Goal: Task Accomplishment & Management: Complete application form

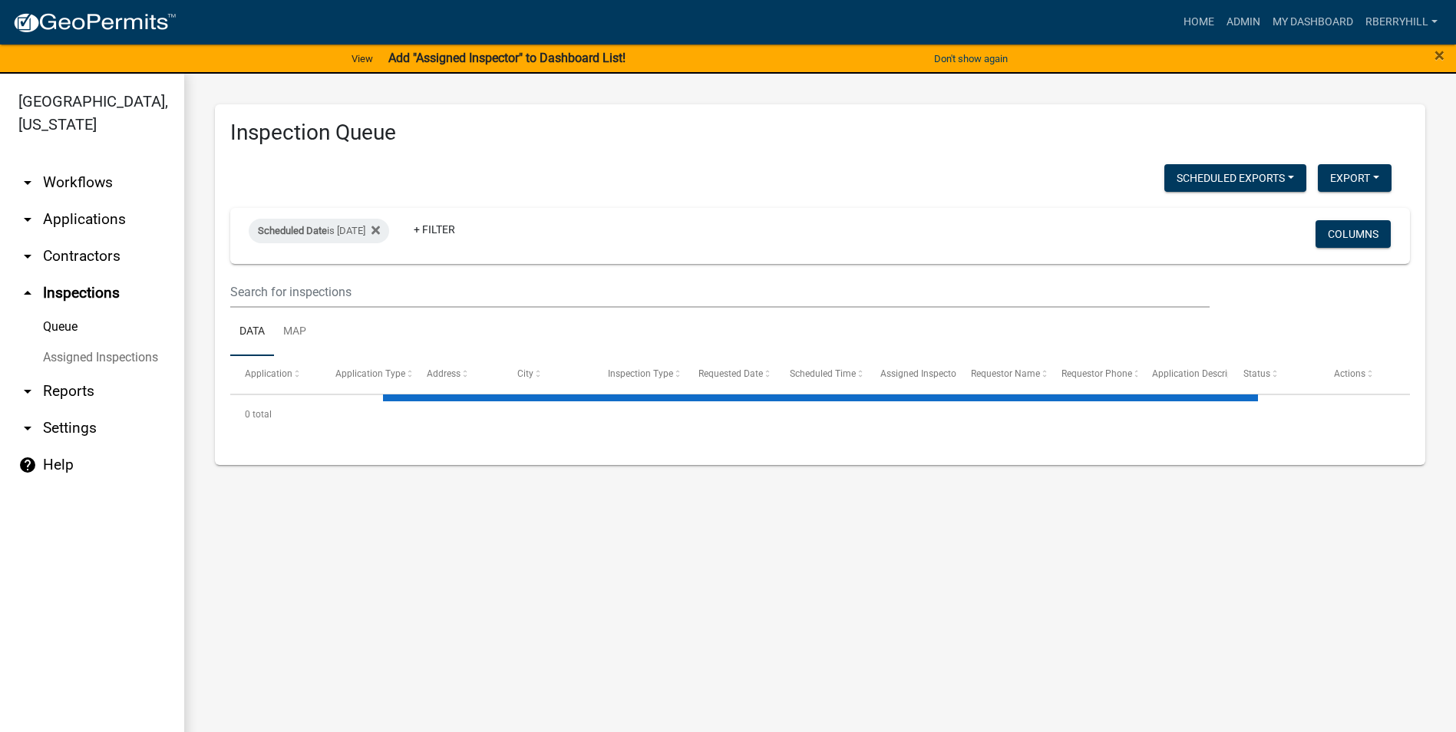
select select "2: 50"
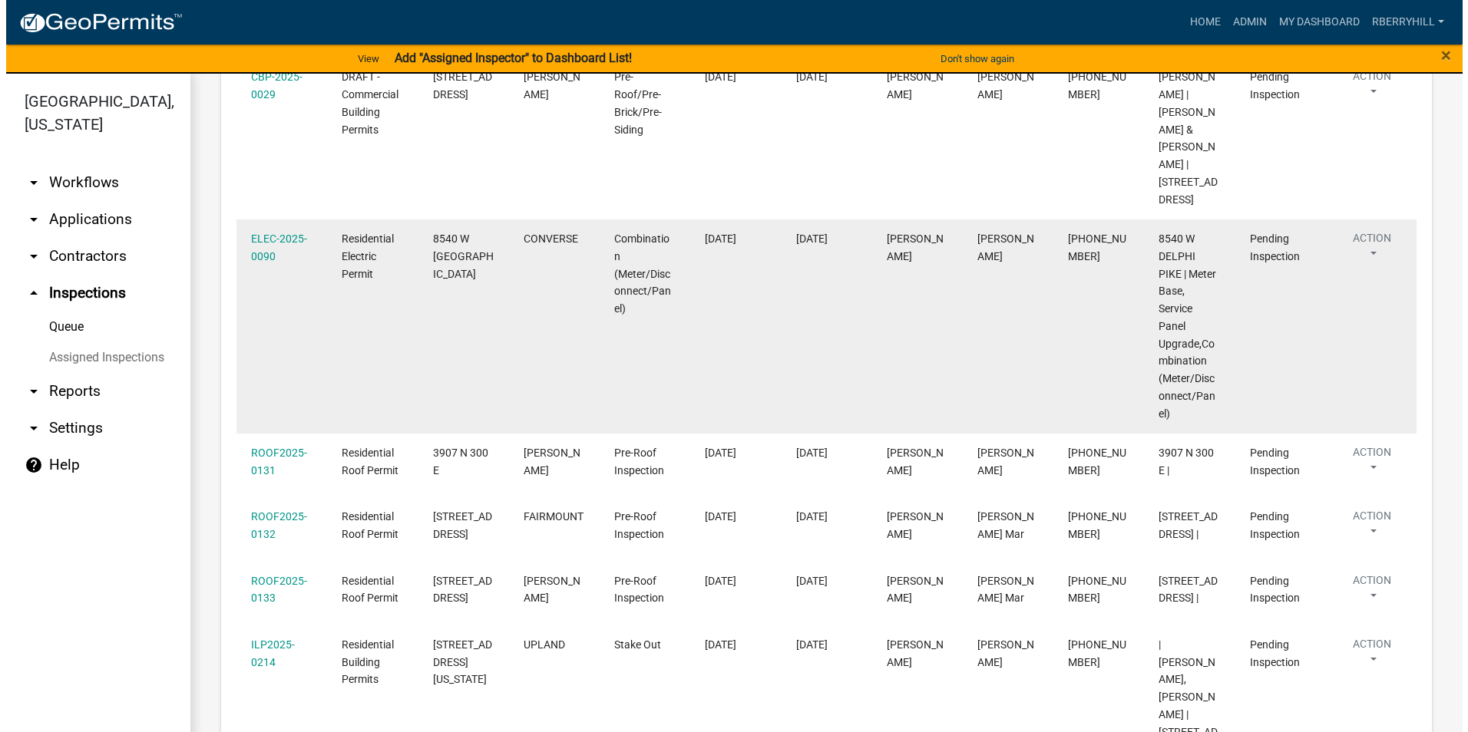
scroll to position [691, 0]
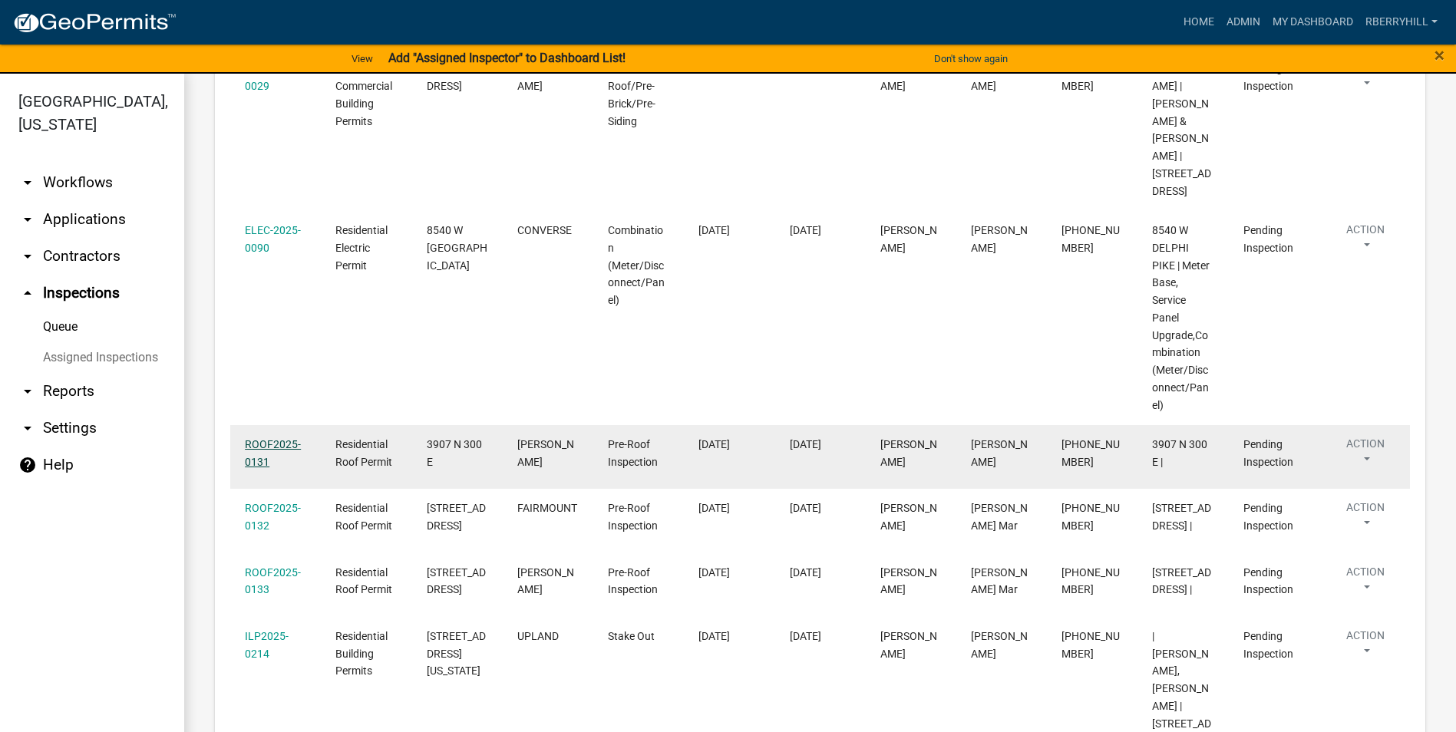
click at [271, 438] on link "ROOF2025-0131" at bounding box center [273, 453] width 56 height 30
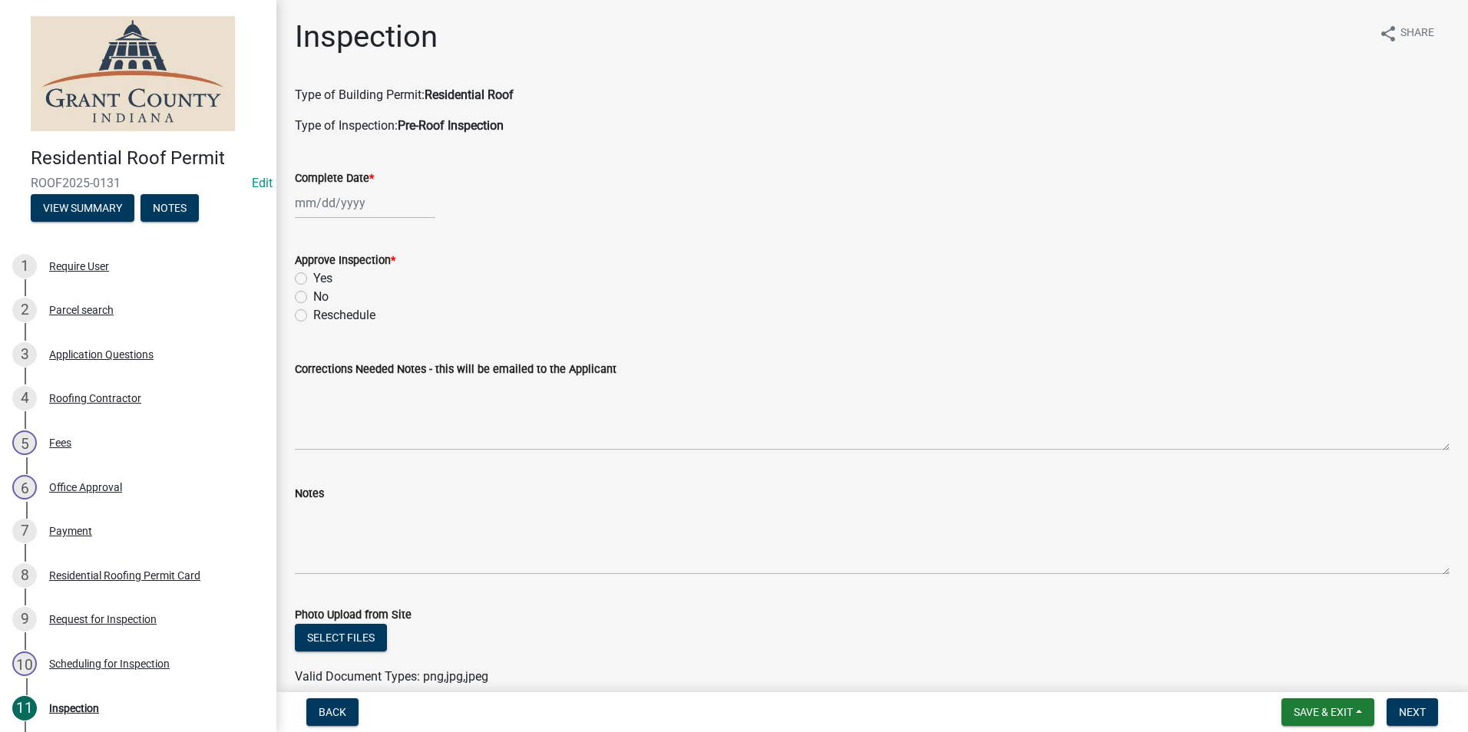
select select "8"
select select "2025"
click at [344, 204] on div "[PERSON_NAME] Feb Mar Apr [PERSON_NAME][DATE] Oct Nov [DATE] 1526 1527 1528 152…" at bounding box center [365, 202] width 140 height 31
click at [410, 338] on div "15" at bounding box center [408, 334] width 25 height 25
type input "[DATE]"
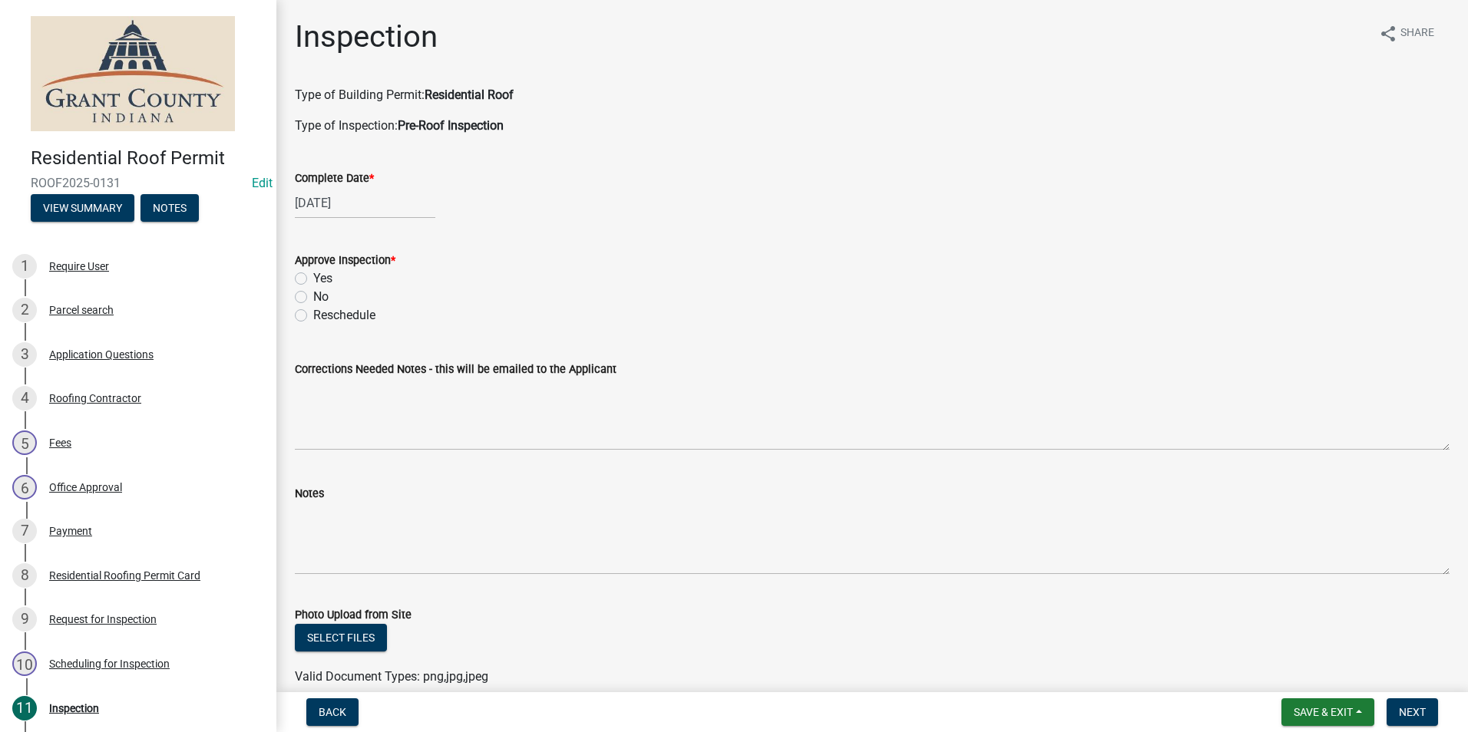
click at [313, 279] on label "Yes" at bounding box center [322, 278] width 19 height 18
click at [313, 279] on input "Yes" at bounding box center [318, 274] width 10 height 10
radio input "true"
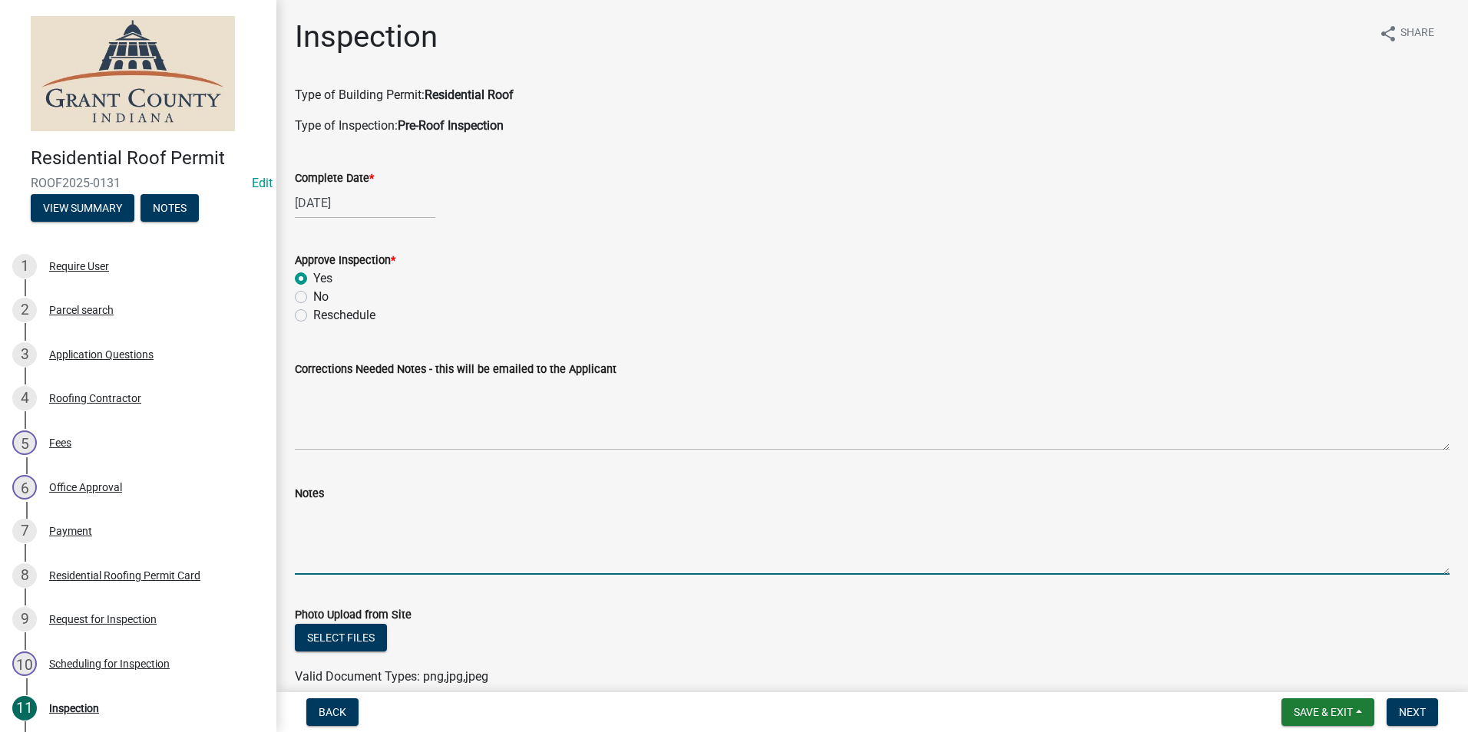
click at [302, 516] on textarea "Notes" at bounding box center [872, 539] width 1154 height 72
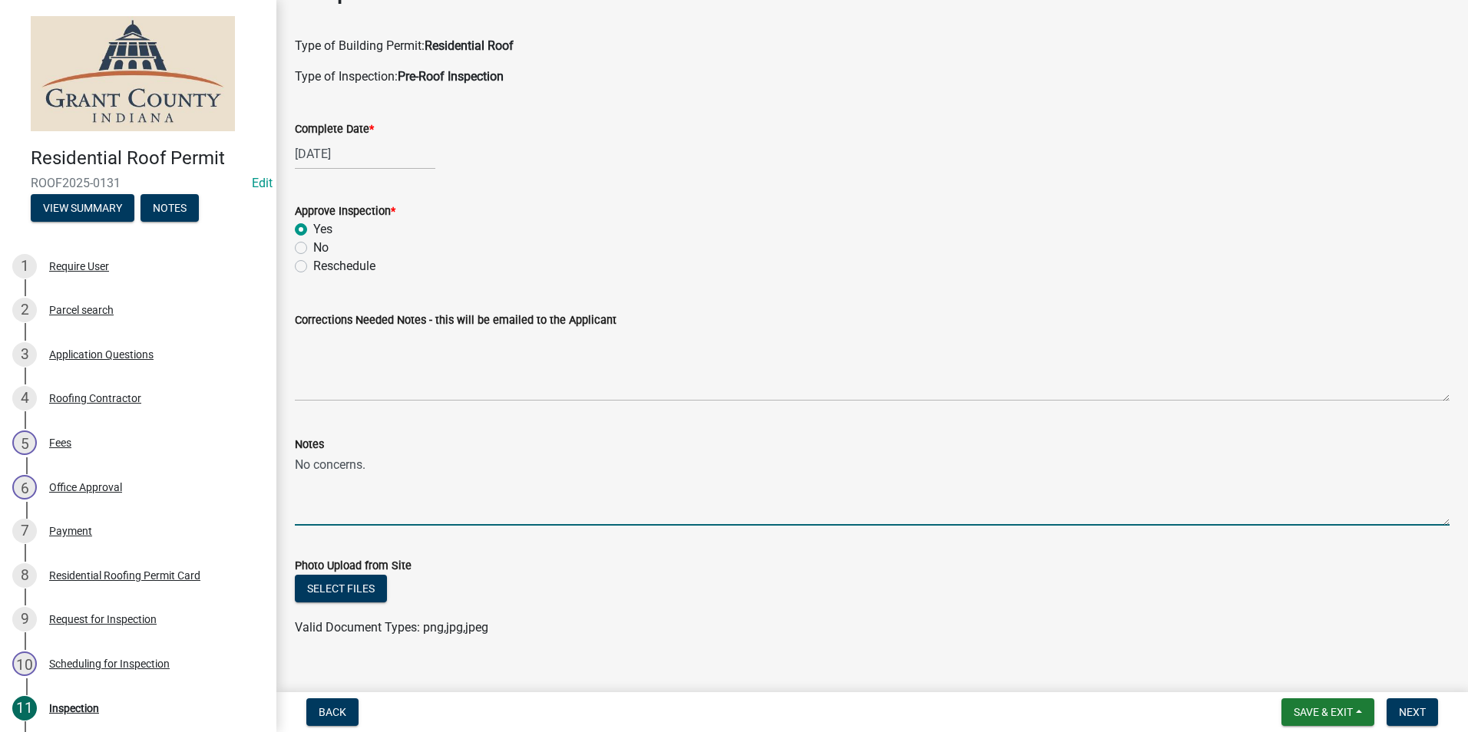
scroll to position [74, 0]
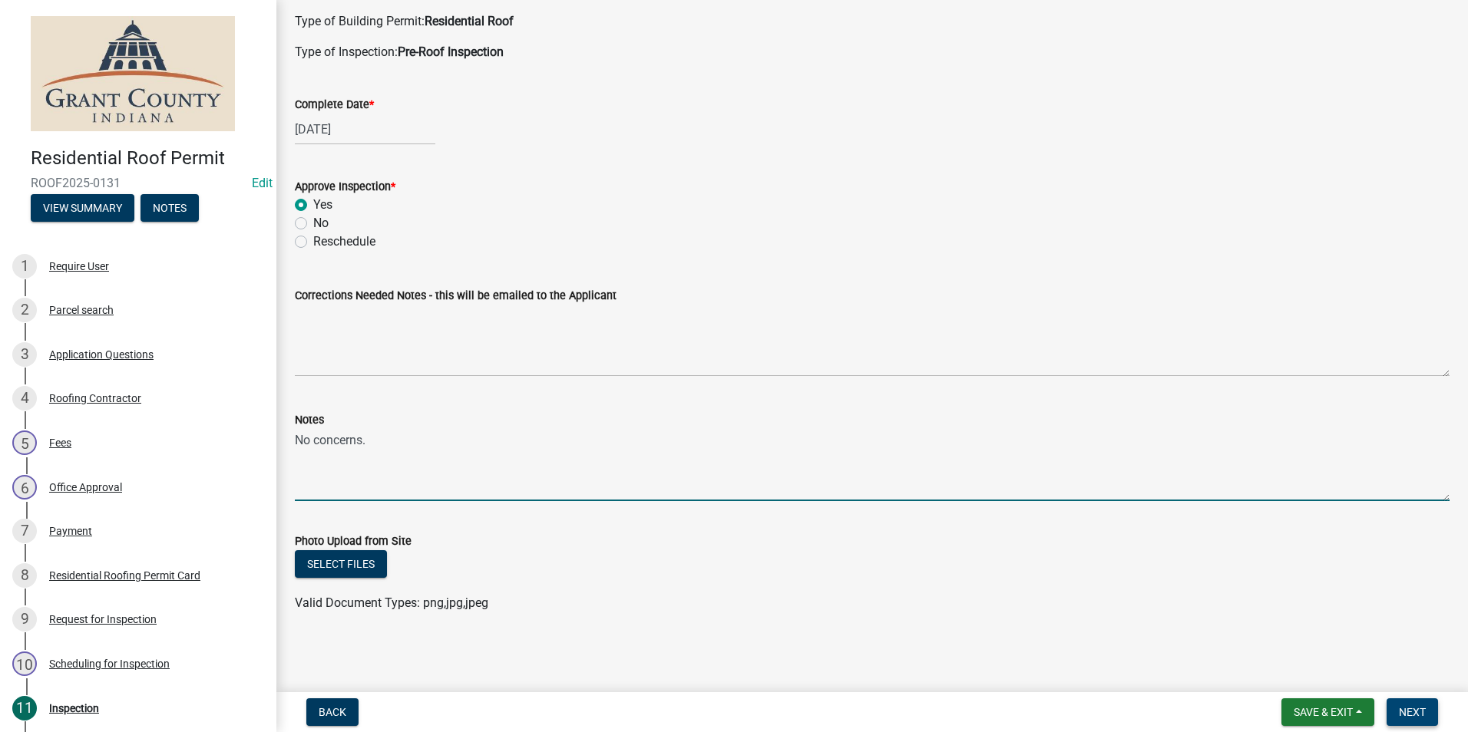
type textarea "No concerns."
click at [1420, 713] on span "Next" at bounding box center [1412, 712] width 27 height 12
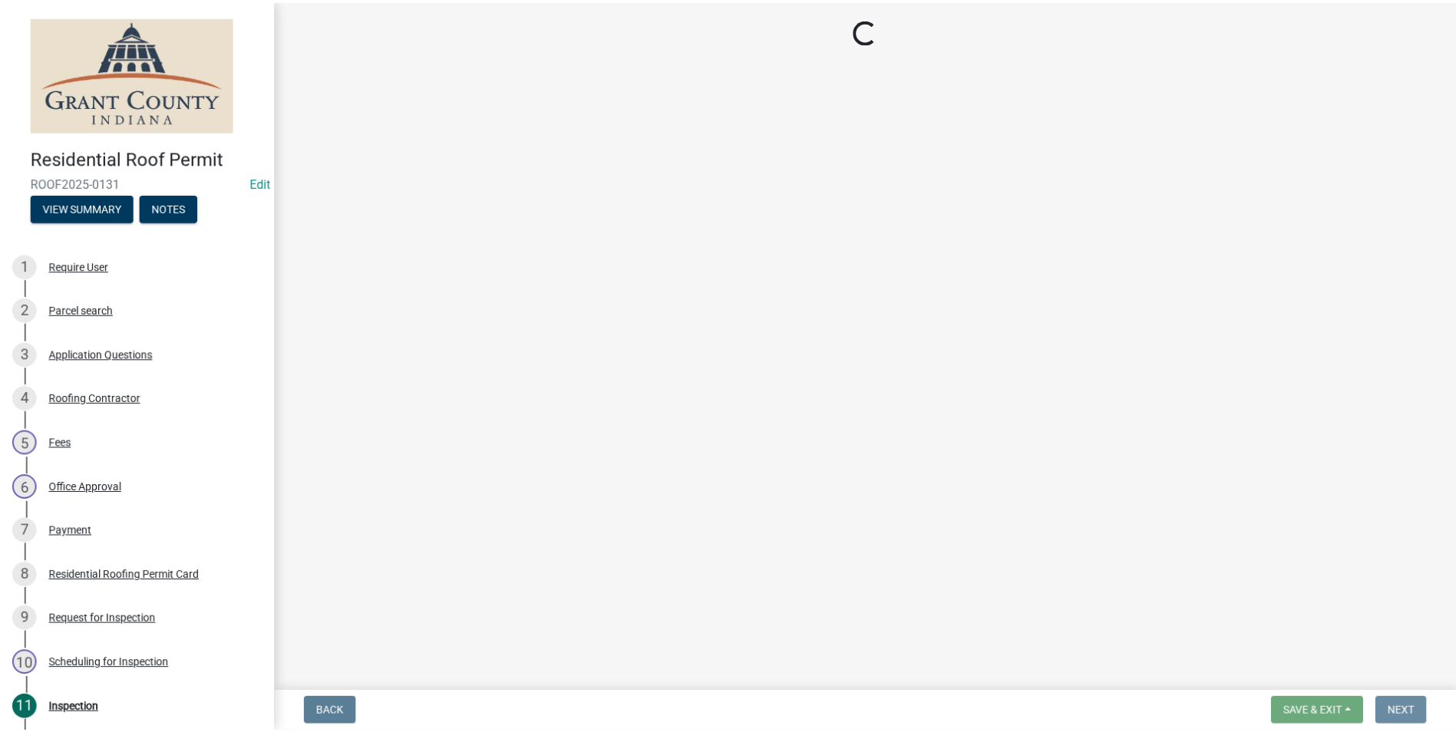
scroll to position [0, 0]
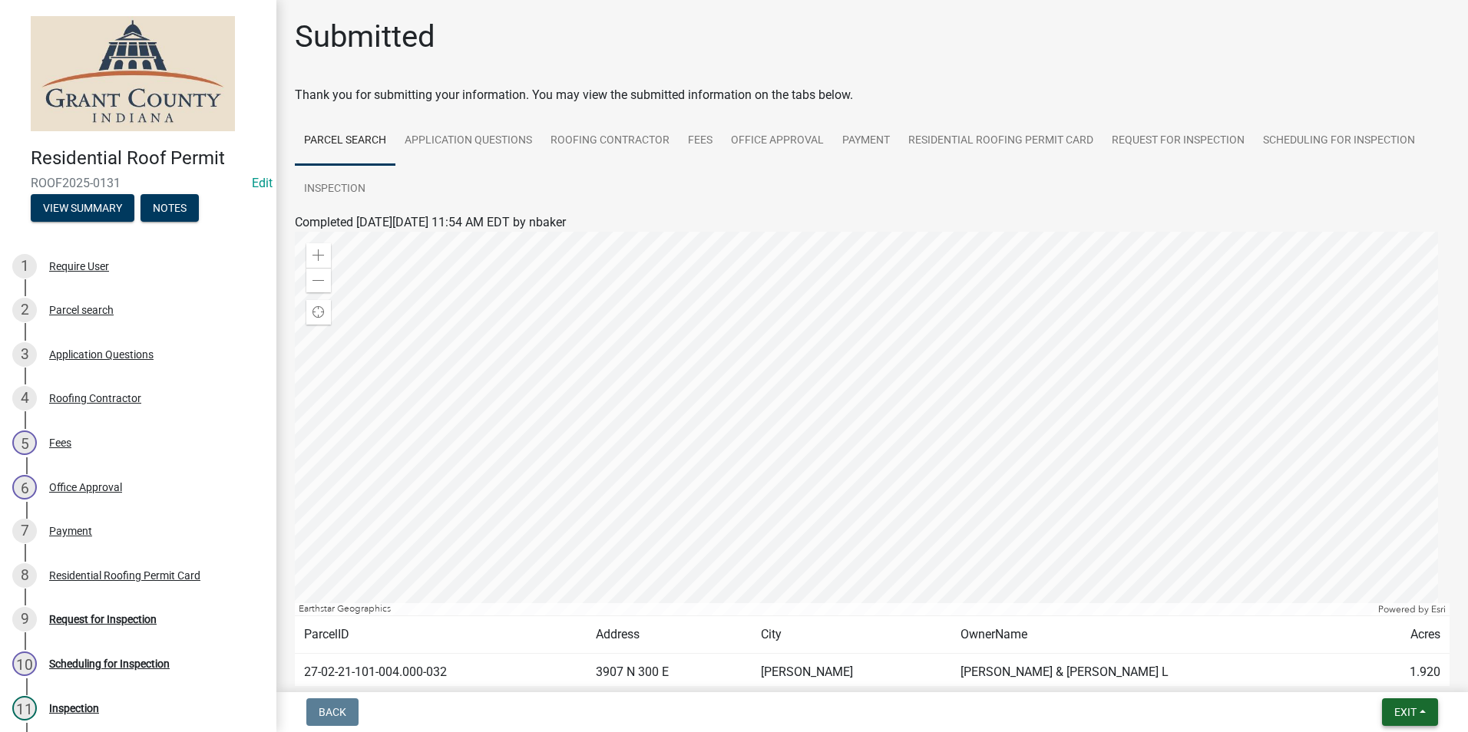
click at [1399, 708] on span "Exit" at bounding box center [1405, 712] width 22 height 12
click at [1385, 674] on button "Save & Exit" at bounding box center [1376, 672] width 123 height 37
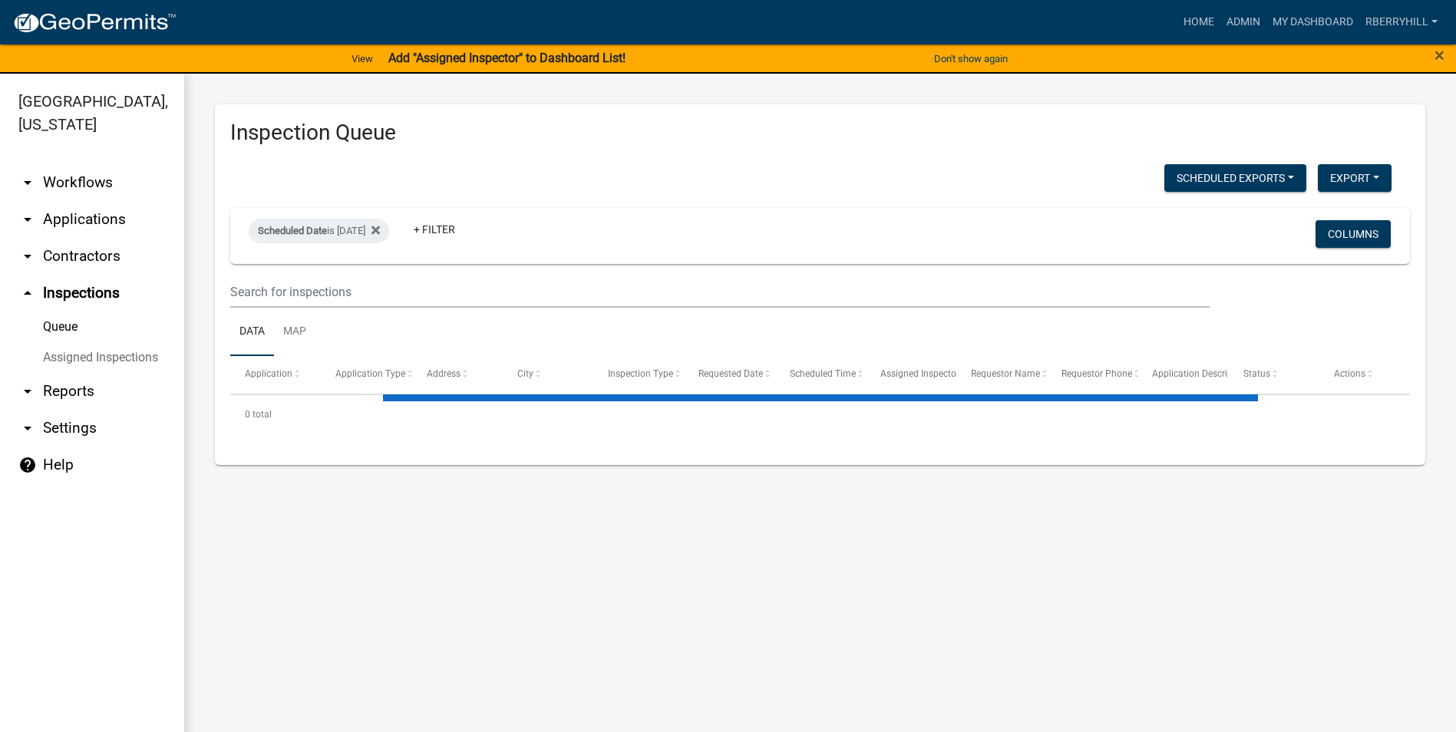
select select "2: 50"
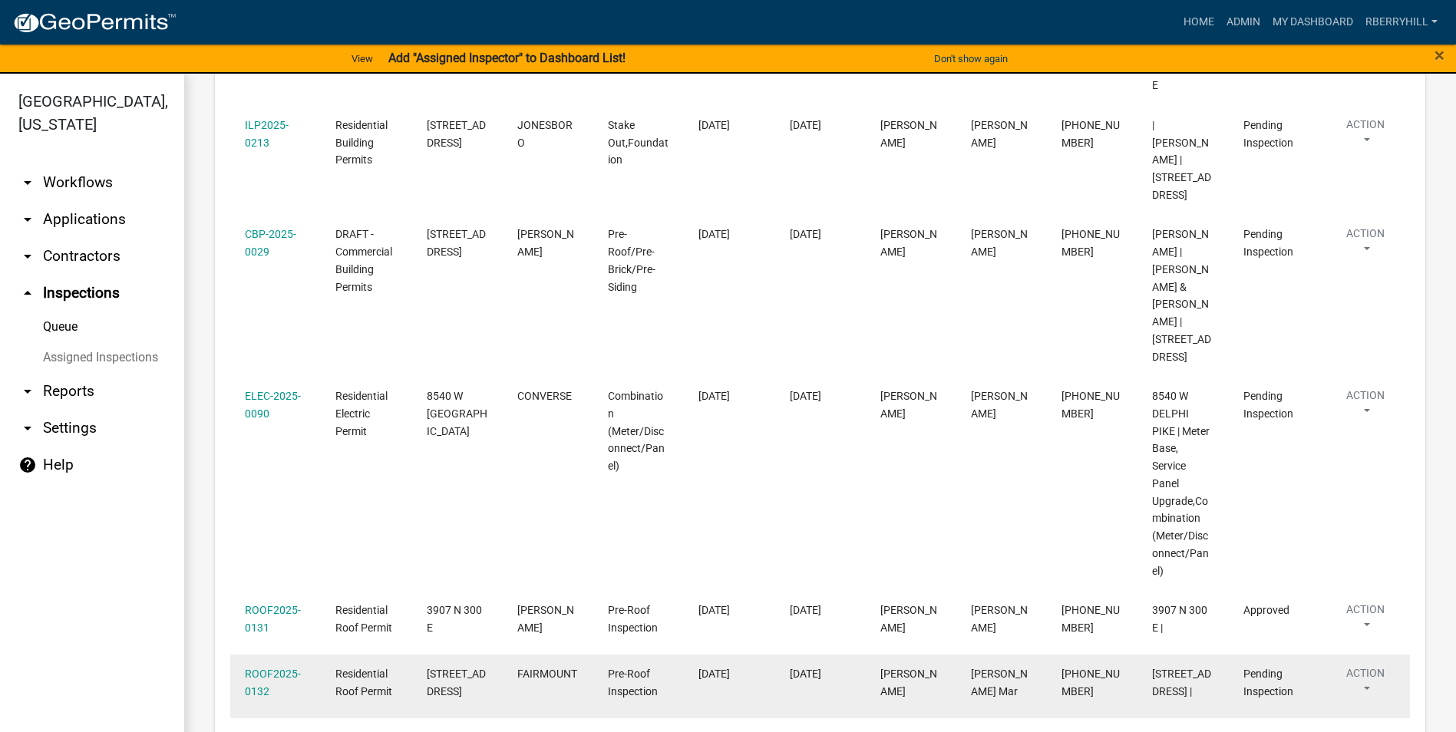
scroll to position [498, 0]
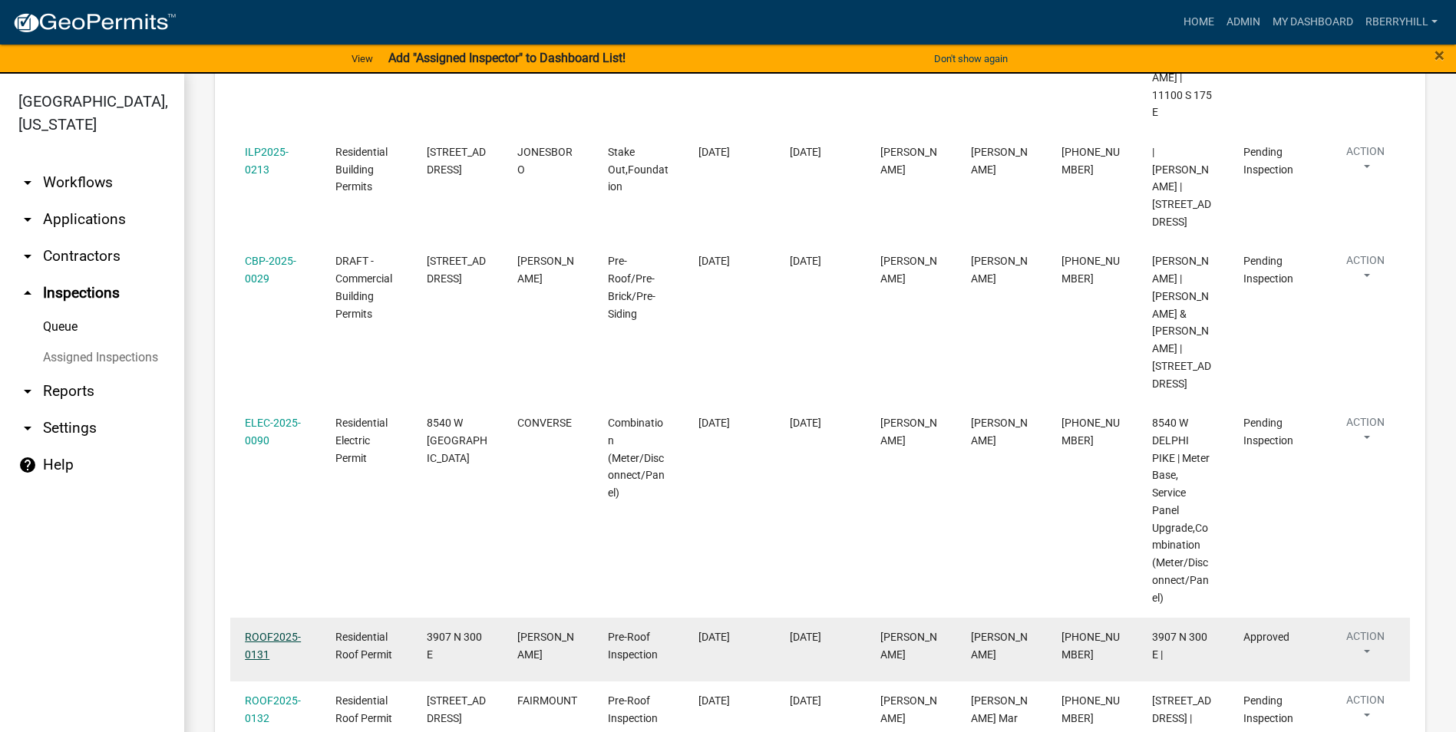
click at [275, 631] on link "ROOF2025-0131" at bounding box center [273, 646] width 56 height 30
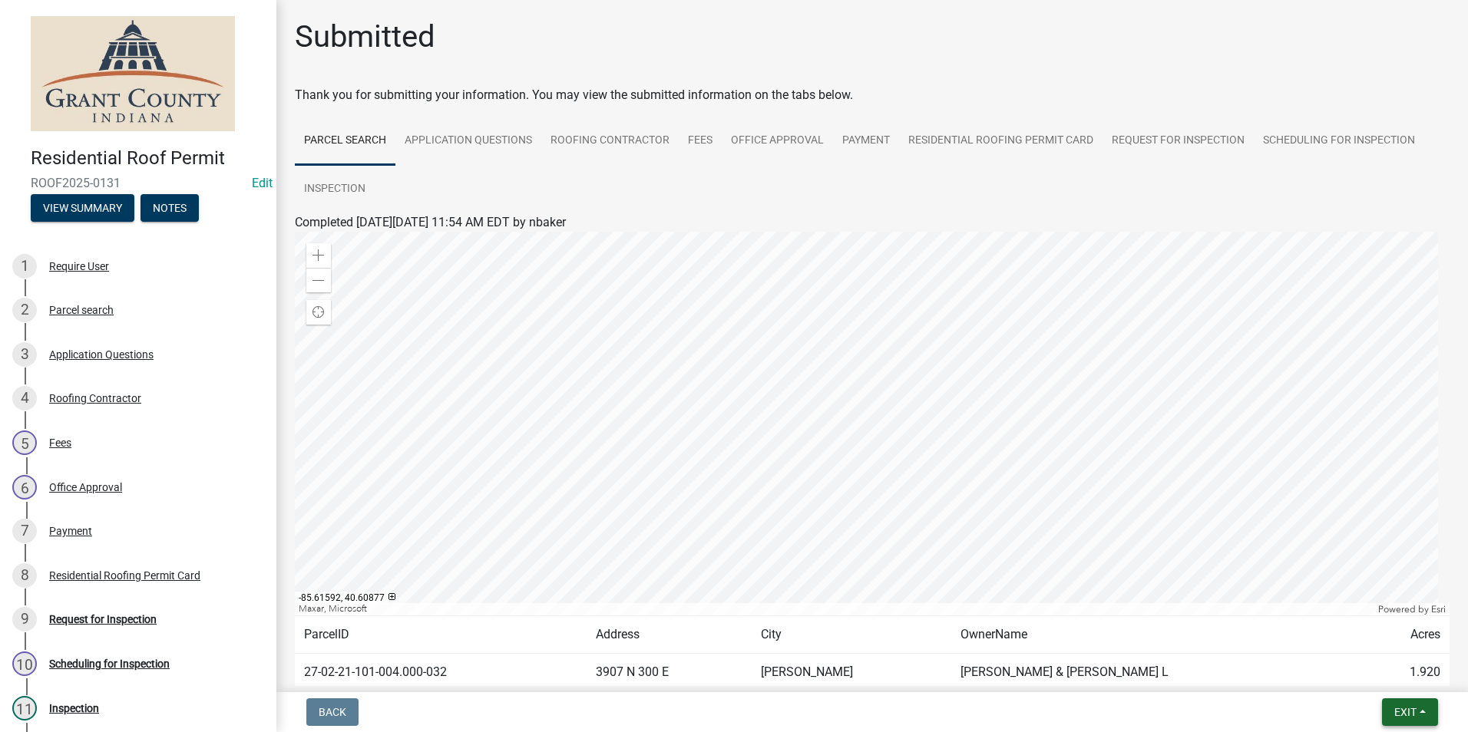
click at [1408, 710] on span "Exit" at bounding box center [1405, 712] width 22 height 12
click at [1392, 679] on button "Save & Exit" at bounding box center [1376, 672] width 123 height 37
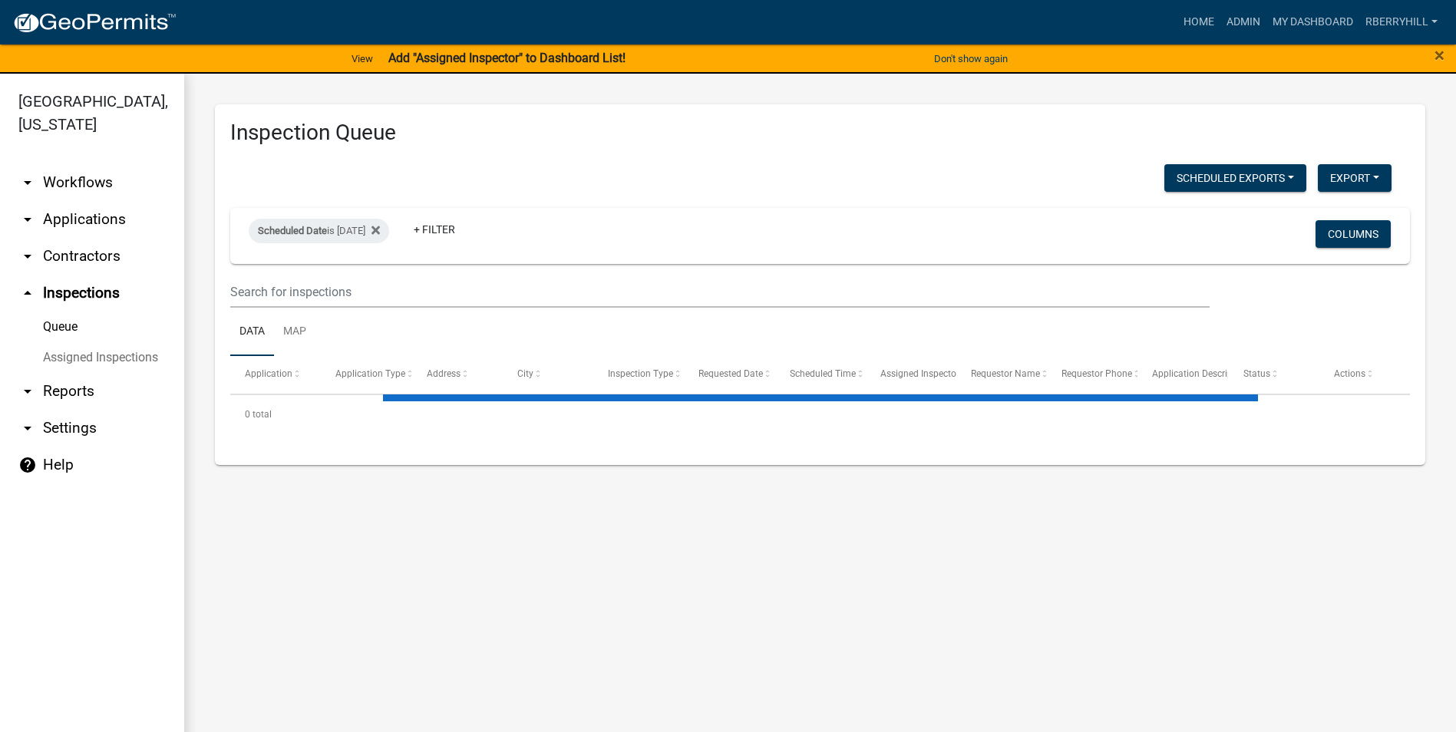
select select "2: 50"
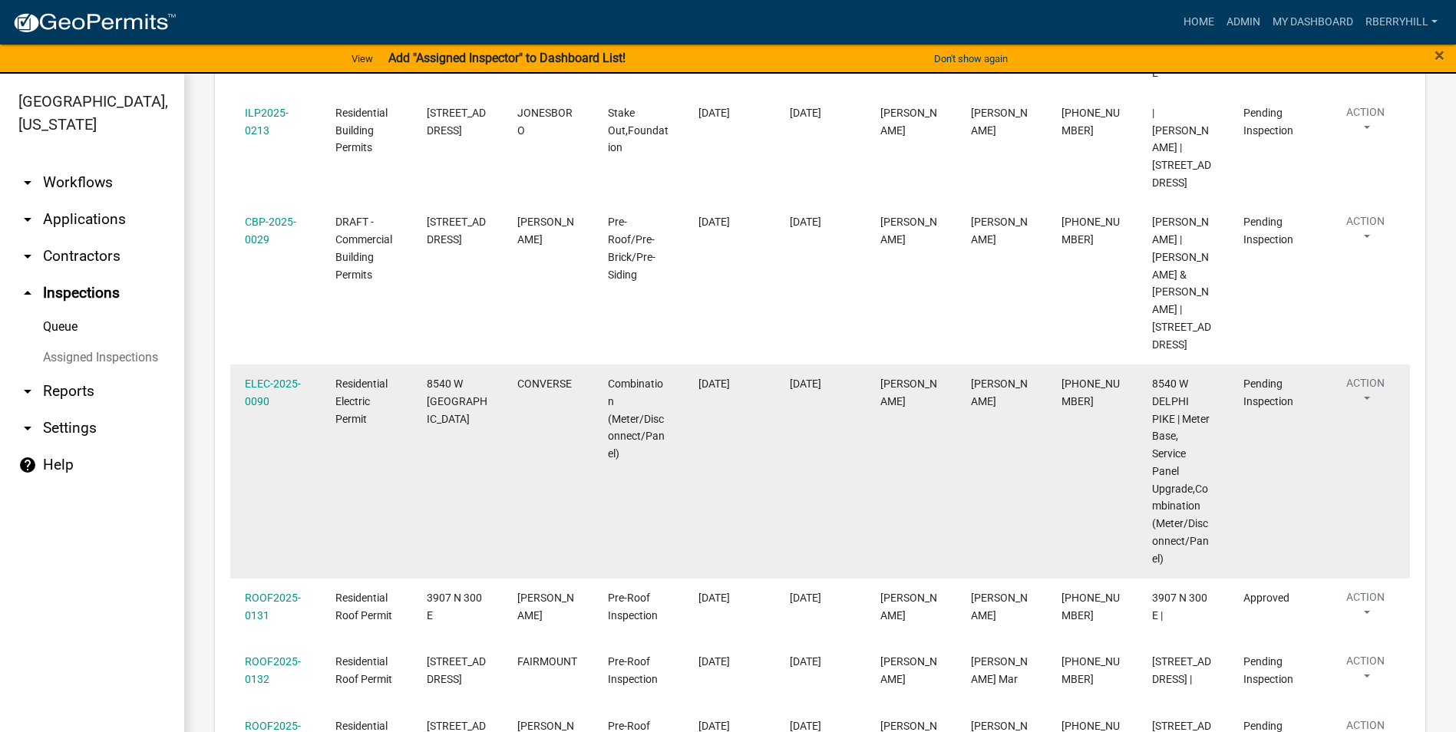
scroll to position [384, 0]
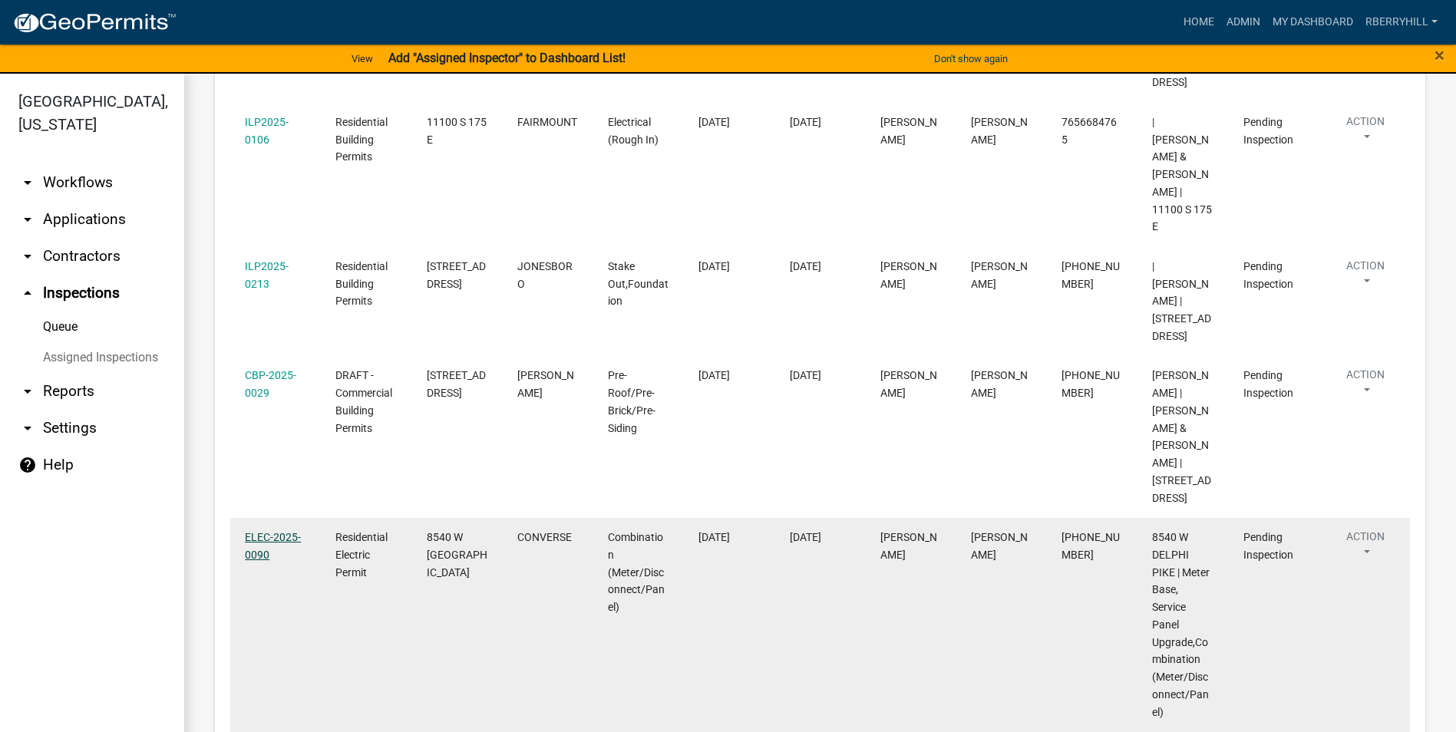
click at [274, 531] on link "ELEC-2025-0090" at bounding box center [273, 546] width 56 height 30
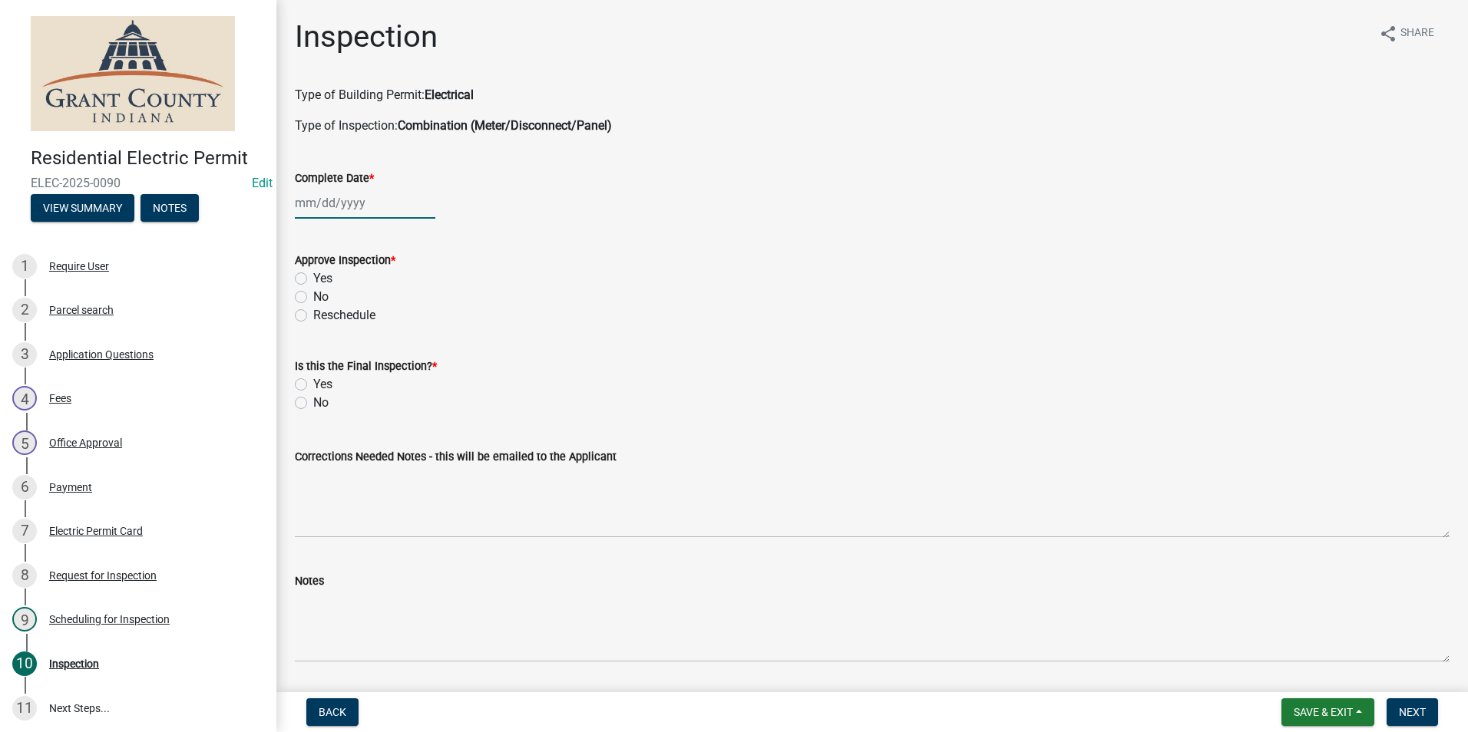
click at [340, 200] on div at bounding box center [365, 202] width 140 height 31
select select "8"
select select "2025"
drag, startPoint x: 408, startPoint y: 334, endPoint x: 388, endPoint y: 329, distance: 20.5
click at [407, 335] on div "15" at bounding box center [408, 334] width 25 height 25
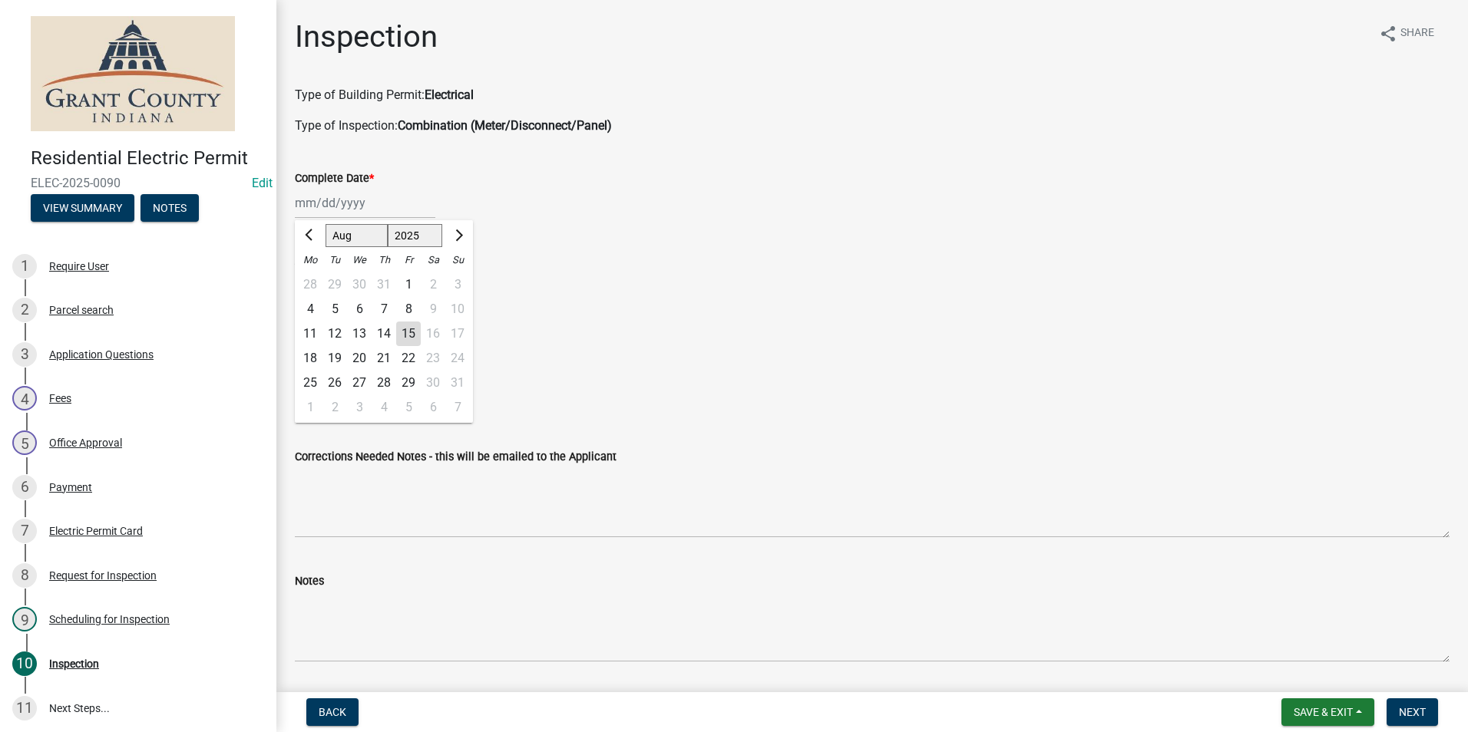
type input "[DATE]"
click at [313, 279] on label "Yes" at bounding box center [322, 278] width 19 height 18
click at [313, 279] on input "Yes" at bounding box center [318, 274] width 10 height 10
radio input "true"
drag, startPoint x: 300, startPoint y: 403, endPoint x: 342, endPoint y: 502, distance: 107.3
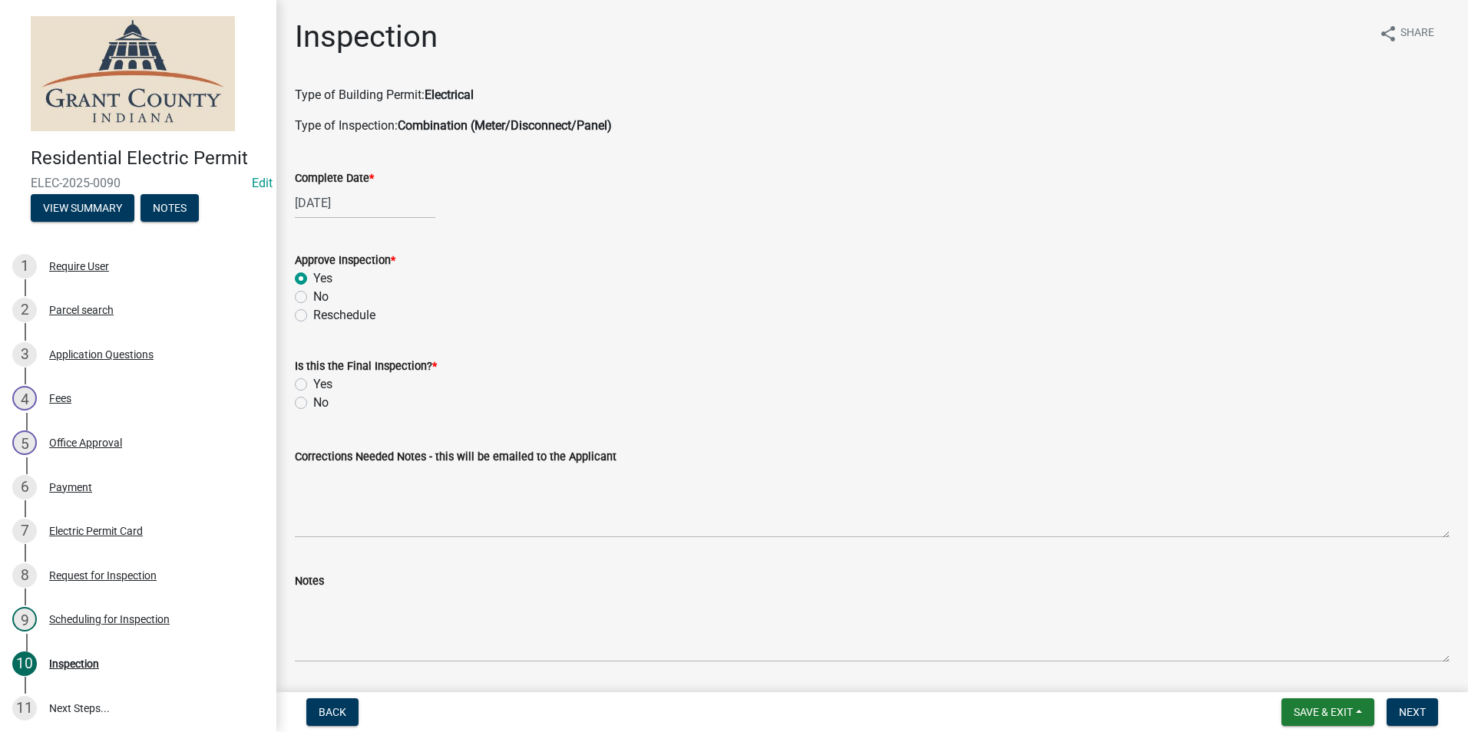
click at [313, 404] on label "No" at bounding box center [320, 403] width 15 height 18
click at [313, 404] on input "No" at bounding box center [318, 399] width 10 height 10
radio input "true"
click at [304, 587] on div "Notes" at bounding box center [872, 581] width 1154 height 18
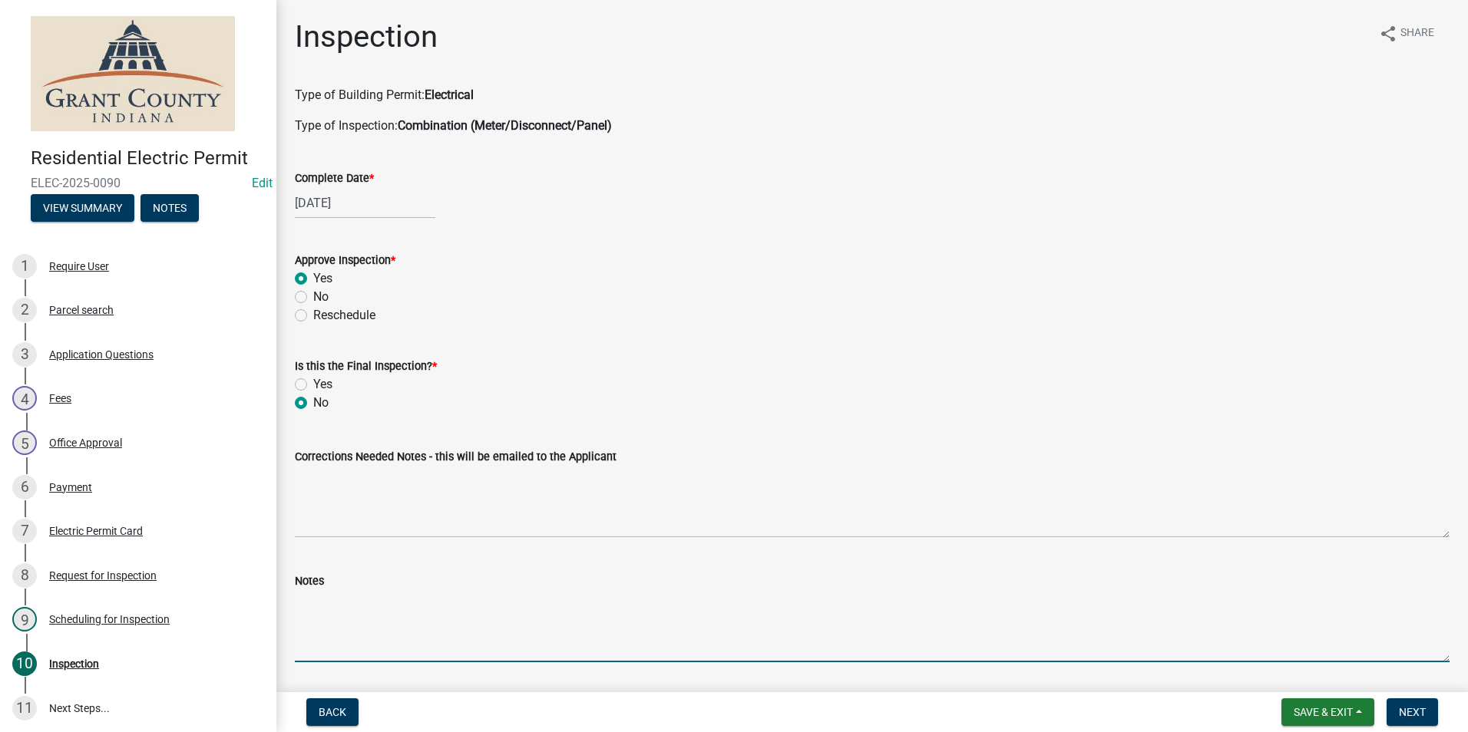
drag, startPoint x: 304, startPoint y: 587, endPoint x: 307, endPoint y: 608, distance: 21.0
click at [307, 608] on textarea "Notes" at bounding box center [872, 626] width 1154 height 72
type textarea "Discussed project with homeowner."
click at [1399, 709] on span "Next" at bounding box center [1412, 712] width 27 height 12
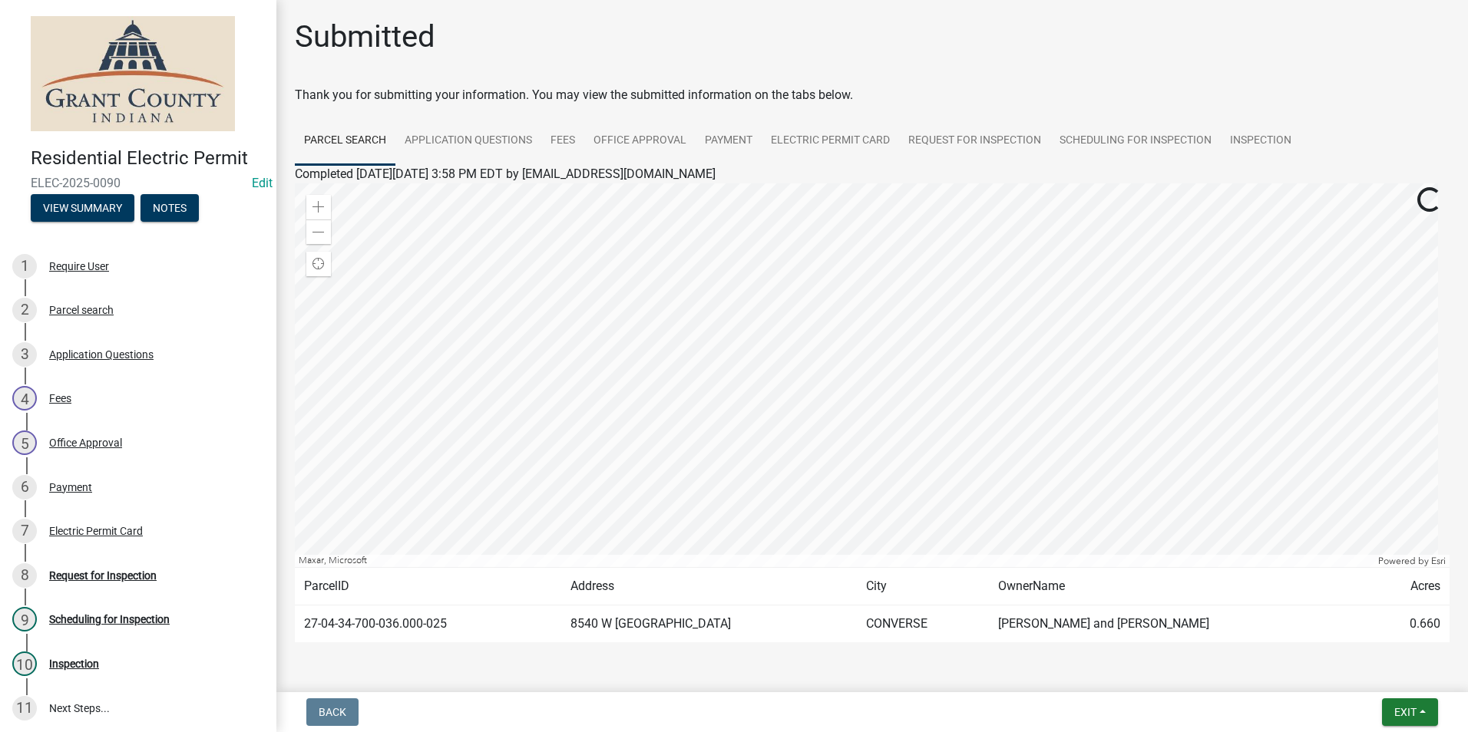
click at [1404, 698] on nav "Back Exit Save Save & Exit" at bounding box center [871, 712] width 1191 height 40
click at [1400, 715] on span "Exit" at bounding box center [1405, 712] width 22 height 12
click at [1382, 667] on button "Save & Exit" at bounding box center [1376, 672] width 123 height 37
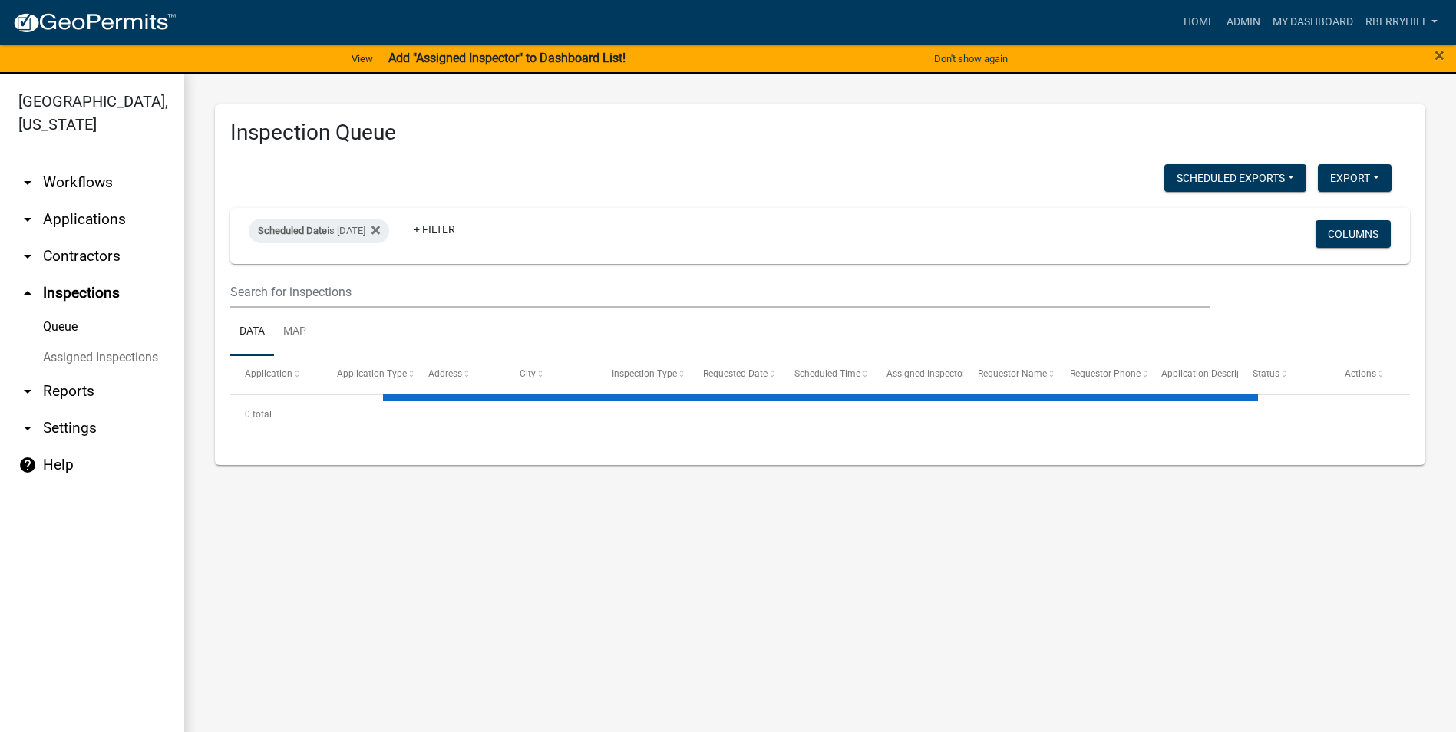
select select "2: 50"
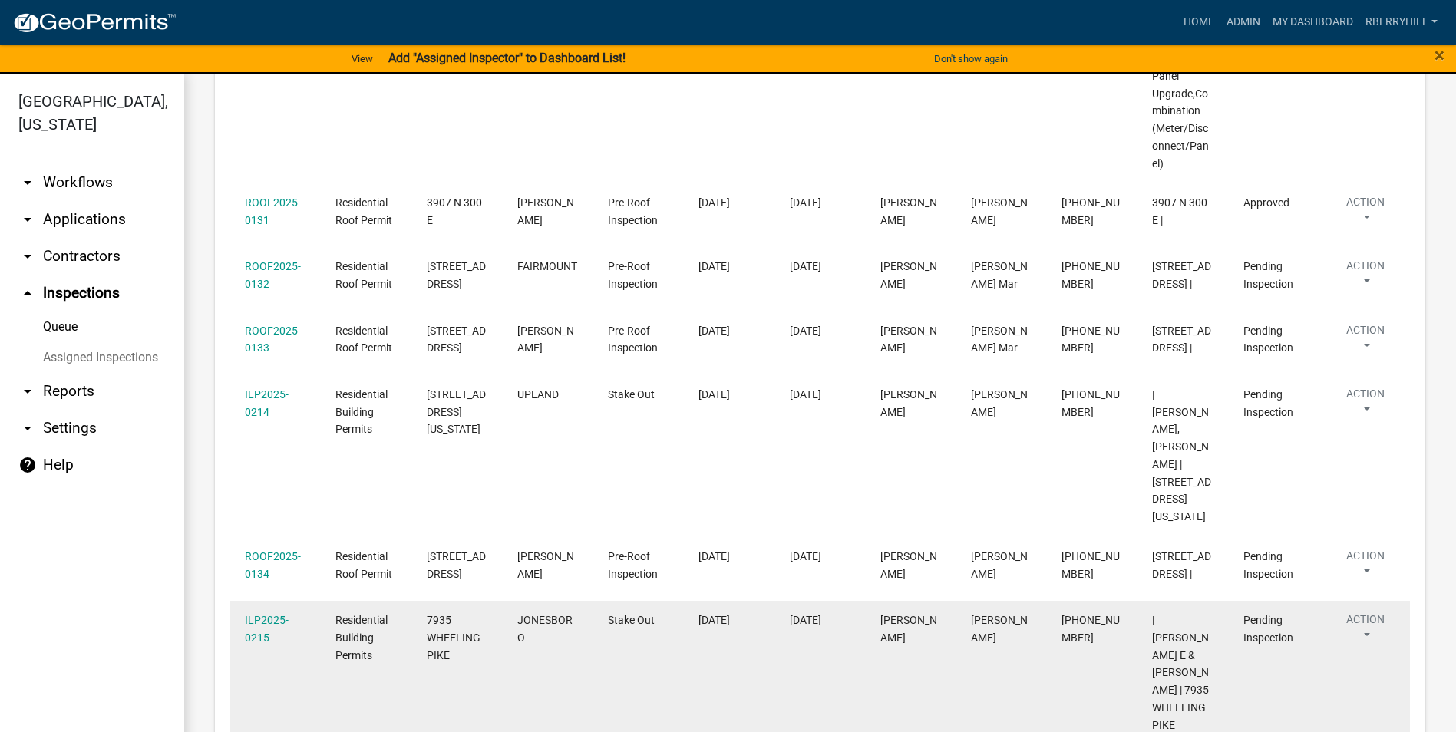
scroll to position [998, 0]
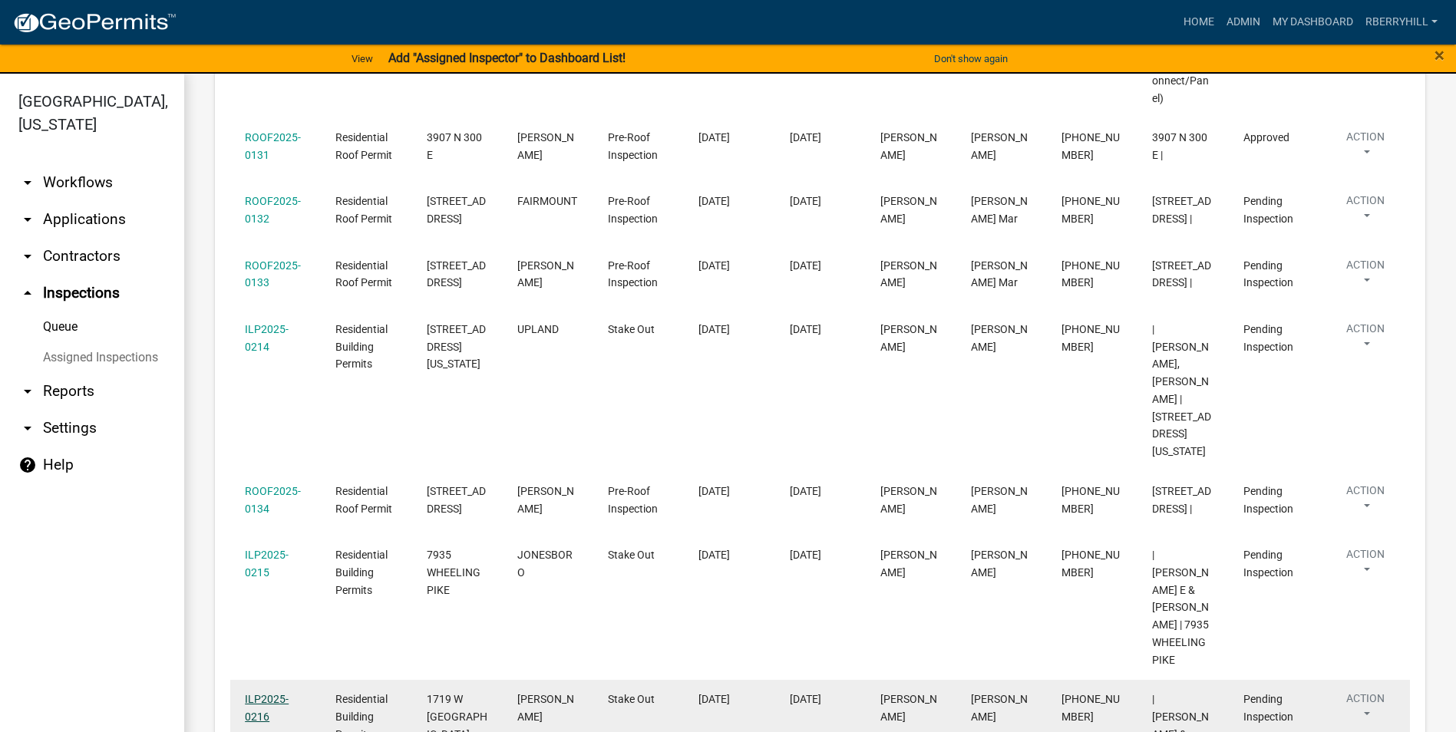
click at [275, 693] on link "ILP2025-0216" at bounding box center [267, 708] width 44 height 30
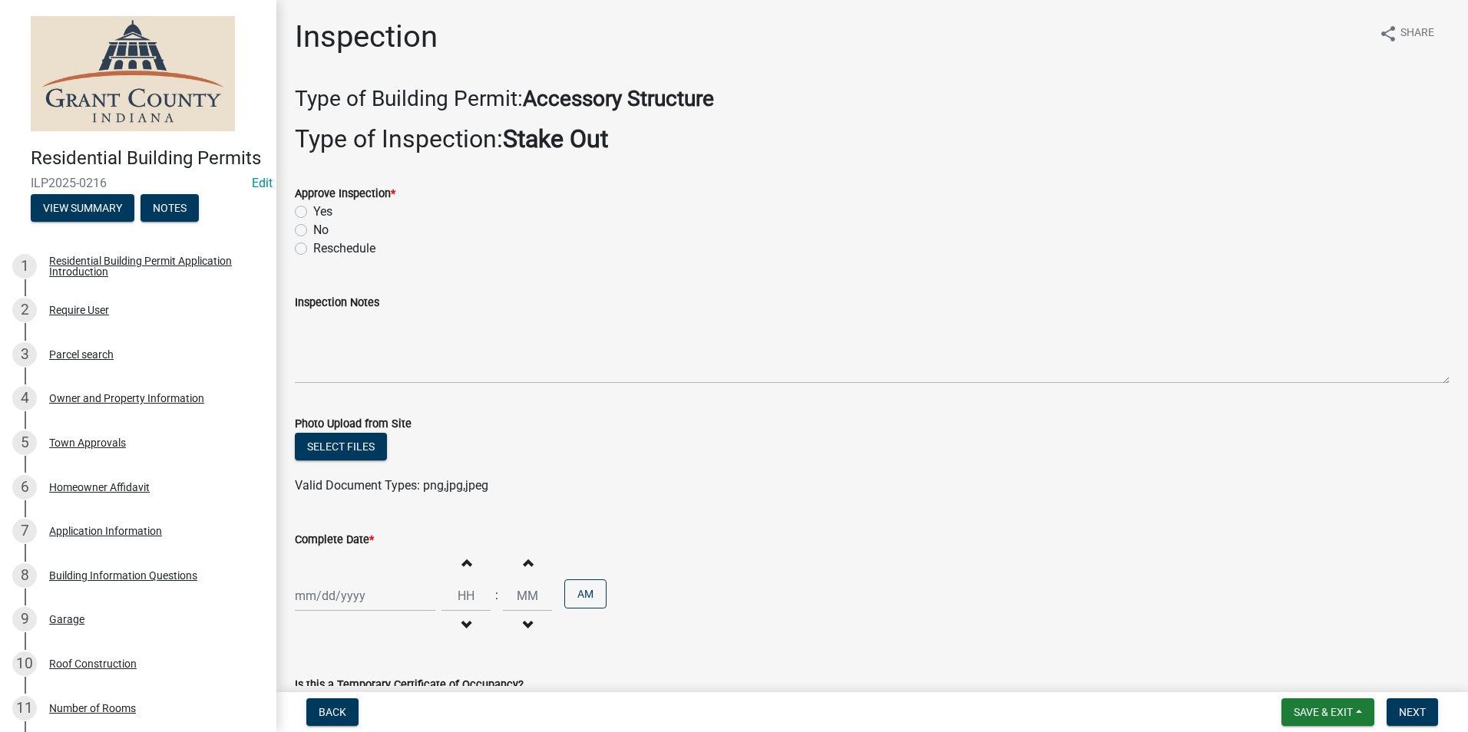
click at [313, 212] on label "Yes" at bounding box center [322, 212] width 19 height 18
click at [313, 212] on input "Yes" at bounding box center [318, 208] width 10 height 10
radio input "true"
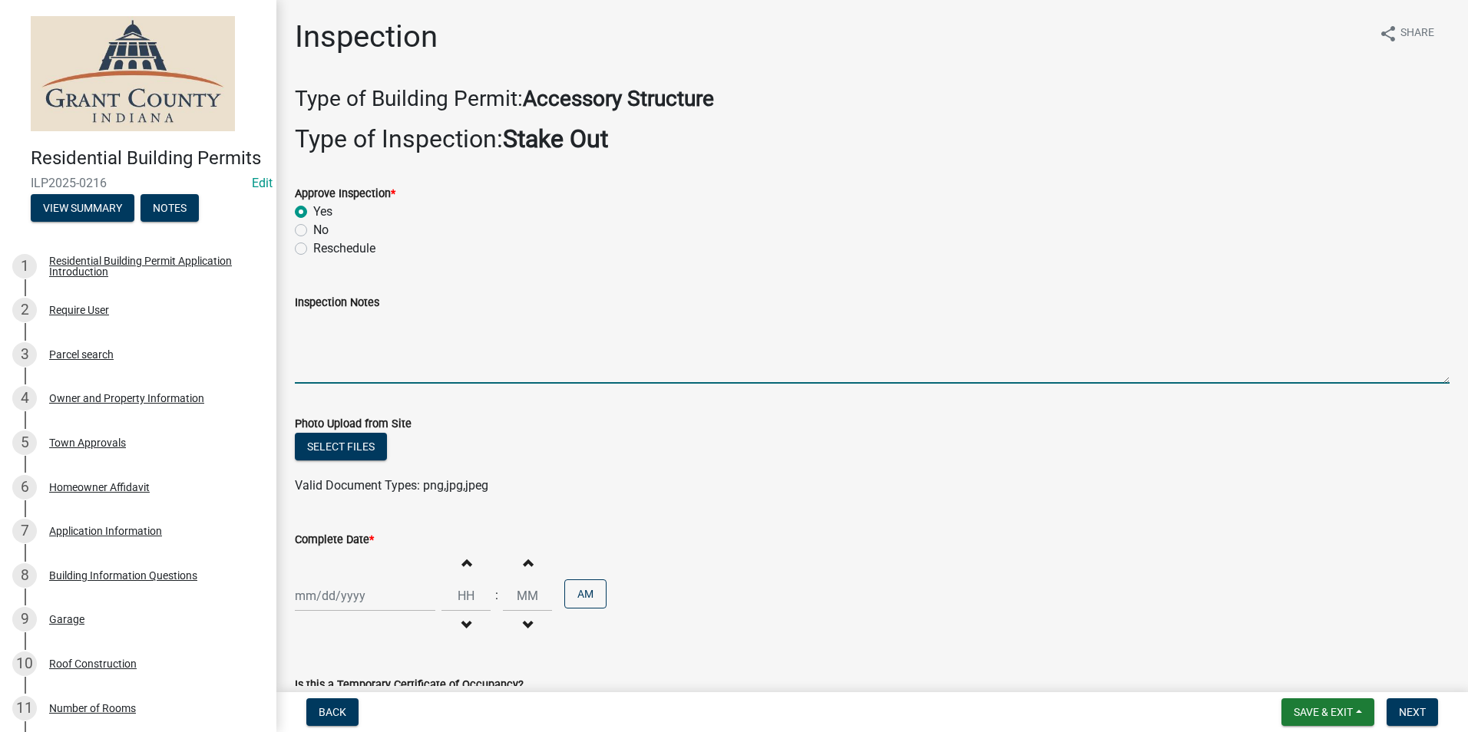
click at [319, 335] on textarea "Inspection Notes" at bounding box center [872, 348] width 1154 height 72
type textarea "Setbacks meet. Discussed tie downs with homeowner."
select select "8"
select select "2025"
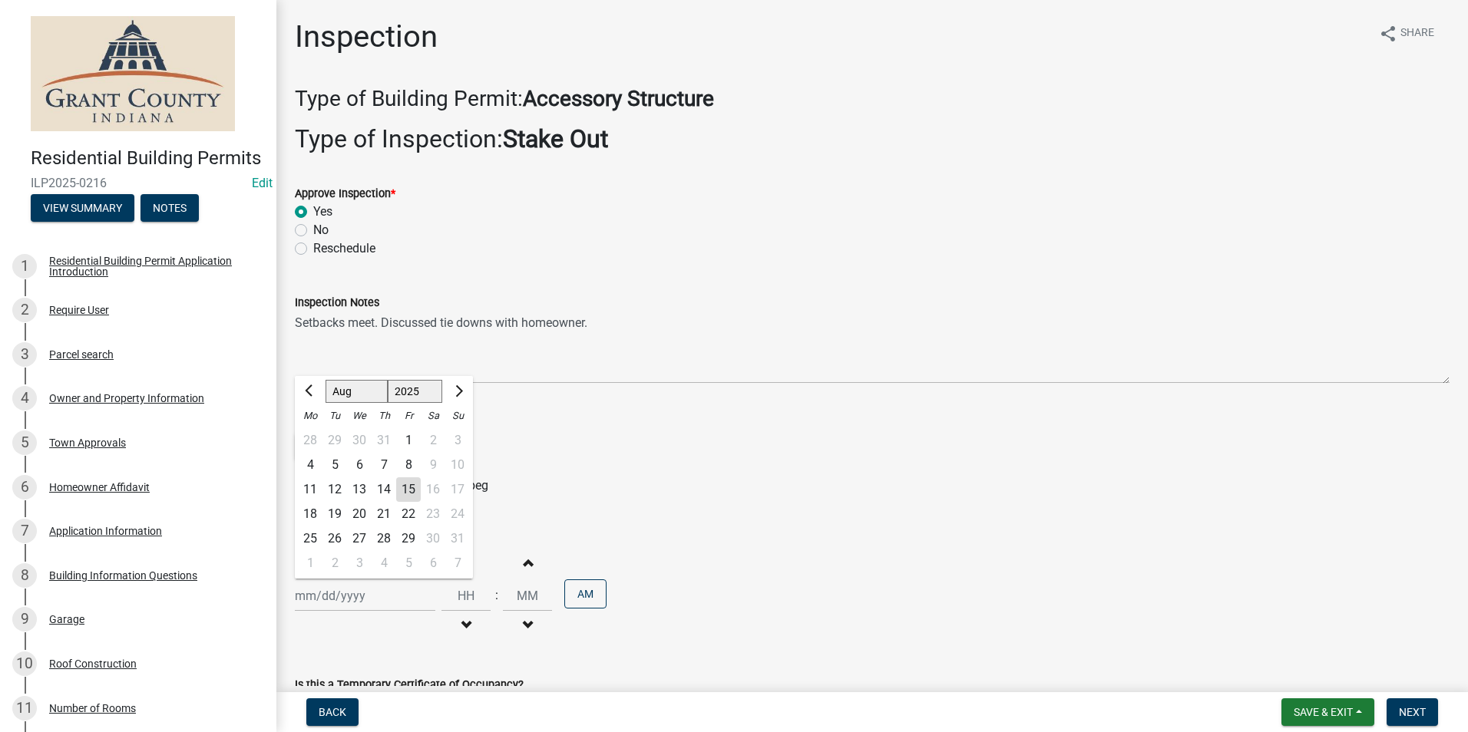
click at [339, 599] on div "[PERSON_NAME] Feb Mar Apr [PERSON_NAME][DATE] Oct Nov [DATE] 1526 1527 1528 152…" at bounding box center [365, 595] width 140 height 31
click at [415, 491] on div "15" at bounding box center [408, 489] width 25 height 25
type input "[DATE]"
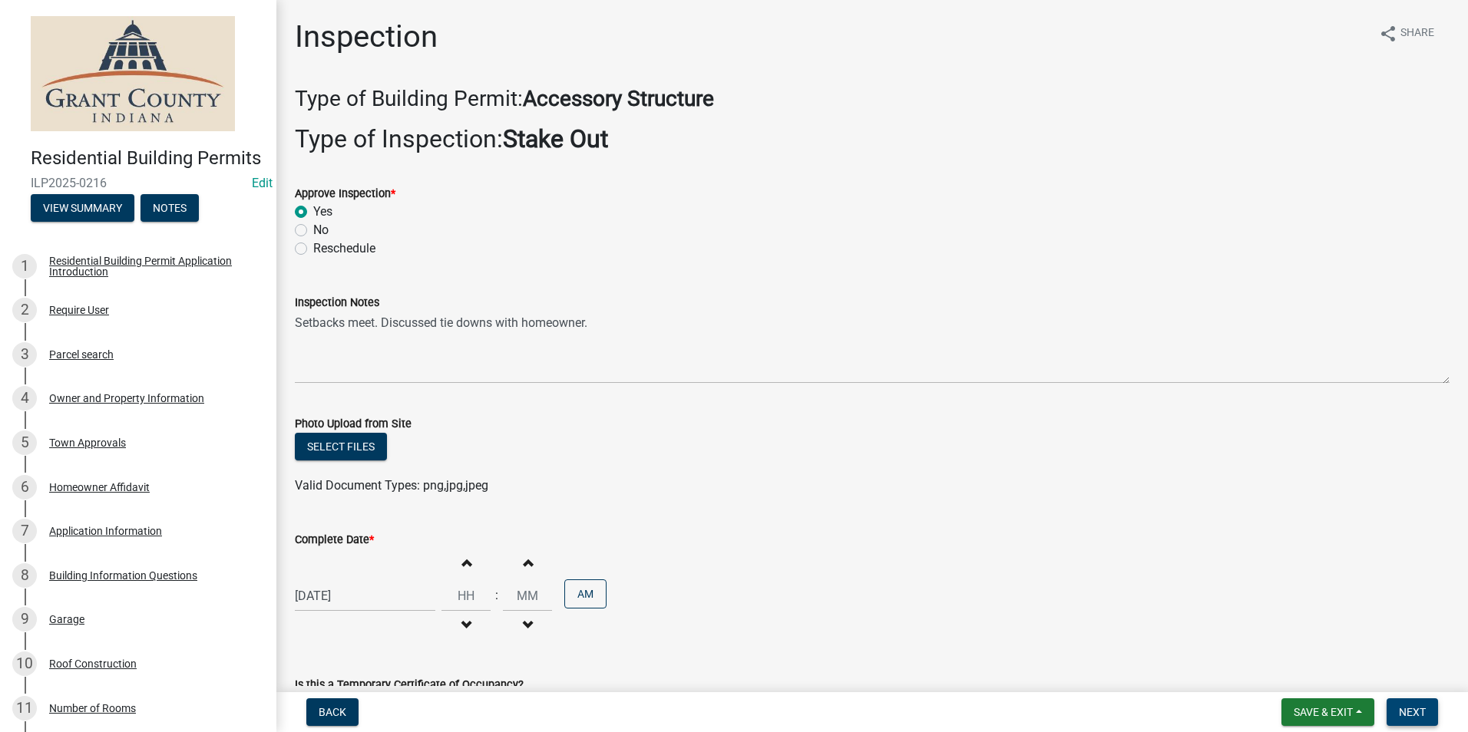
click at [1405, 707] on span "Next" at bounding box center [1412, 712] width 27 height 12
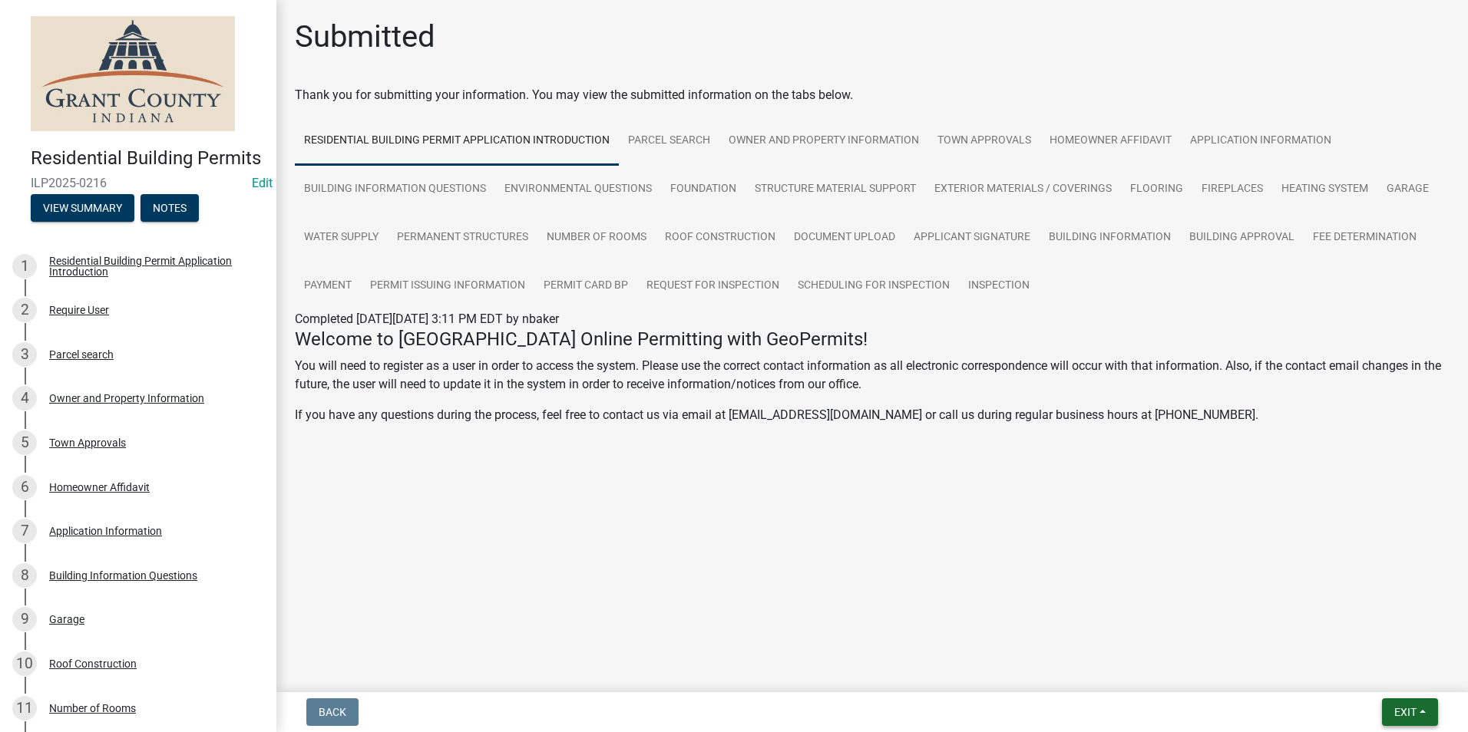
click at [1395, 715] on span "Exit" at bounding box center [1405, 712] width 22 height 12
click at [1364, 669] on button "Save & Exit" at bounding box center [1376, 672] width 123 height 37
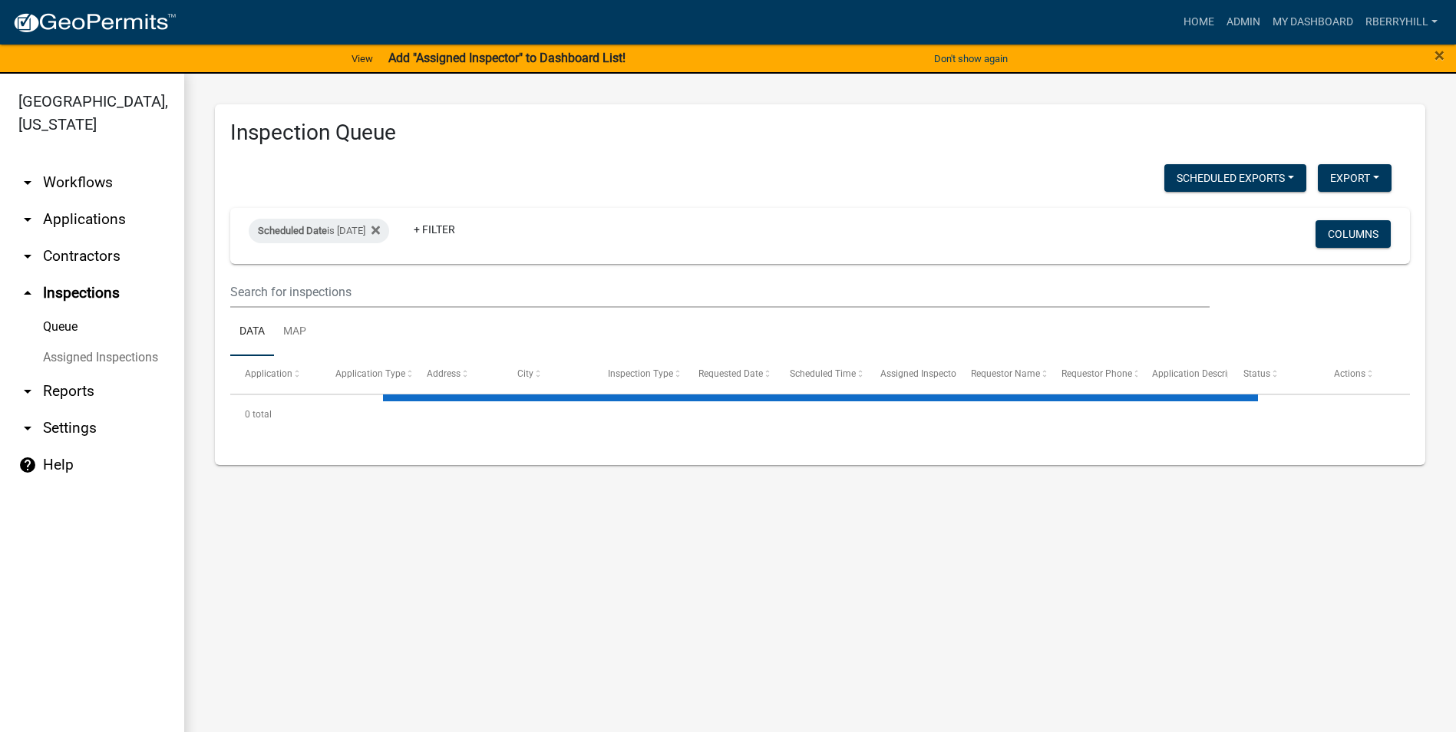
select select "2: 50"
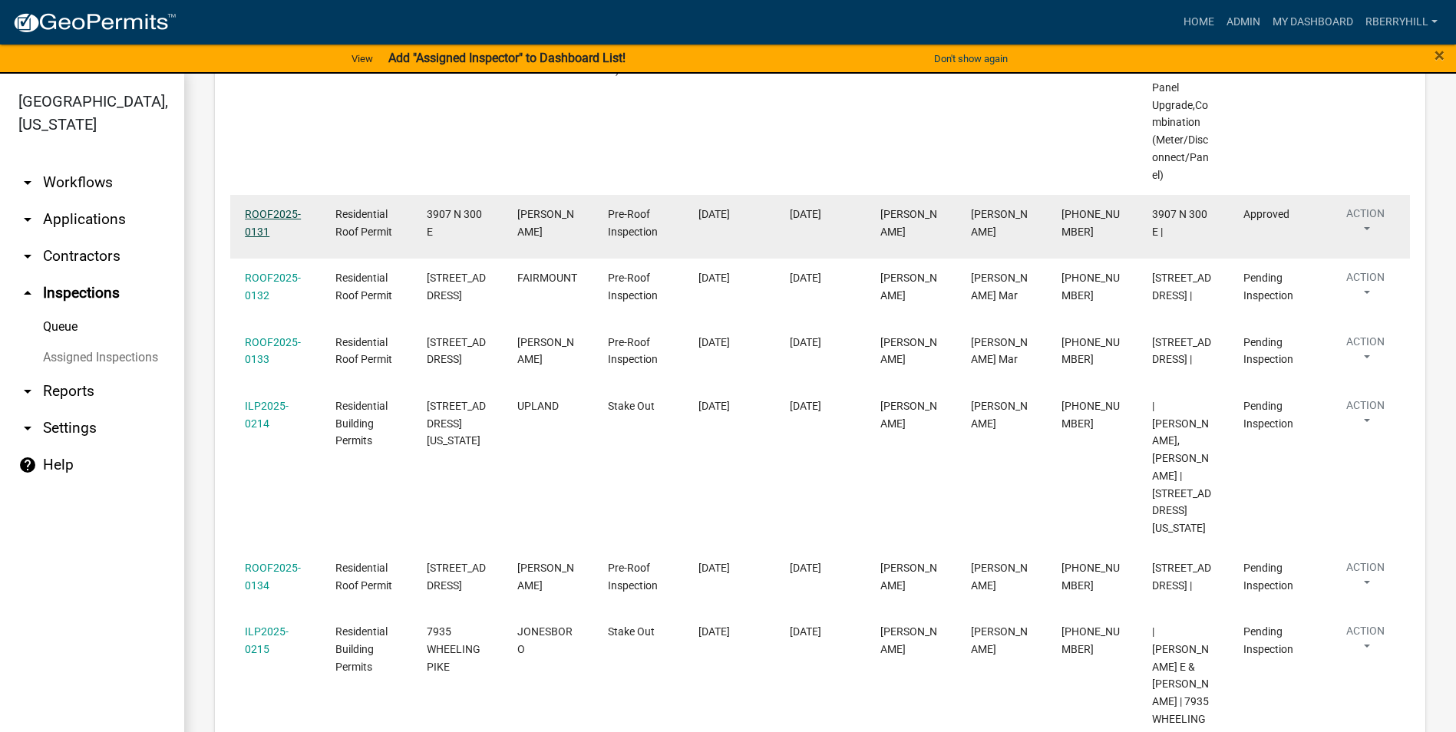
scroll to position [998, 0]
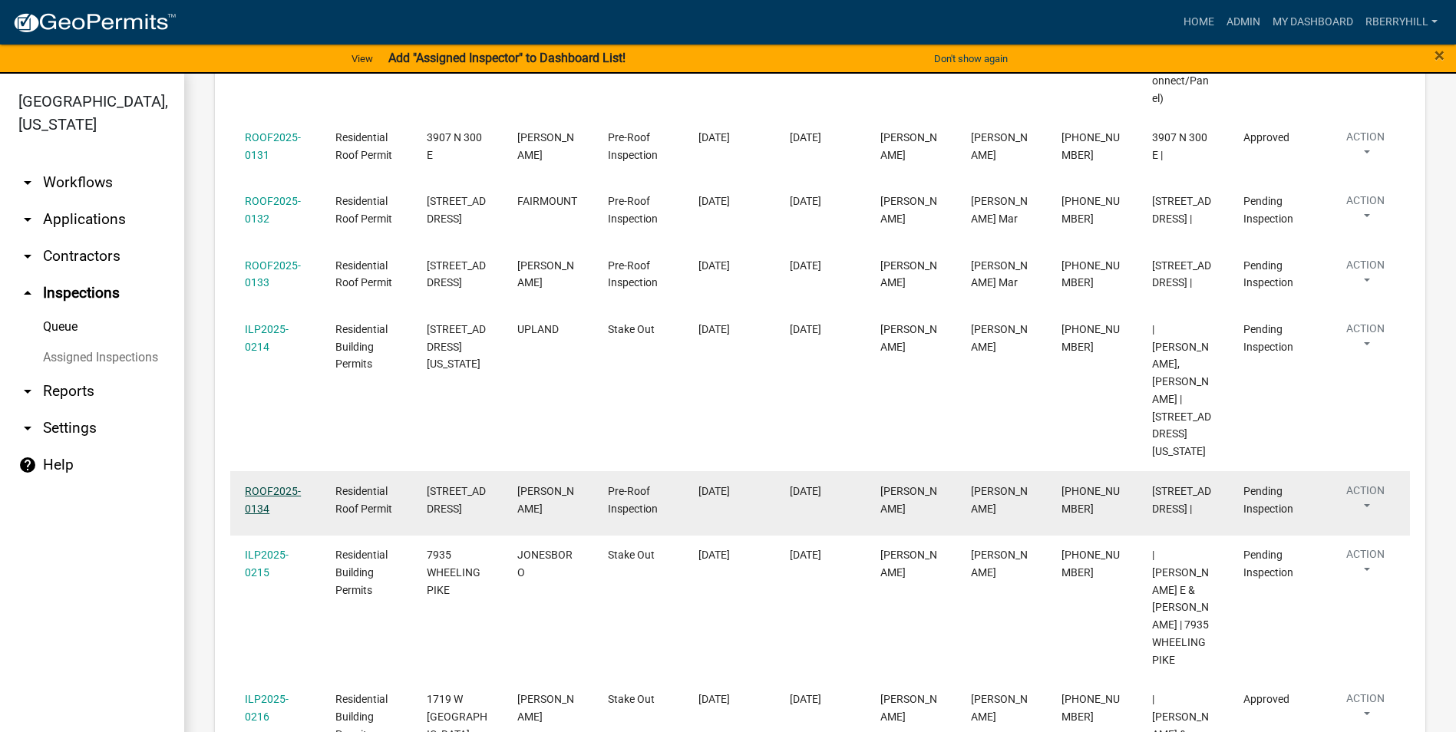
click at [262, 485] on link "ROOF2025-0134" at bounding box center [273, 500] width 56 height 30
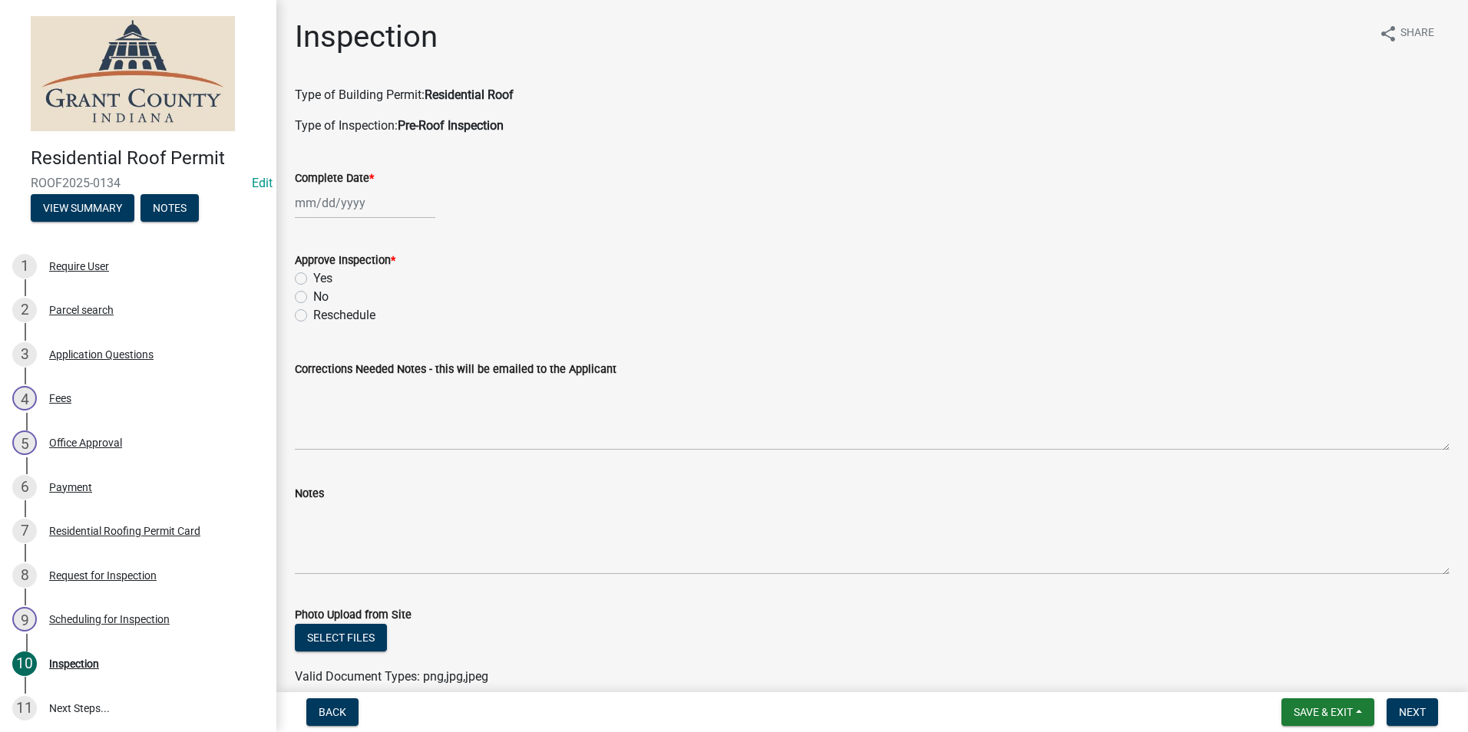
select select "8"
select select "2025"
click at [309, 204] on div "[PERSON_NAME] Feb Mar Apr [PERSON_NAME][DATE] Oct Nov [DATE] 1526 1527 1528 152…" at bounding box center [365, 202] width 140 height 31
drag, startPoint x: 409, startPoint y: 332, endPoint x: 405, endPoint y: 324, distance: 8.6
click at [408, 332] on div "15" at bounding box center [408, 334] width 25 height 25
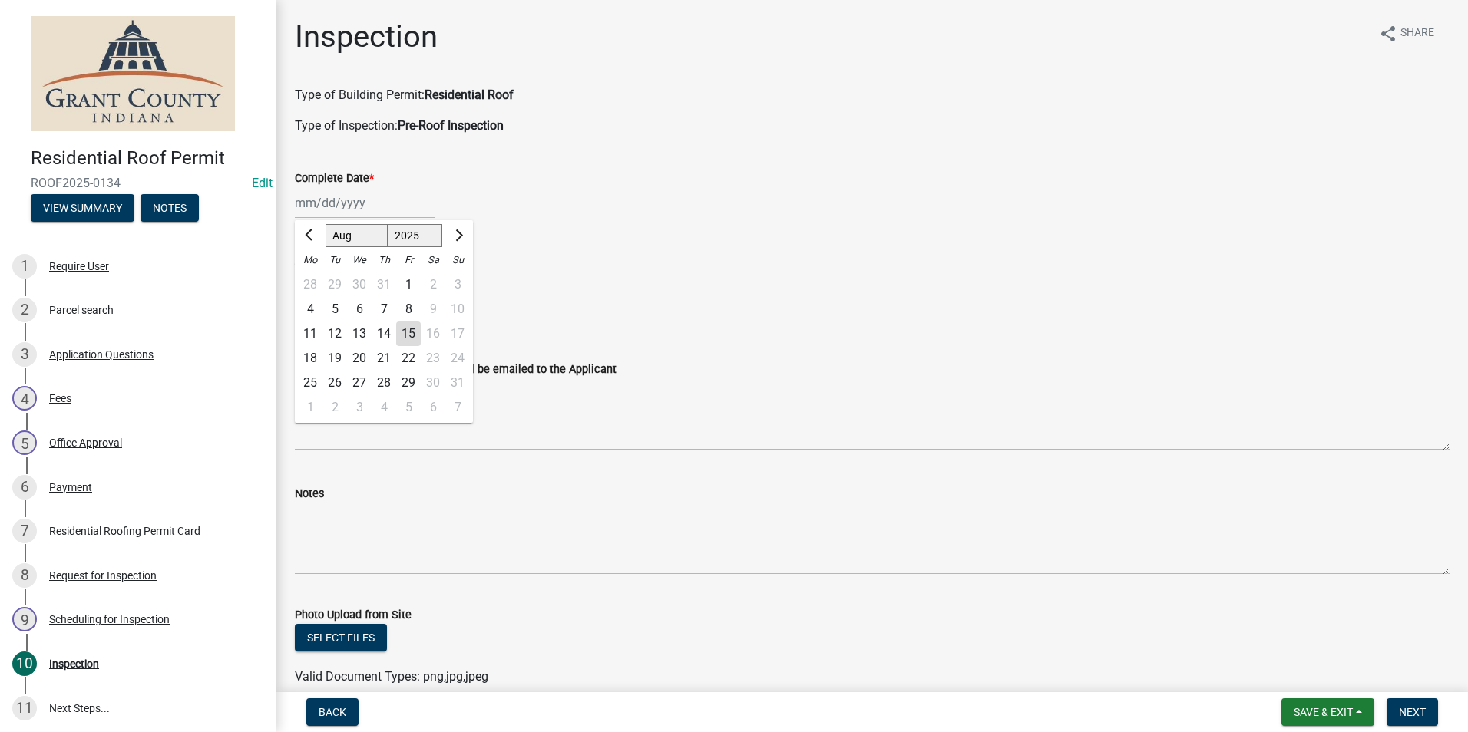
type input "[DATE]"
click at [313, 280] on label "Yes" at bounding box center [322, 278] width 19 height 18
click at [313, 279] on input "Yes" at bounding box center [318, 274] width 10 height 10
radio input "true"
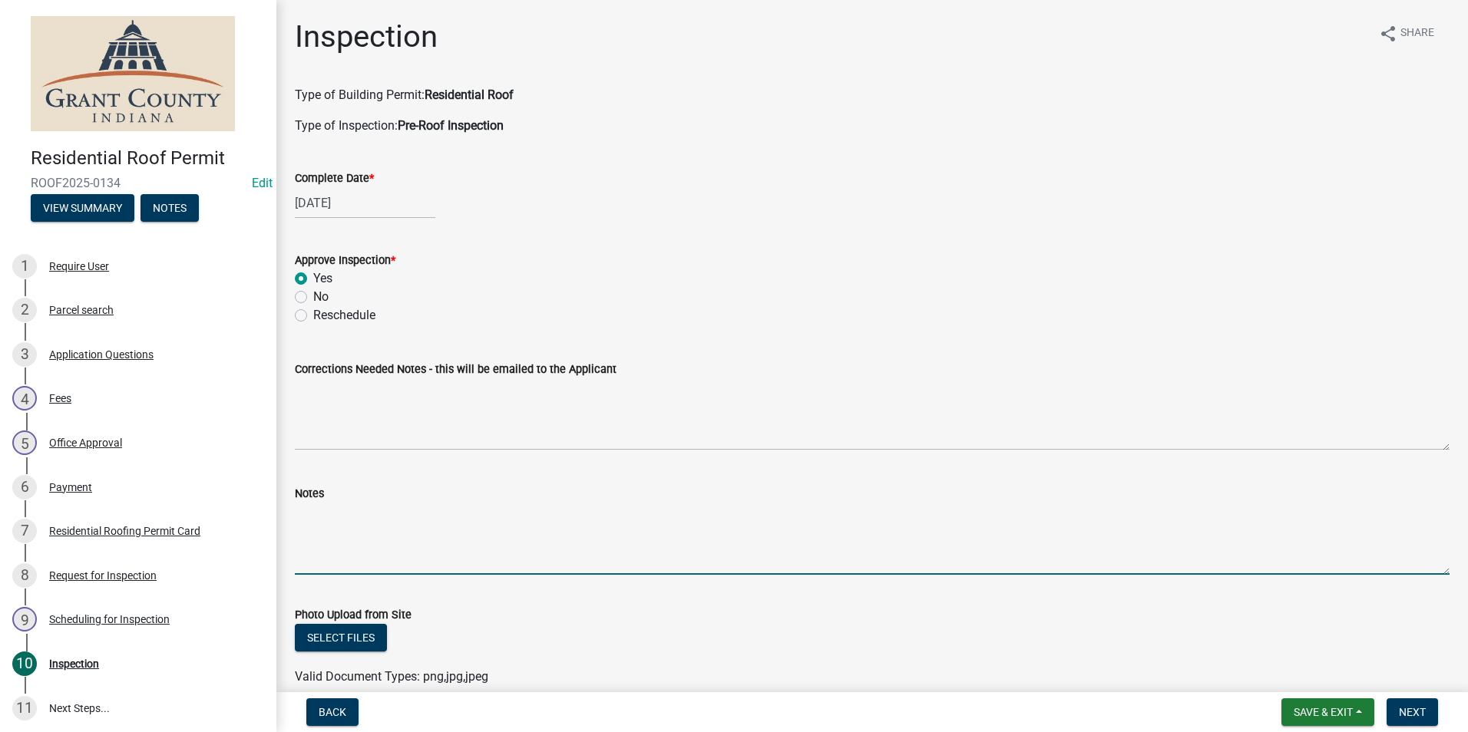
click at [315, 512] on textarea "Notes" at bounding box center [872, 539] width 1154 height 72
type textarea "No concerns."
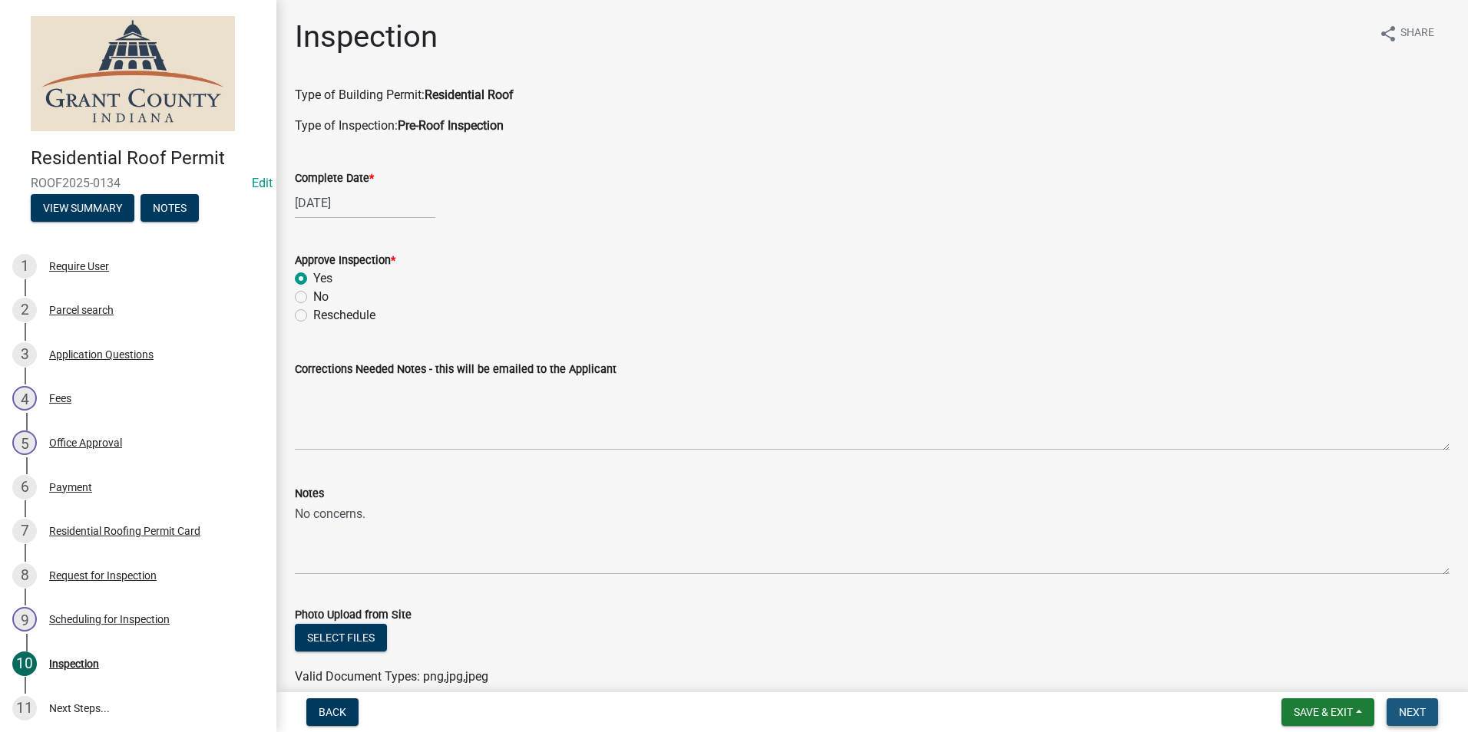
click at [1408, 711] on span "Next" at bounding box center [1412, 712] width 27 height 12
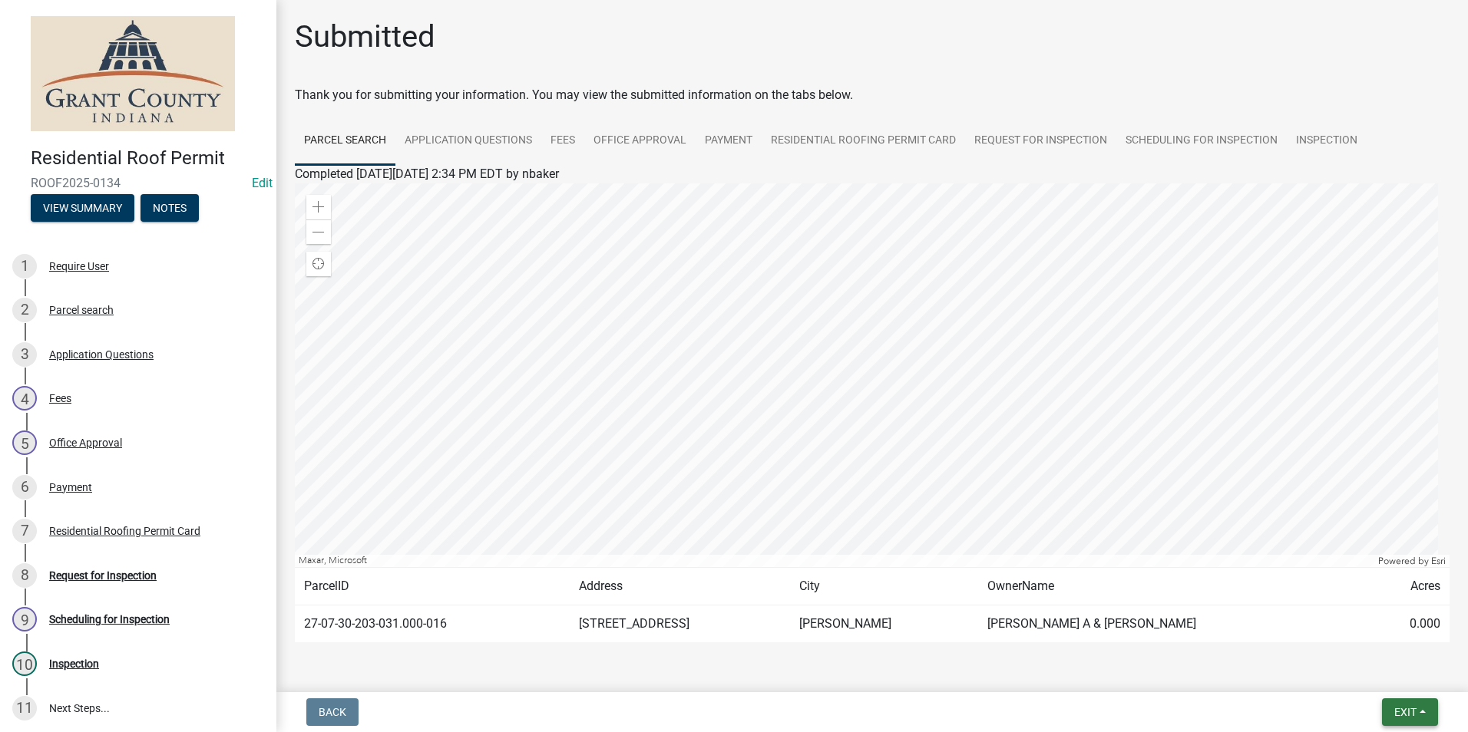
click at [1397, 706] on span "Exit" at bounding box center [1405, 712] width 22 height 12
click at [1386, 669] on button "Save & Exit" at bounding box center [1376, 672] width 123 height 37
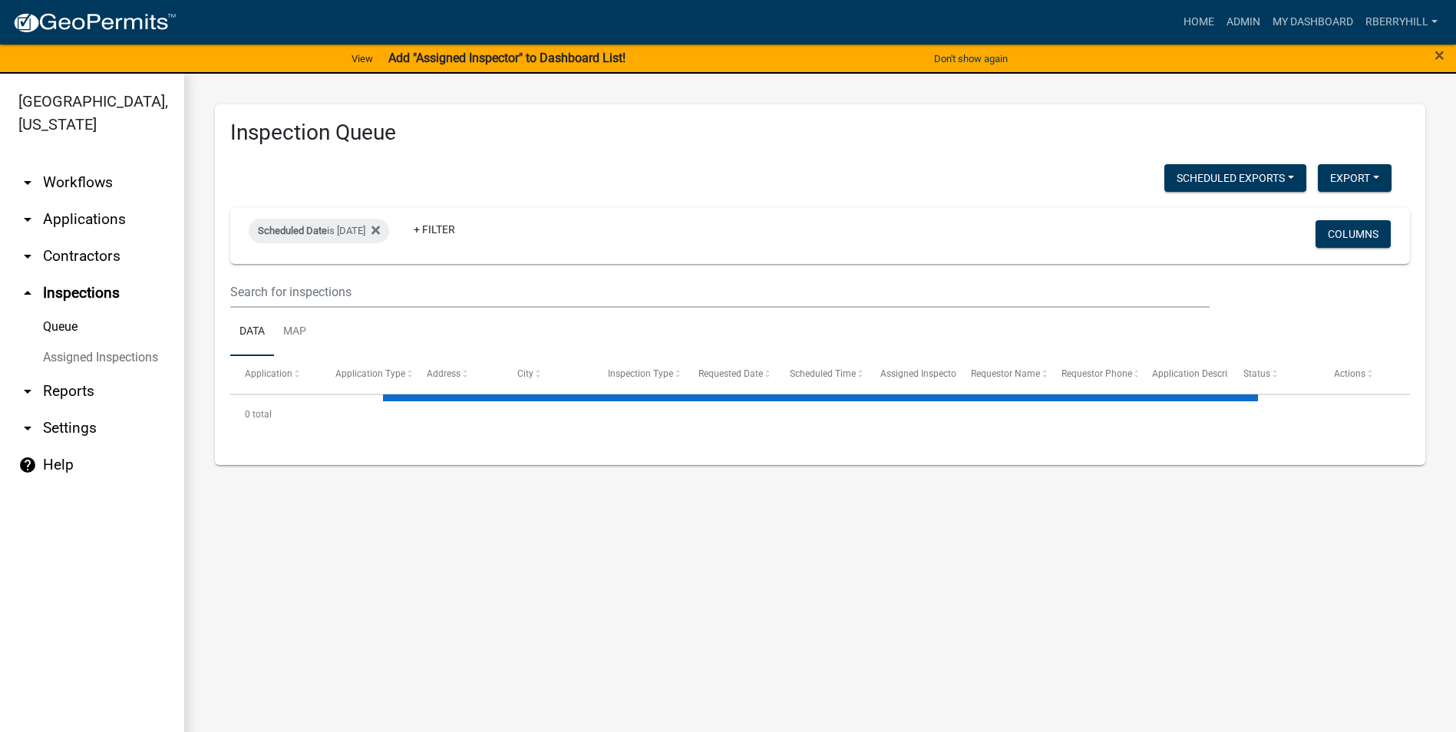
select select "2: 50"
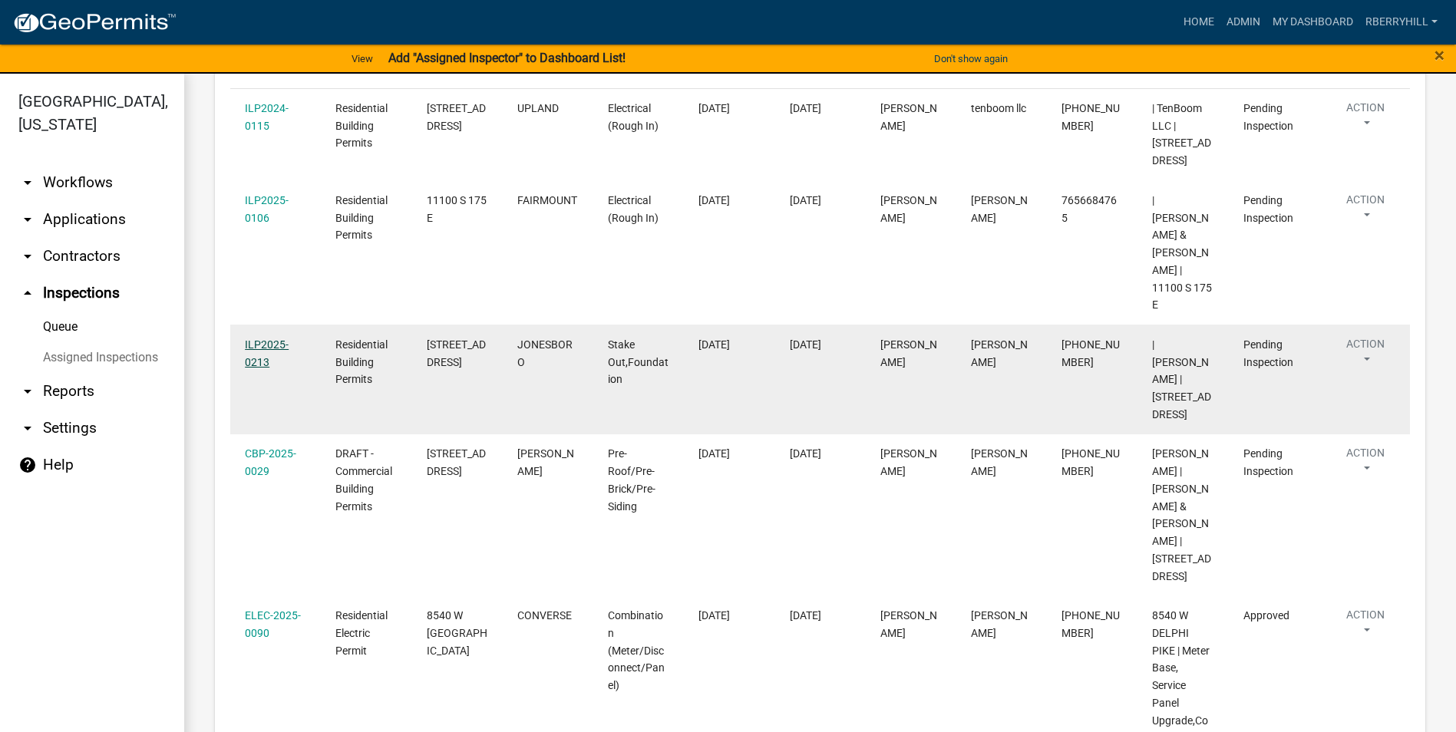
scroll to position [307, 0]
click at [265, 337] on link "ILP2025-0213" at bounding box center [267, 352] width 44 height 30
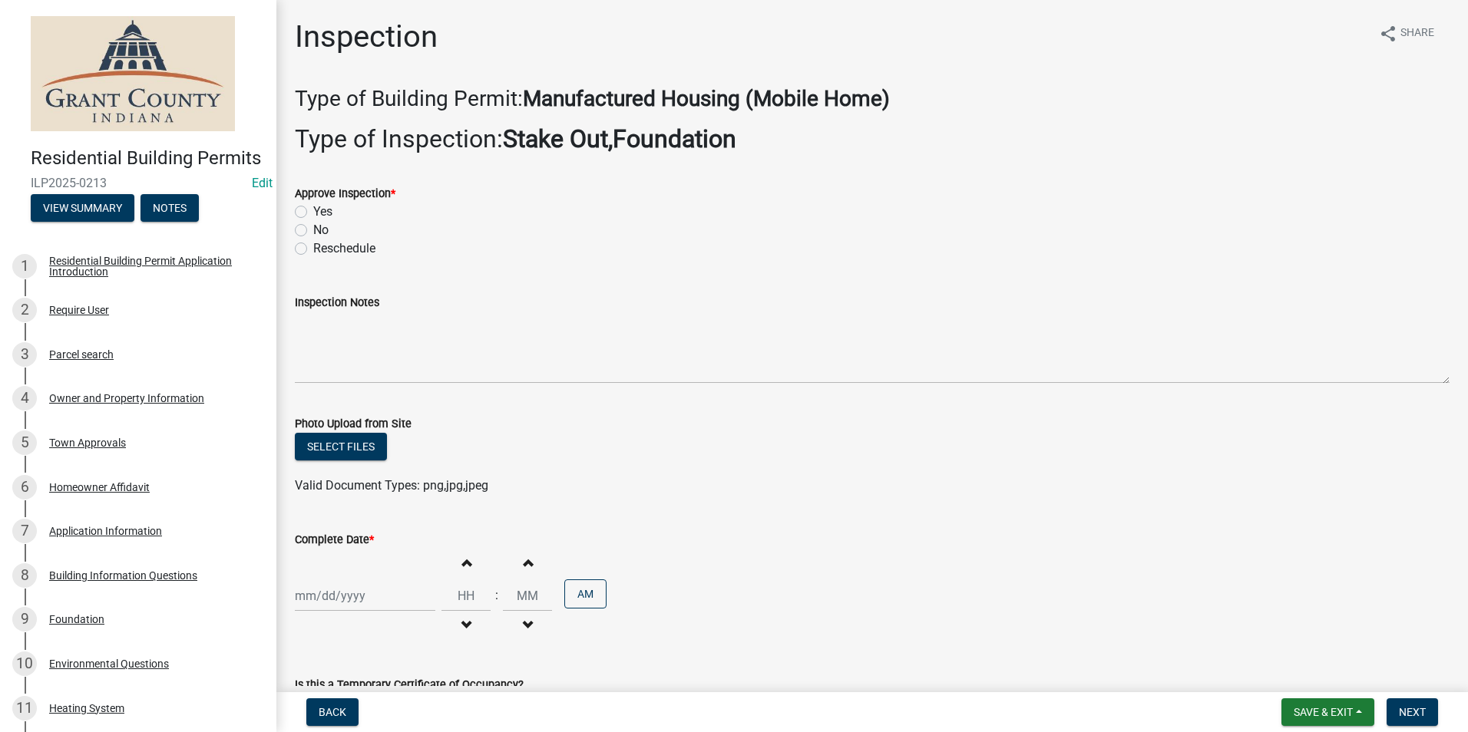
click at [313, 212] on label "Yes" at bounding box center [322, 212] width 19 height 18
click at [313, 212] on input "Yes" at bounding box center [318, 208] width 10 height 10
radio input "true"
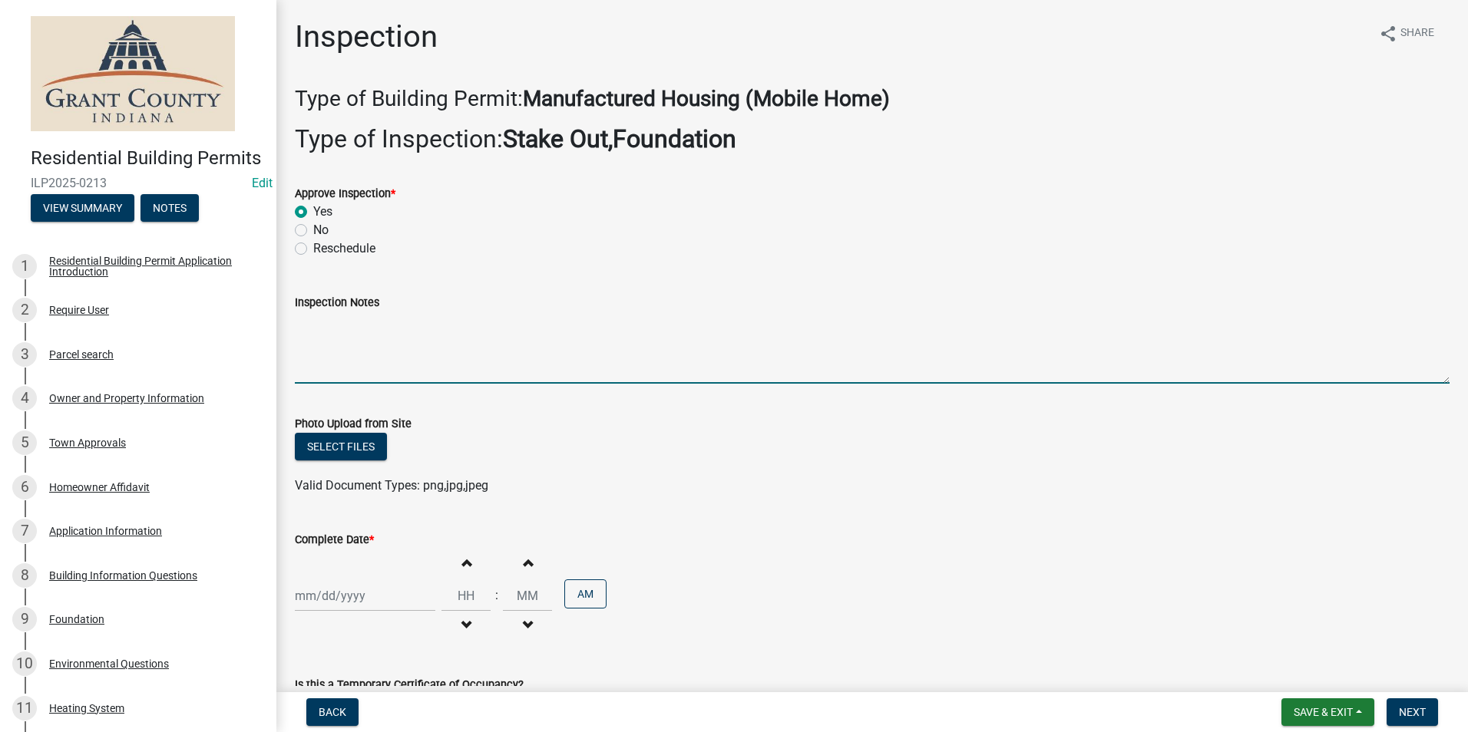
click at [303, 327] on textarea "Inspection Notes" at bounding box center [872, 348] width 1154 height 72
click at [646, 322] on textarea "Temp service has meter base disconnect ground rod w/wire" at bounding box center [872, 348] width 1154 height 72
type textarea "Temp service has meter base disconnect ground rod w/wire and GFCI receptacles."
click at [330, 602] on div at bounding box center [365, 595] width 140 height 31
select select "8"
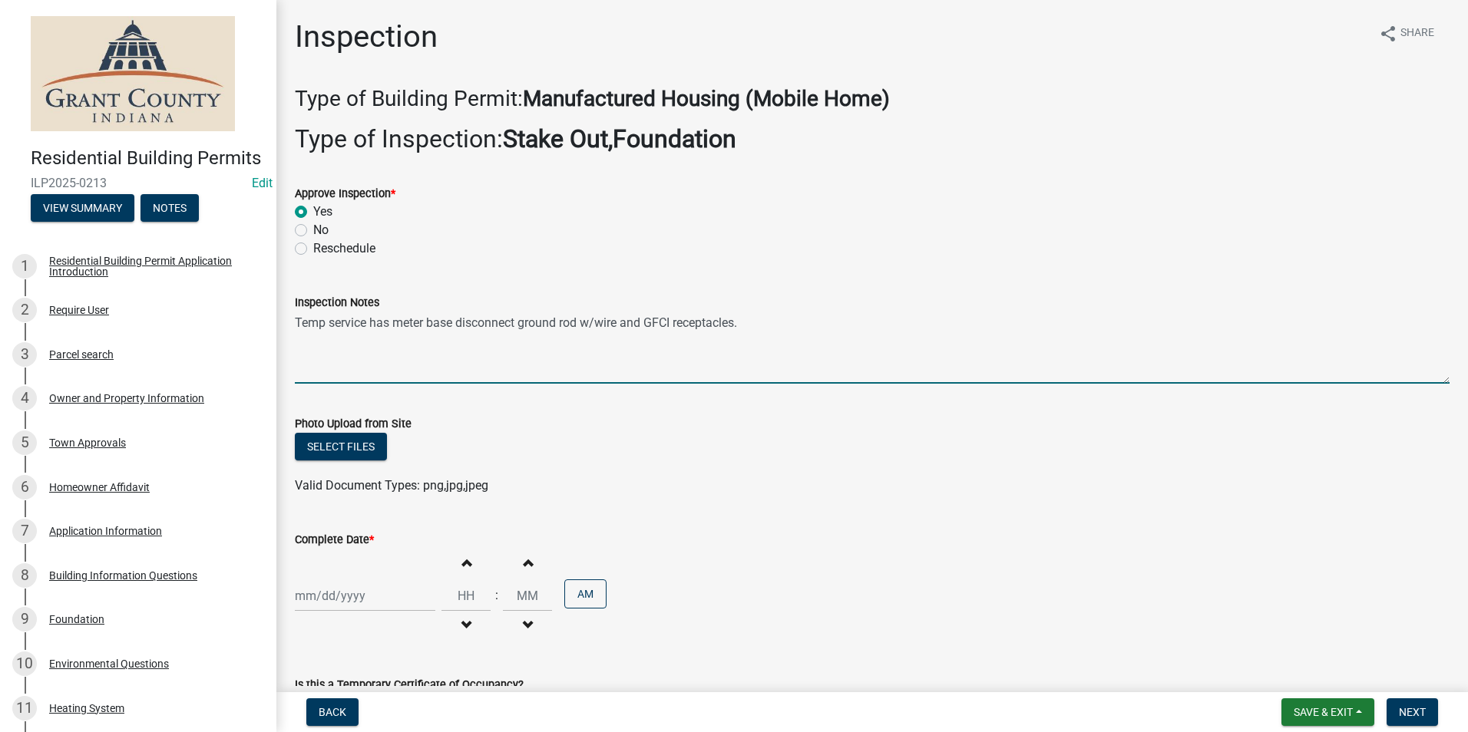
select select "2025"
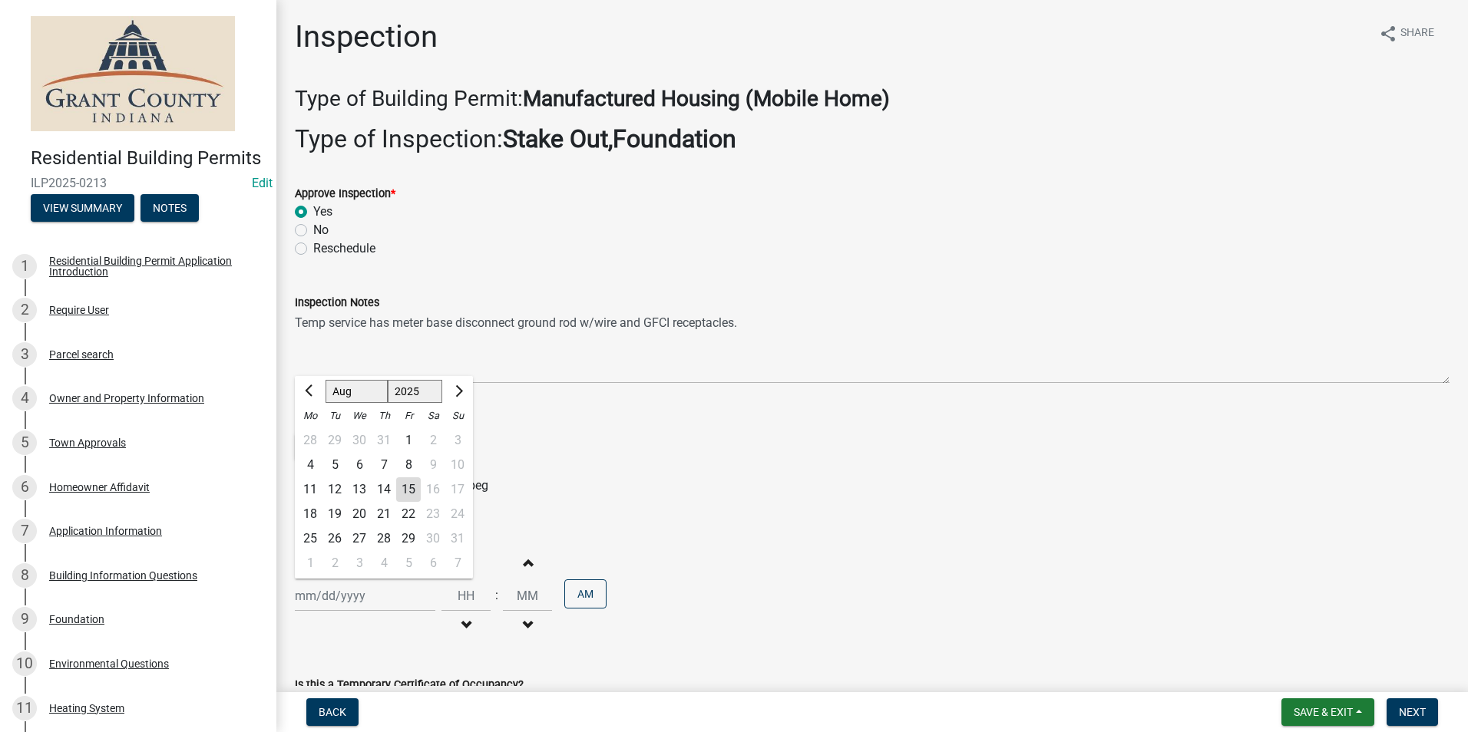
click at [405, 489] on div "15" at bounding box center [408, 489] width 25 height 25
type input "[DATE]"
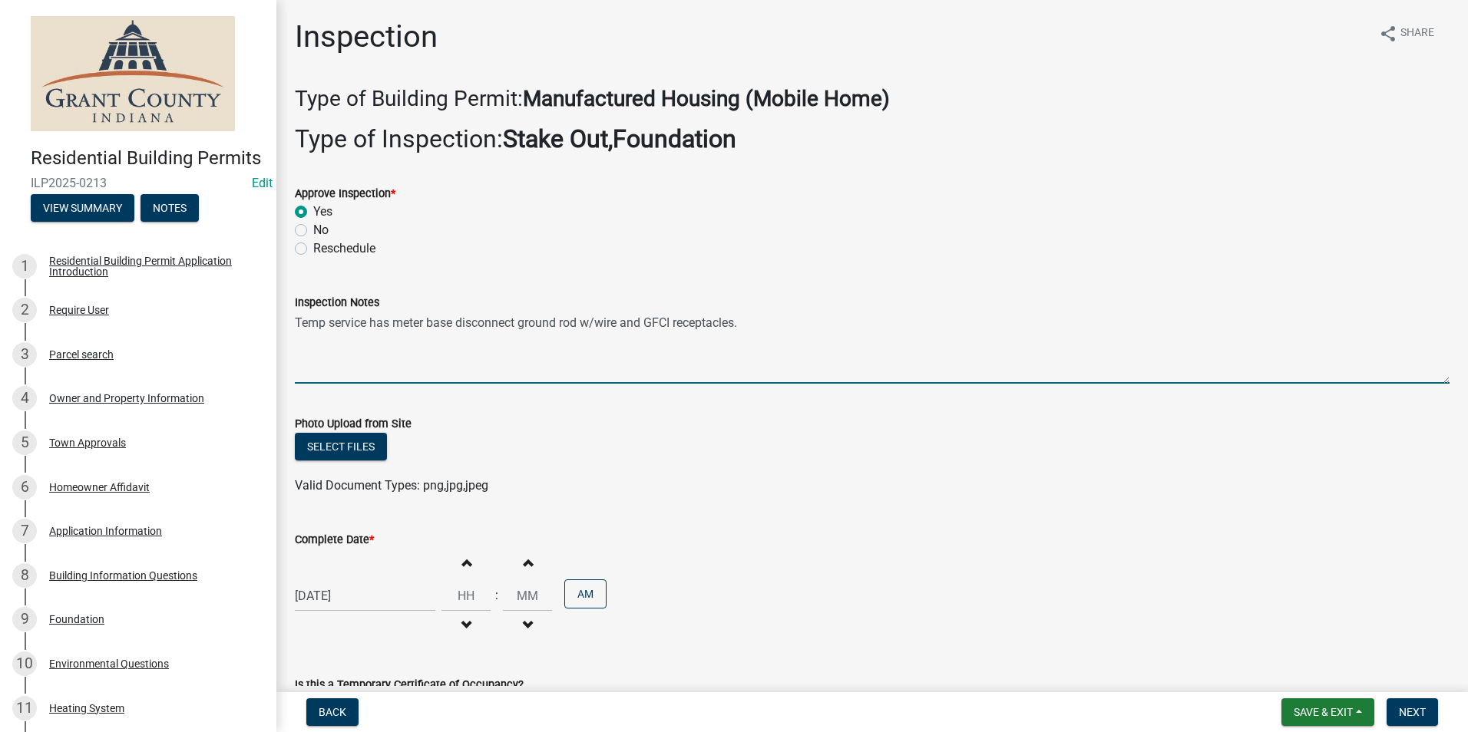
click at [765, 321] on textarea "Temp service has meter base disconnect ground rod w/wire and GFCI receptacles." at bounding box center [872, 348] width 1154 height 72
type textarea "Temp service has meter base disconnect ground rod w/wire and GFCI receptacles. …"
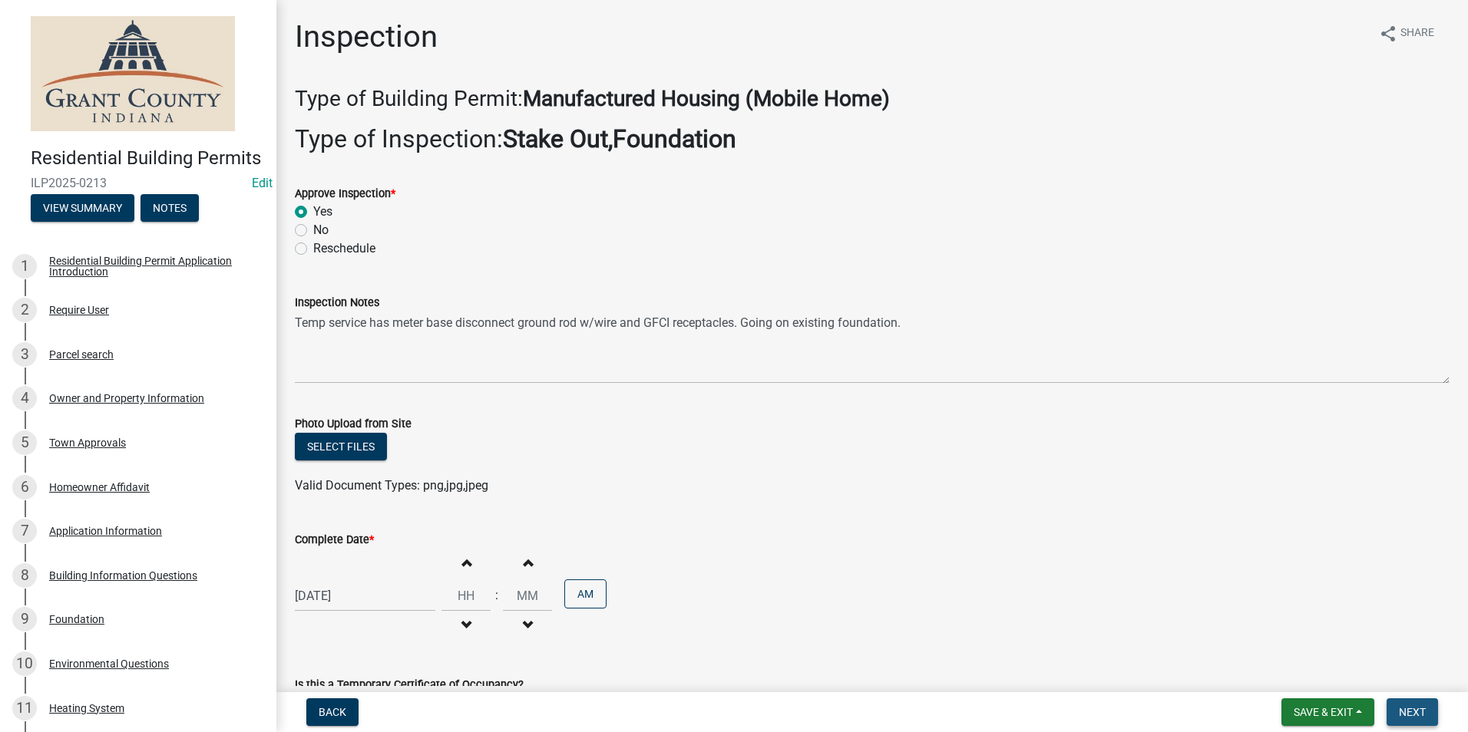
click at [1405, 709] on span "Next" at bounding box center [1412, 712] width 27 height 12
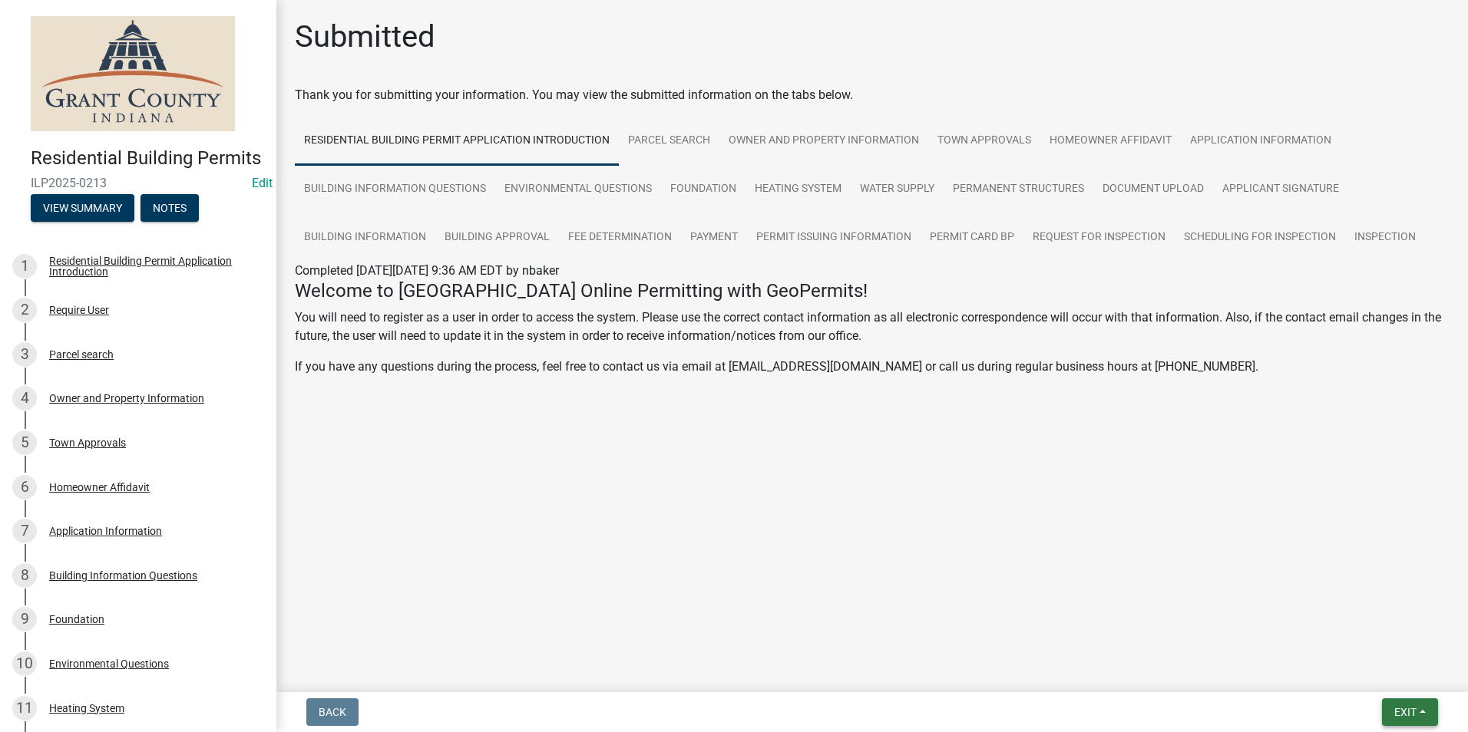
drag, startPoint x: 1399, startPoint y: 718, endPoint x: 1391, endPoint y: 708, distance: 12.6
click at [1398, 718] on span "Exit" at bounding box center [1405, 712] width 22 height 12
click at [1382, 672] on button "Save & Exit" at bounding box center [1376, 672] width 123 height 37
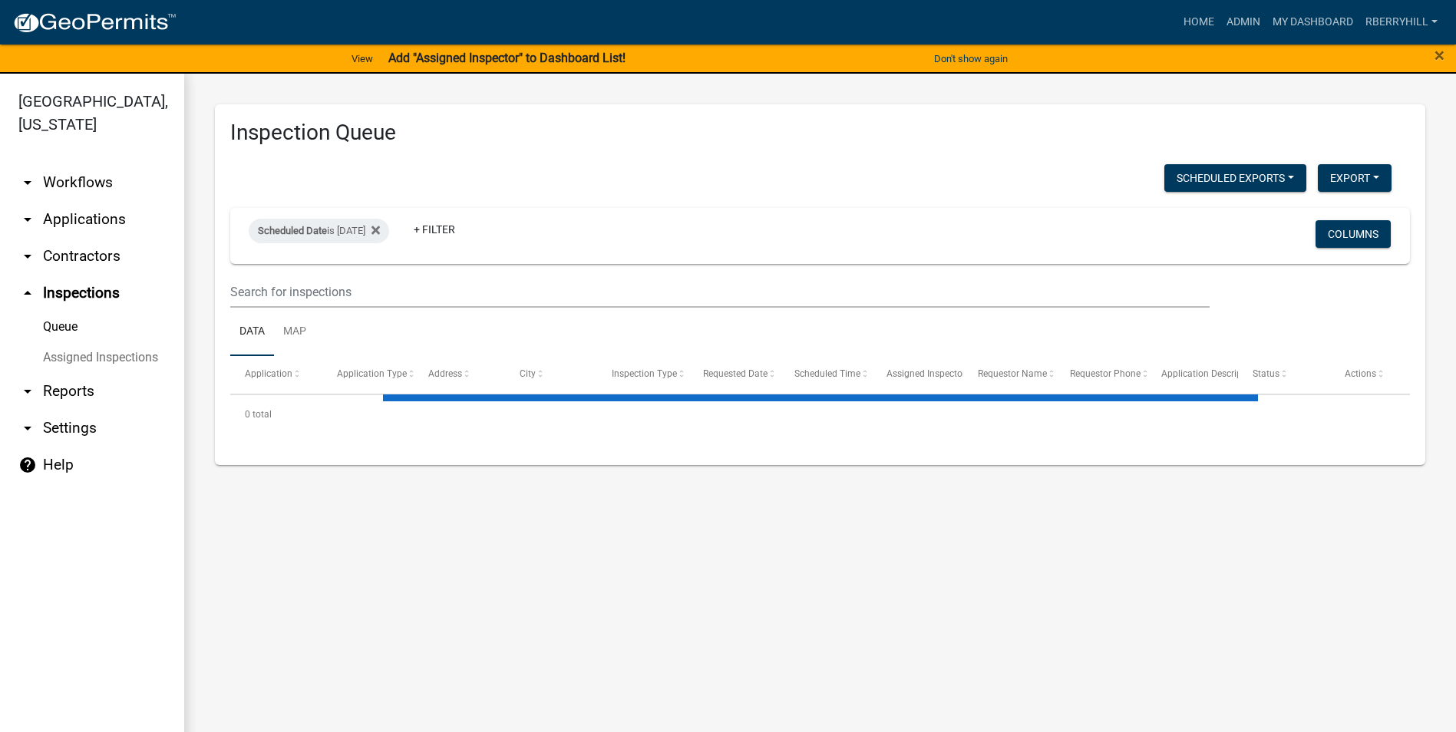
select select "2: 50"
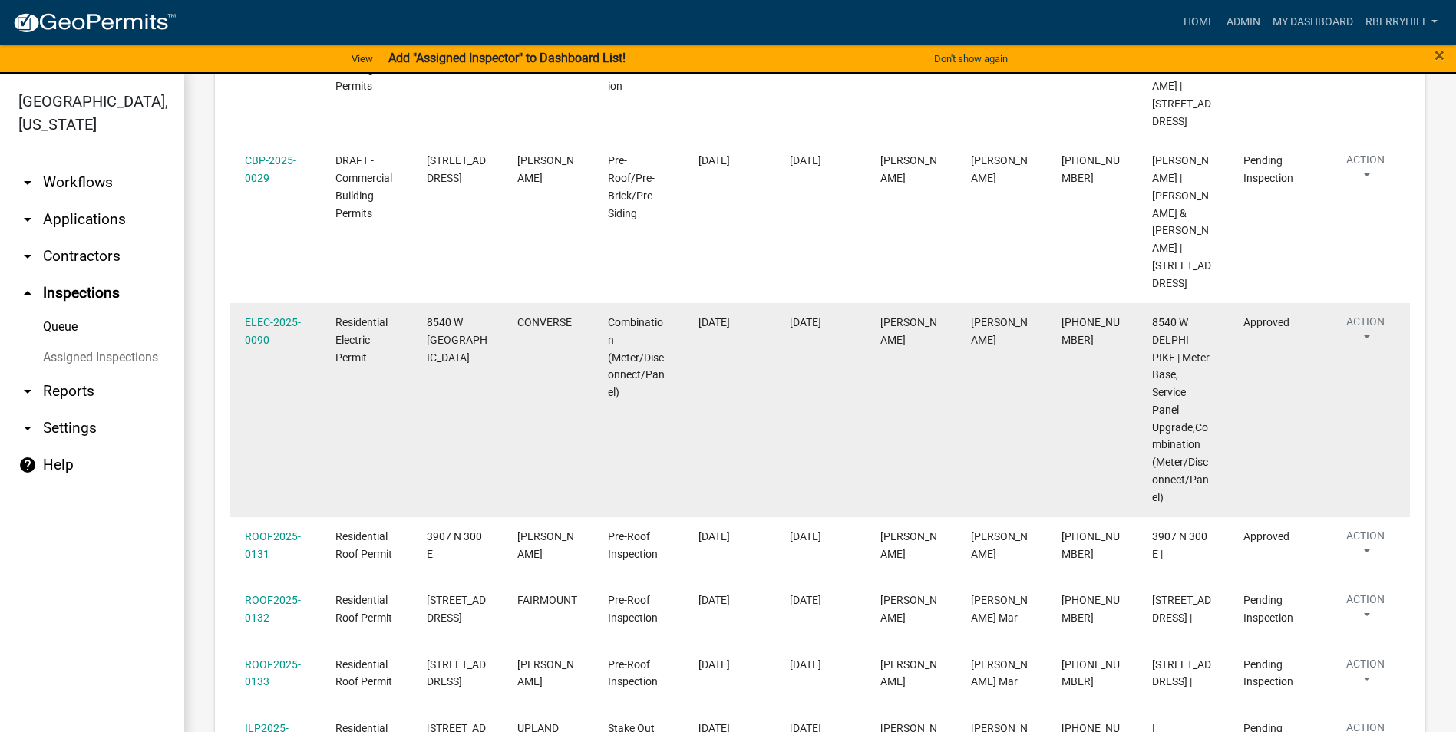
scroll to position [691, 0]
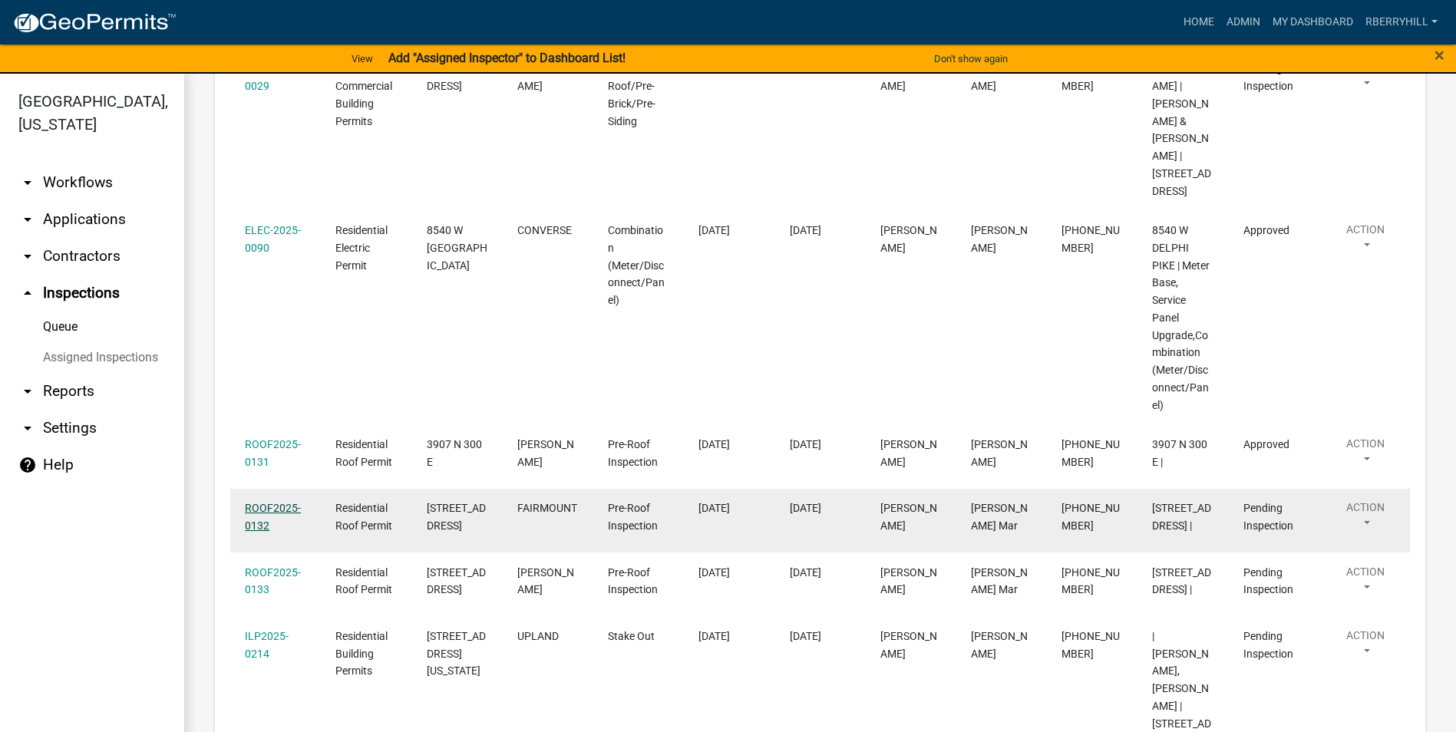
click at [289, 502] on link "ROOF2025-0132" at bounding box center [273, 517] width 56 height 30
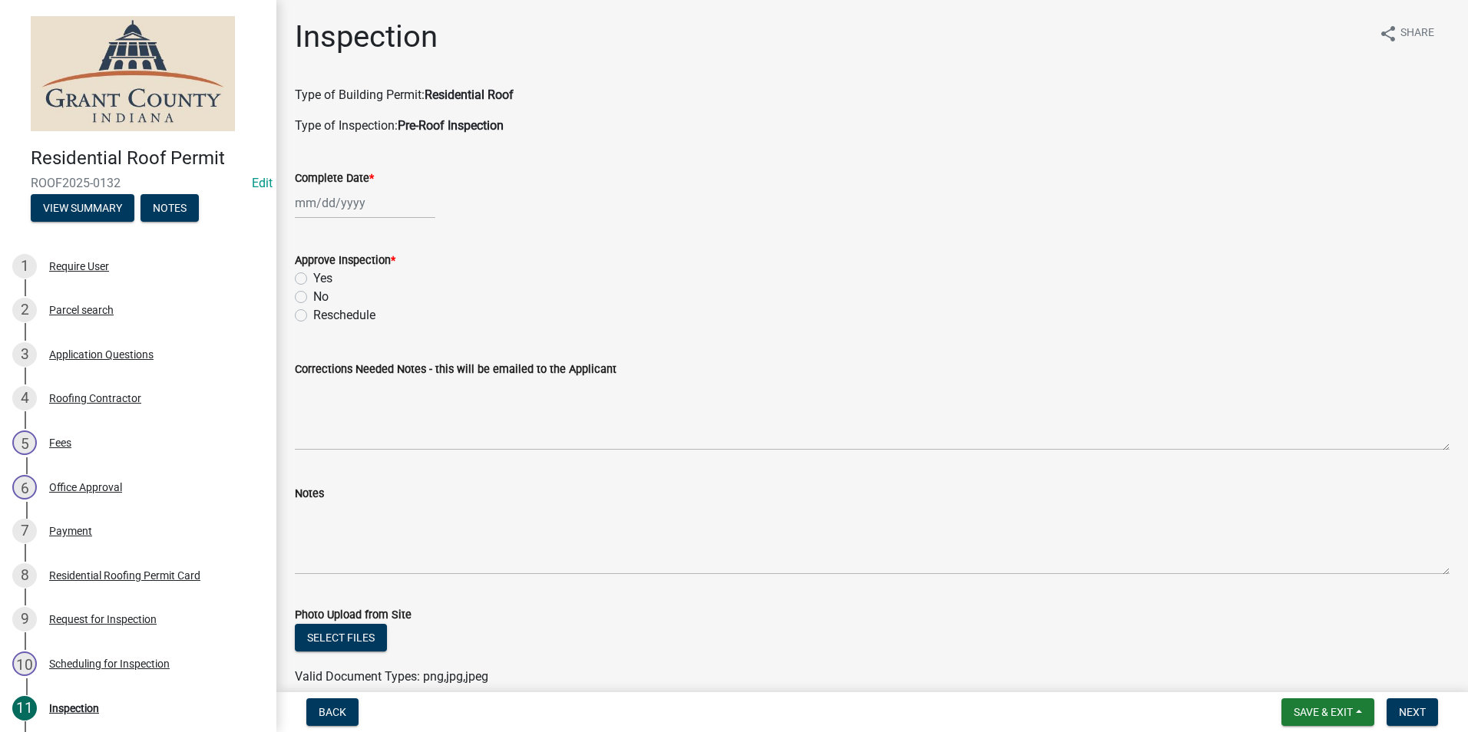
select select "8"
select select "2025"
drag, startPoint x: 329, startPoint y: 202, endPoint x: 329, endPoint y: 212, distance: 10.0
click at [329, 202] on div "[PERSON_NAME] Feb Mar Apr [PERSON_NAME][DATE] Oct Nov [DATE] 1526 1527 1528 152…" at bounding box center [365, 202] width 140 height 31
drag, startPoint x: 413, startPoint y: 329, endPoint x: 335, endPoint y: 276, distance: 94.1
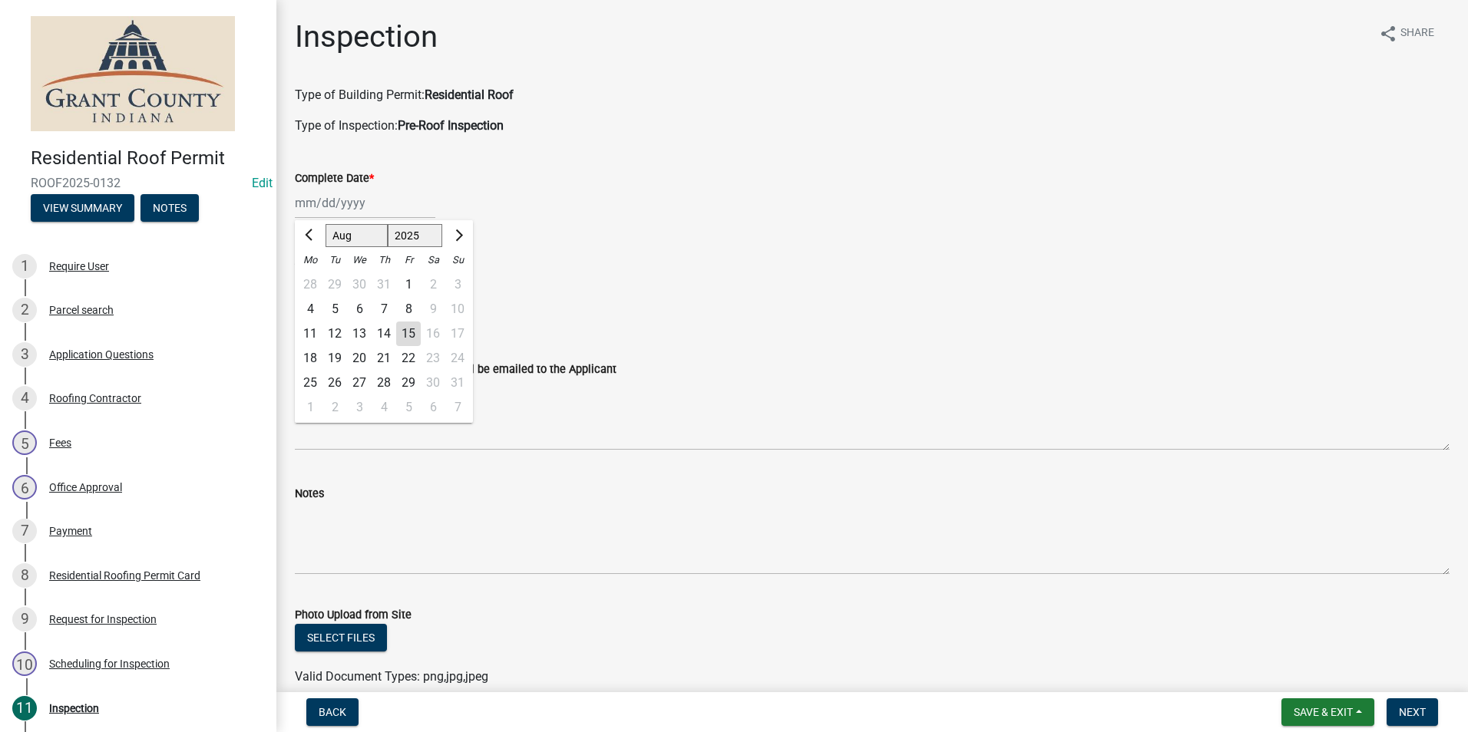
click at [411, 328] on div "15" at bounding box center [408, 334] width 25 height 25
type input "[DATE]"
click at [313, 279] on label "Yes" at bounding box center [322, 278] width 19 height 18
click at [313, 279] on input "Yes" at bounding box center [318, 274] width 10 height 10
radio input "true"
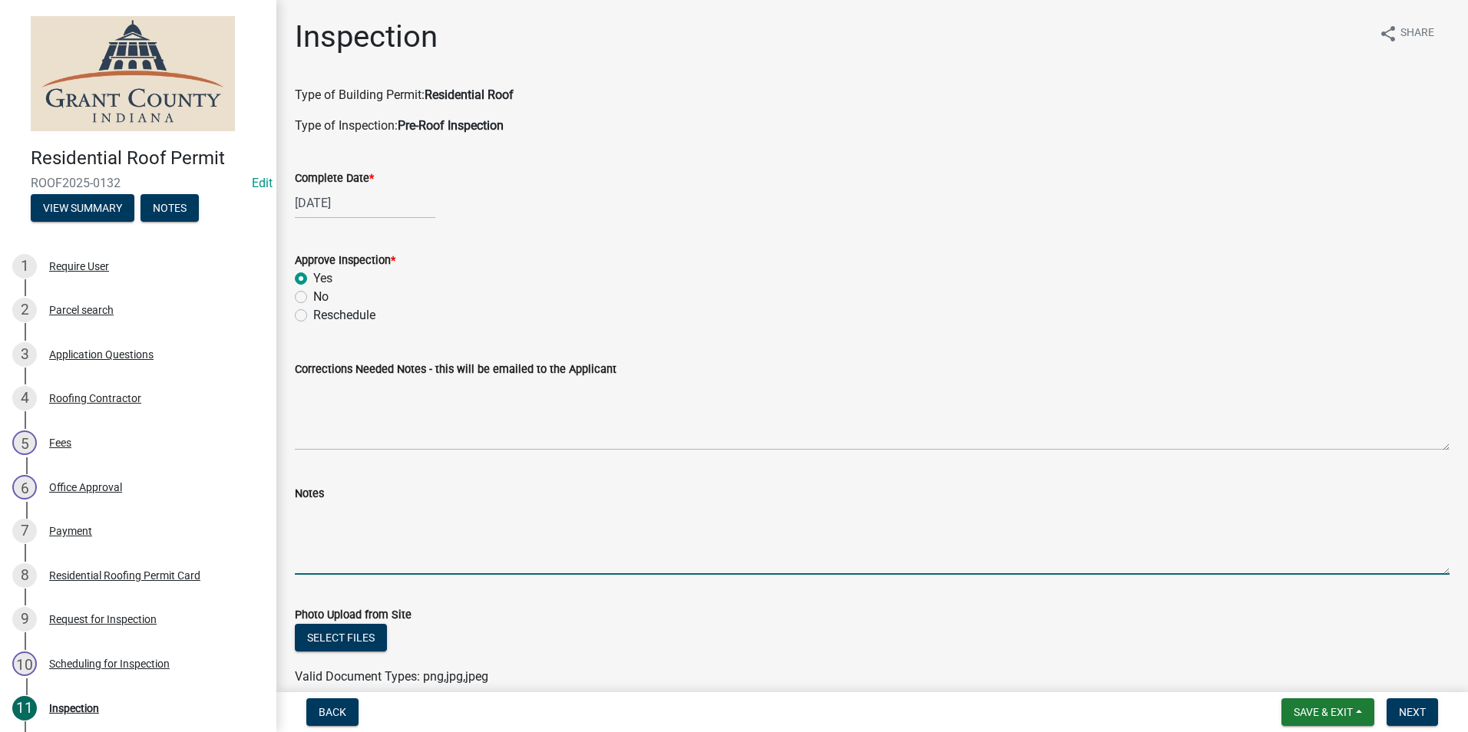
click at [323, 510] on textarea "Notes" at bounding box center [872, 539] width 1154 height 72
type textarea "No concerns."
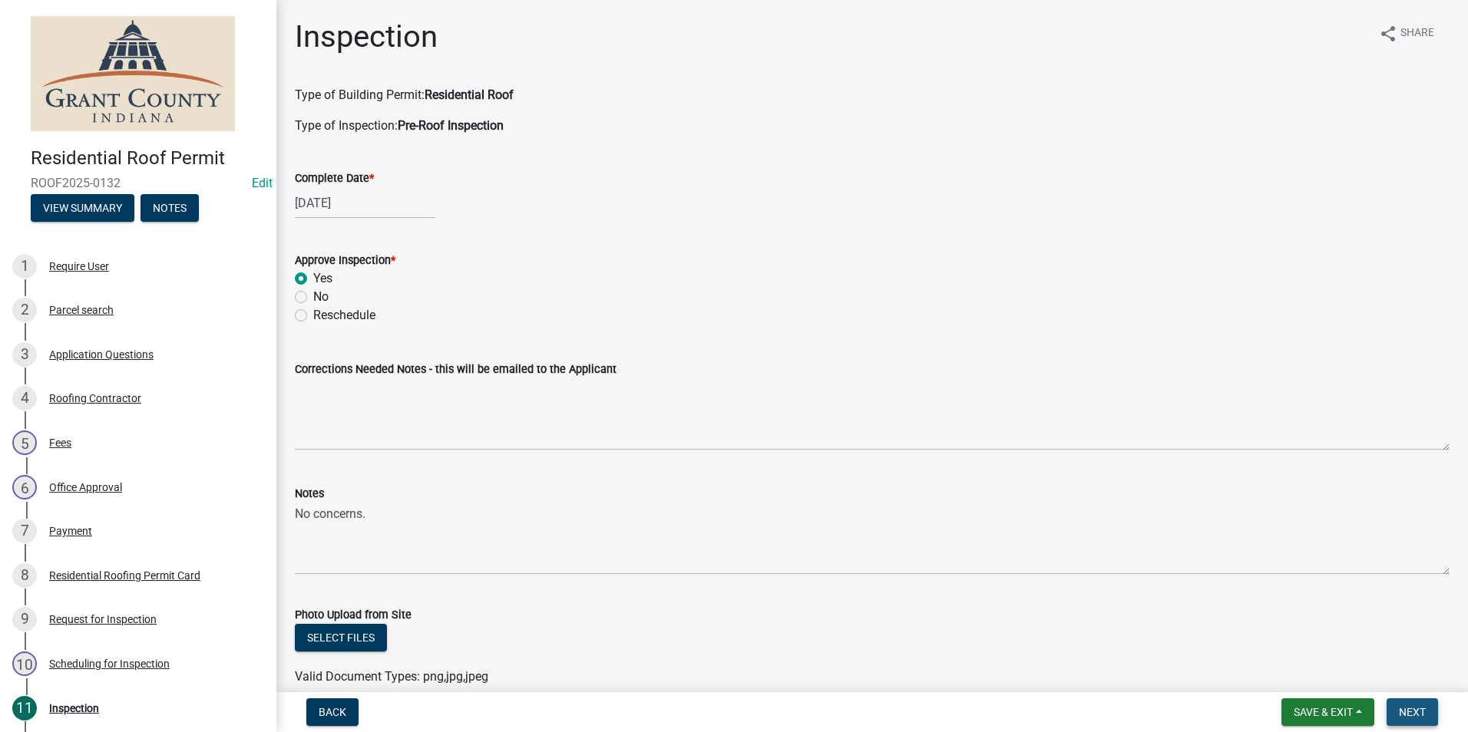
click at [1421, 711] on span "Next" at bounding box center [1412, 712] width 27 height 12
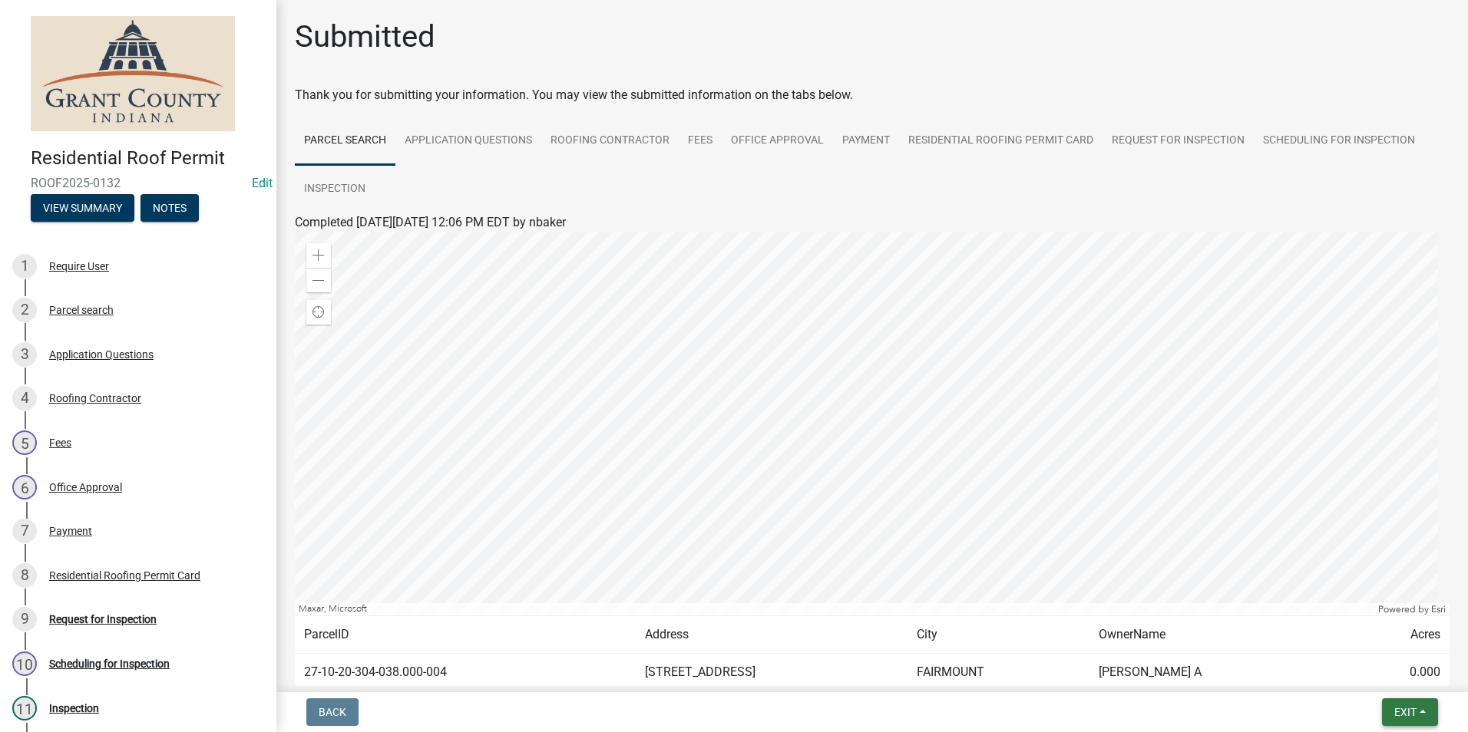
click at [1412, 709] on span "Exit" at bounding box center [1405, 712] width 22 height 12
click at [1387, 662] on button "Save & Exit" at bounding box center [1376, 672] width 123 height 37
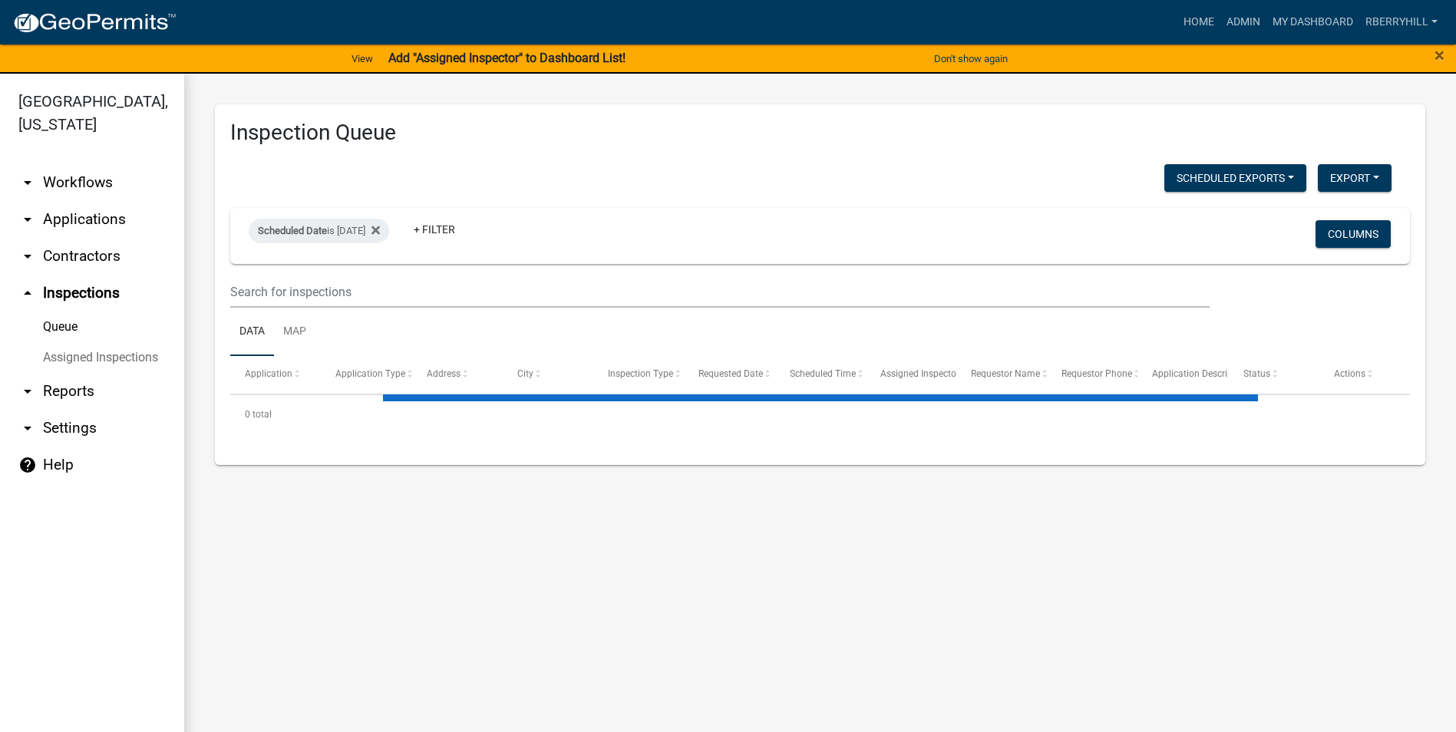
select select "2: 50"
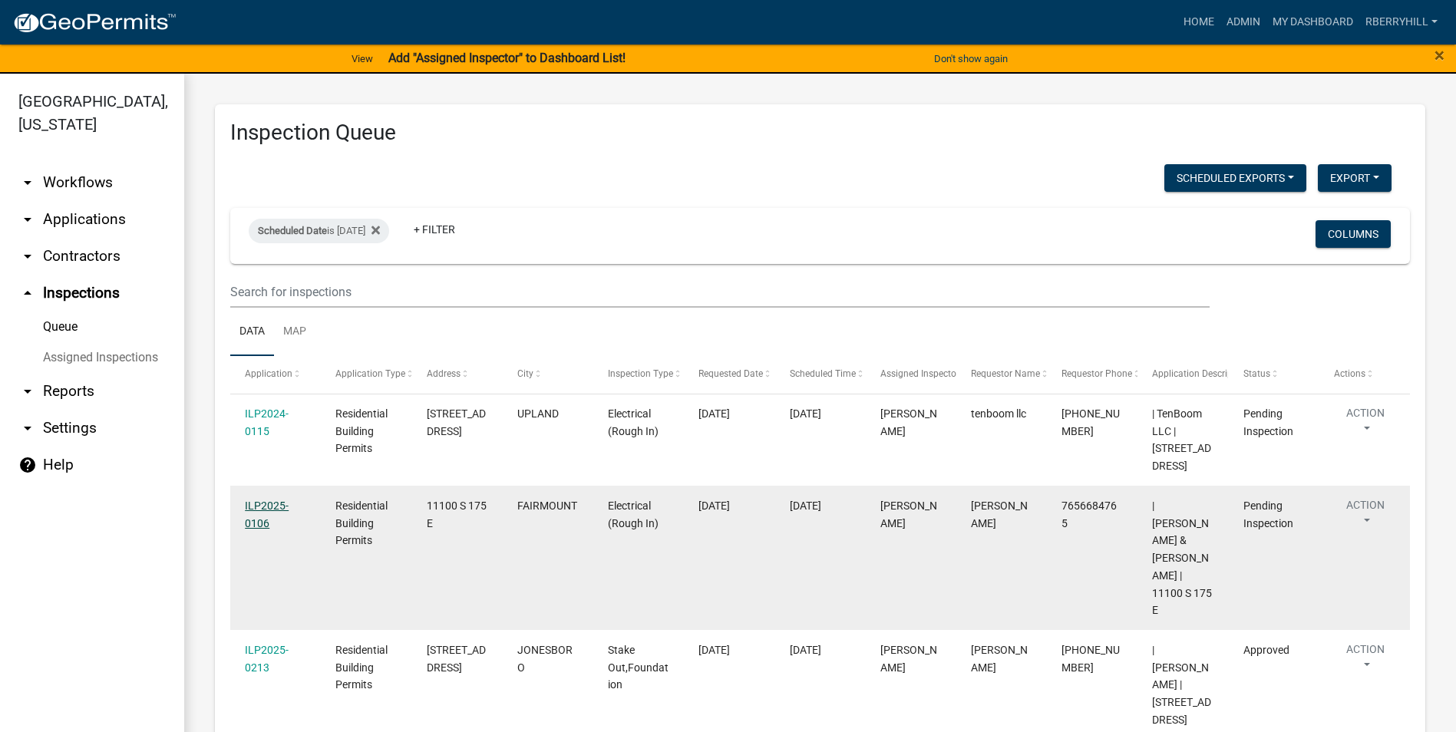
click at [261, 505] on link "ILP2025-0106" at bounding box center [267, 515] width 44 height 30
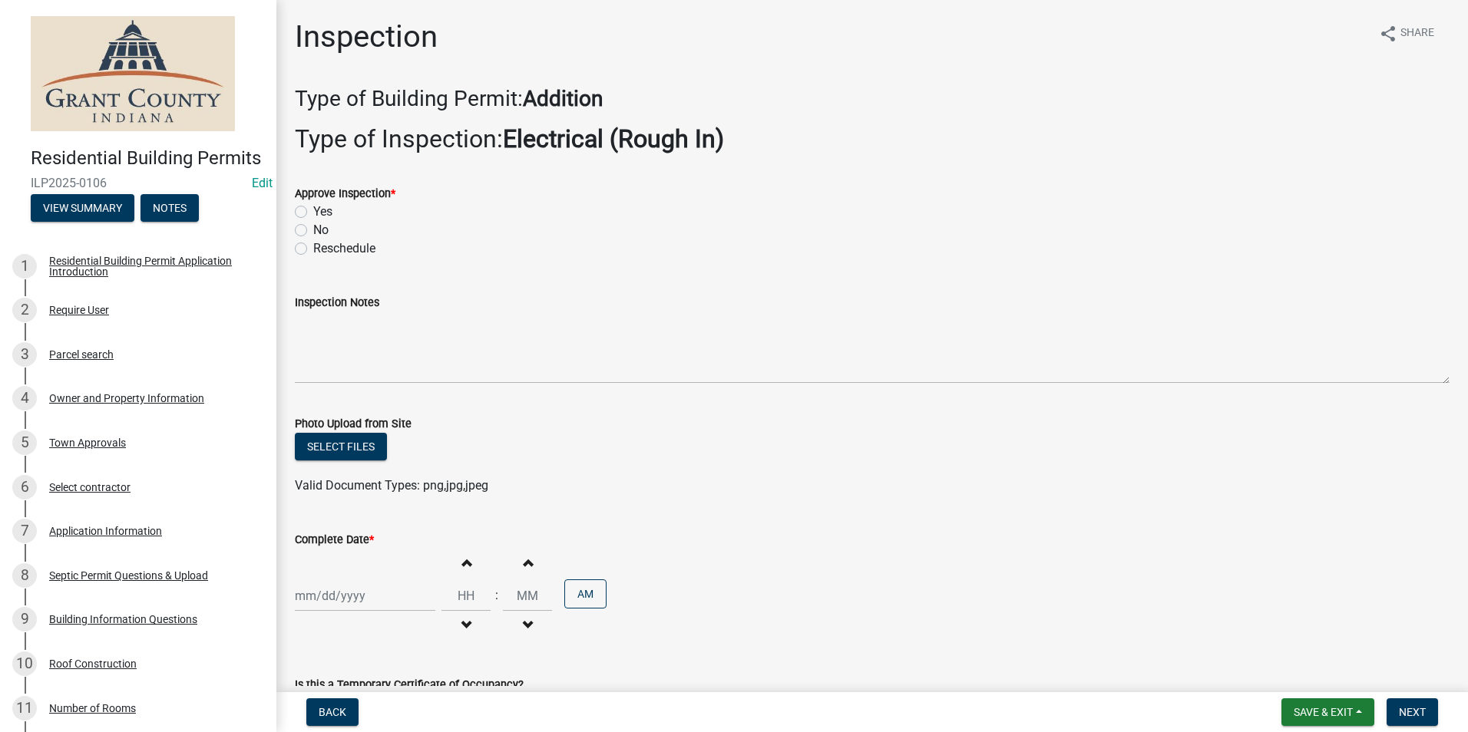
click at [313, 233] on label "No" at bounding box center [320, 230] width 15 height 18
click at [313, 231] on input "No" at bounding box center [318, 226] width 10 height 10
radio input "true"
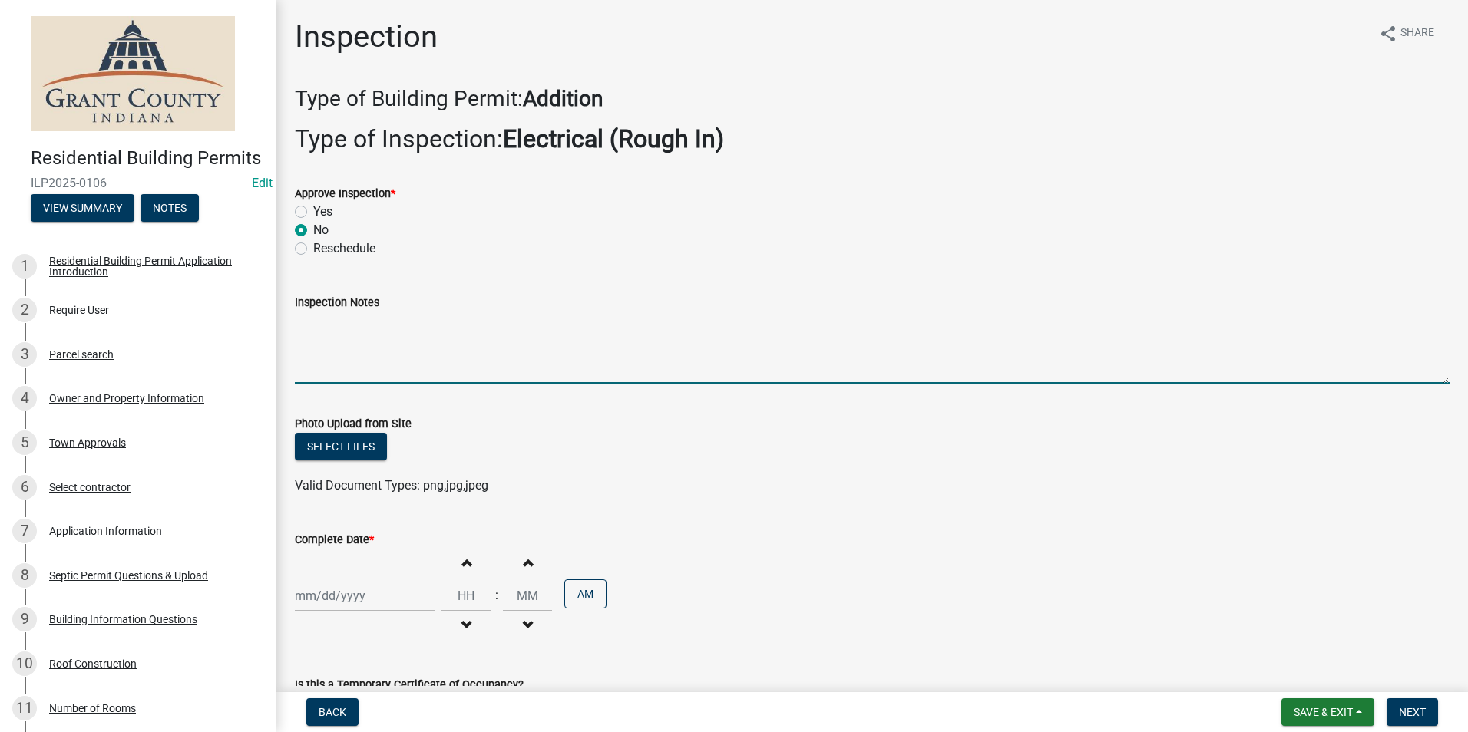
click at [309, 335] on textarea "Inspection Notes" at bounding box center [872, 348] width 1154 height 72
type textarea "Undersized egress windows. Need fire caulk."
select select "8"
select select "2025"
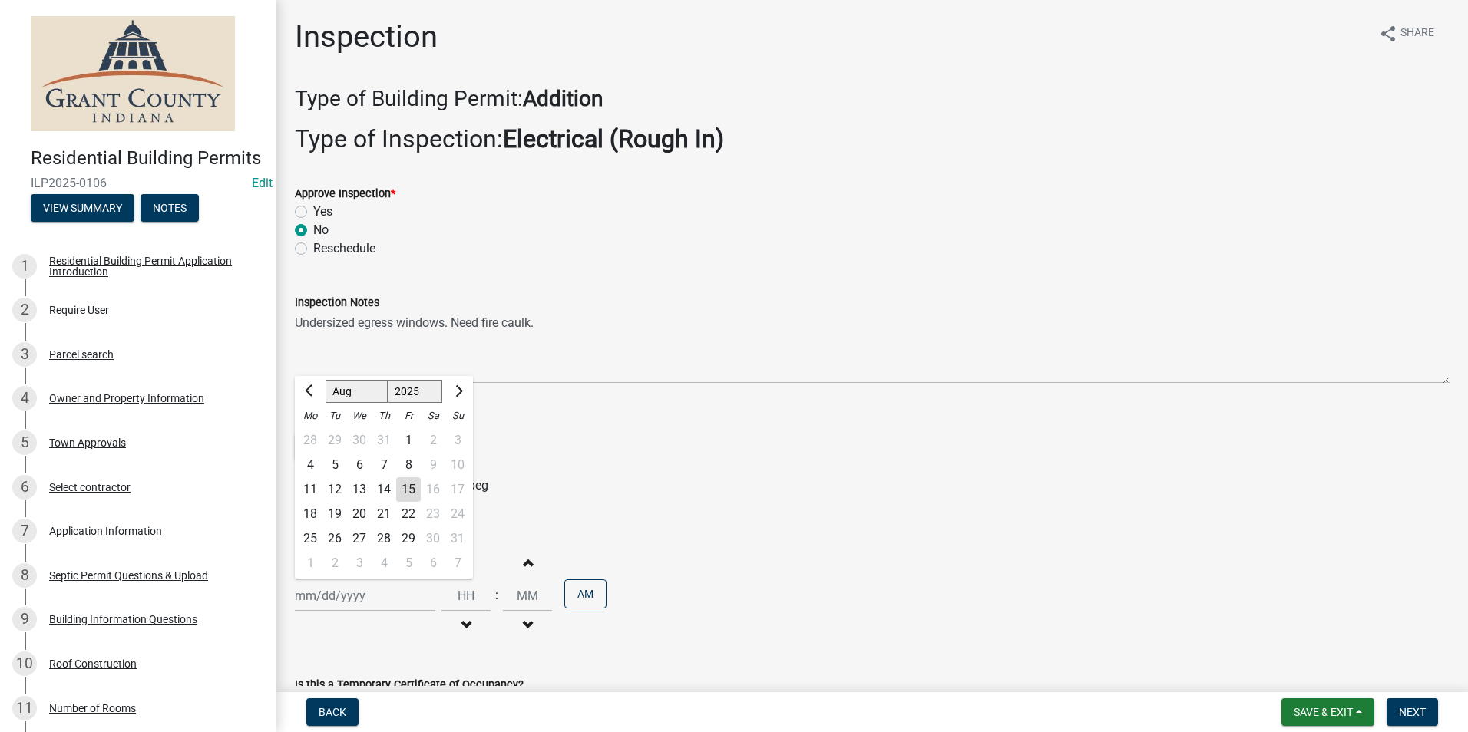
click at [352, 596] on div "[PERSON_NAME] Feb Mar Apr [PERSON_NAME][DATE] Oct Nov [DATE] 1526 1527 1528 152…" at bounding box center [365, 595] width 140 height 31
click at [405, 489] on div "15" at bounding box center [408, 489] width 25 height 25
type input "[DATE]"
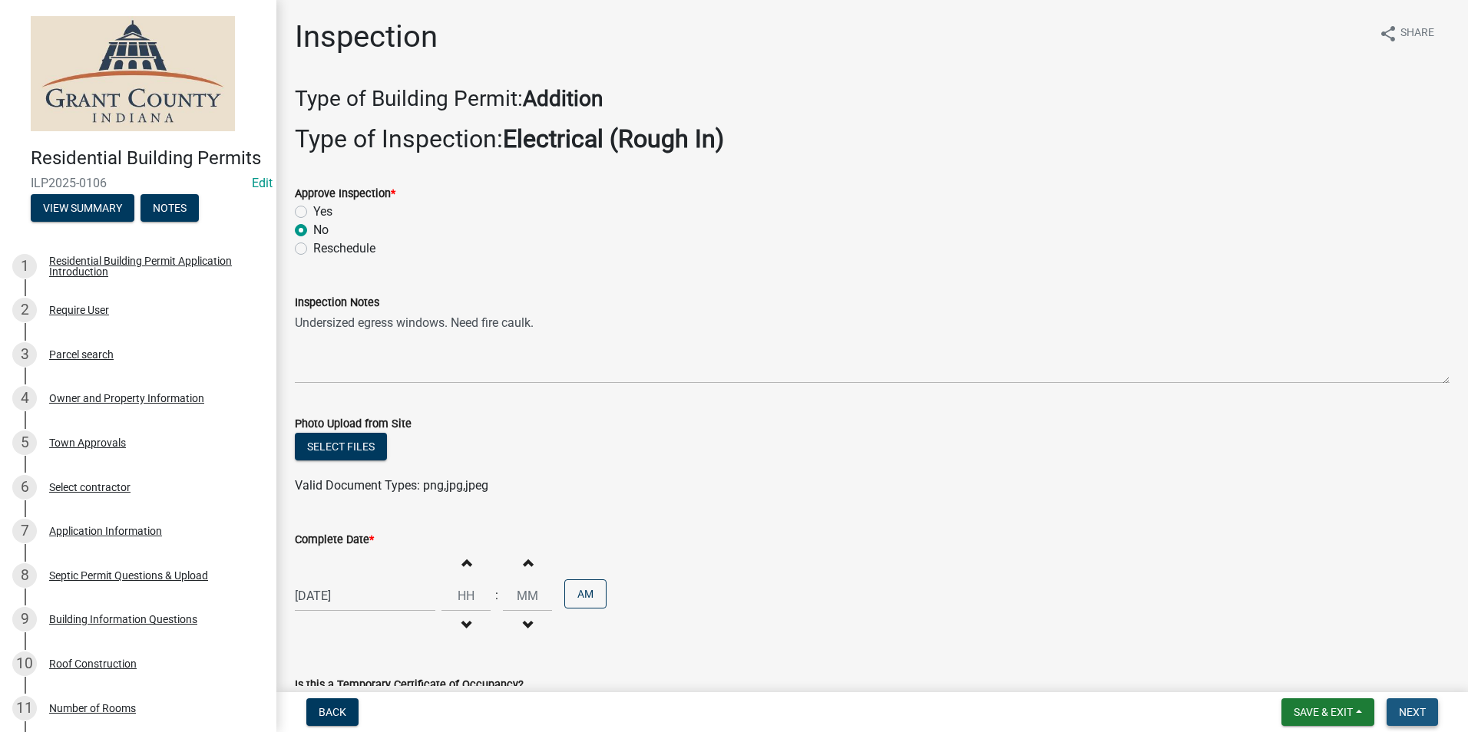
click at [1419, 710] on span "Next" at bounding box center [1412, 712] width 27 height 12
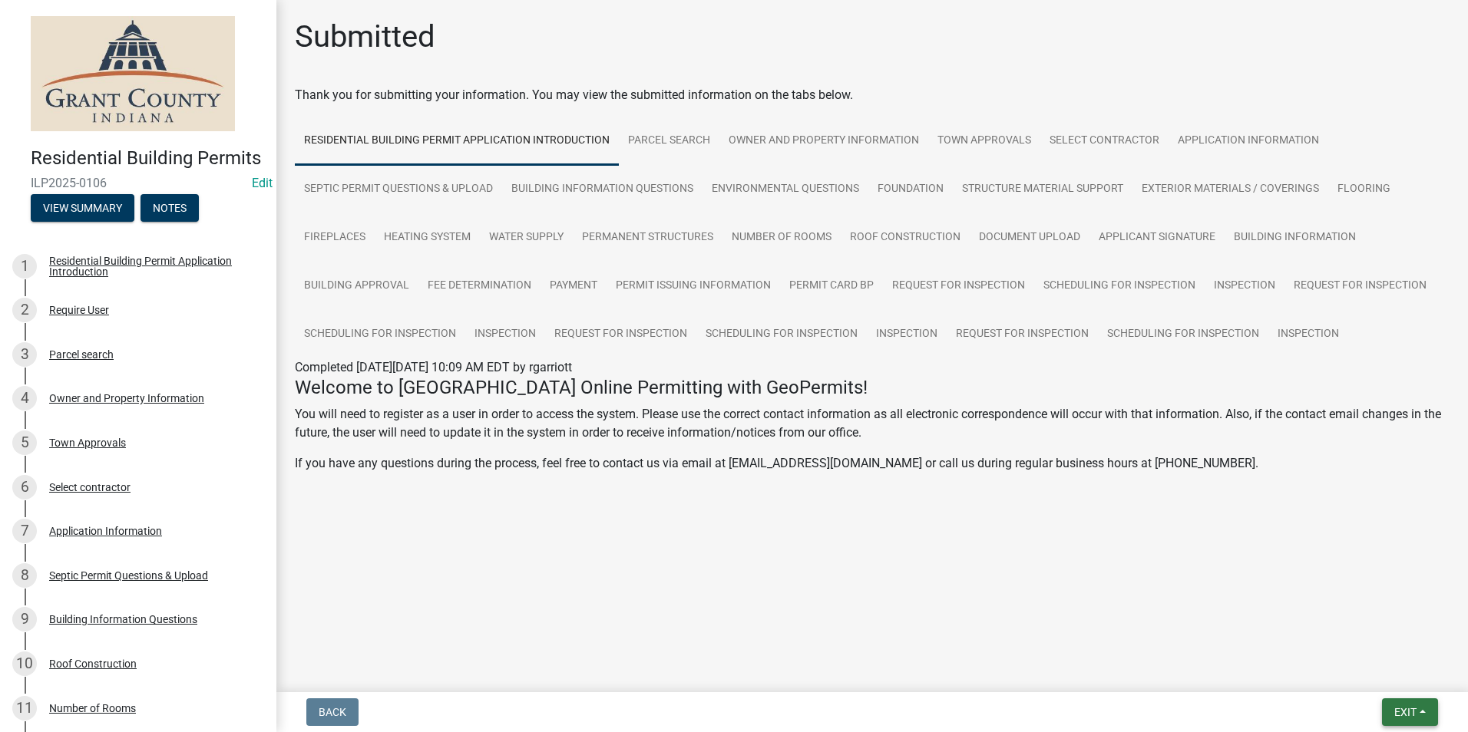
click at [1422, 708] on button "Exit" at bounding box center [1410, 713] width 56 height 28
click at [1398, 683] on button "Save & Exit" at bounding box center [1376, 672] width 123 height 37
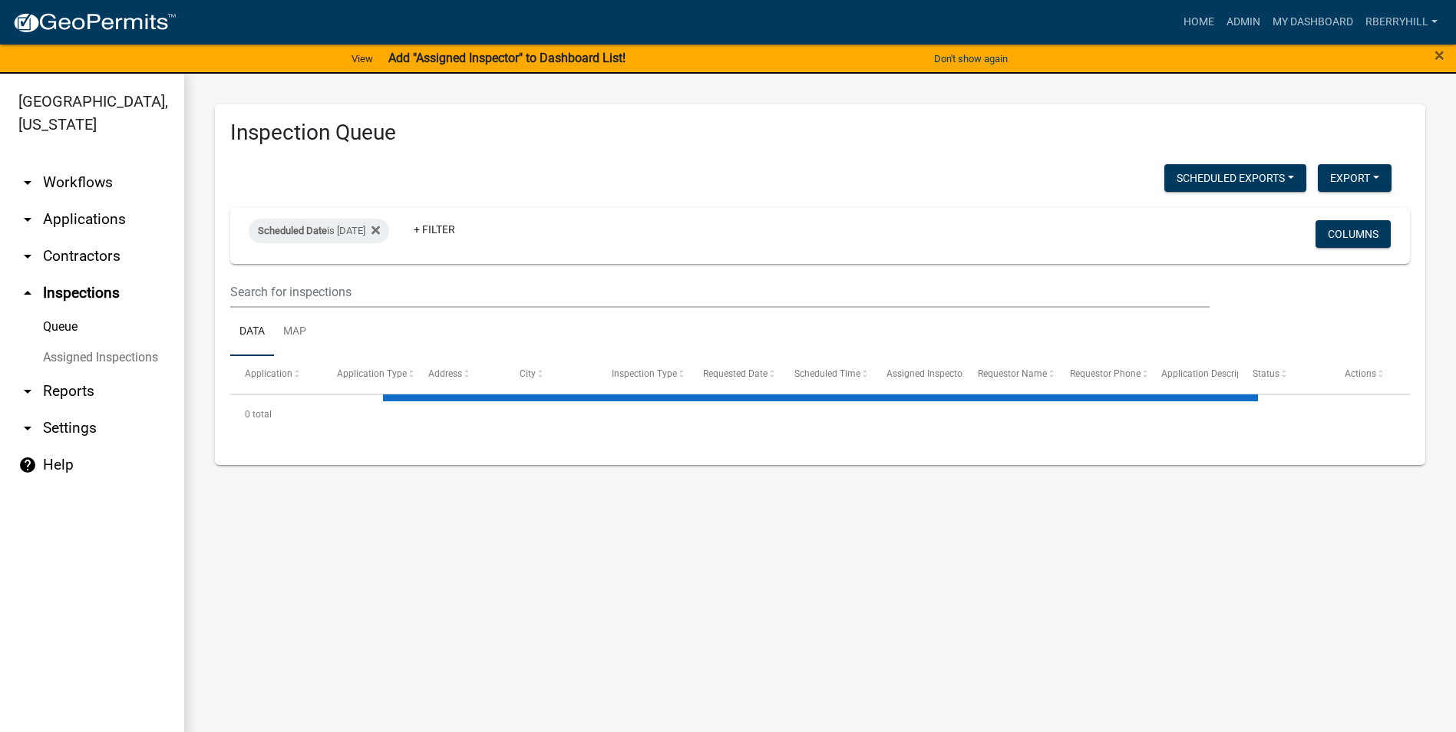
select select "2: 50"
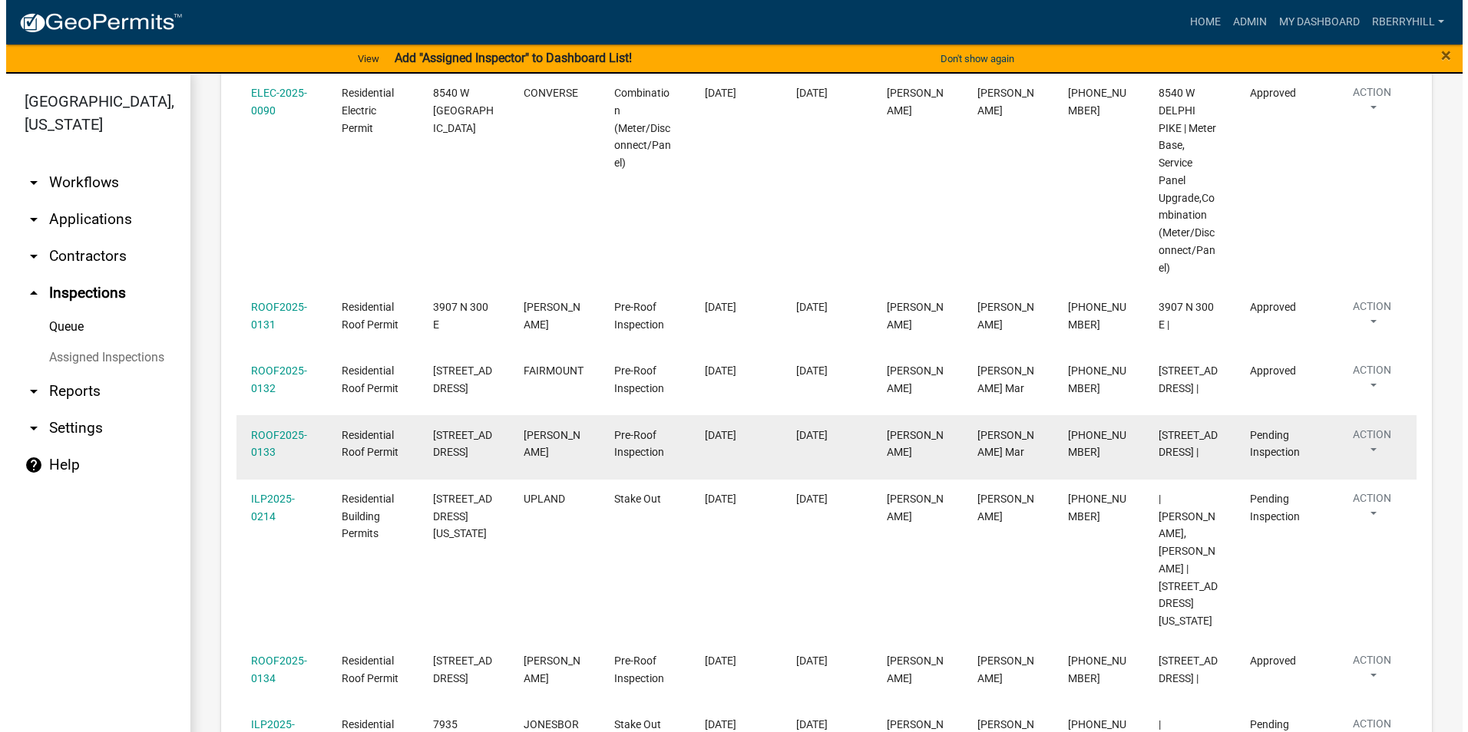
scroll to position [844, 0]
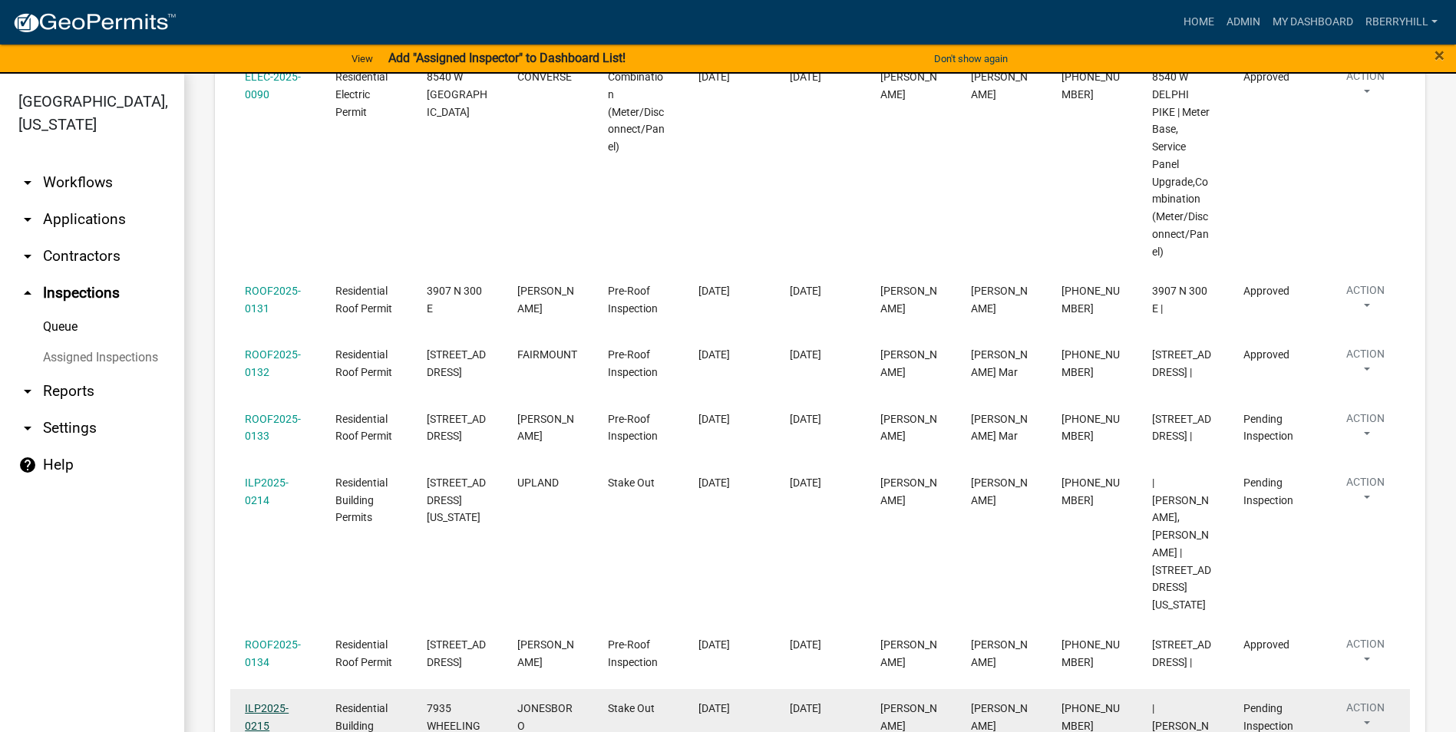
click at [263, 702] on link "ILP2025-0215" at bounding box center [267, 717] width 44 height 30
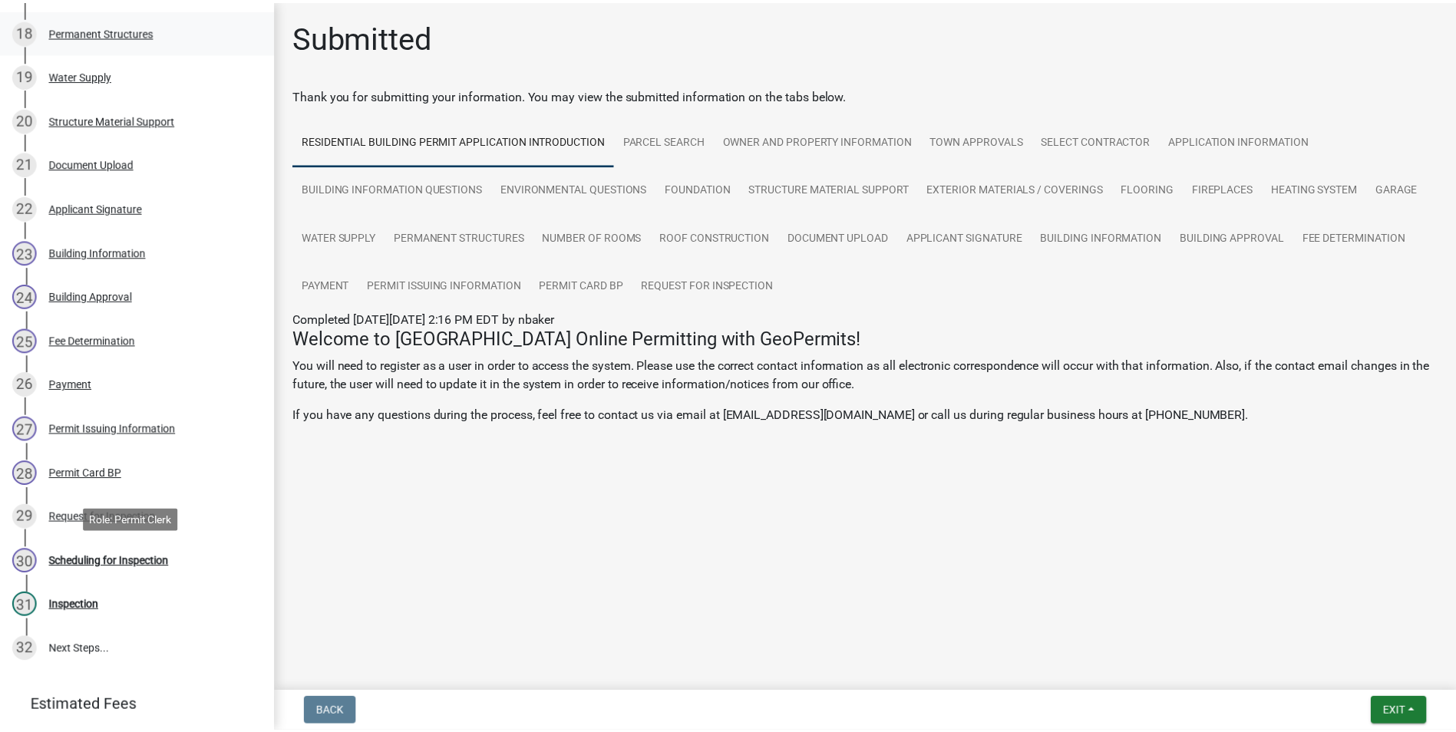
scroll to position [1075, 0]
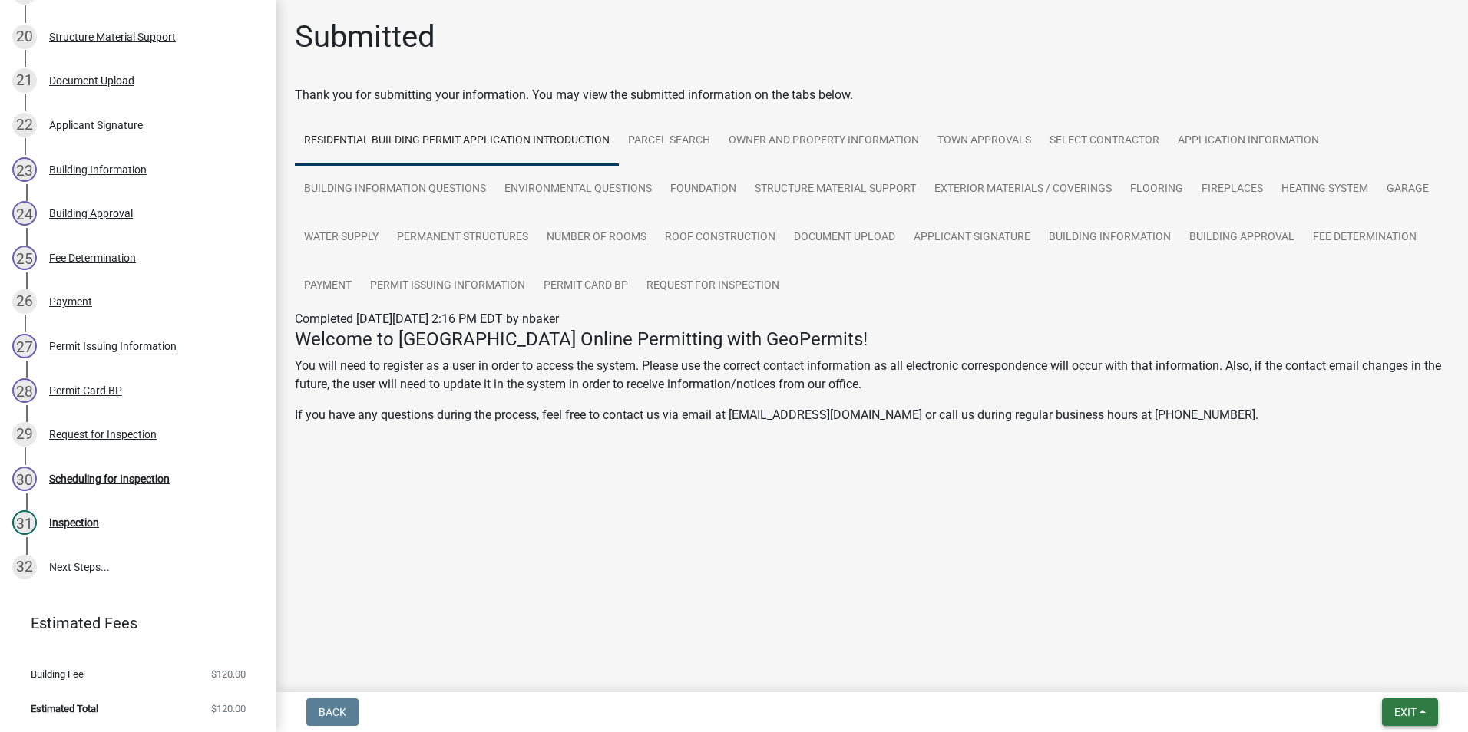
click at [1409, 711] on span "Exit" at bounding box center [1405, 712] width 22 height 12
click at [1371, 674] on button "Save & Exit" at bounding box center [1376, 672] width 123 height 37
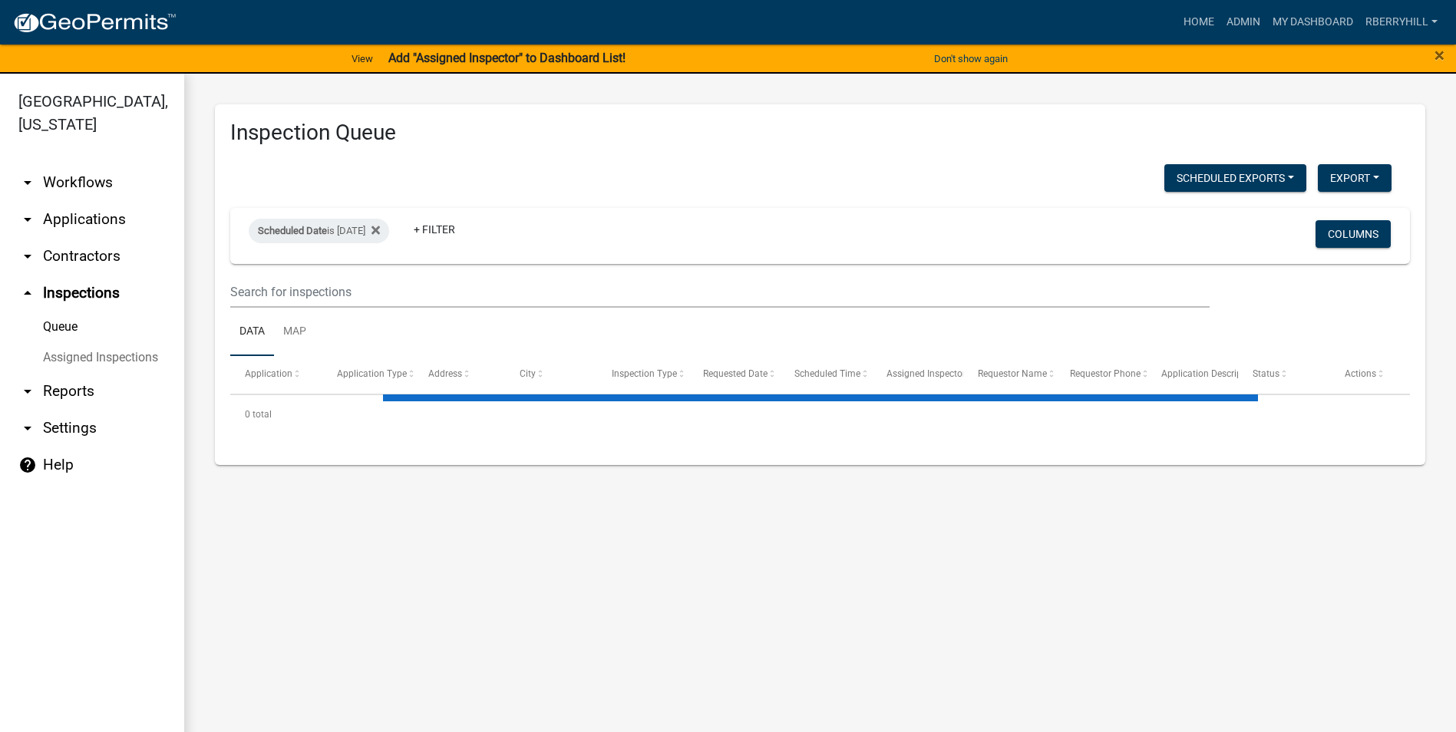
select select "2: 50"
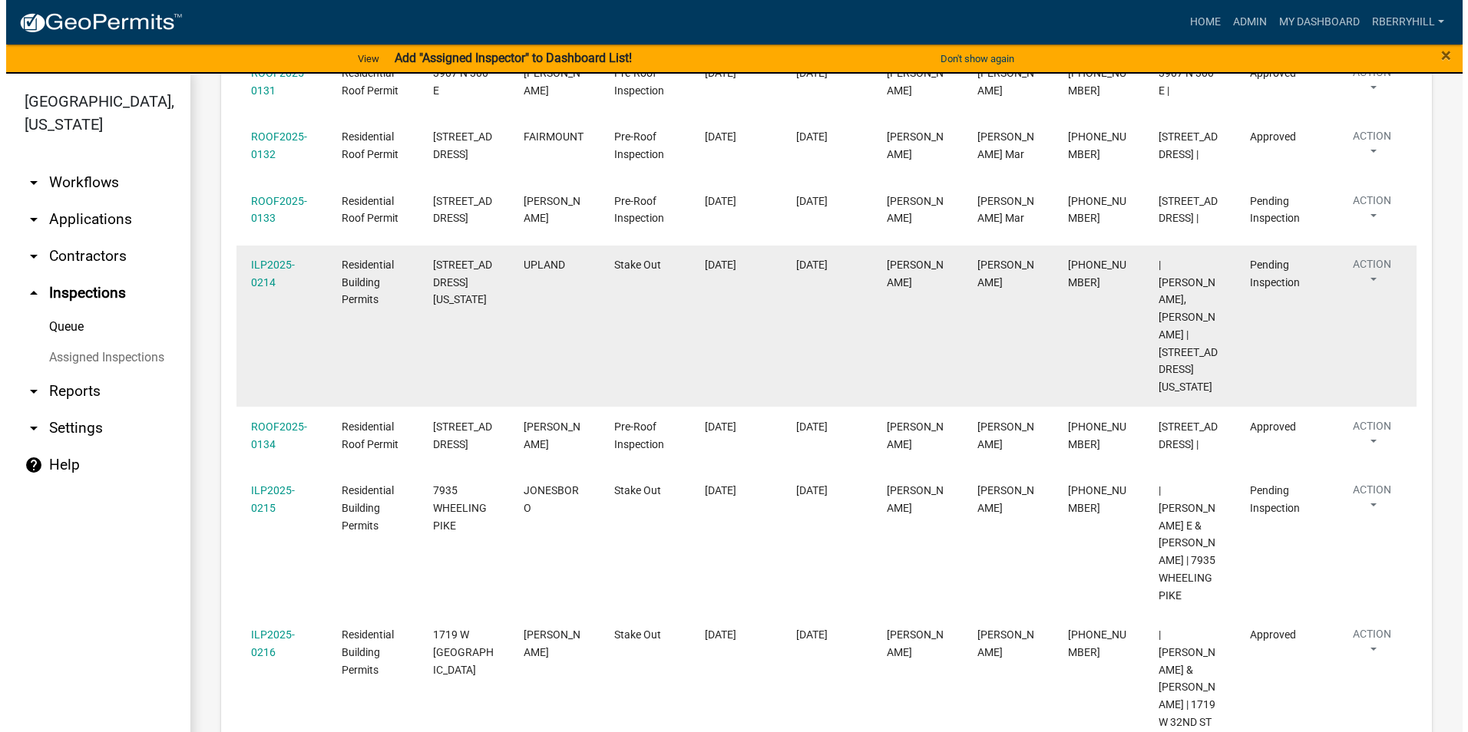
scroll to position [1075, 0]
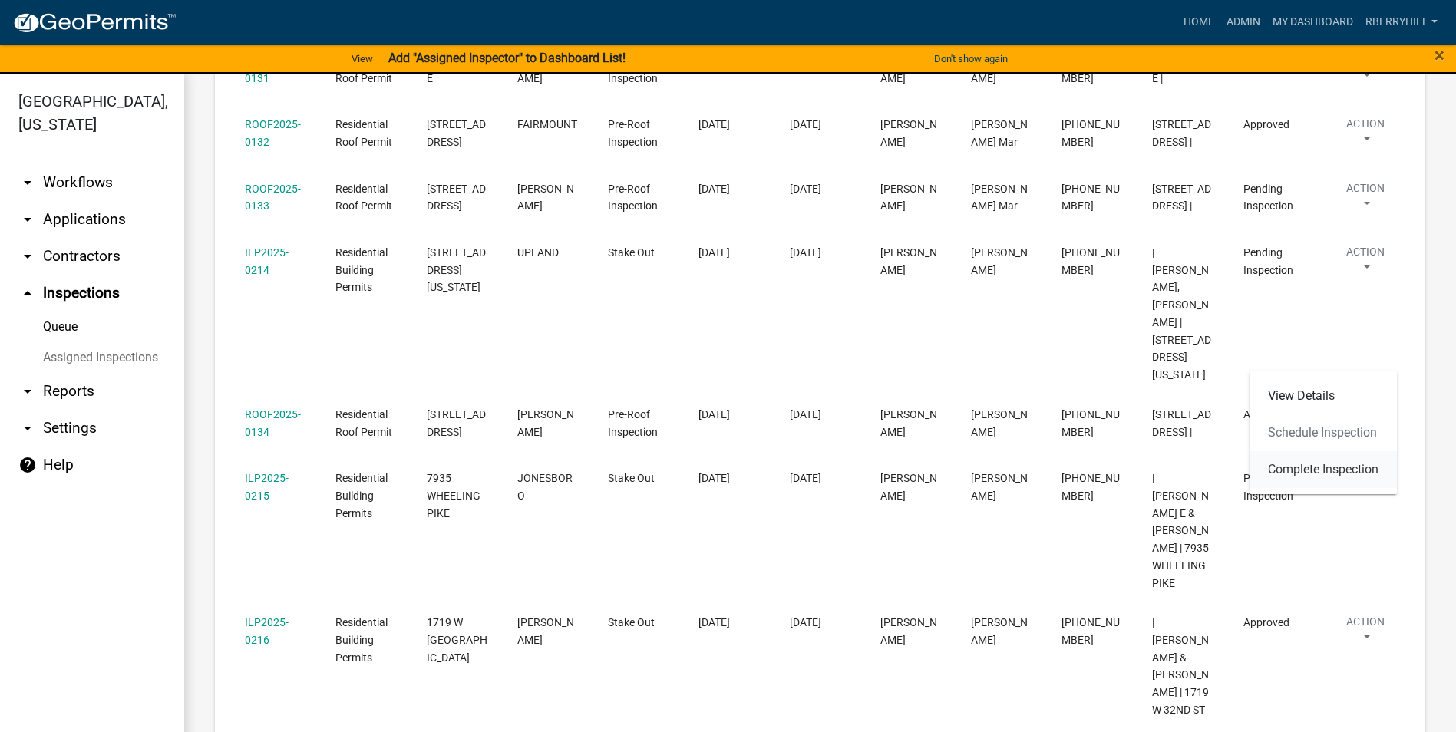
click at [1323, 467] on link "Complete Inspection" at bounding box center [1323, 469] width 147 height 37
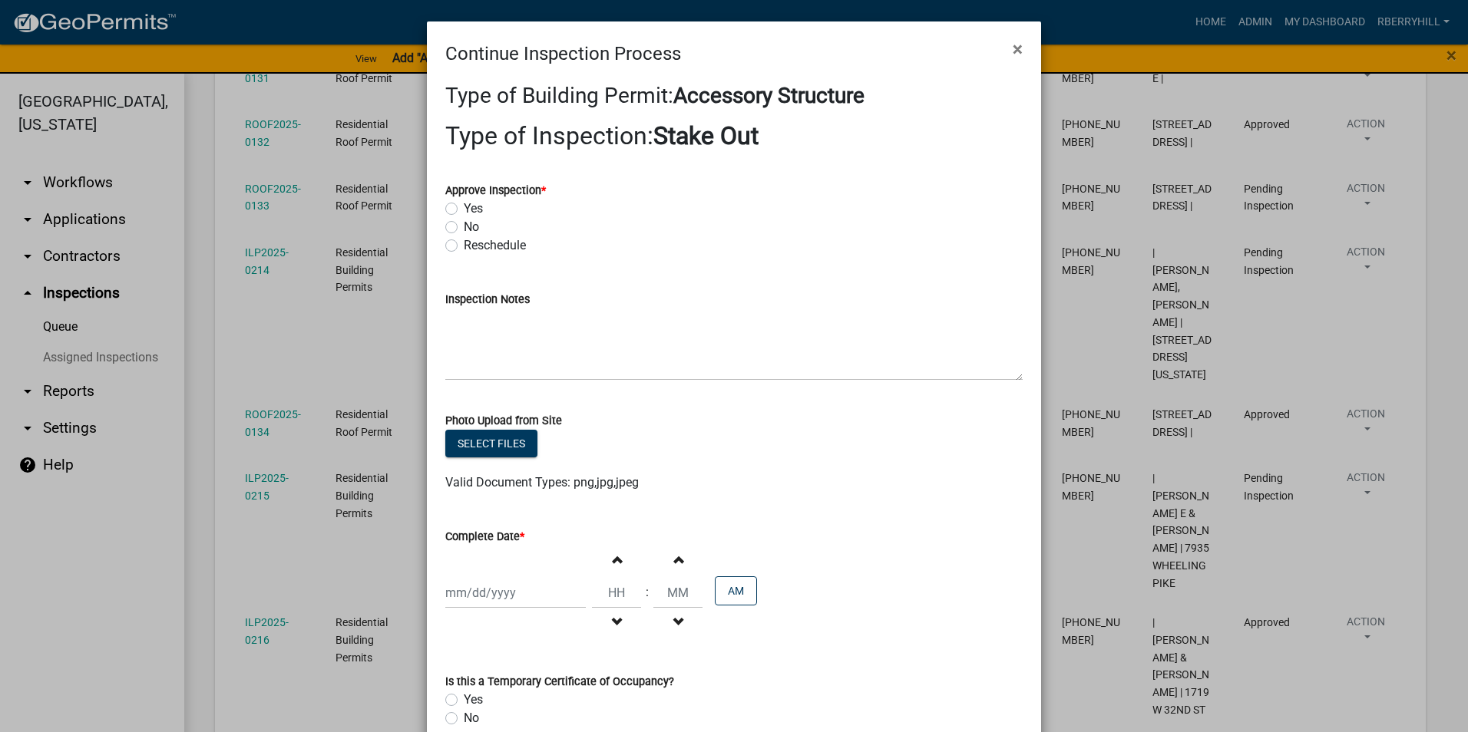
click at [464, 210] on label "Yes" at bounding box center [473, 209] width 19 height 18
click at [464, 210] on input "Yes" at bounding box center [469, 205] width 10 height 10
radio input "true"
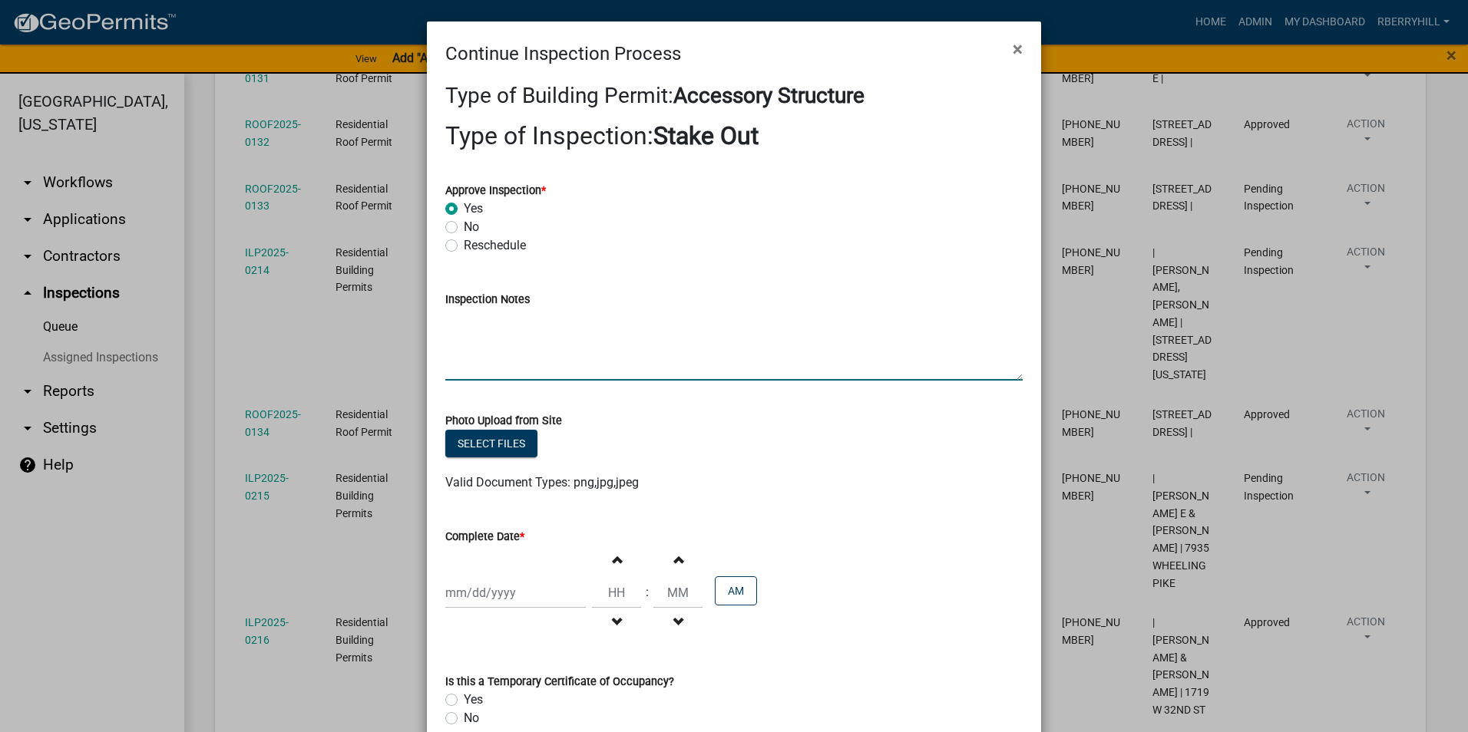
click at [452, 318] on textarea "Inspection Notes" at bounding box center [733, 345] width 577 height 72
type textarea "Setbacks meet."
select select "8"
select select "2025"
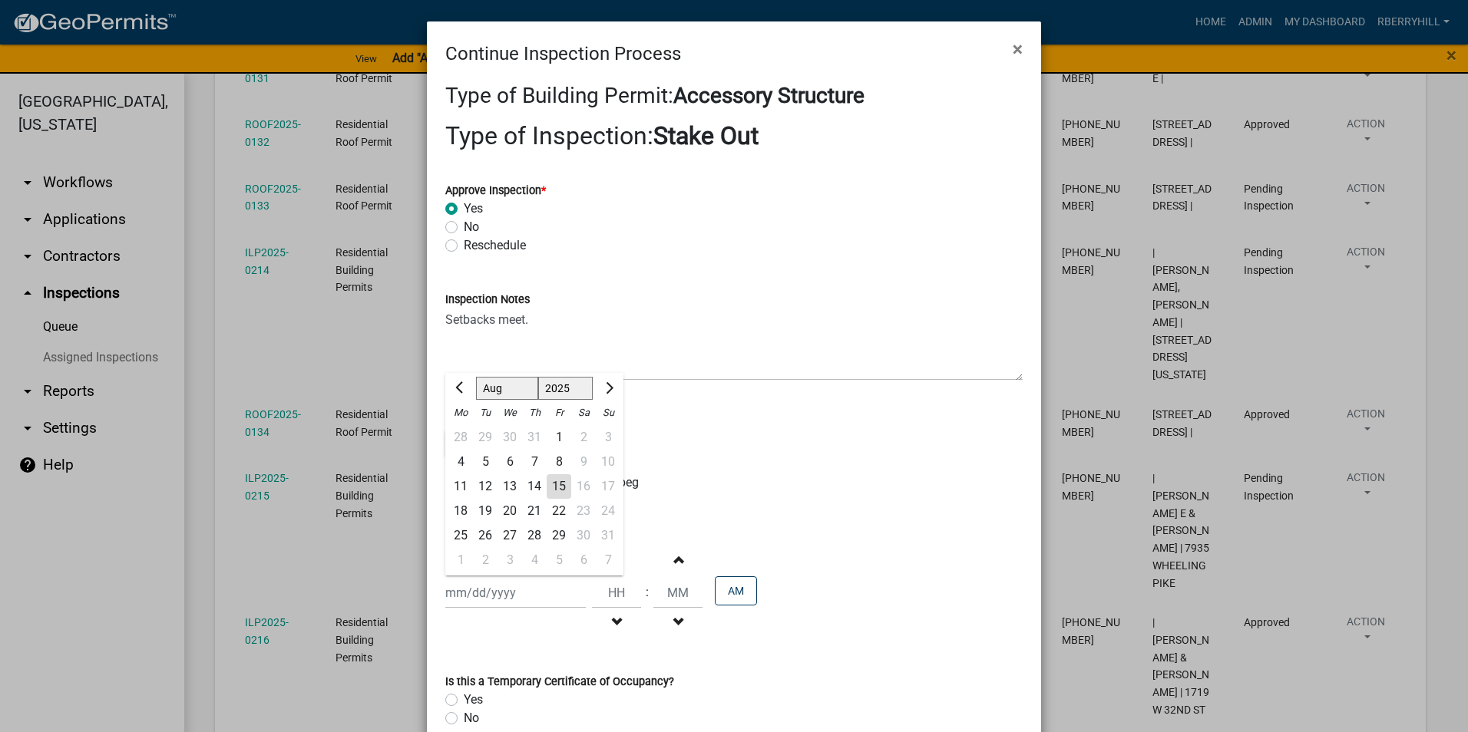
click at [475, 592] on div "[PERSON_NAME] Feb Mar Apr [PERSON_NAME][DATE] Oct Nov [DATE] 1526 1527 1528 152…" at bounding box center [515, 592] width 140 height 31
click at [551, 481] on div "15" at bounding box center [559, 486] width 25 height 25
type input "[DATE]"
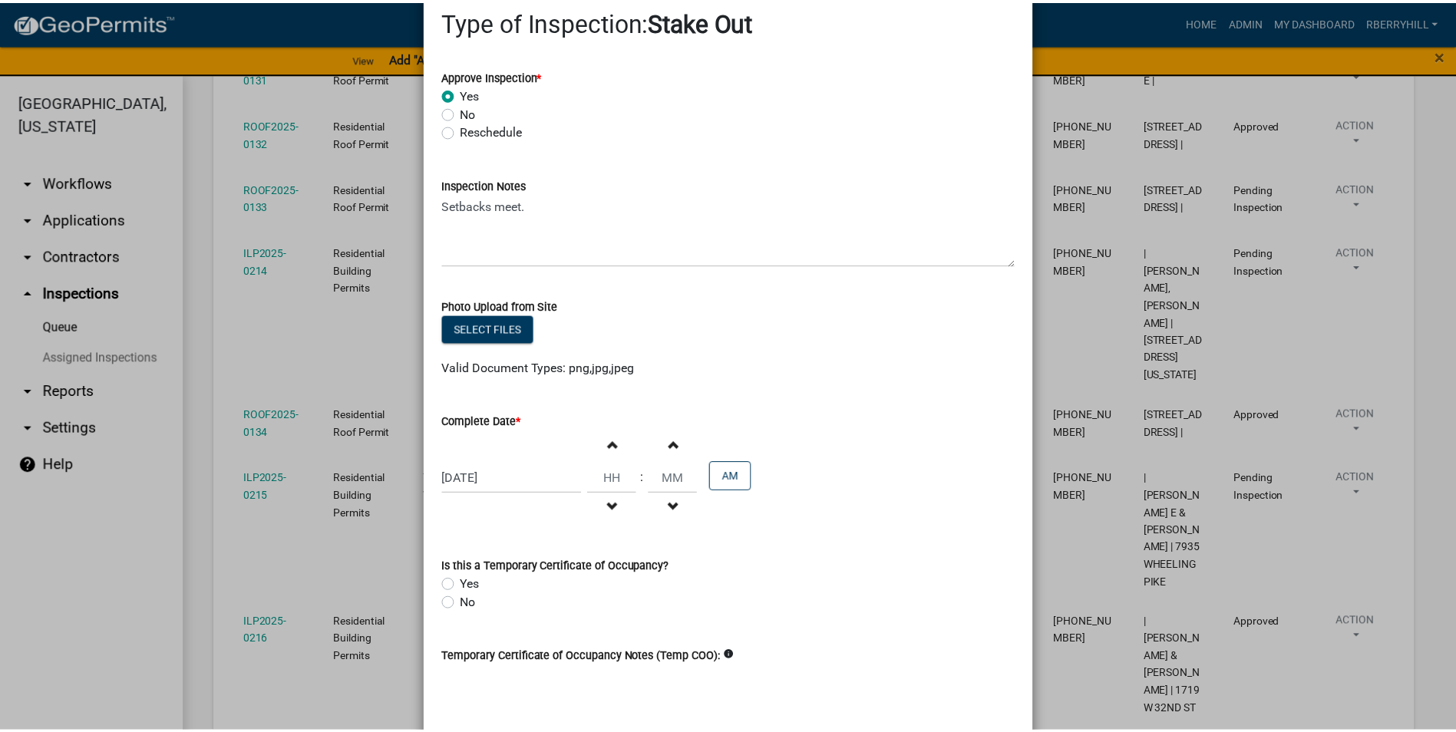
scroll to position [230, 0]
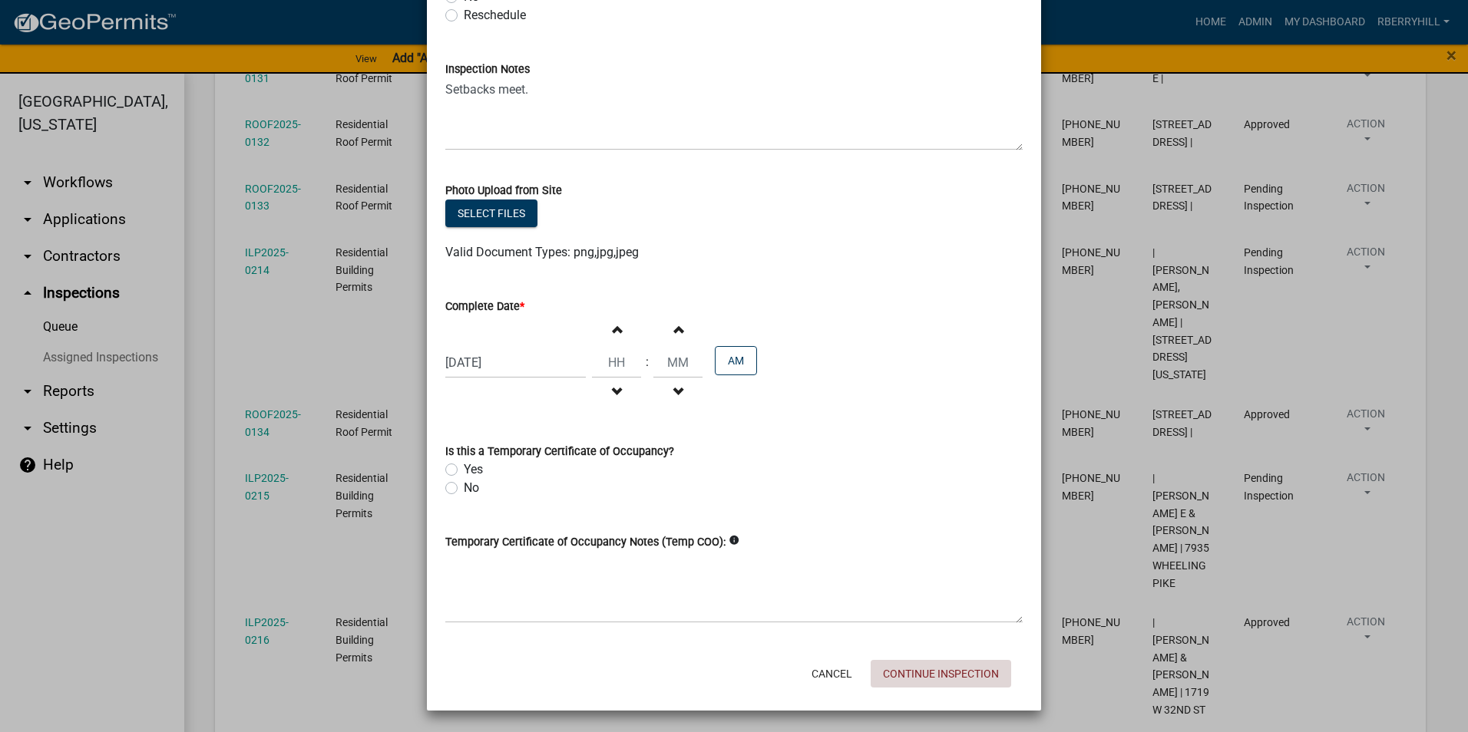
click at [949, 672] on button "Continue Inspection" at bounding box center [940, 674] width 140 height 28
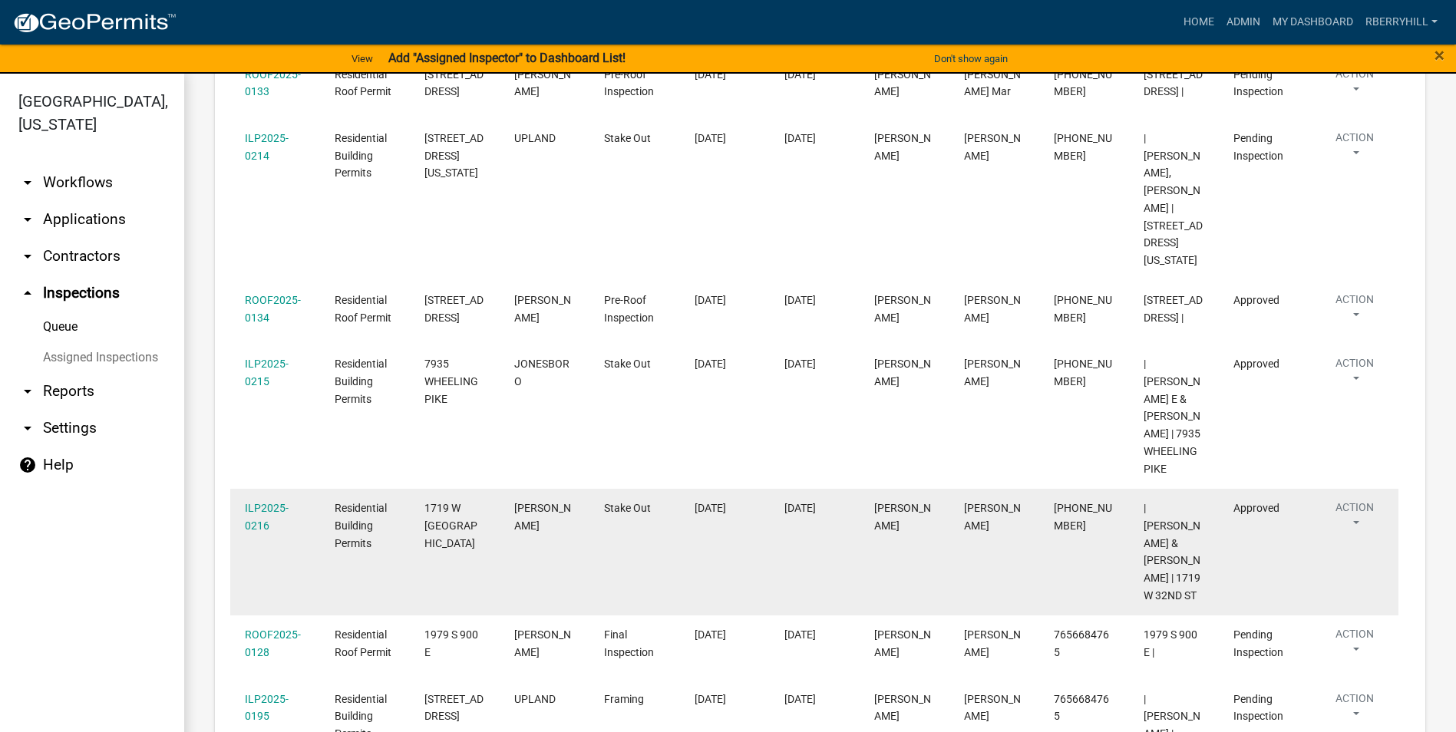
scroll to position [18, 0]
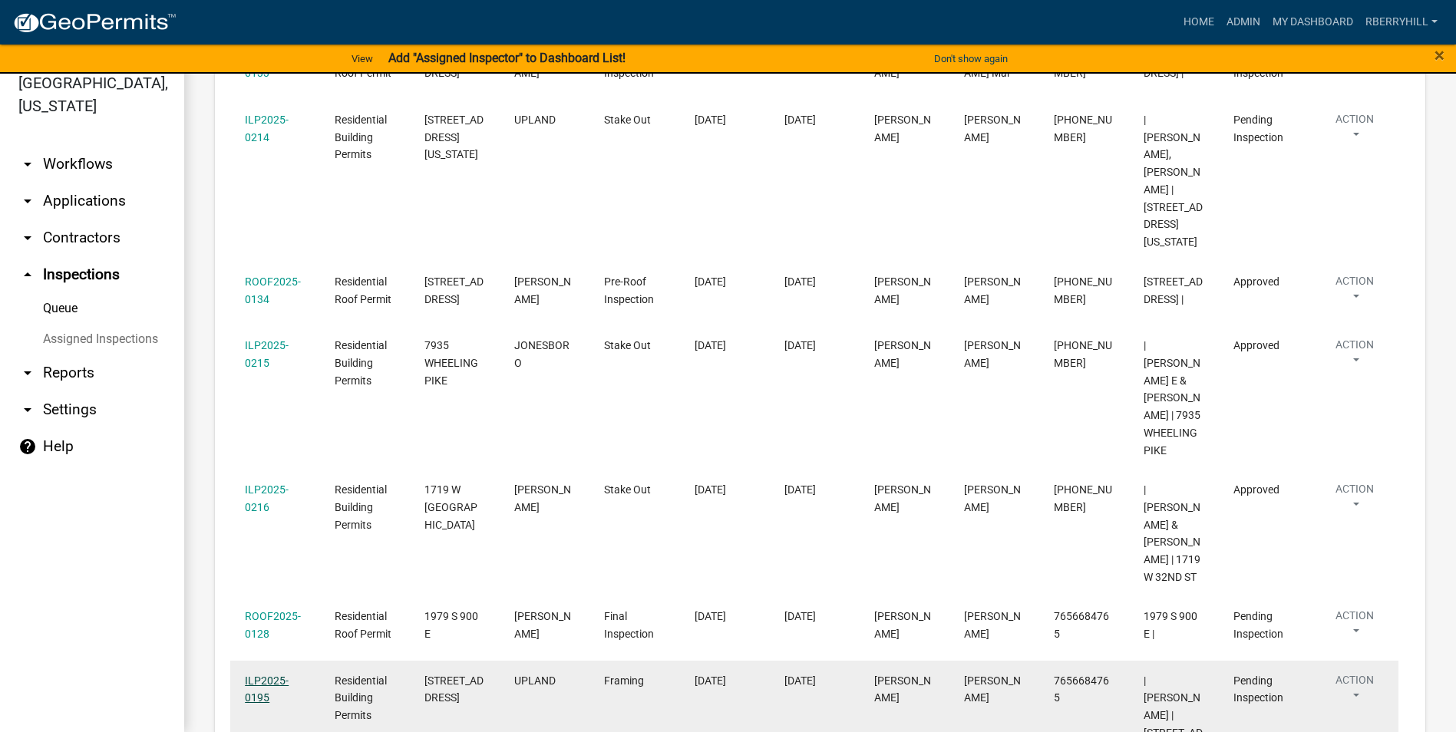
click at [263, 675] on link "ILP2025-0195" at bounding box center [267, 690] width 44 height 30
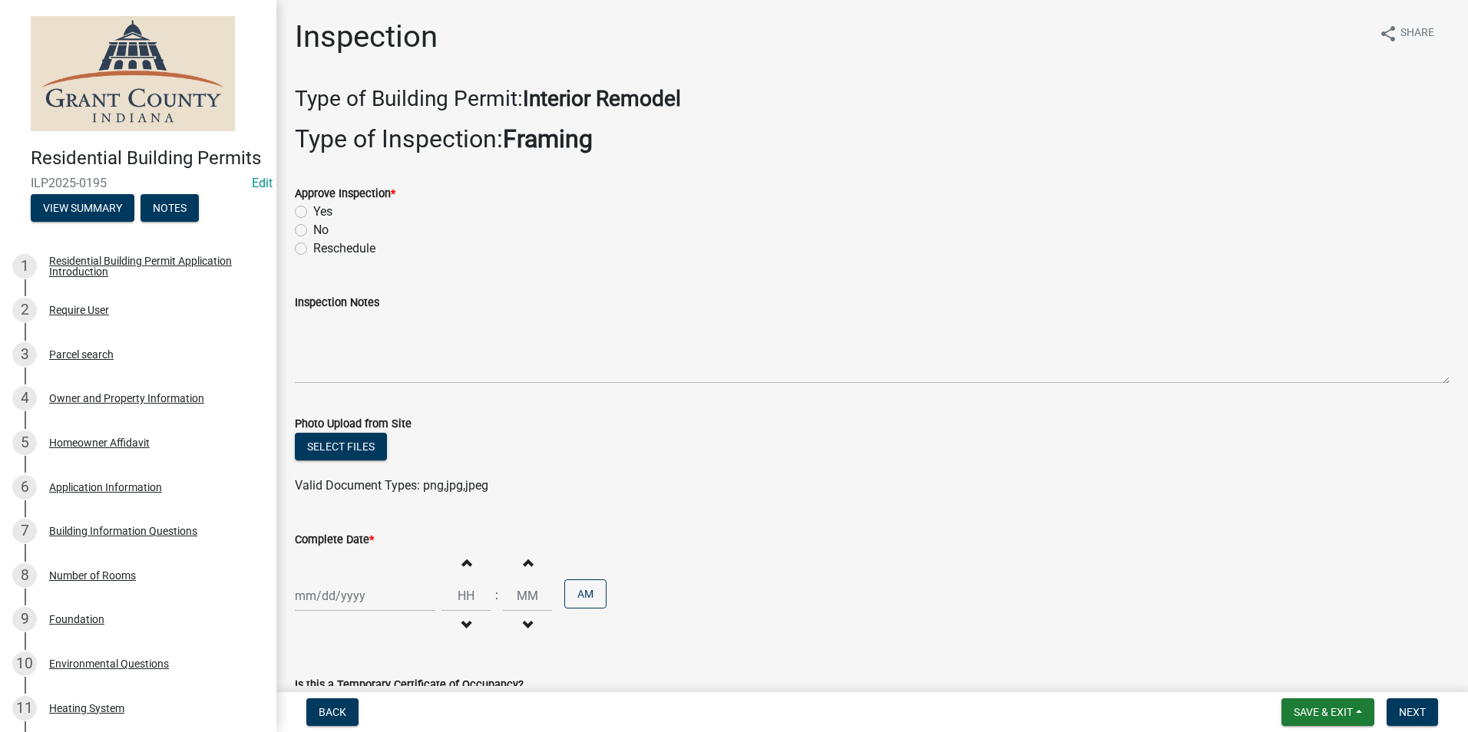
click at [313, 212] on label "Yes" at bounding box center [322, 212] width 19 height 18
click at [313, 212] on input "Yes" at bounding box center [318, 208] width 10 height 10
radio input "true"
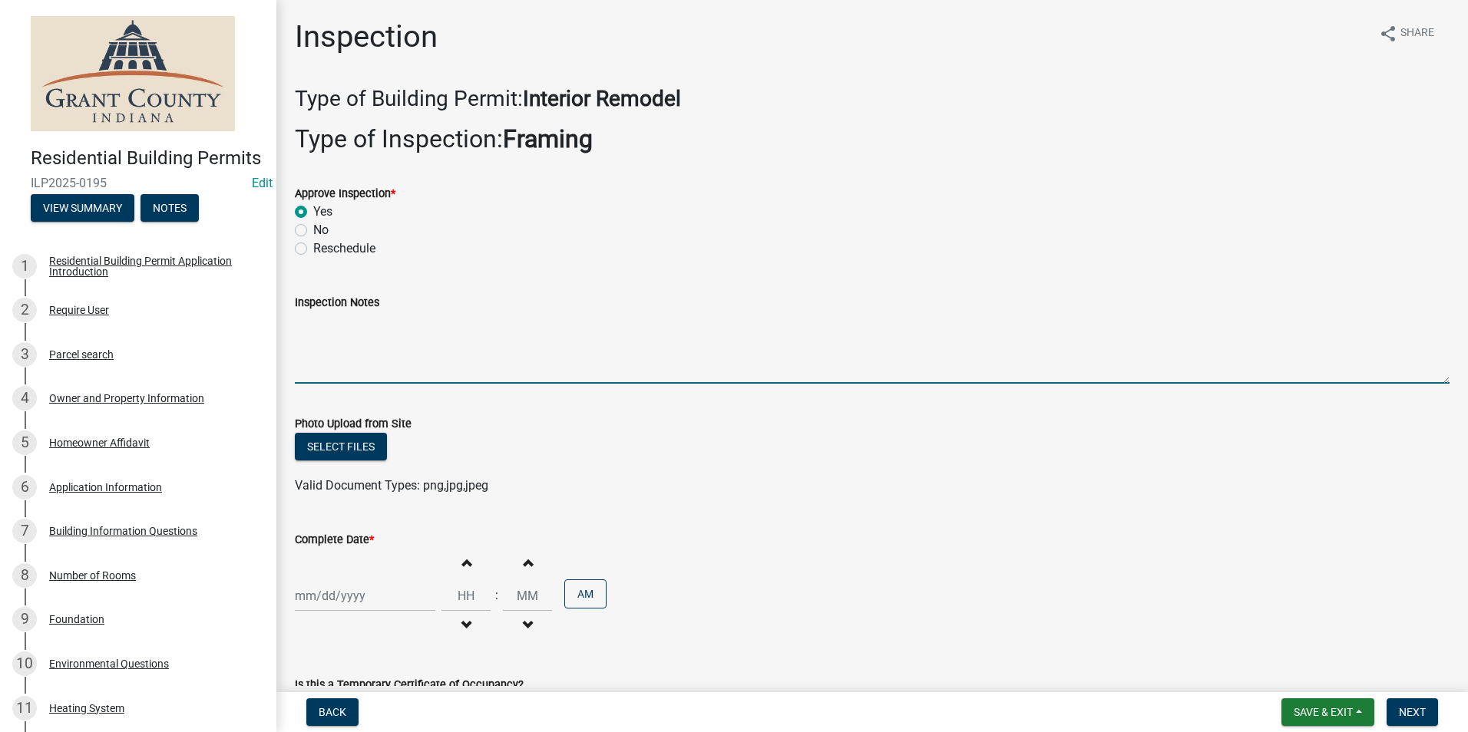
click at [303, 333] on textarea "Inspection Notes" at bounding box center [872, 348] width 1154 height 72
type textarea "Framing meets code requirements."
click at [325, 597] on div at bounding box center [365, 595] width 140 height 31
select select "8"
select select "2025"
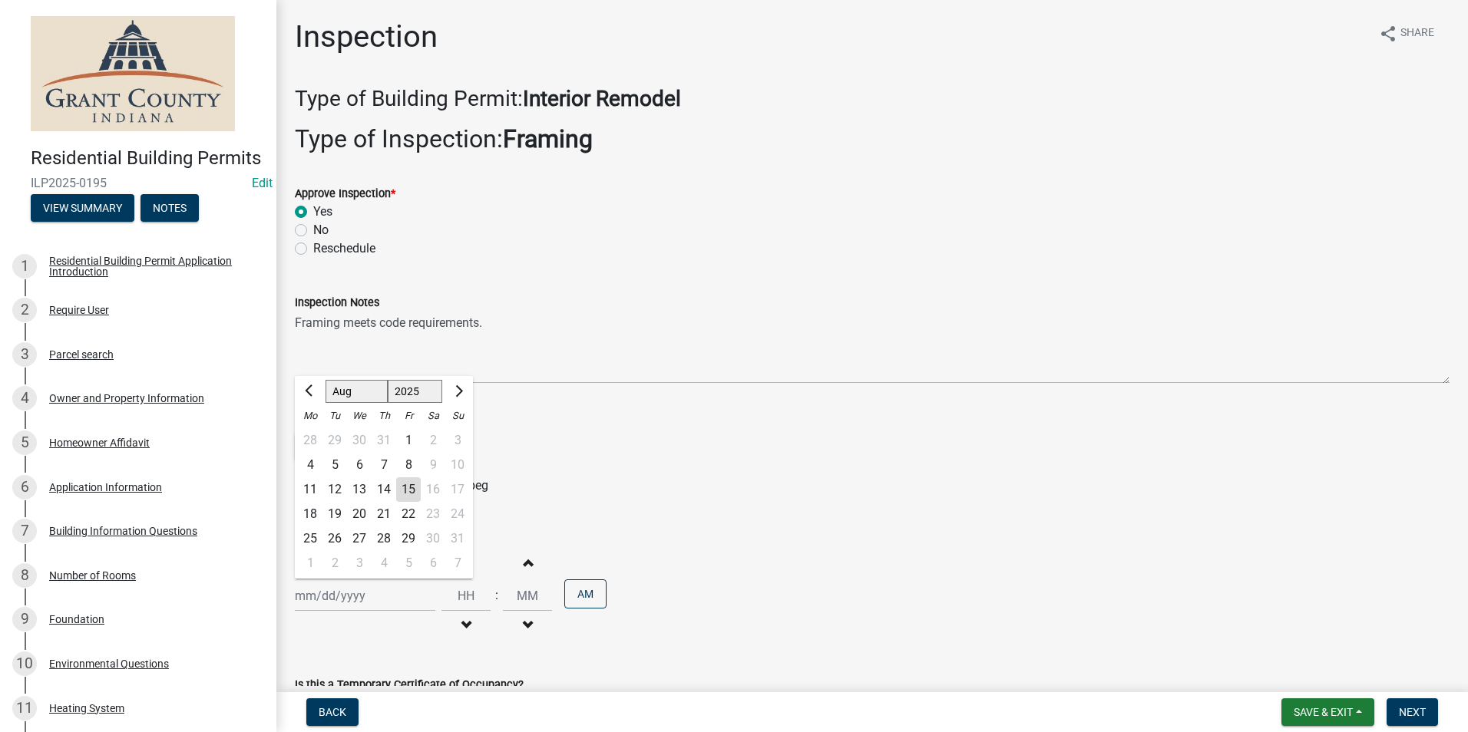
drag, startPoint x: 407, startPoint y: 490, endPoint x: 420, endPoint y: 493, distance: 13.4
click at [407, 491] on div "15" at bounding box center [408, 489] width 25 height 25
type input "[DATE]"
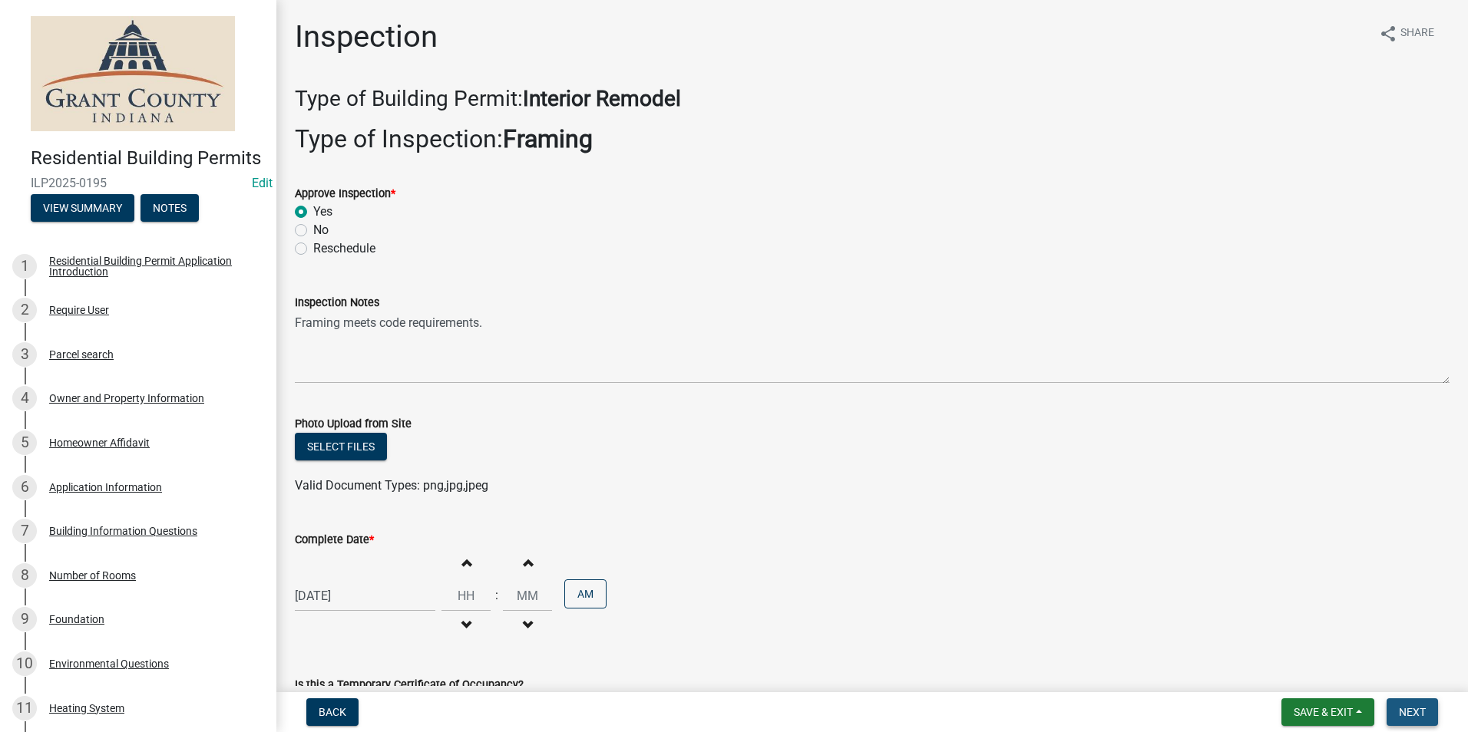
click at [1416, 716] on span "Next" at bounding box center [1412, 712] width 27 height 12
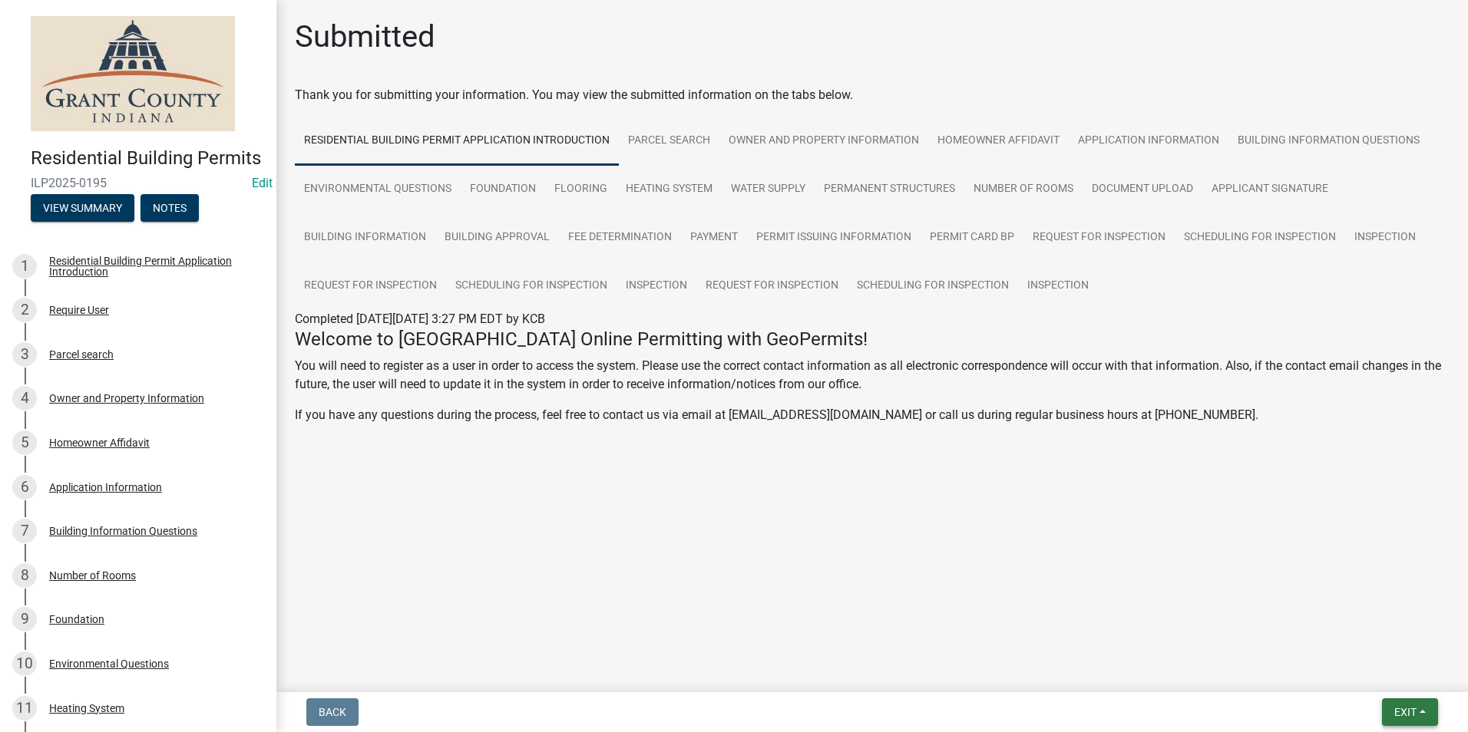
drag, startPoint x: 1400, startPoint y: 715, endPoint x: 1377, endPoint y: 687, distance: 36.0
click at [1399, 715] on span "Exit" at bounding box center [1405, 712] width 22 height 12
click at [1356, 669] on button "Save & Exit" at bounding box center [1376, 672] width 123 height 37
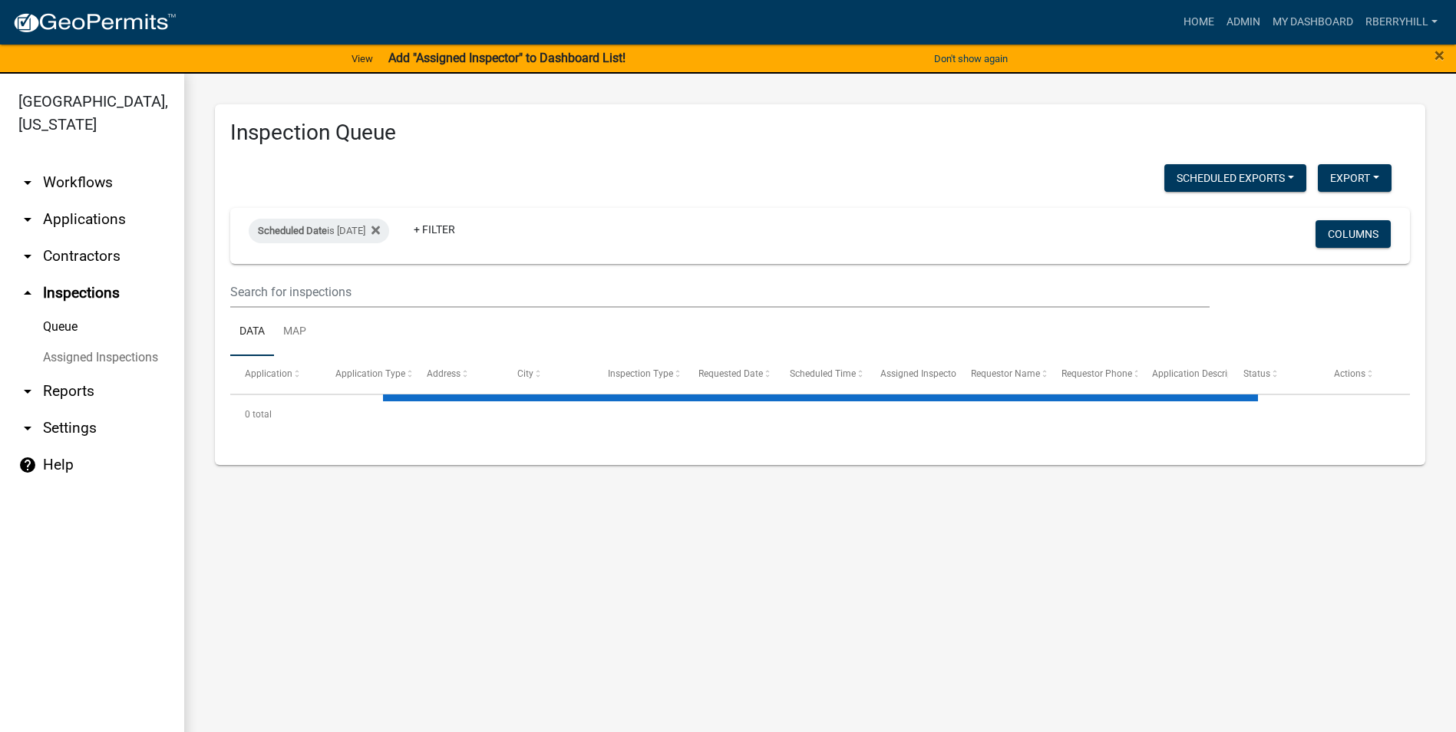
select select "2: 50"
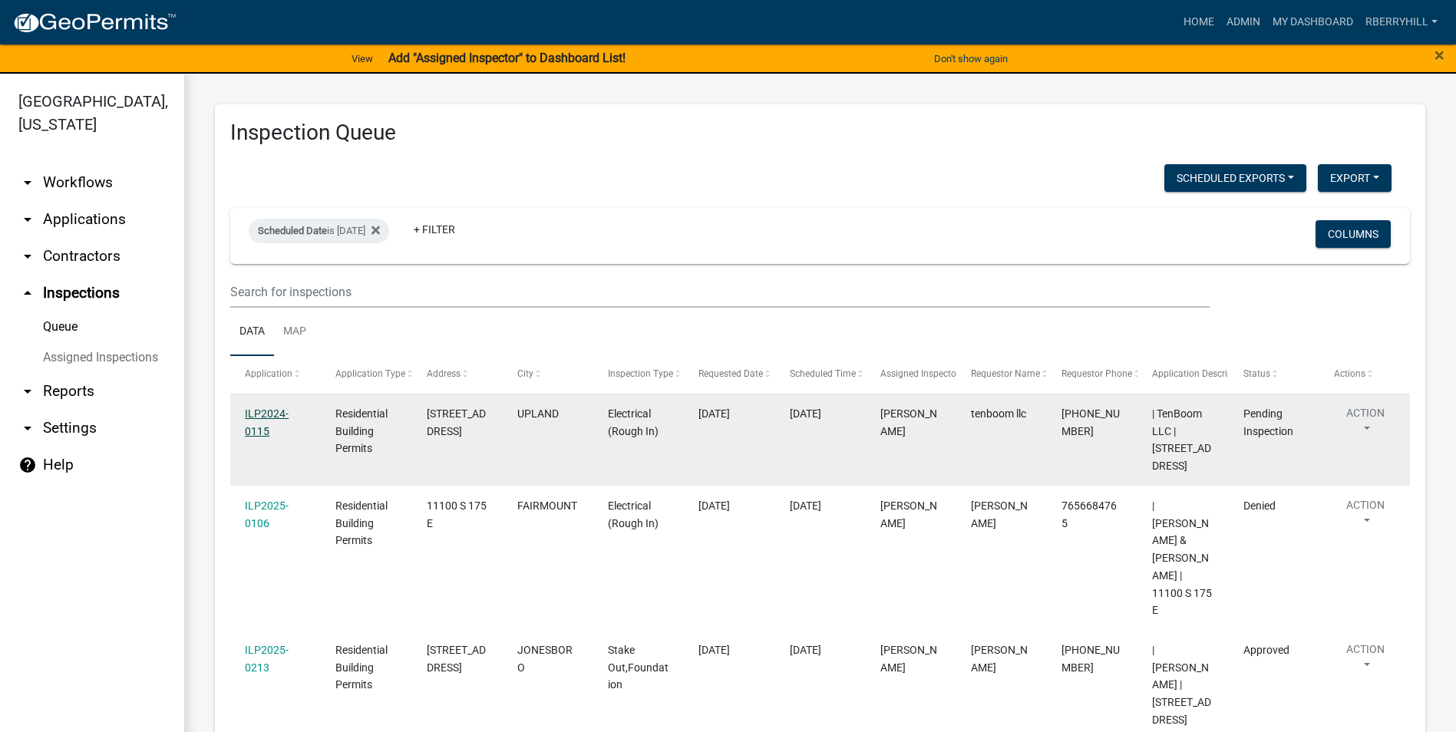
click at [276, 412] on link "ILP2024-0115" at bounding box center [267, 423] width 44 height 30
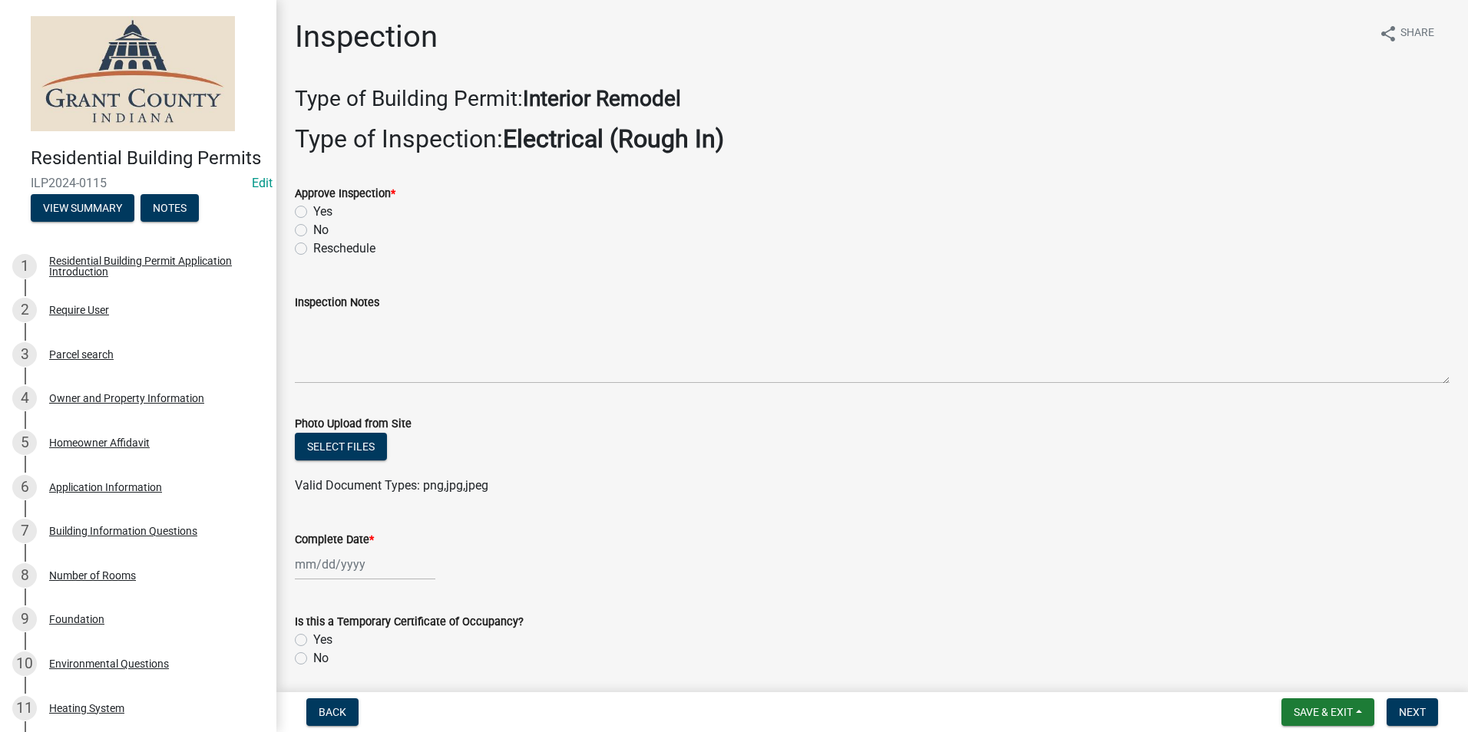
click at [313, 210] on label "Yes" at bounding box center [322, 212] width 19 height 18
click at [313, 210] on input "Yes" at bounding box center [318, 208] width 10 height 10
radio input "true"
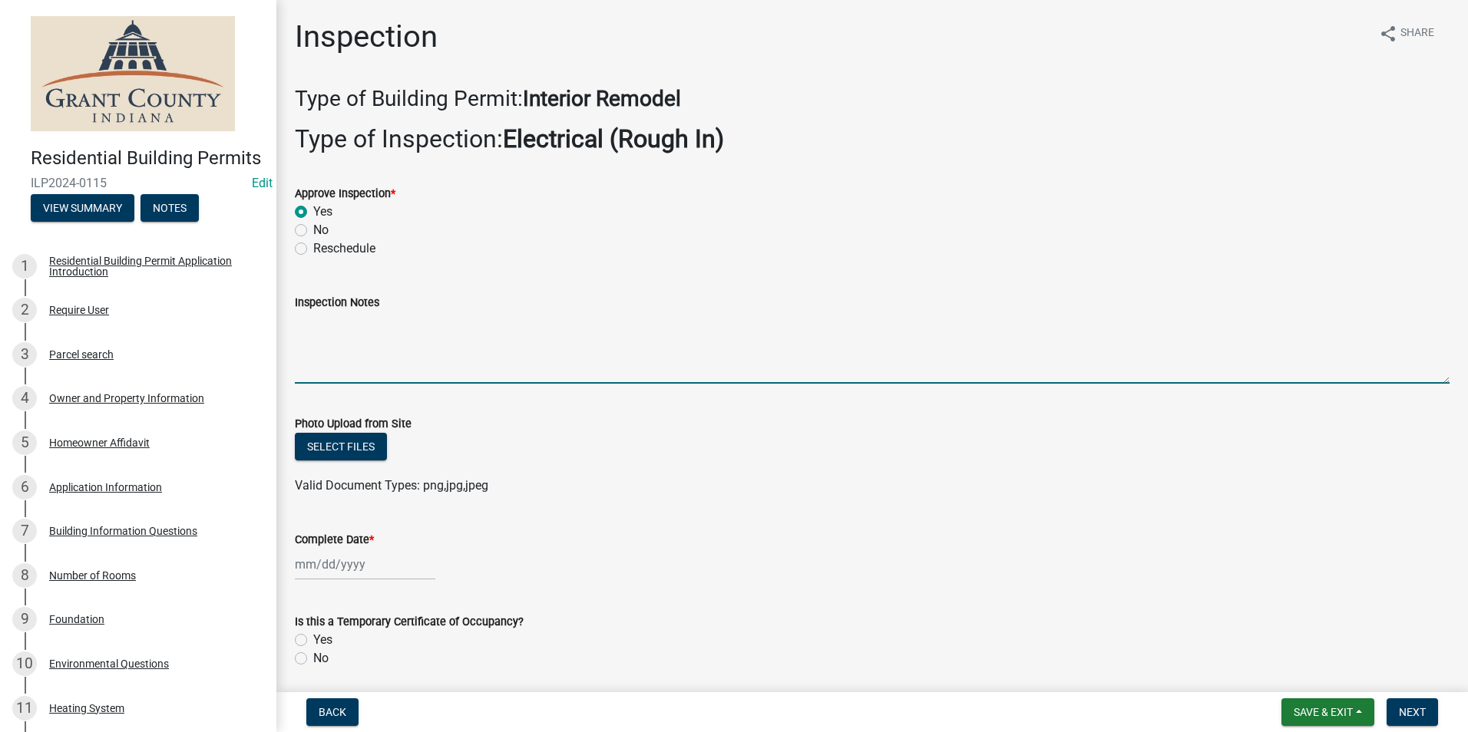
click at [310, 333] on textarea "Inspection Notes" at bounding box center [872, 348] width 1154 height 72
type textarea "Fire caulk and protector plates installed."
click at [339, 566] on div at bounding box center [365, 564] width 140 height 31
select select "8"
select select "2025"
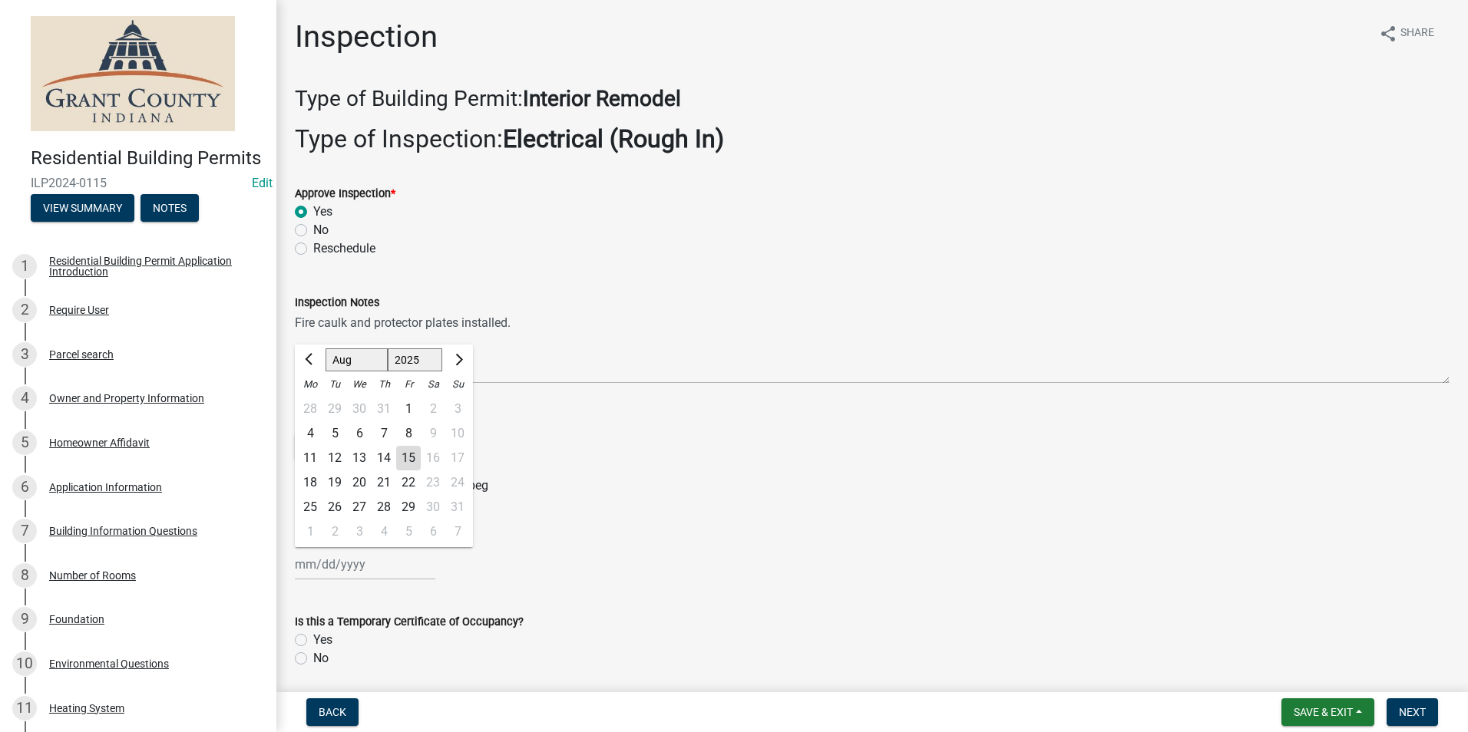
click at [408, 456] on div "15" at bounding box center [408, 458] width 25 height 25
type input "[DATE]"
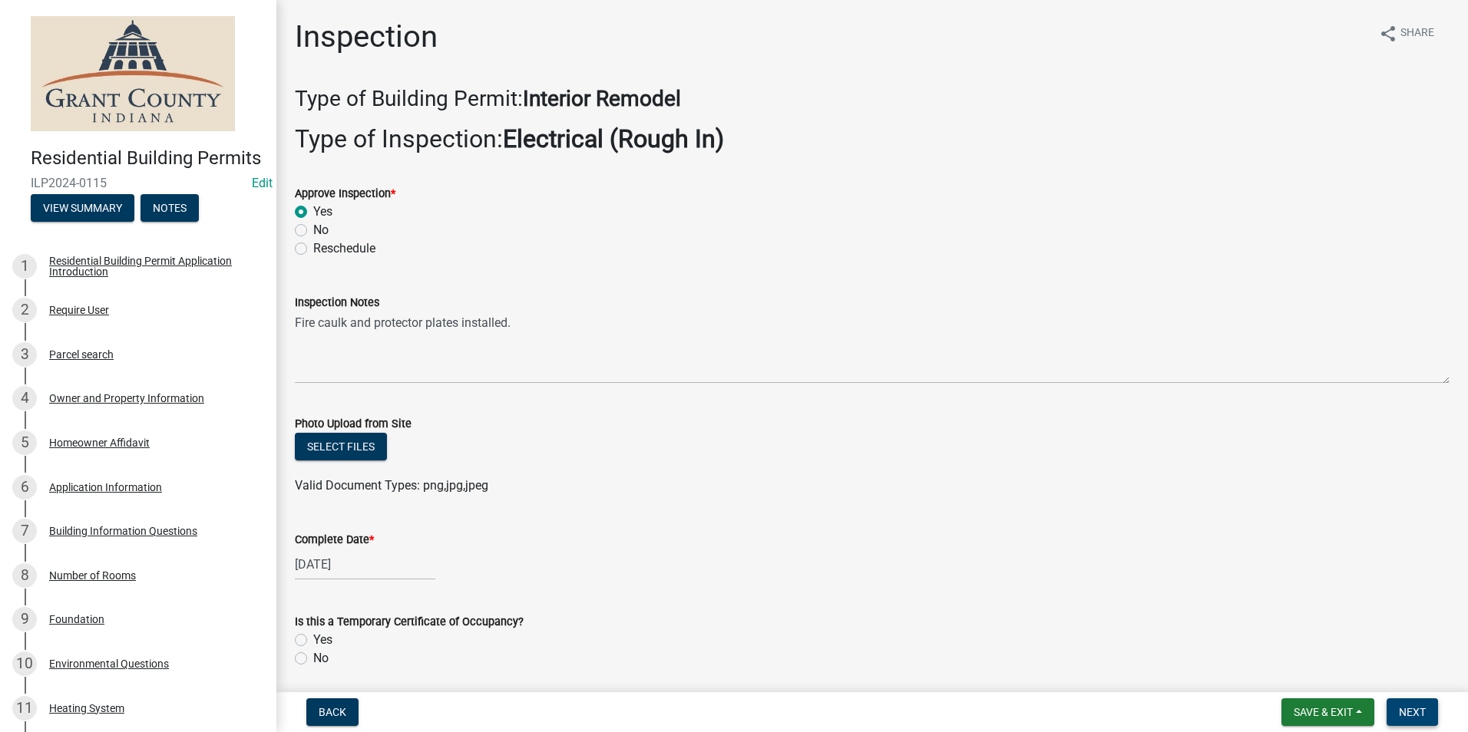
click at [1399, 708] on span "Next" at bounding box center [1412, 712] width 27 height 12
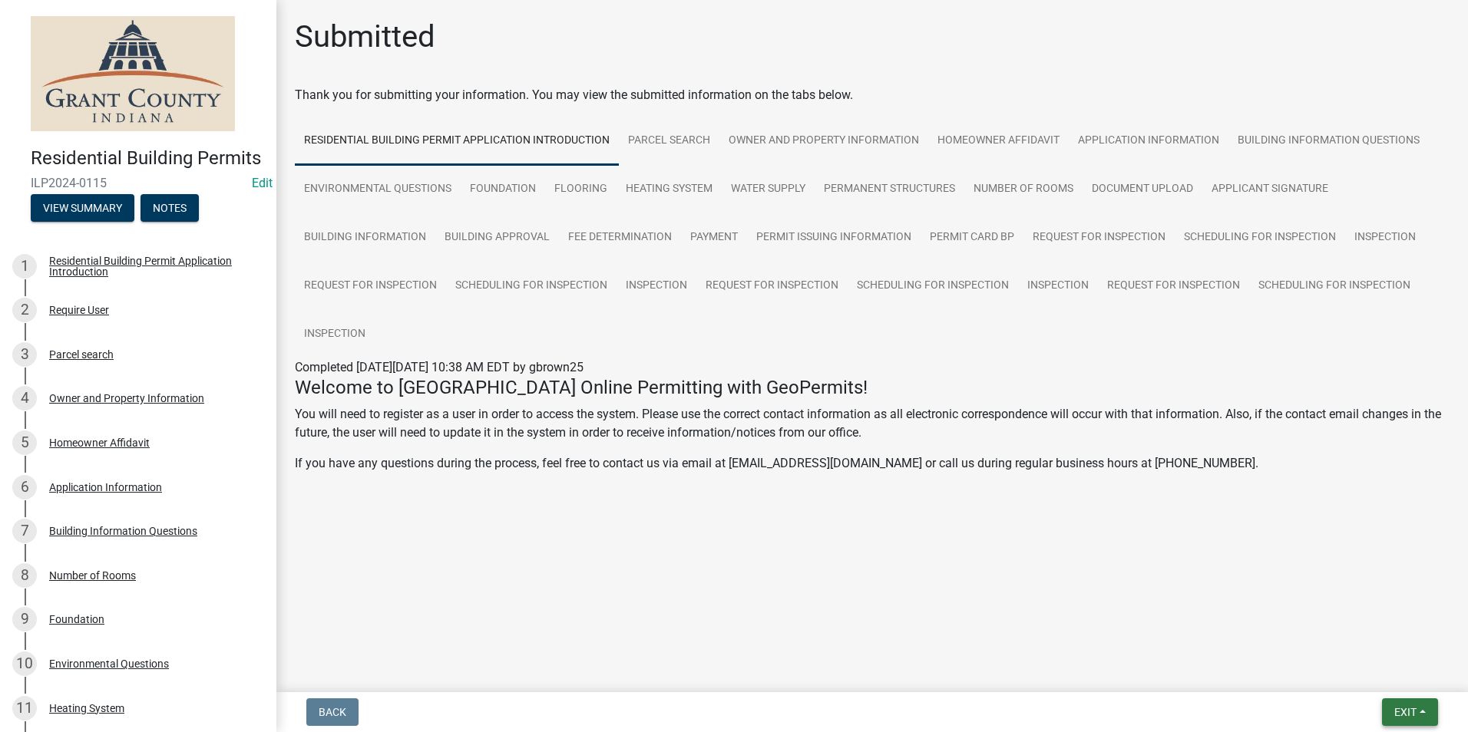
click at [1412, 712] on span "Exit" at bounding box center [1405, 712] width 22 height 12
click at [1394, 680] on button "Save & Exit" at bounding box center [1376, 672] width 123 height 37
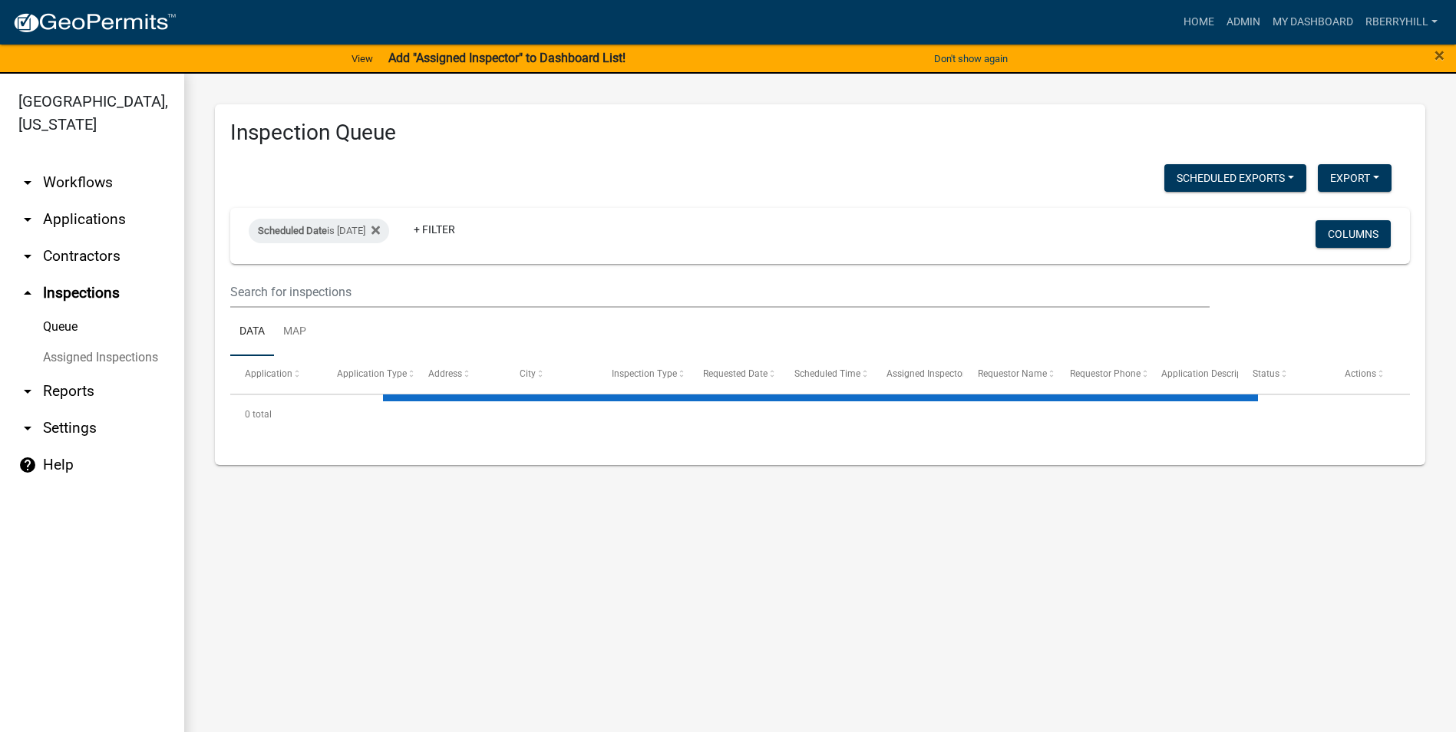
select select "2: 50"
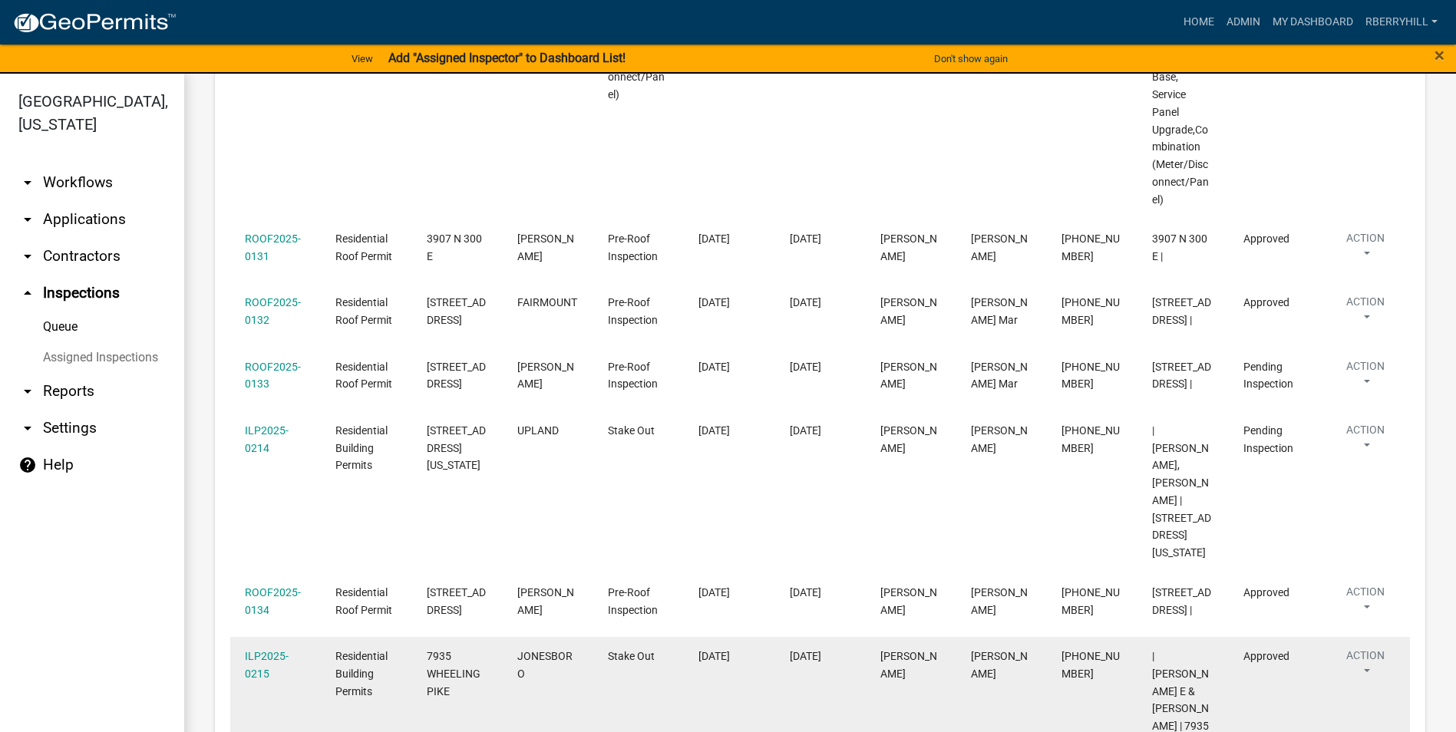
scroll to position [921, 0]
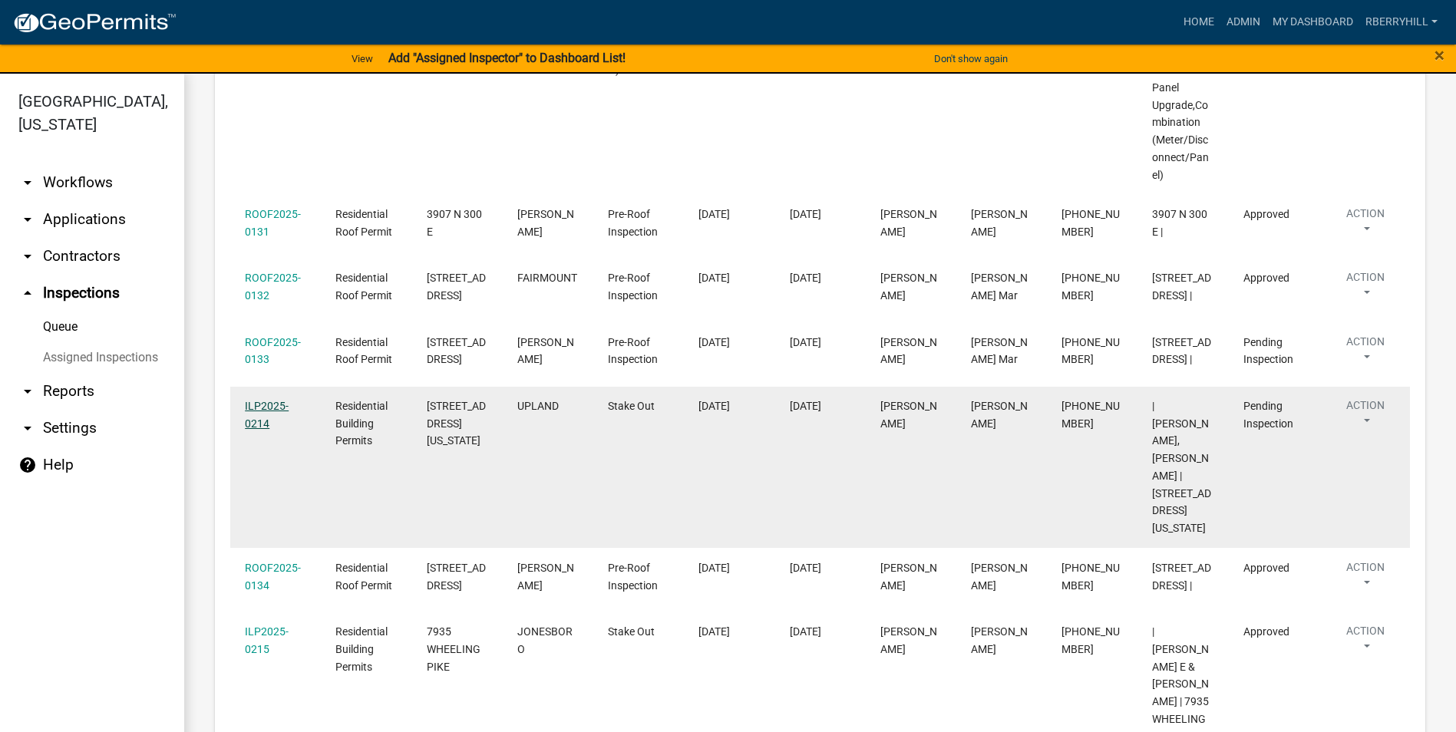
click at [268, 400] on link "ILP2025-0214" at bounding box center [267, 415] width 44 height 30
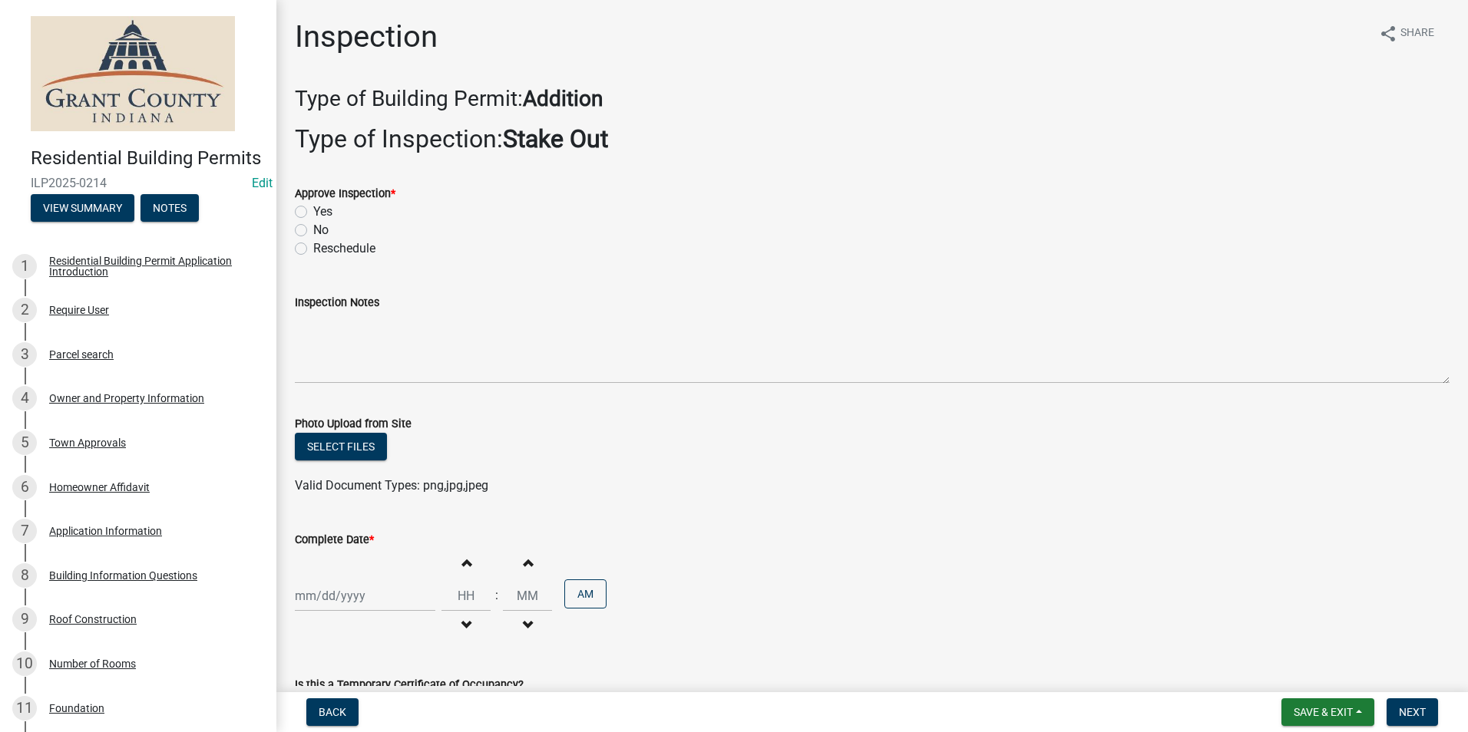
click at [313, 210] on label "Yes" at bounding box center [322, 212] width 19 height 18
click at [313, 210] on input "Yes" at bounding box center [318, 208] width 10 height 10
radio input "true"
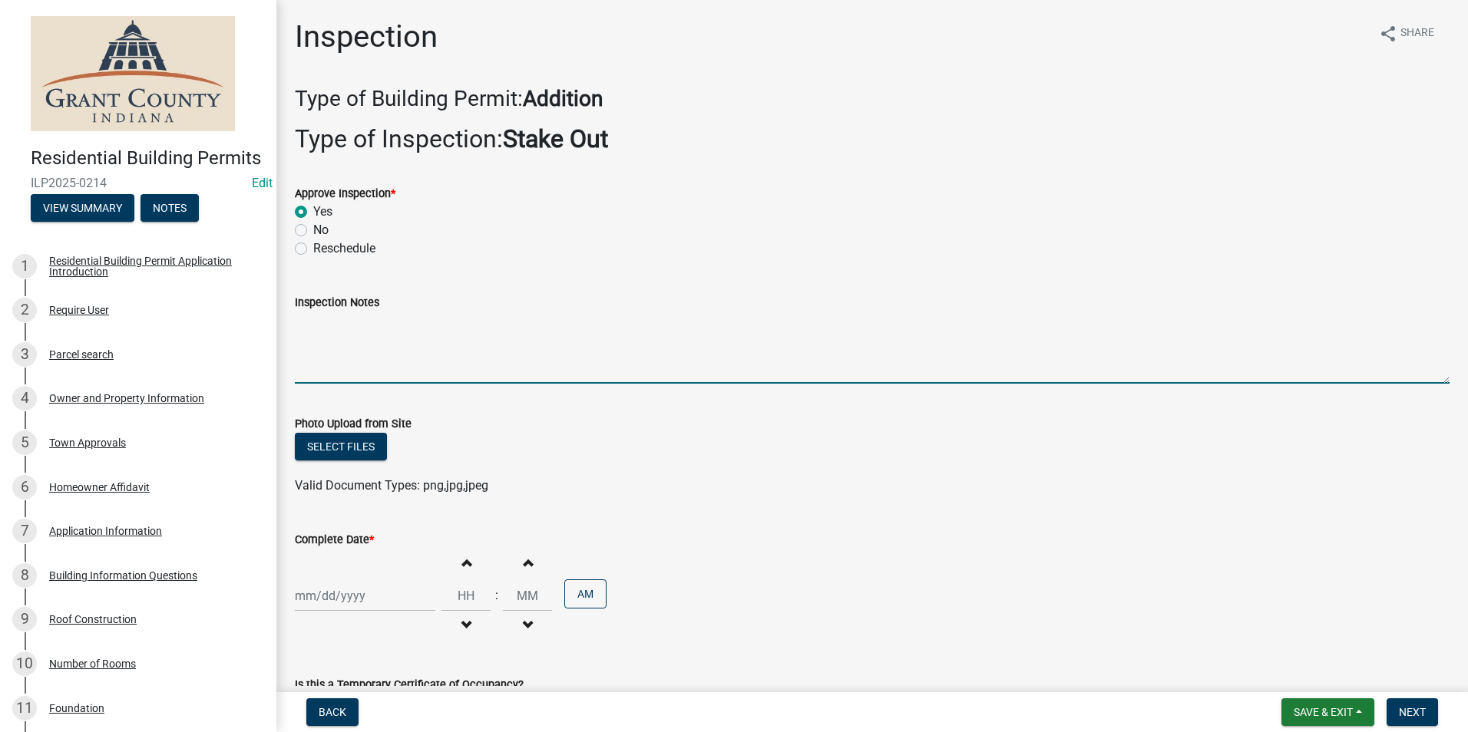
click at [311, 323] on textarea "Inspection Notes" at bounding box center [872, 348] width 1154 height 72
type textarea "Setbacks meet."
click at [326, 596] on div at bounding box center [365, 595] width 140 height 31
select select "8"
select select "2025"
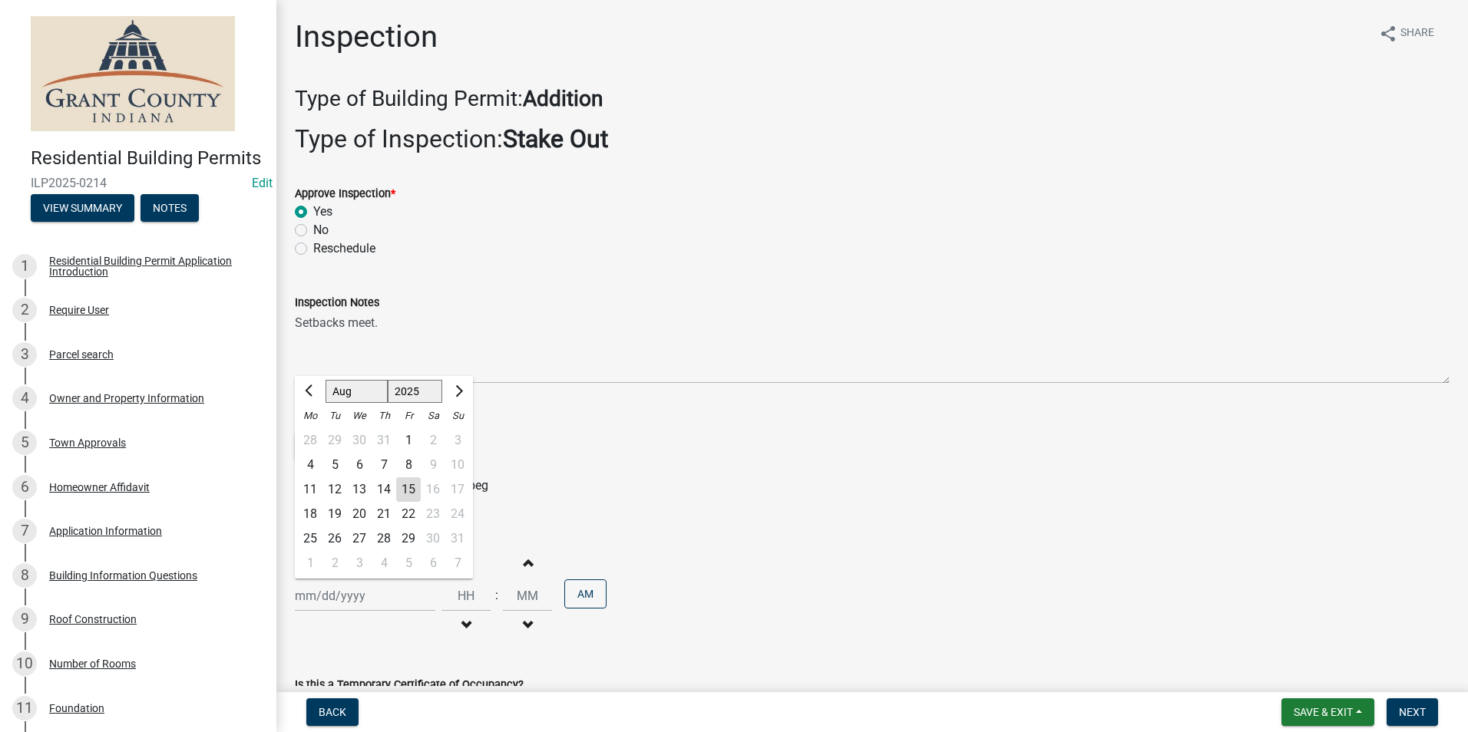
click at [413, 489] on div "15" at bounding box center [408, 489] width 25 height 25
type input "[DATE]"
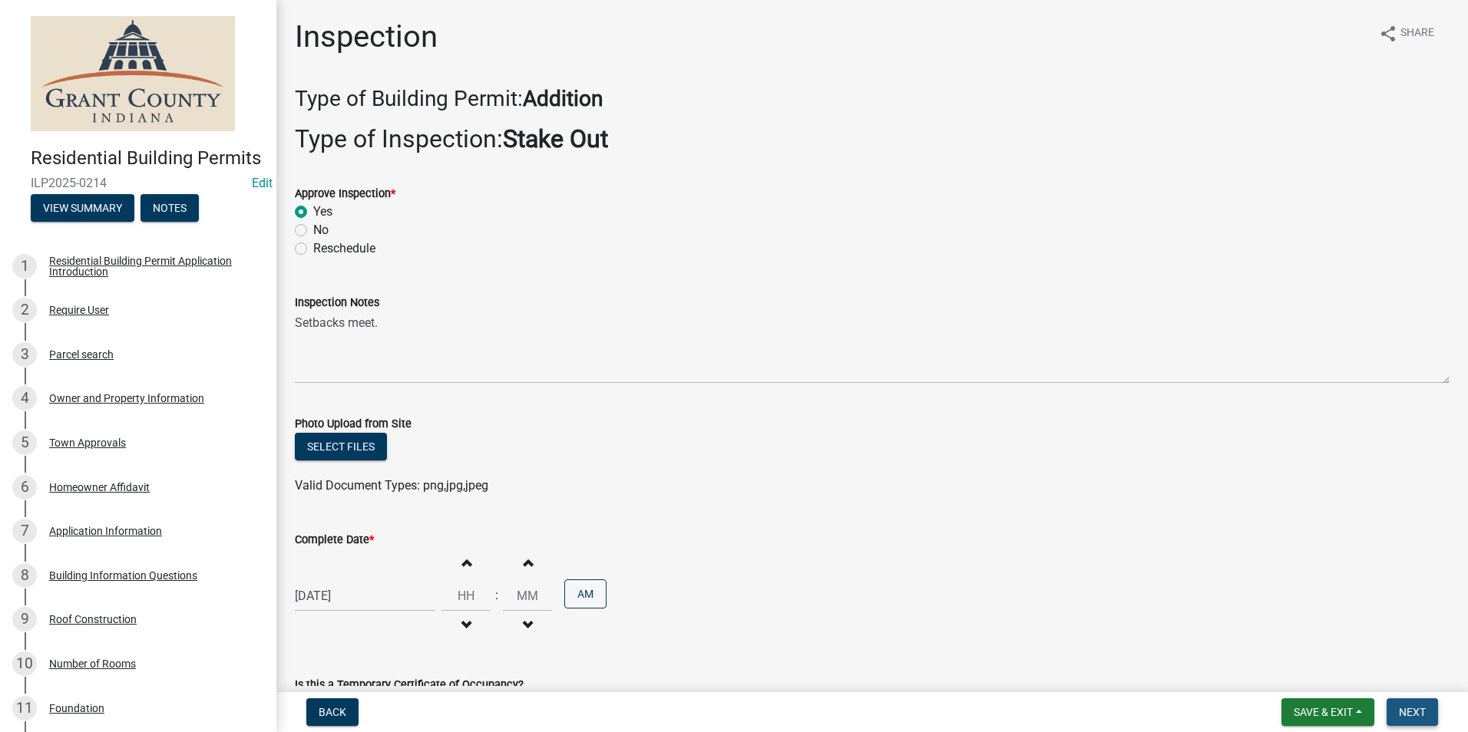
click at [1412, 710] on span "Next" at bounding box center [1412, 712] width 27 height 12
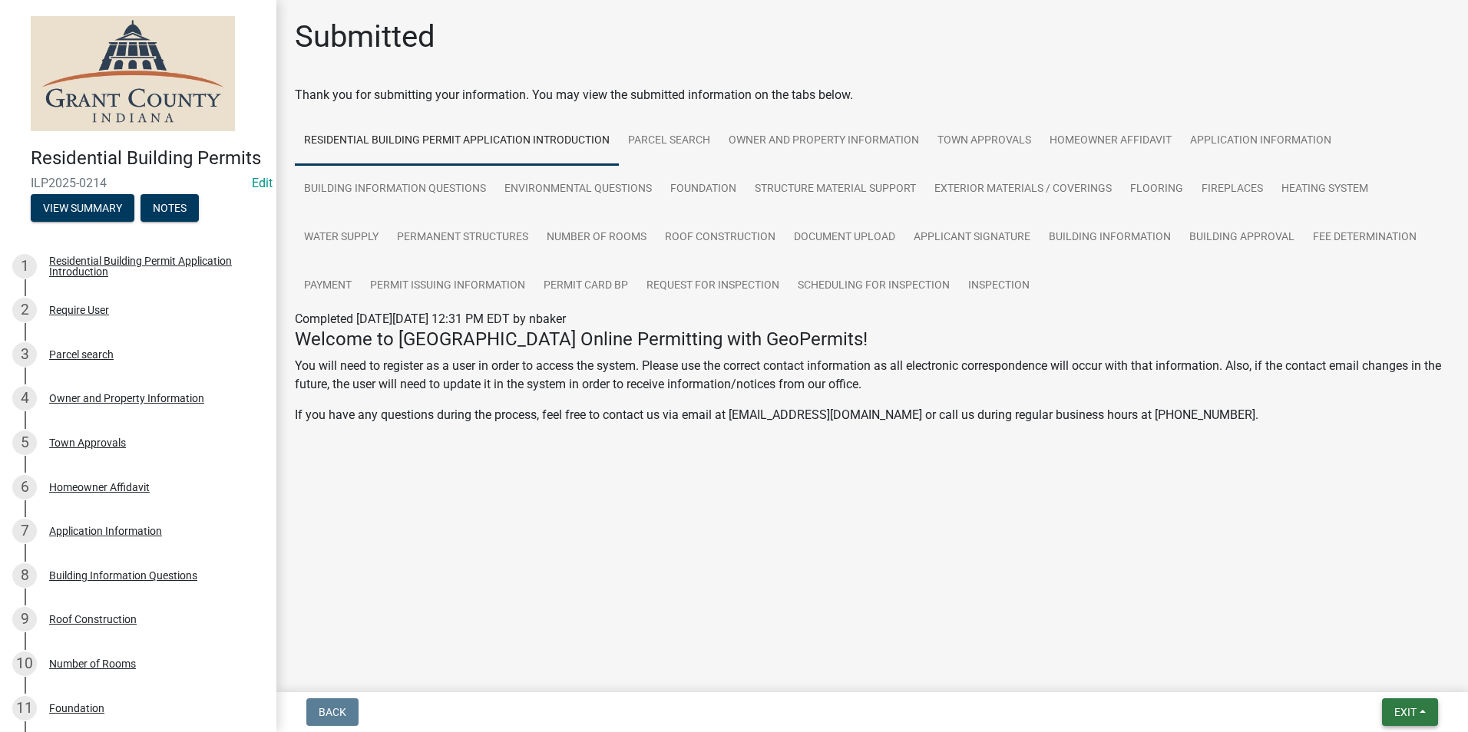
click at [1409, 707] on span "Exit" at bounding box center [1405, 712] width 22 height 12
click at [1354, 674] on button "Save & Exit" at bounding box center [1376, 672] width 123 height 37
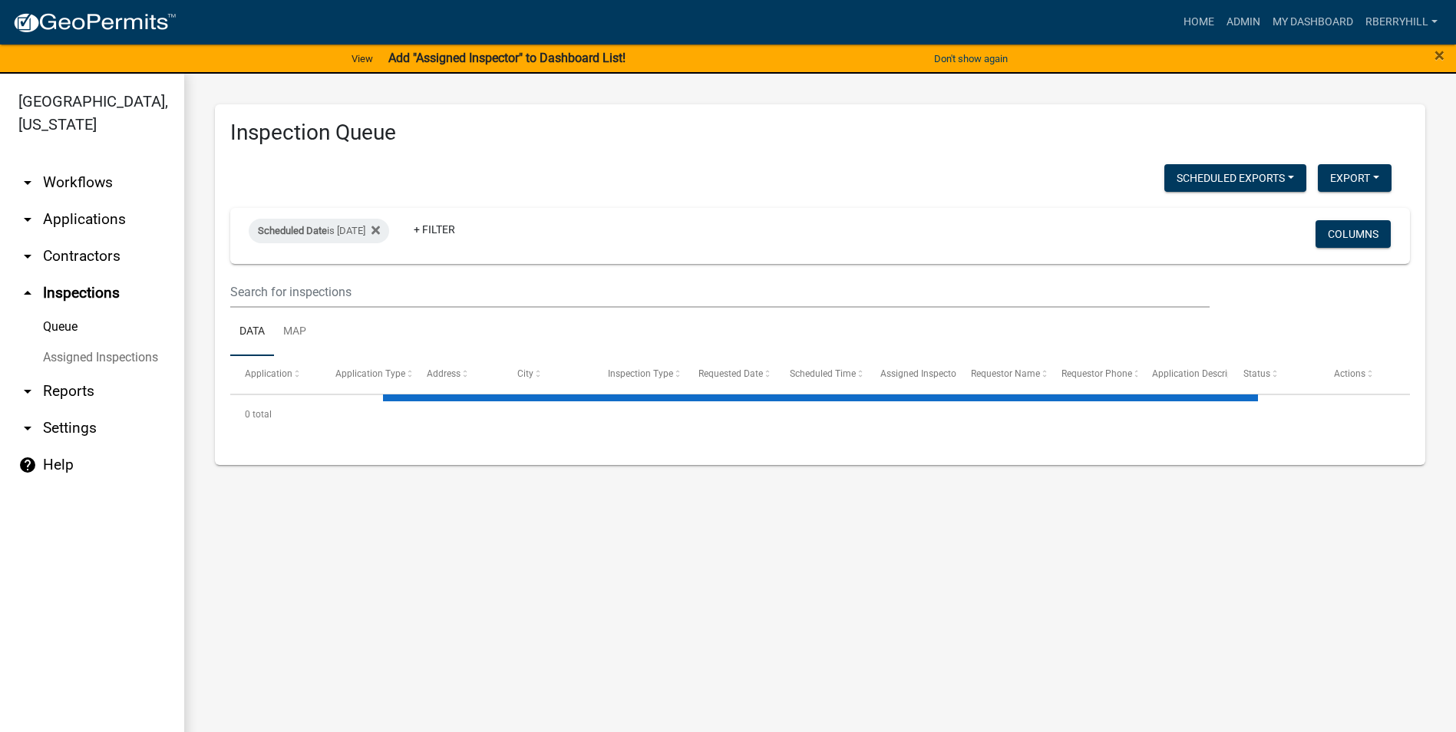
select select "2: 50"
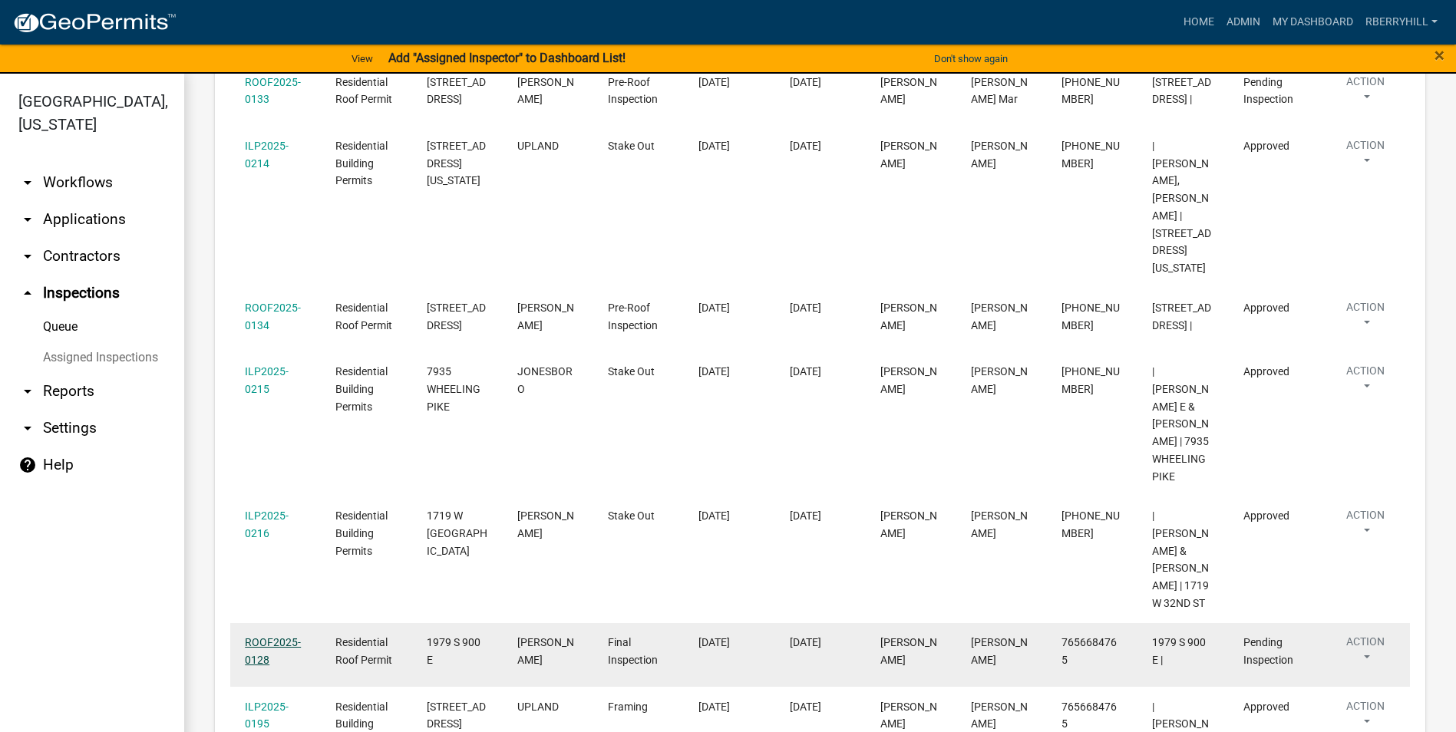
scroll to position [1189, 0]
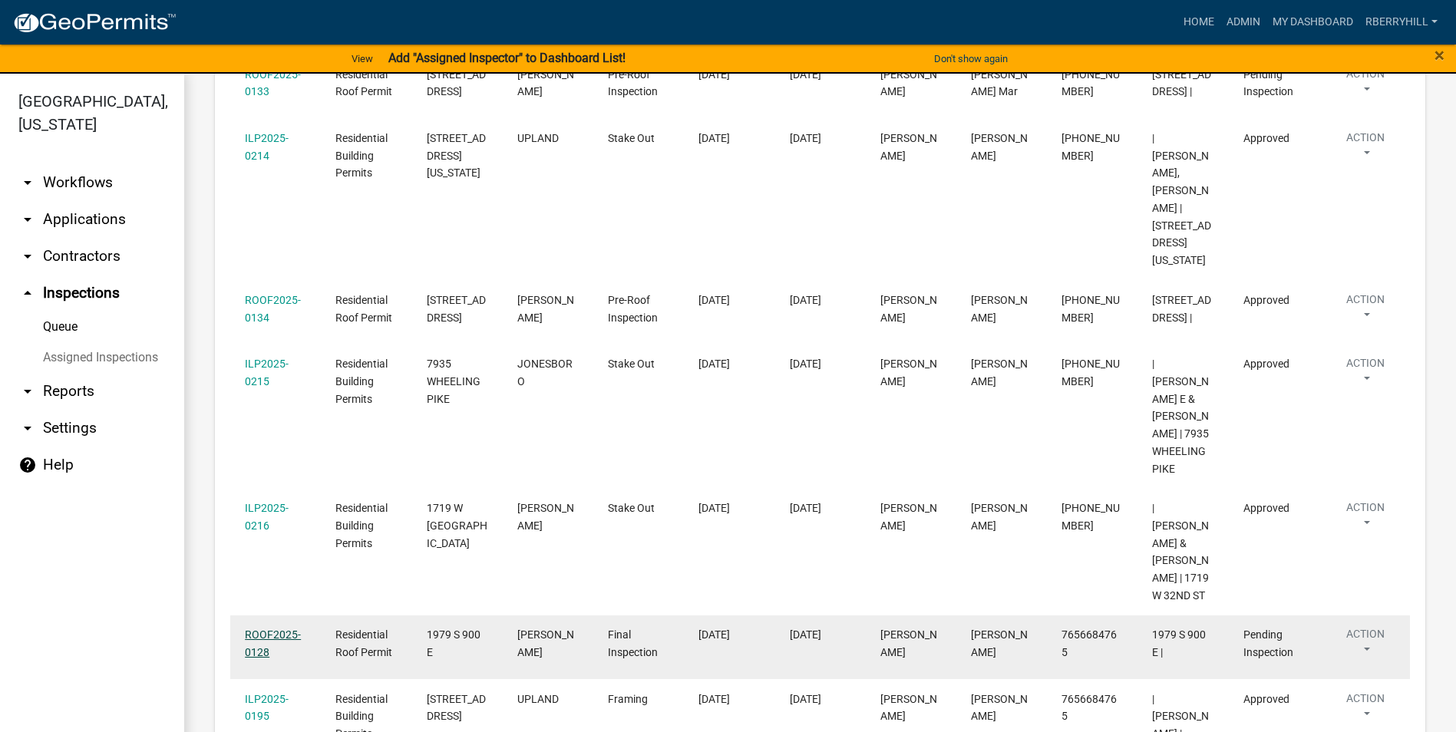
click at [276, 629] on link "ROOF2025-0128" at bounding box center [273, 644] width 56 height 30
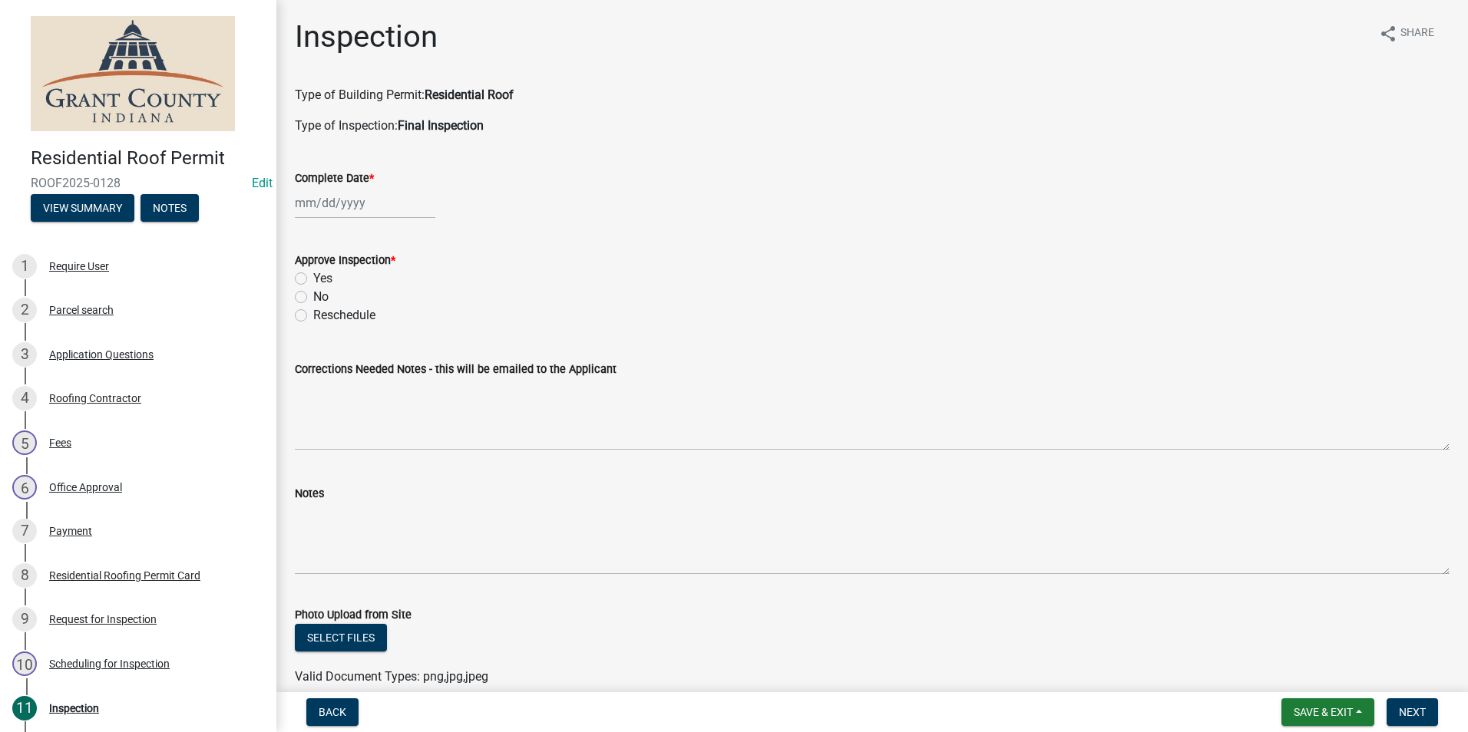
click at [342, 201] on div at bounding box center [365, 202] width 140 height 31
select select "8"
select select "2025"
click at [410, 332] on div "15" at bounding box center [408, 334] width 25 height 25
type input "[DATE]"
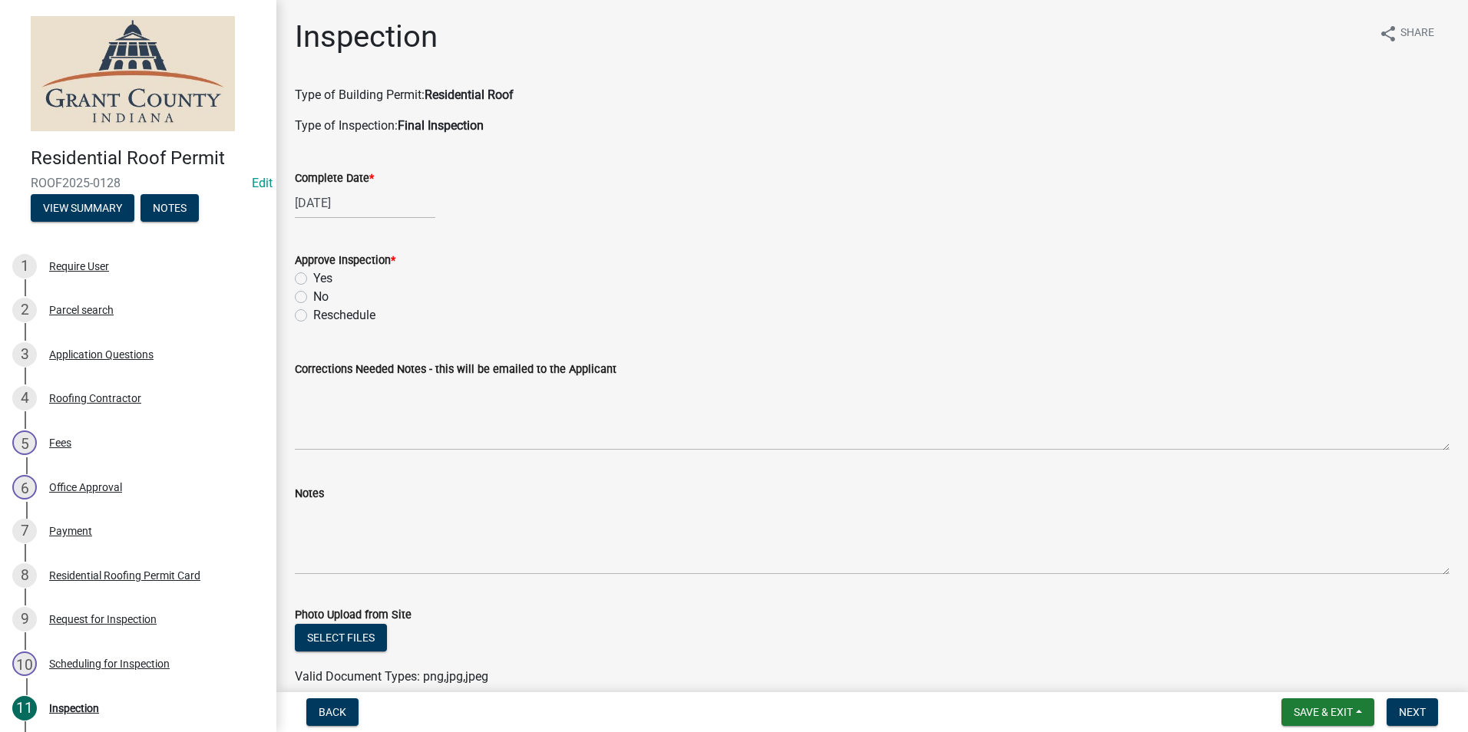
click at [313, 279] on label "Yes" at bounding box center [322, 278] width 19 height 18
click at [313, 279] on input "Yes" at bounding box center [318, 274] width 10 height 10
radio input "true"
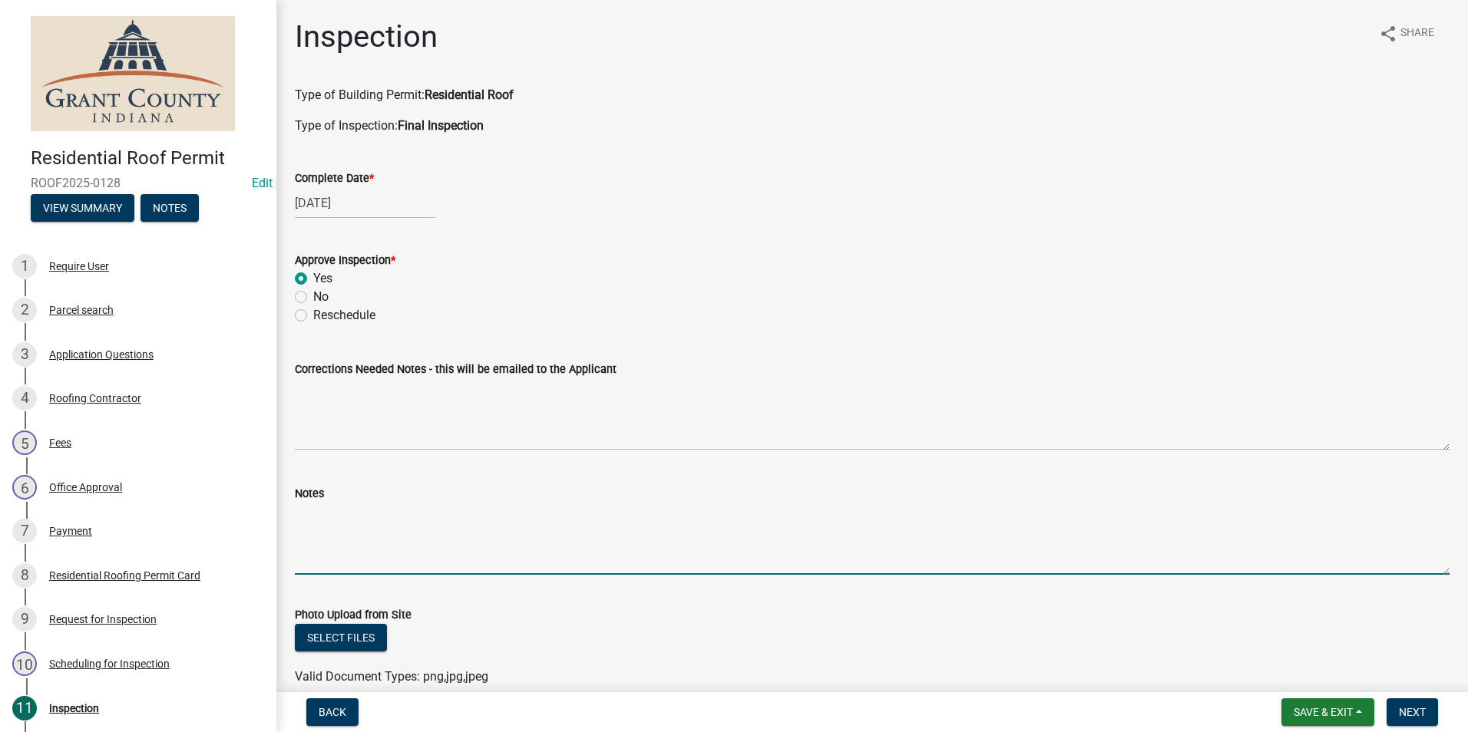
click at [313, 510] on textarea "Notes" at bounding box center [872, 539] width 1154 height 72
type textarea "Appears satisfactory."
drag, startPoint x: 1415, startPoint y: 709, endPoint x: 1424, endPoint y: 706, distance: 9.5
click at [1416, 709] on span "Next" at bounding box center [1412, 712] width 27 height 12
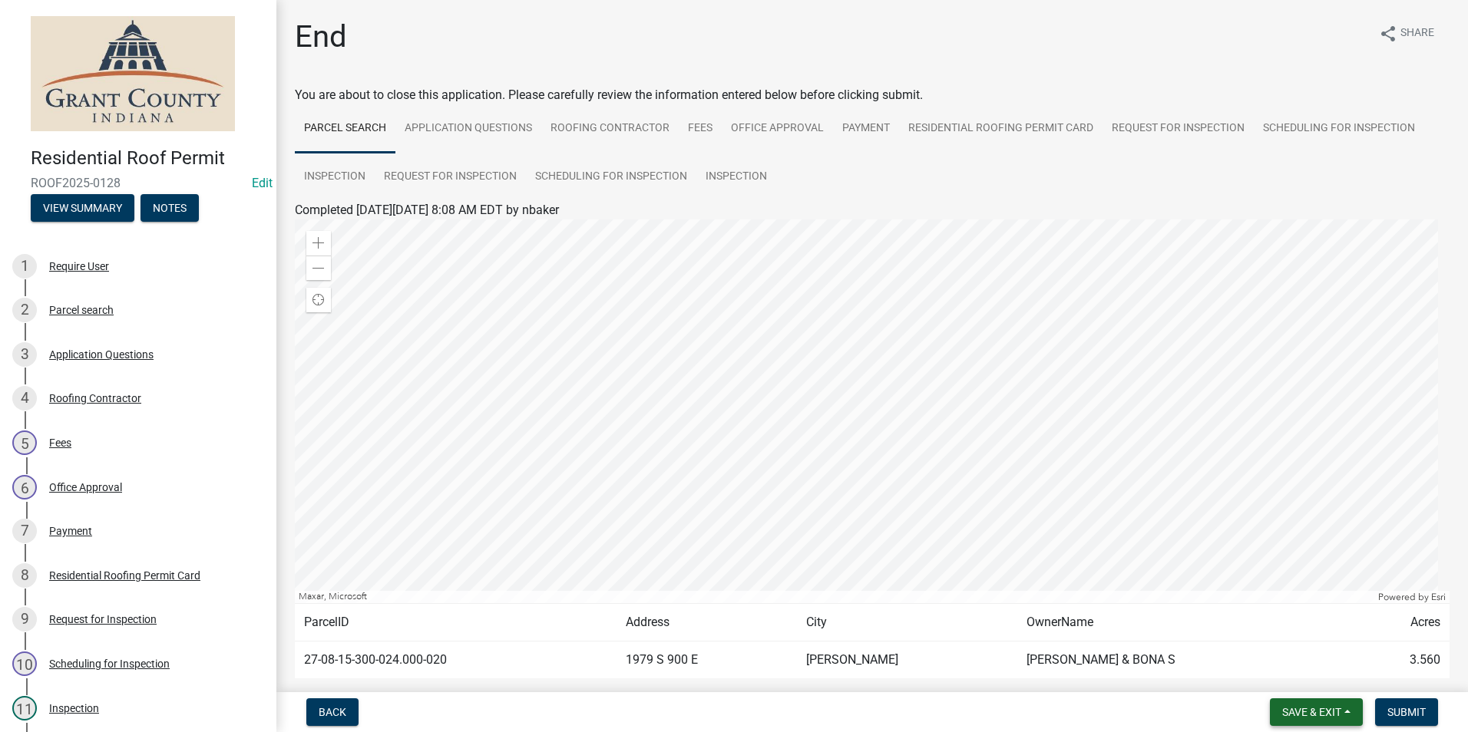
click at [1340, 710] on span "Save & Exit" at bounding box center [1311, 712] width 59 height 12
click at [1323, 689] on button "Save & Exit" at bounding box center [1301, 672] width 123 height 37
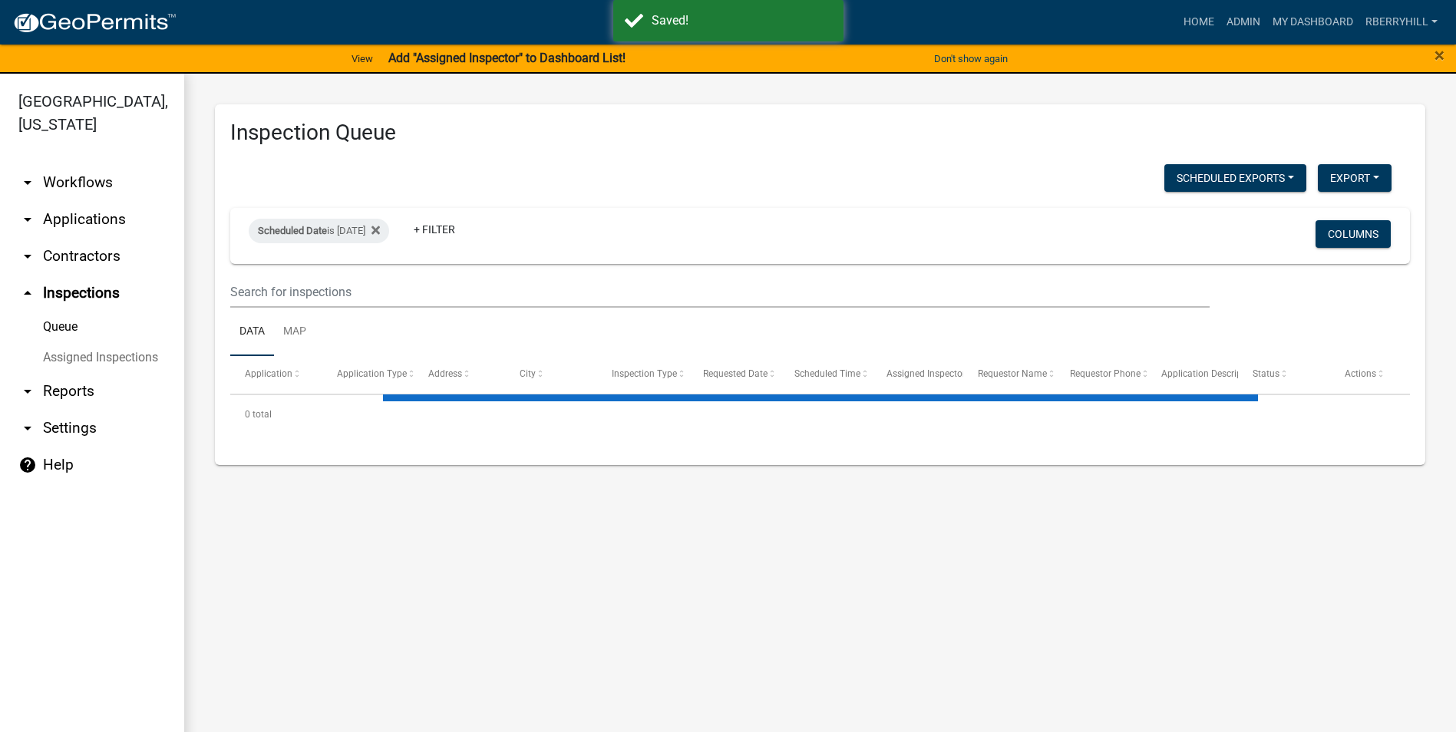
select select "2: 50"
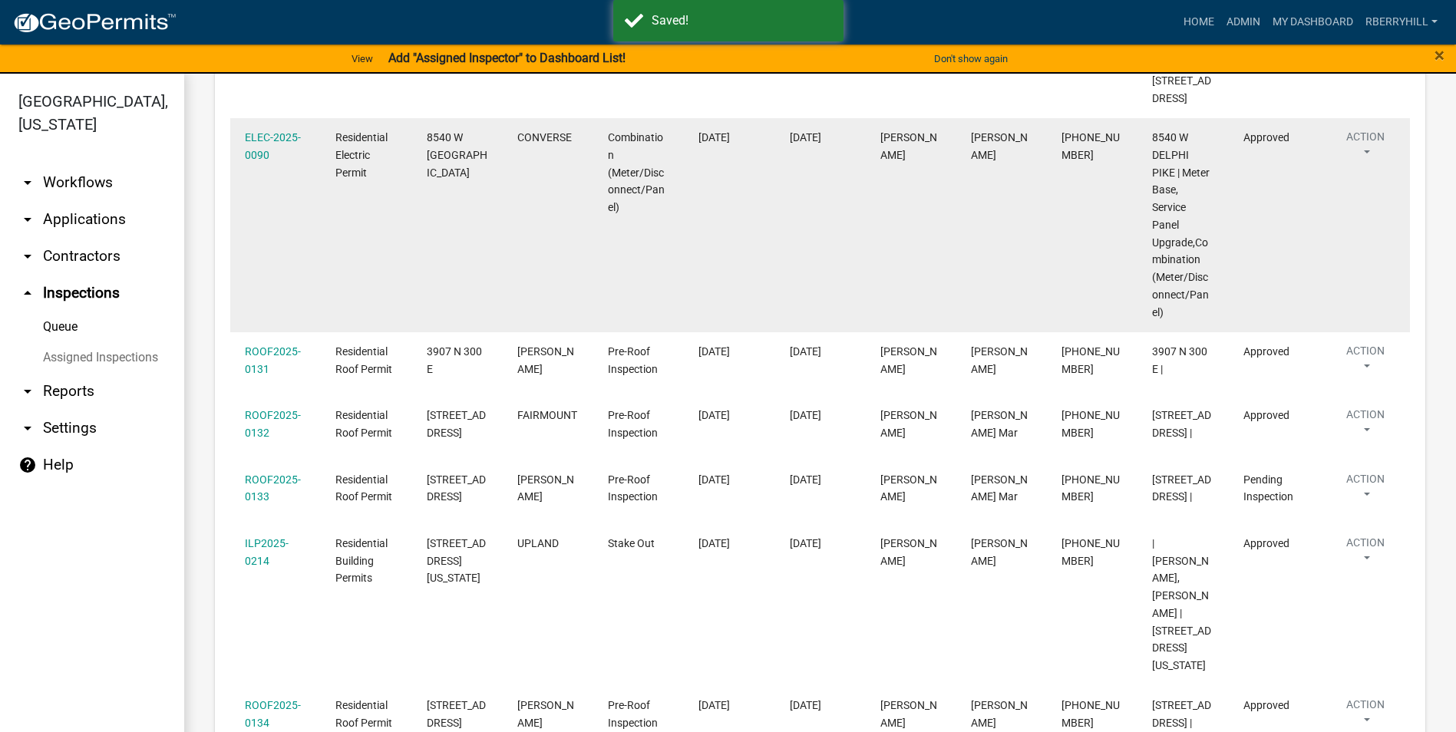
scroll to position [844, 0]
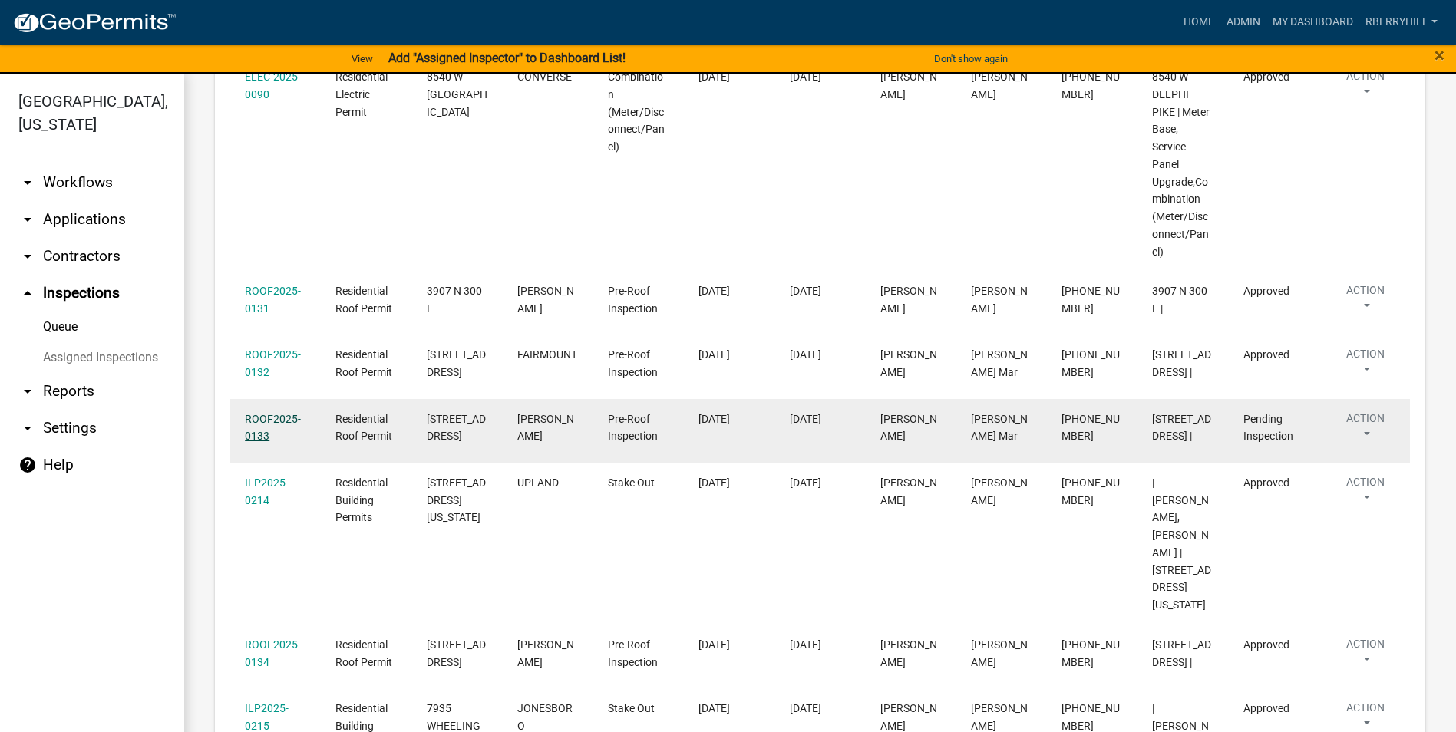
click at [271, 413] on link "ROOF2025-0133" at bounding box center [273, 428] width 56 height 30
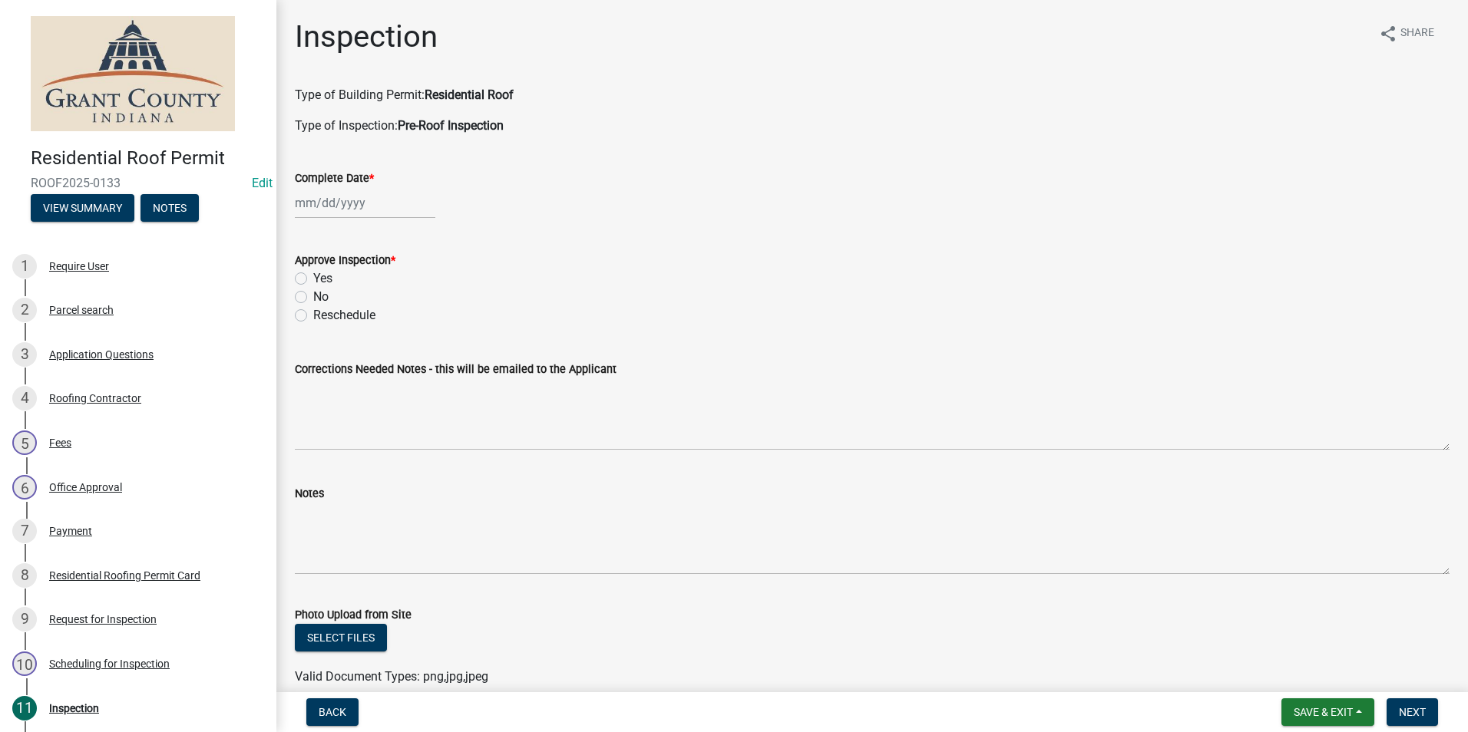
click at [329, 202] on div at bounding box center [365, 202] width 140 height 31
select select "8"
select select "2025"
click at [412, 337] on div "15" at bounding box center [408, 334] width 25 height 25
type input "[DATE]"
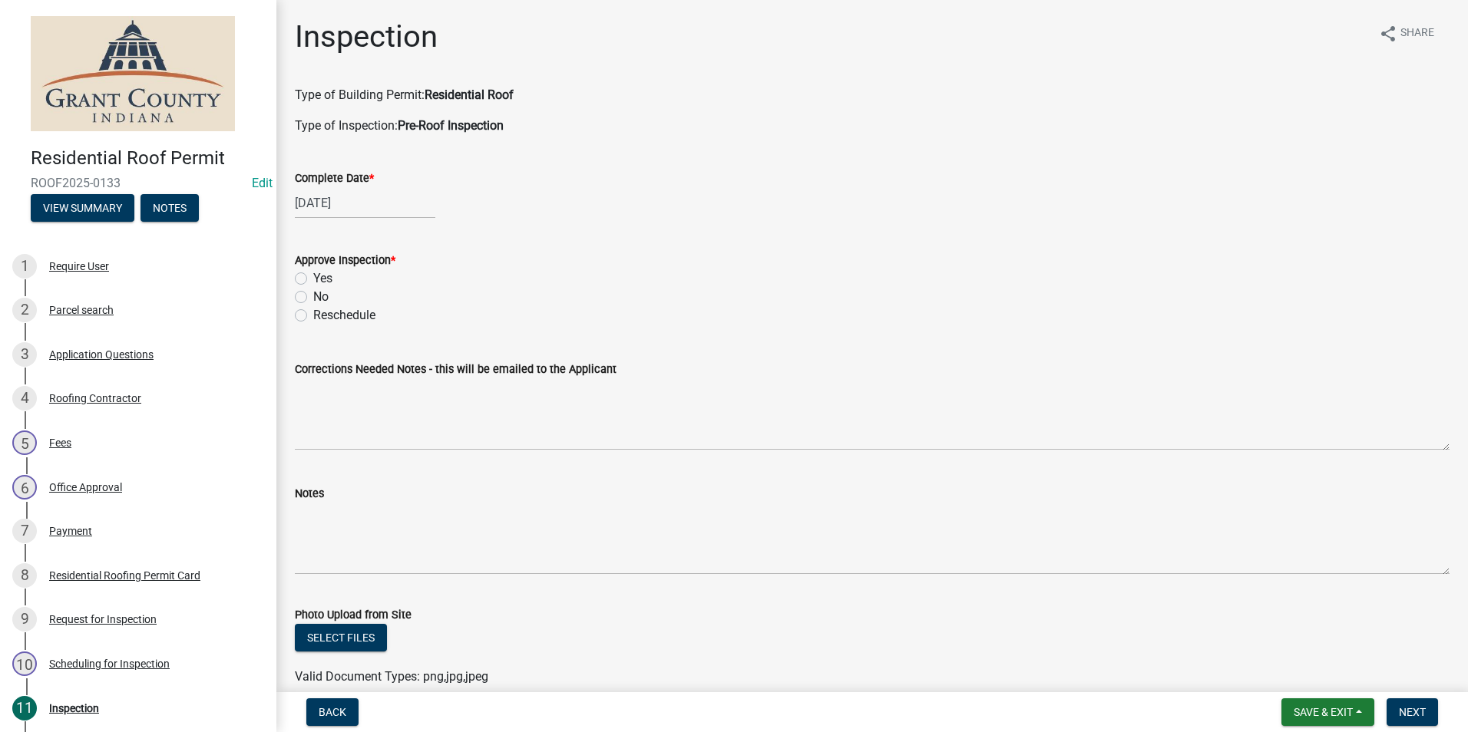
click at [301, 285] on div "Yes" at bounding box center [872, 278] width 1154 height 18
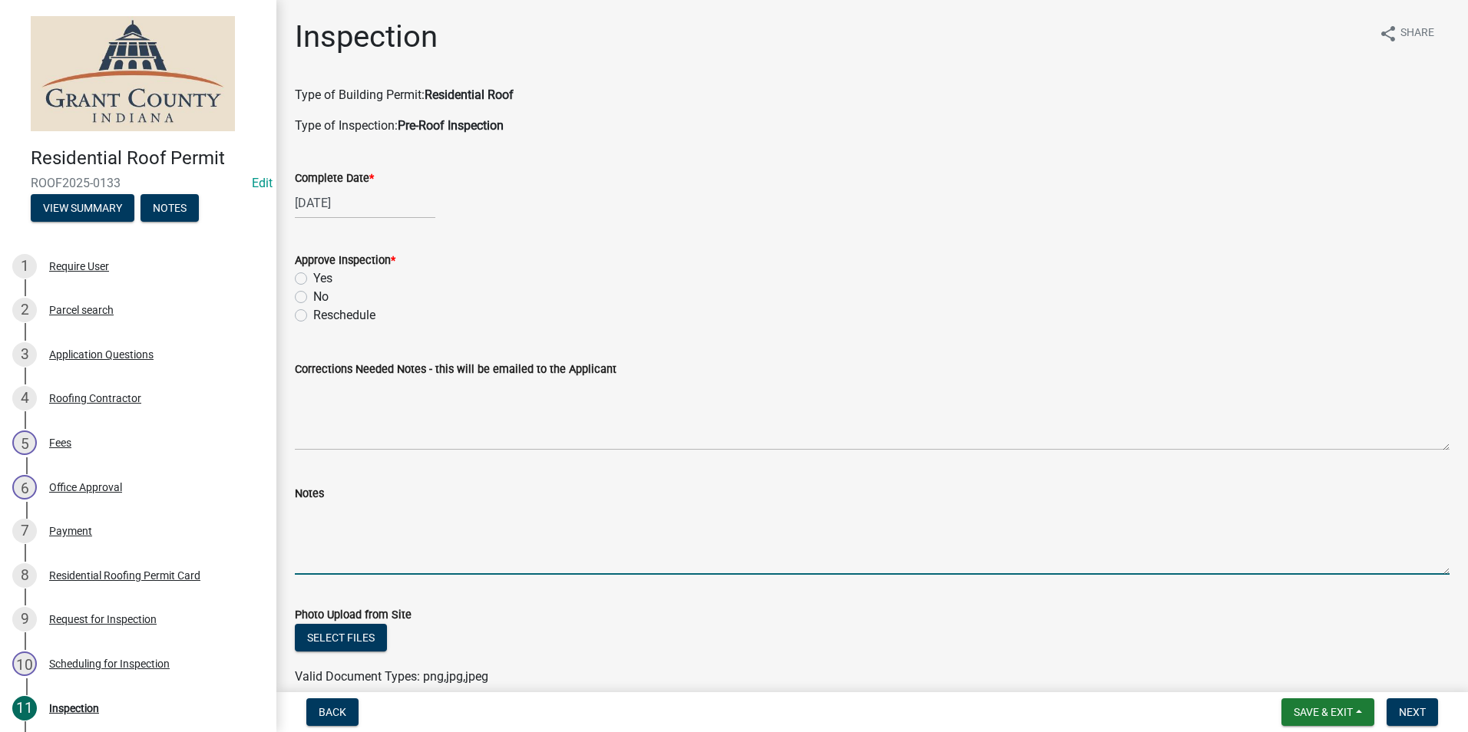
click at [324, 530] on textarea "Notes" at bounding box center [872, 539] width 1154 height 72
type textarea "No concerns."
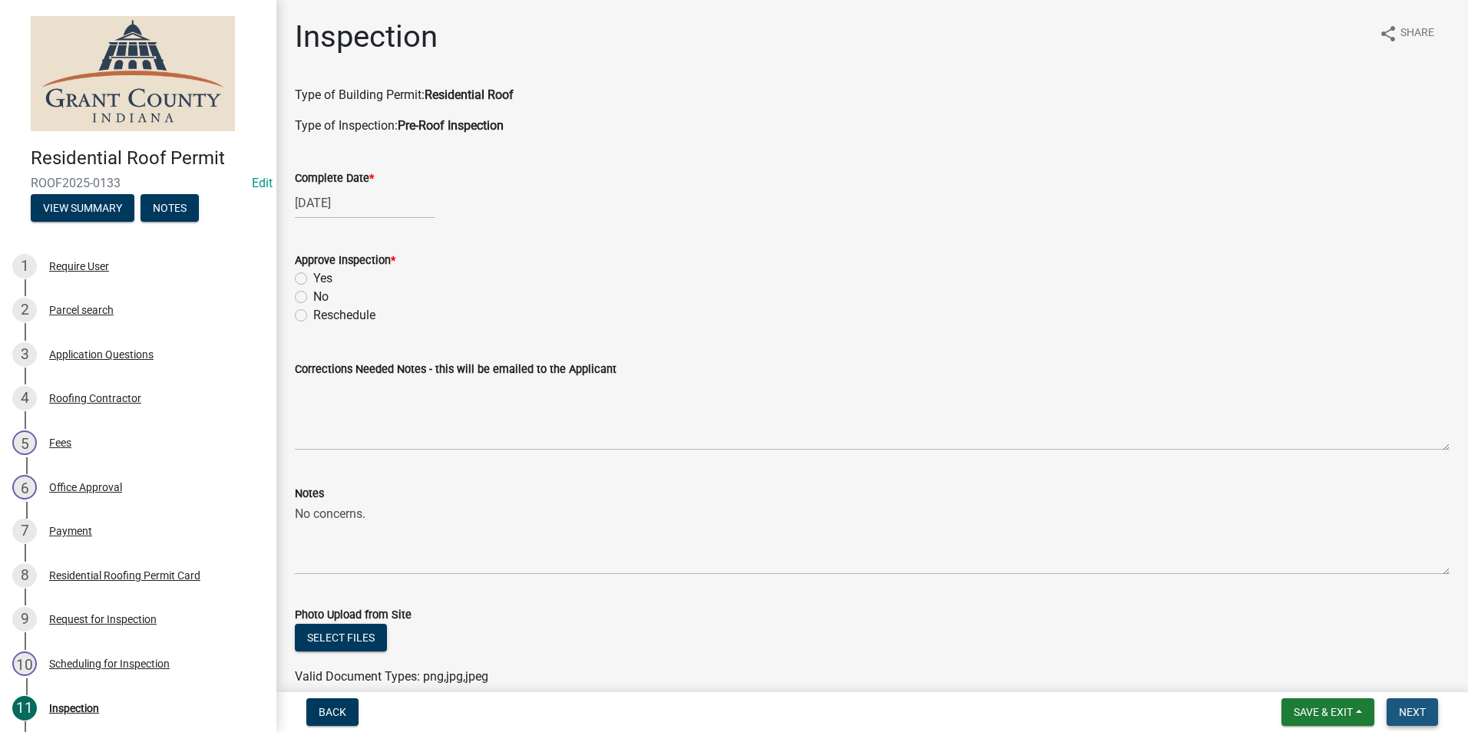
click at [1399, 706] on span "Next" at bounding box center [1412, 712] width 27 height 12
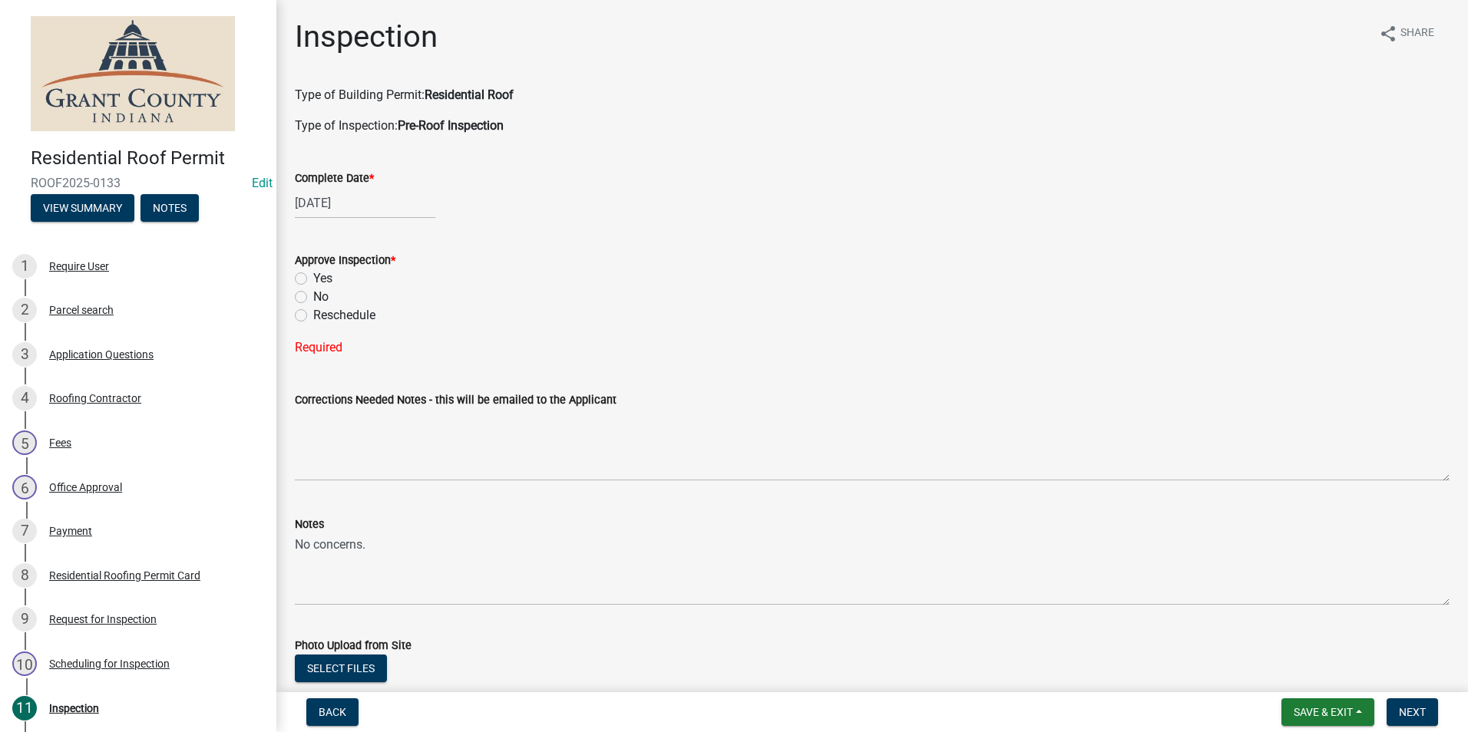
click at [313, 276] on label "Yes" at bounding box center [322, 278] width 19 height 18
click at [313, 276] on input "Yes" at bounding box center [318, 274] width 10 height 10
radio input "true"
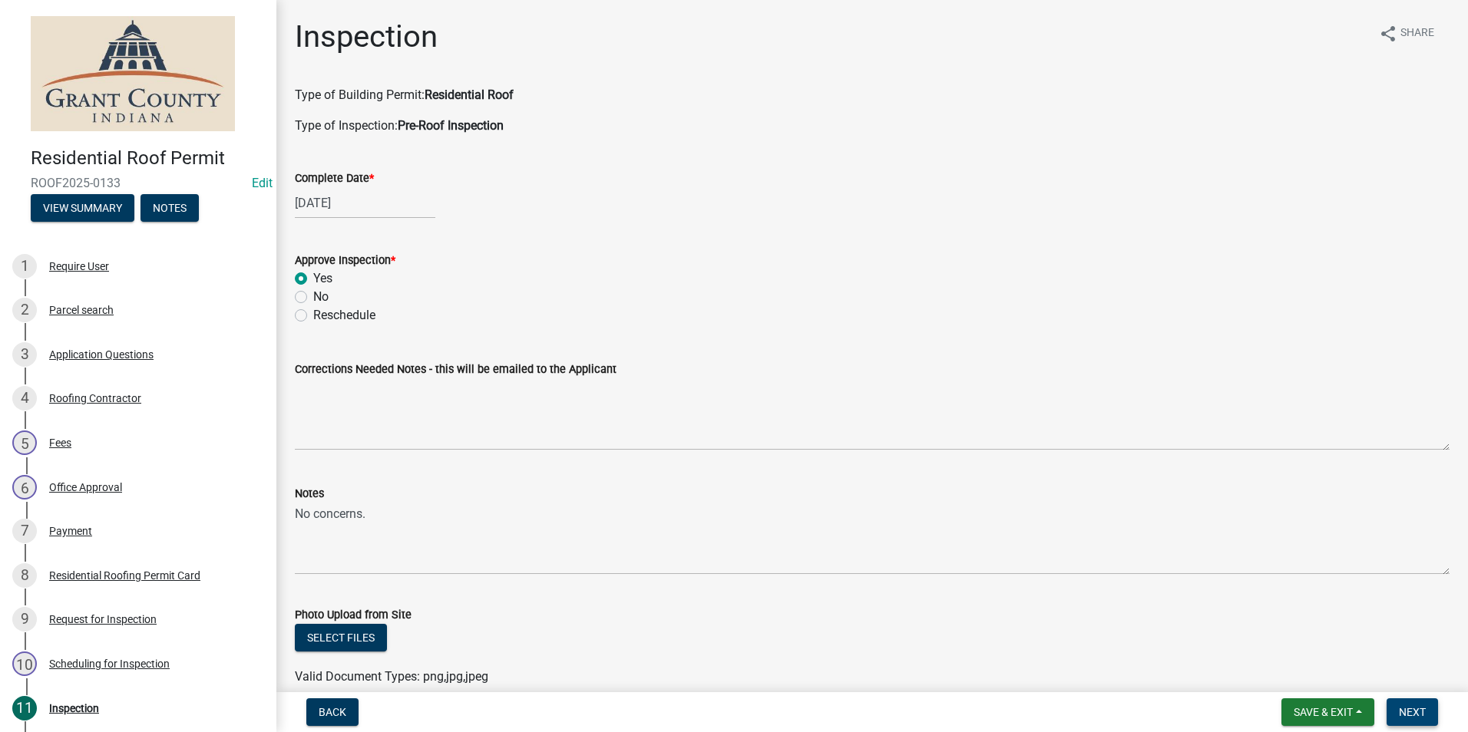
click at [1407, 712] on span "Next" at bounding box center [1412, 712] width 27 height 12
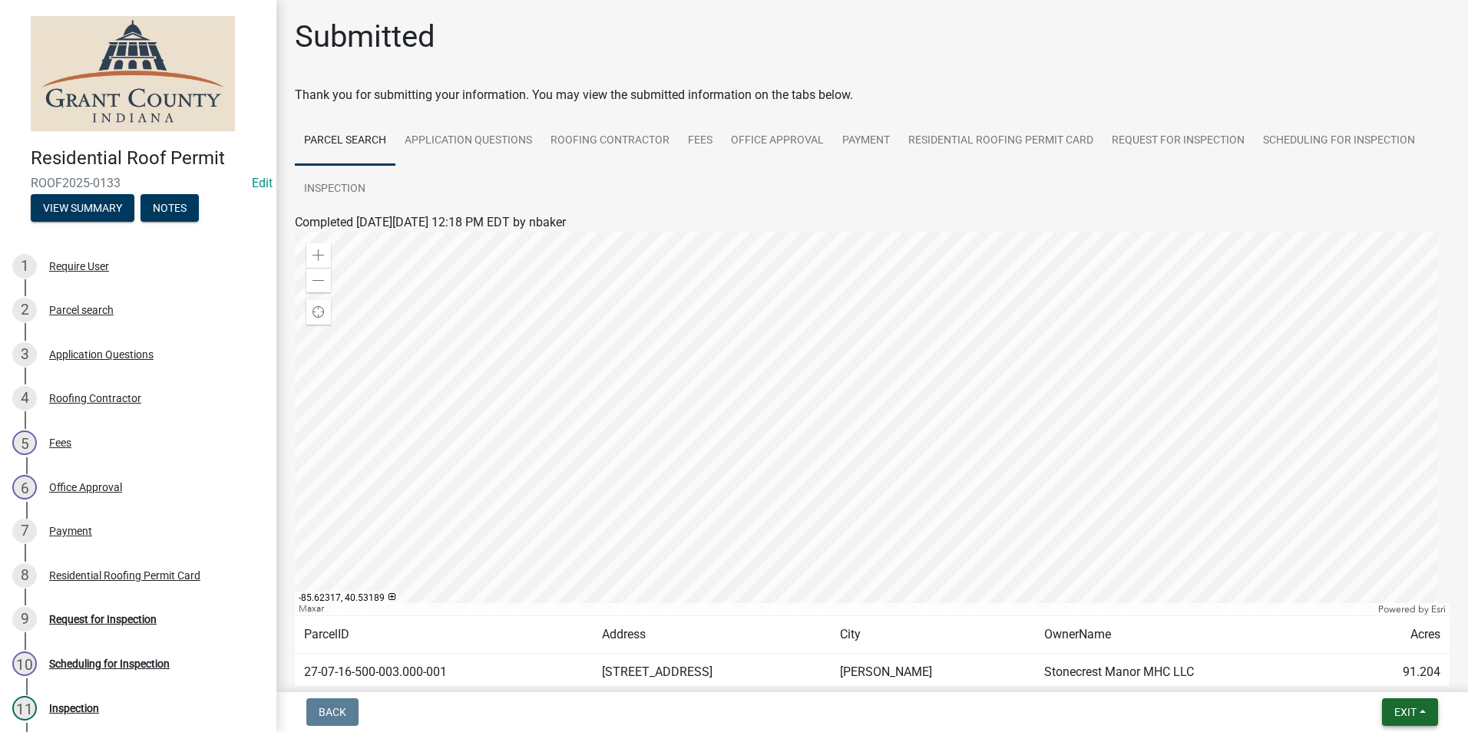
click at [1411, 711] on span "Exit" at bounding box center [1405, 712] width 22 height 12
click at [1392, 686] on button "Save & Exit" at bounding box center [1376, 672] width 123 height 37
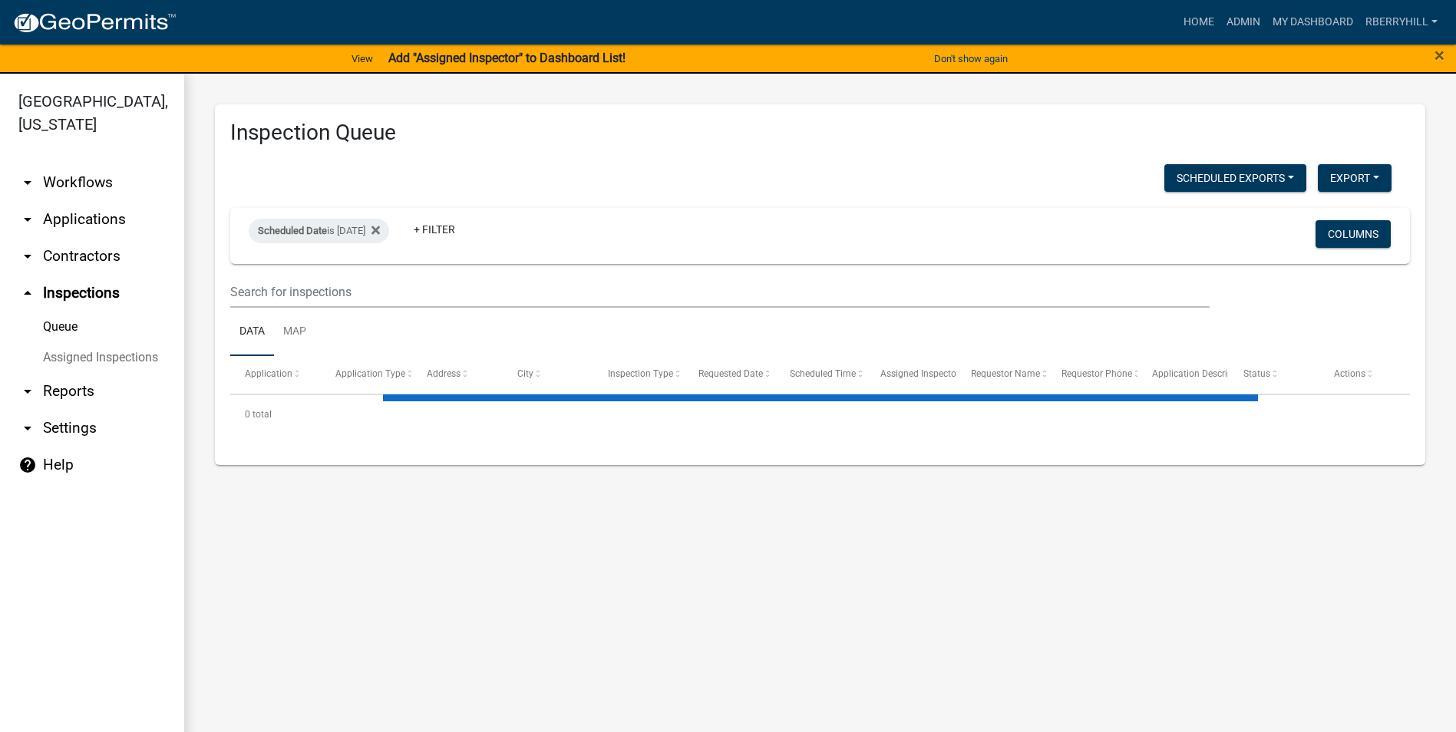
select select "2: 50"
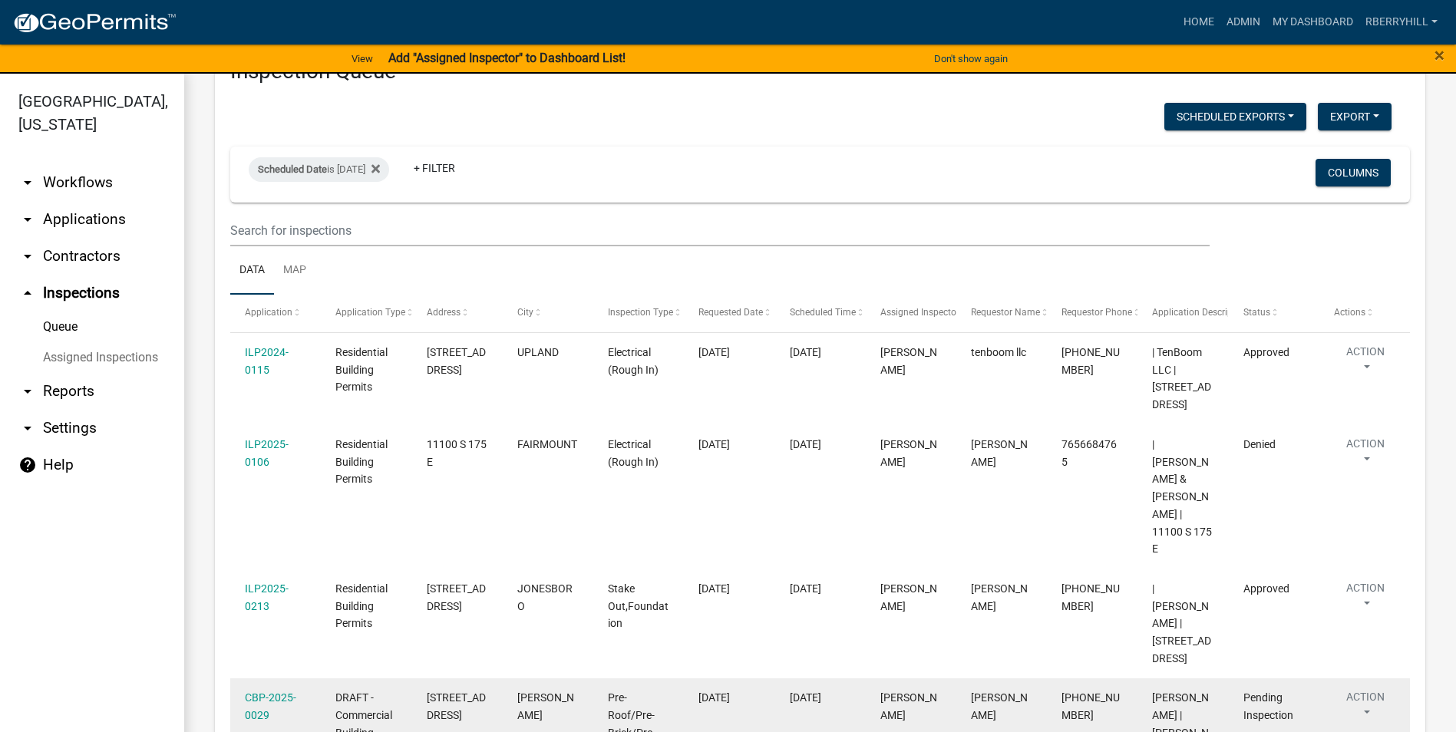
scroll to position [307, 0]
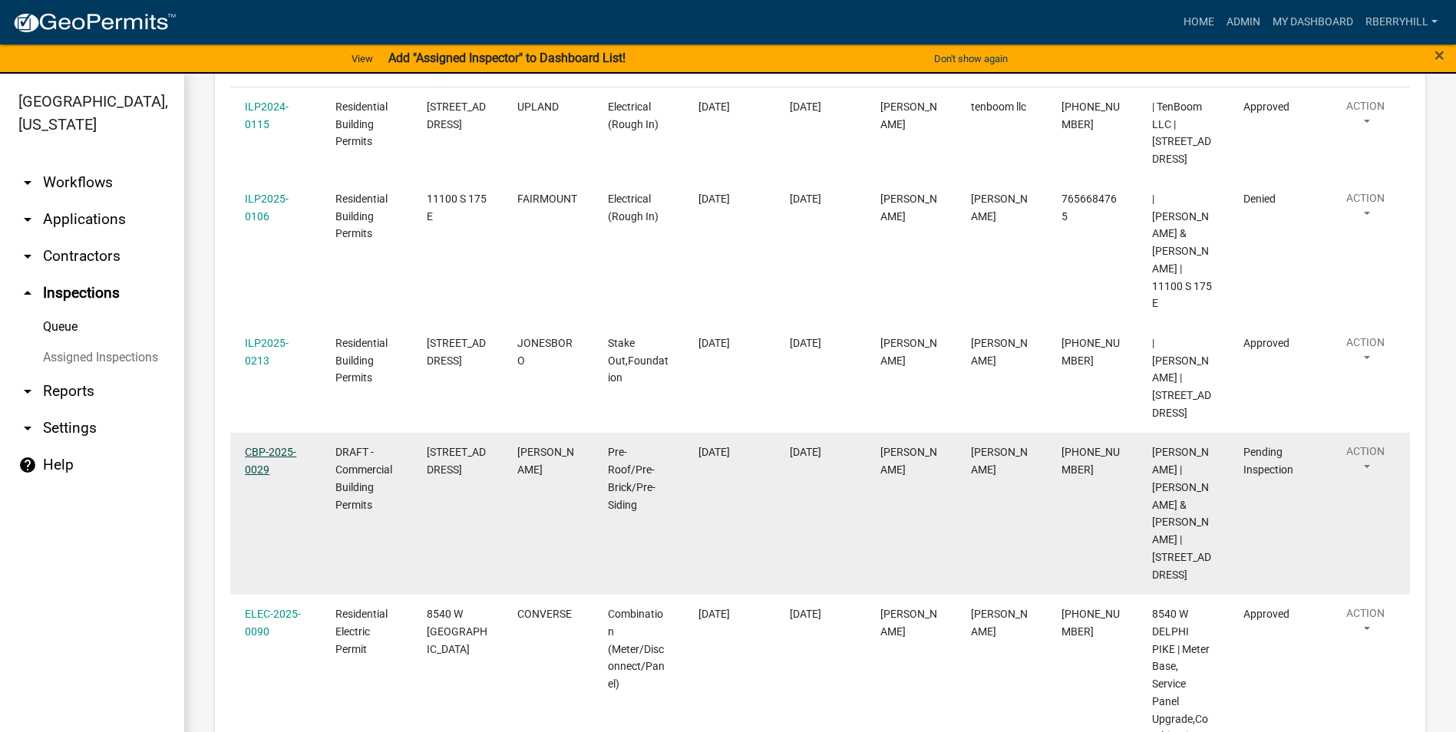
click at [276, 446] on link "CBP-2025-0029" at bounding box center [270, 461] width 51 height 30
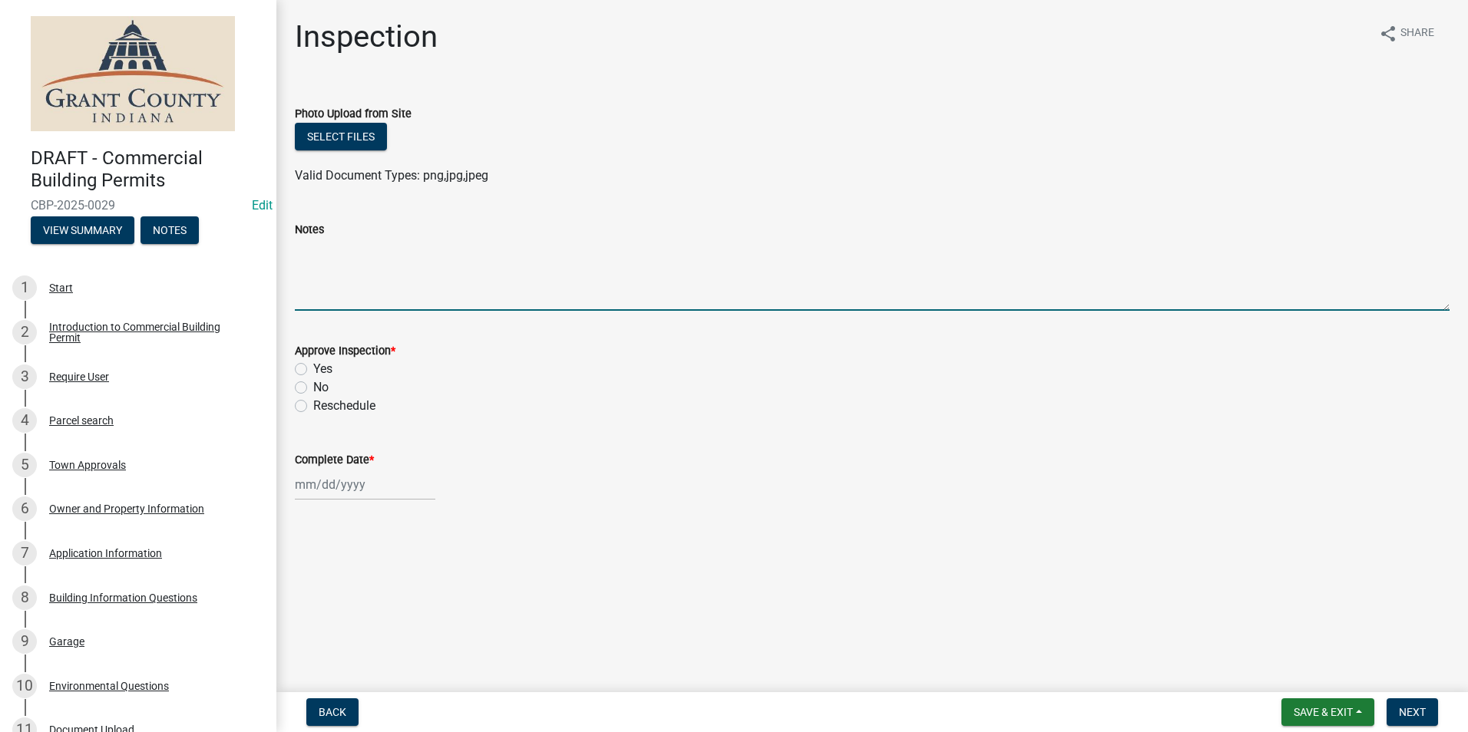
click at [316, 266] on textarea "Notes" at bounding box center [872, 275] width 1154 height 72
type textarea "No concerns."
click at [313, 368] on label "Yes" at bounding box center [322, 369] width 19 height 18
click at [313, 368] on input "Yes" at bounding box center [318, 365] width 10 height 10
radio input "true"
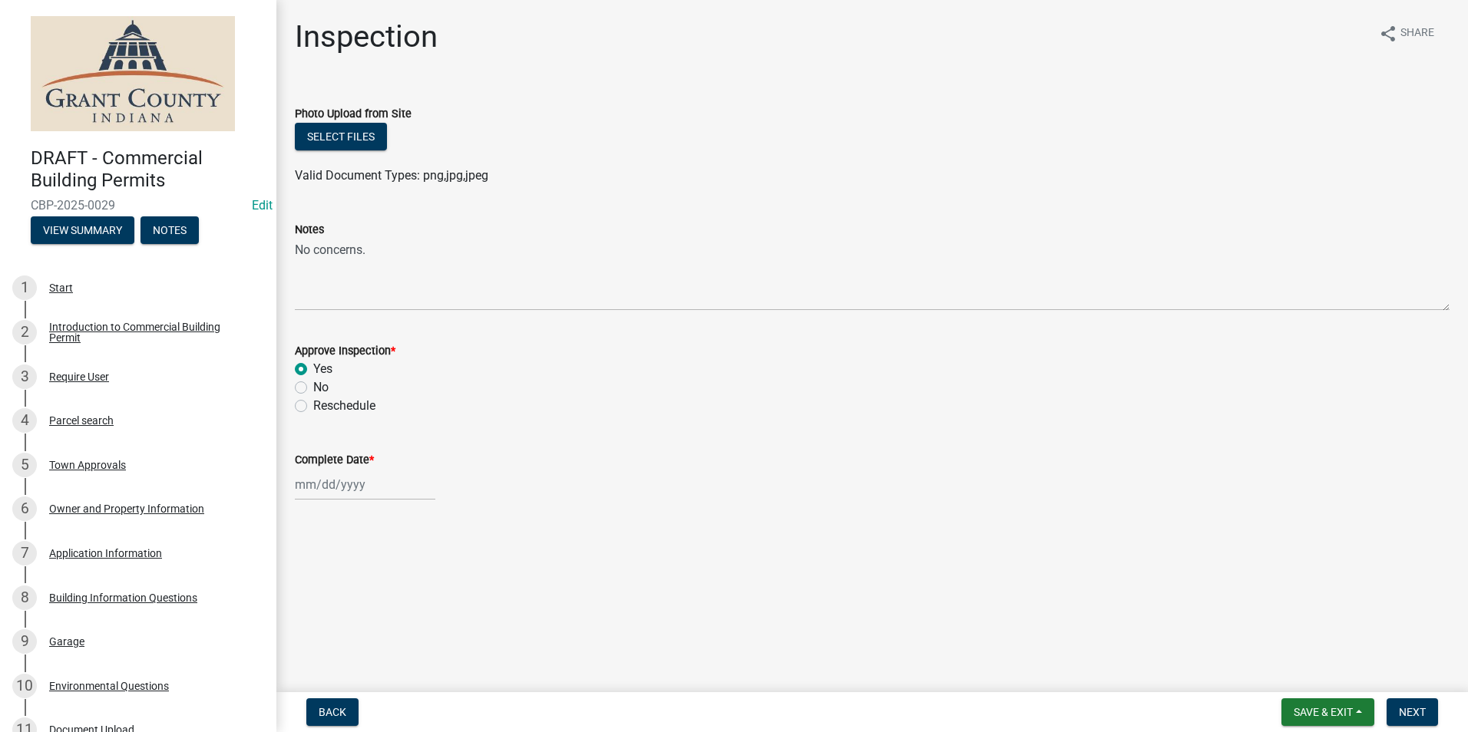
click at [324, 494] on div at bounding box center [365, 484] width 140 height 31
select select "8"
select select "2025"
click at [408, 375] on div "15" at bounding box center [408, 378] width 25 height 25
type input "[DATE]"
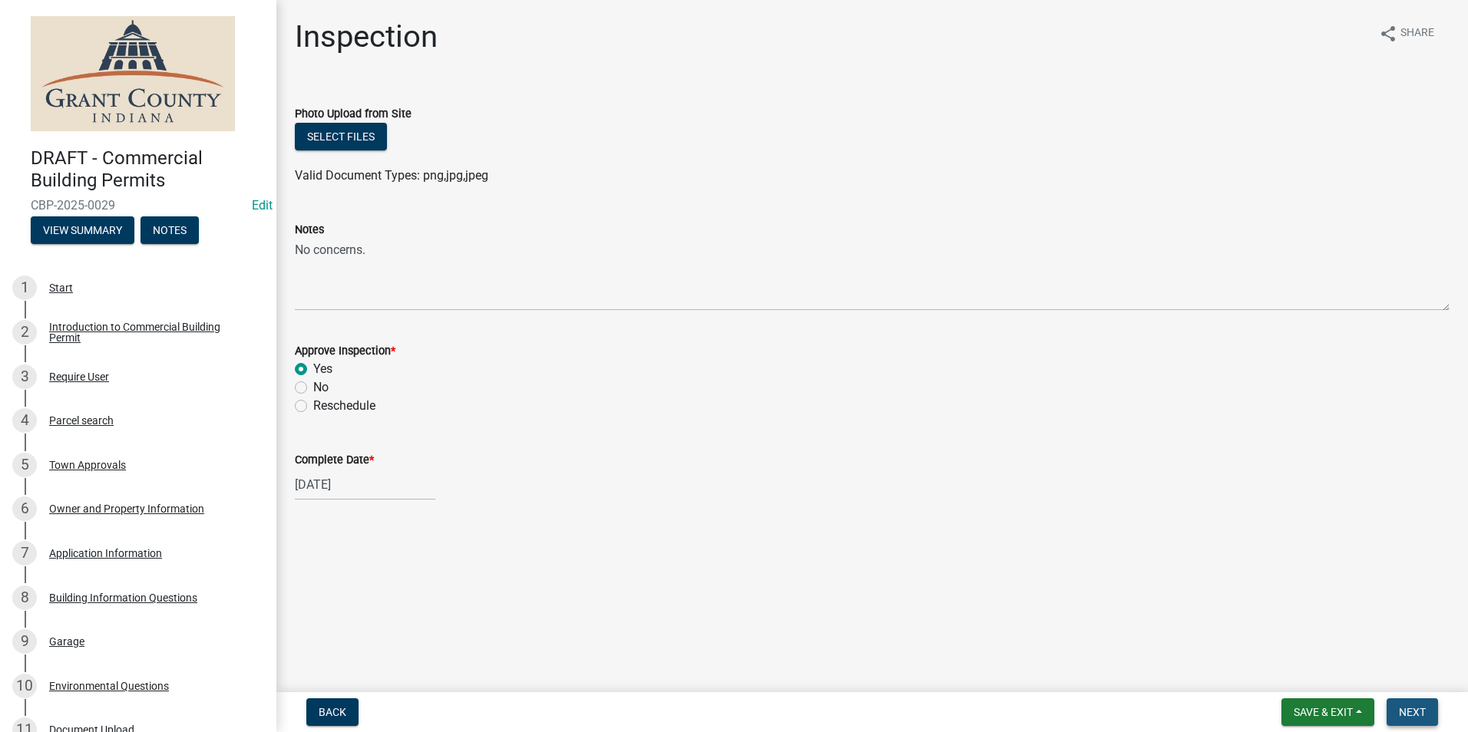
click at [1423, 716] on span "Next" at bounding box center [1412, 712] width 27 height 12
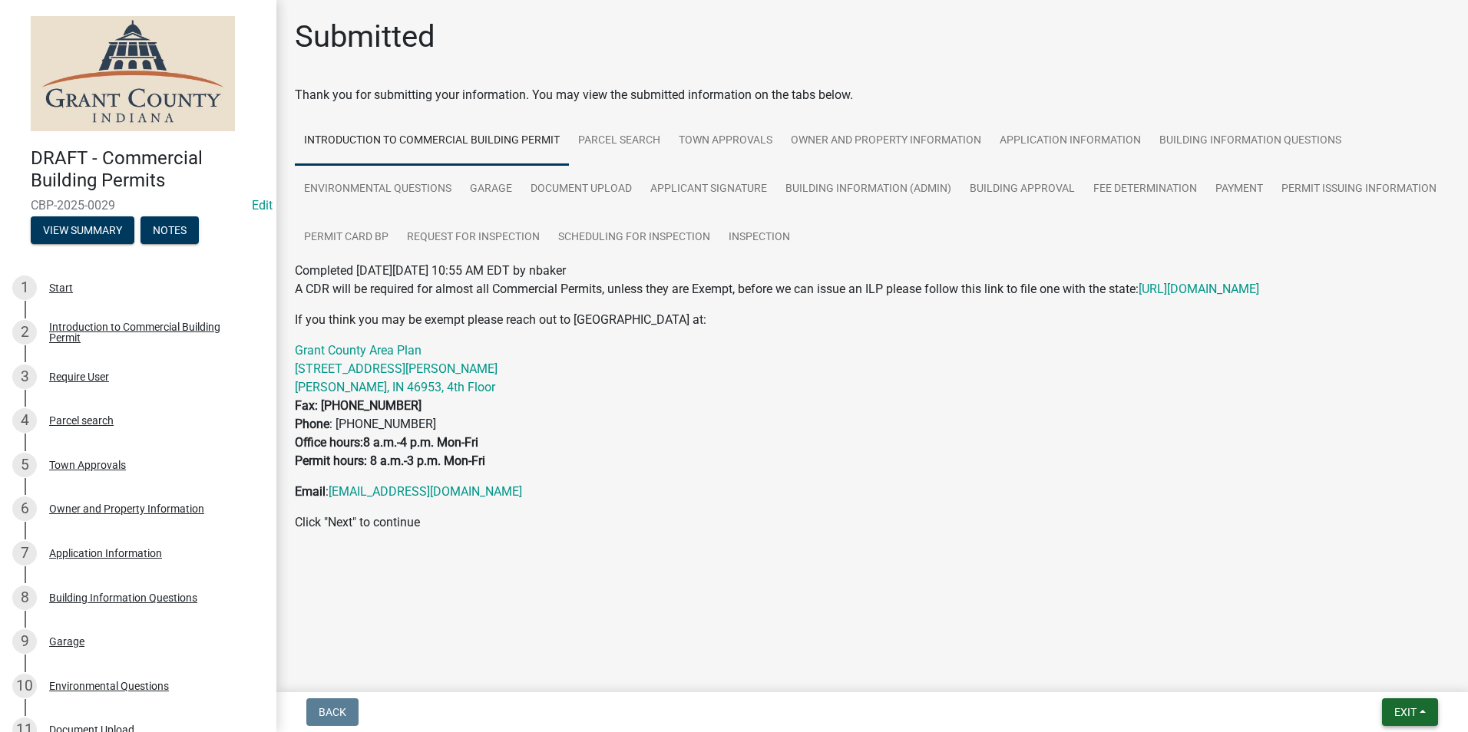
click at [1399, 705] on button "Exit" at bounding box center [1410, 713] width 56 height 28
click at [1382, 686] on button "Save & Exit" at bounding box center [1376, 672] width 123 height 37
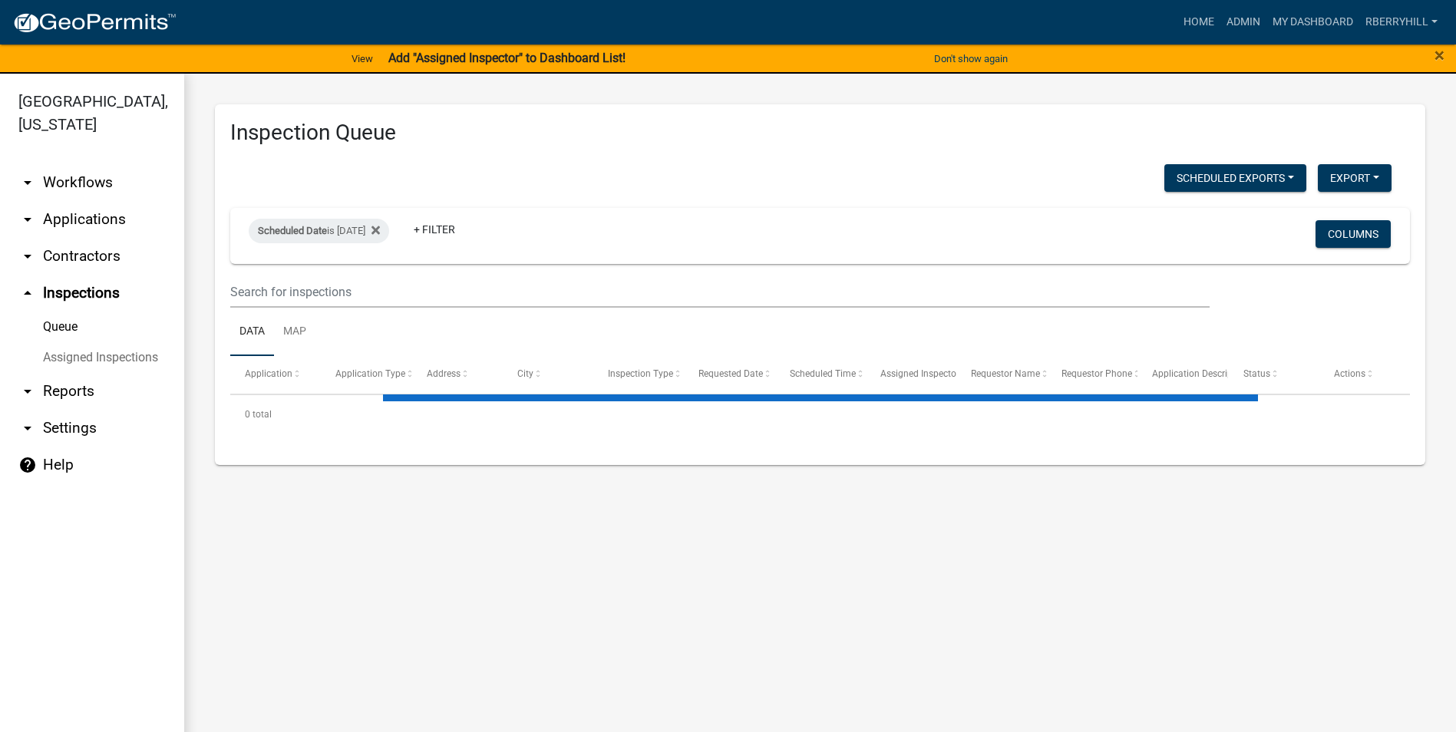
select select "2: 50"
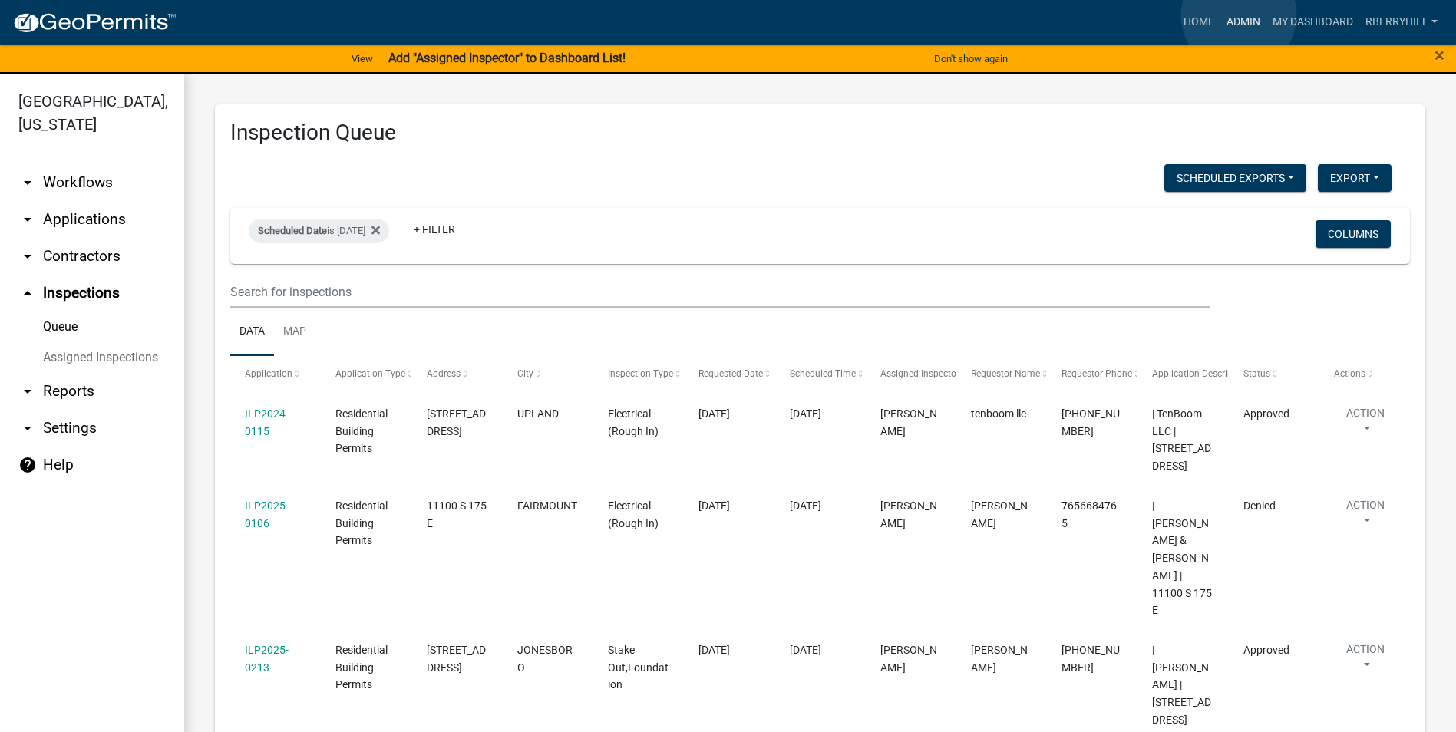
click at [1239, 15] on link "Admin" at bounding box center [1243, 22] width 46 height 29
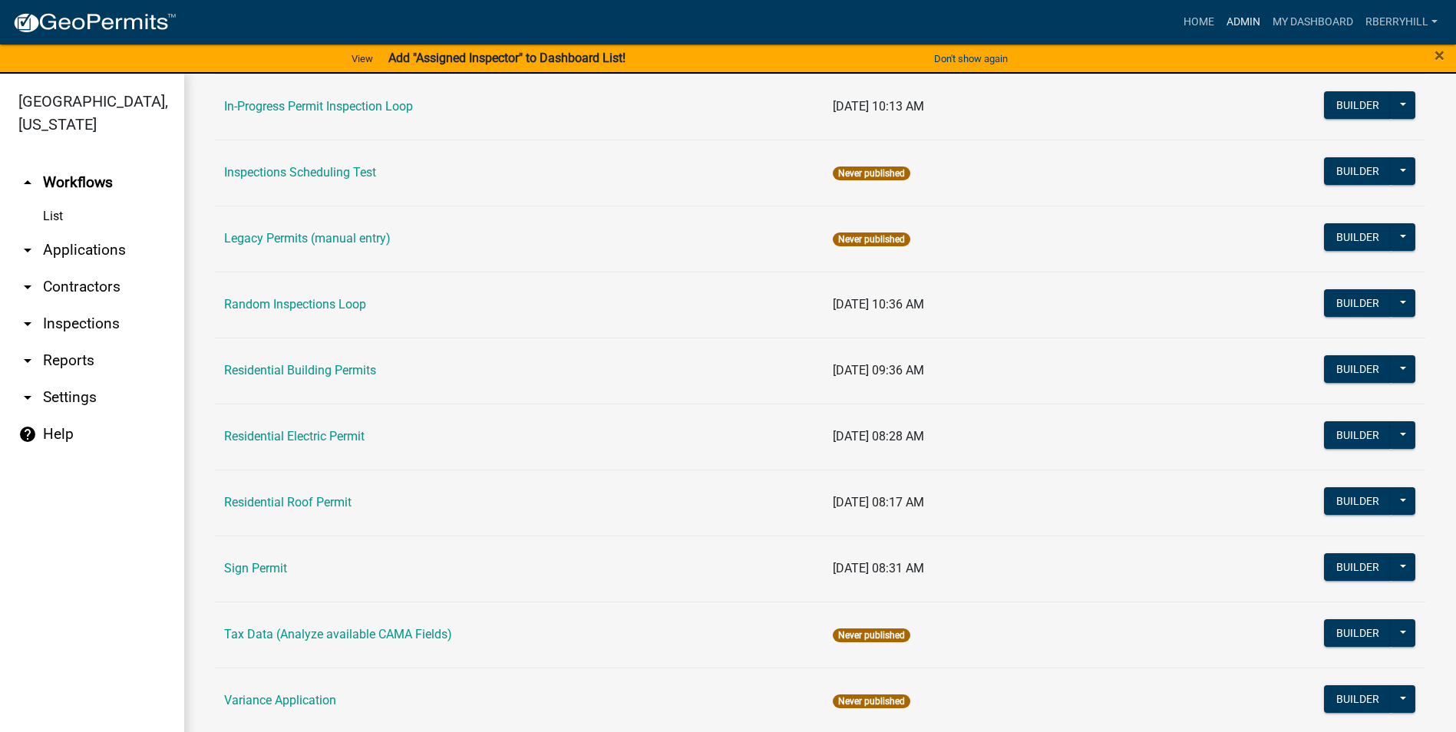
scroll to position [1303, 0]
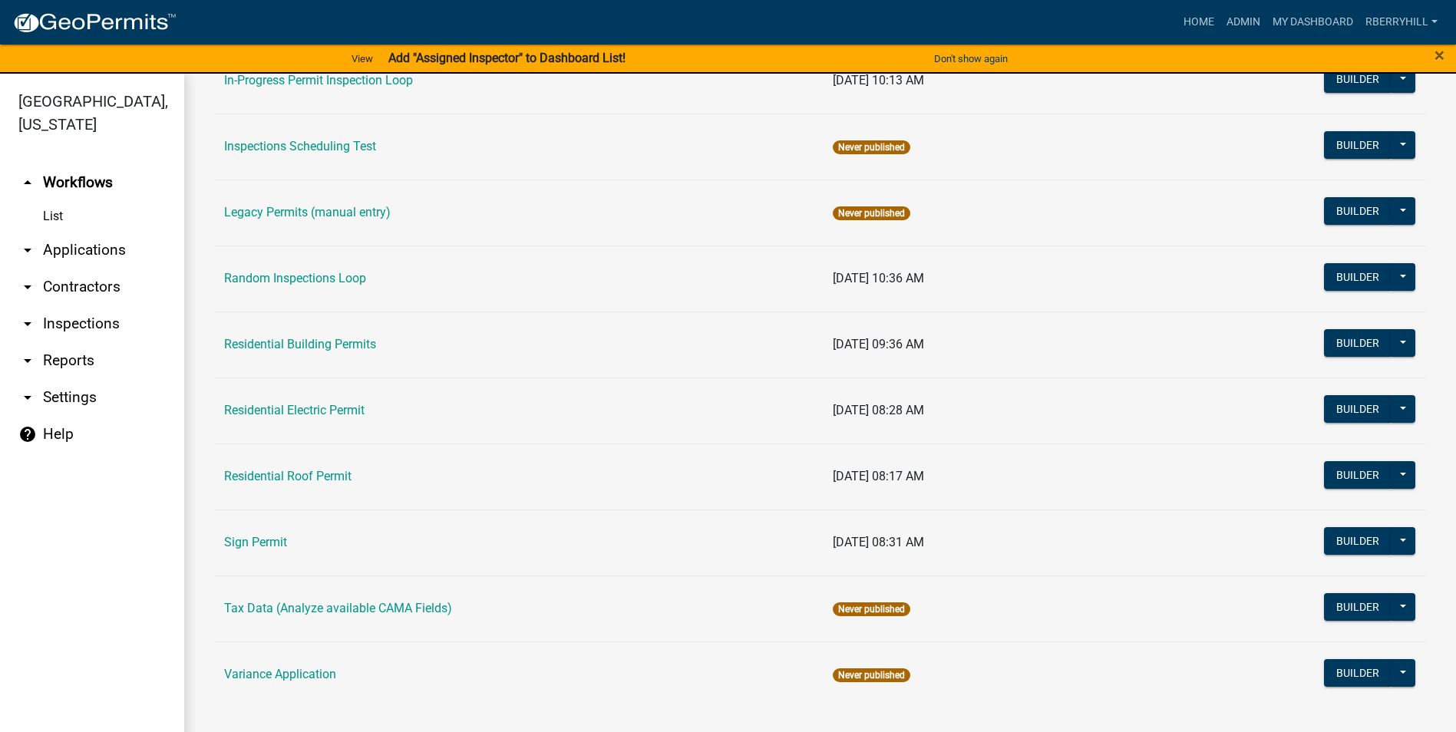
click at [291, 355] on td "Residential Building Permits" at bounding box center [519, 345] width 609 height 66
click at [290, 342] on link "Residential Building Permits" at bounding box center [300, 344] width 152 height 15
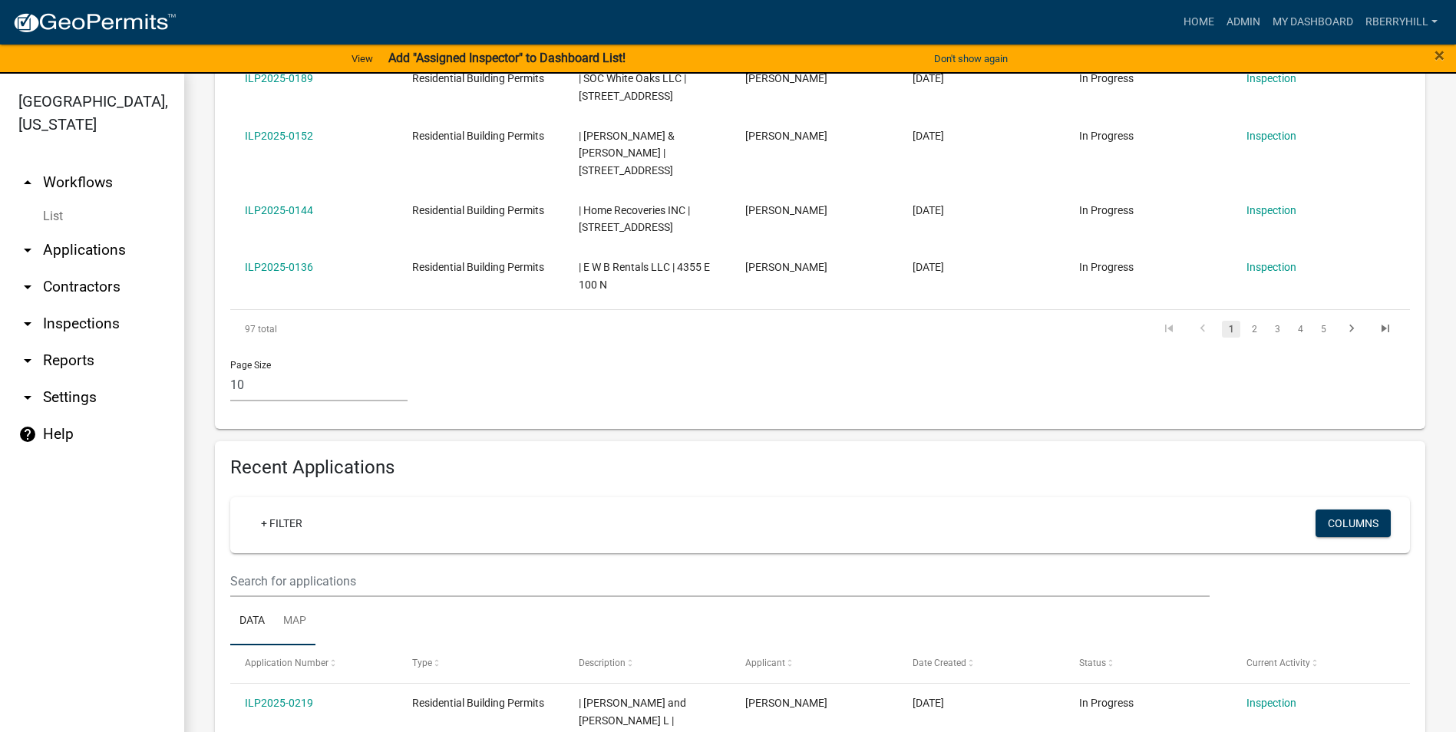
scroll to position [1030, 0]
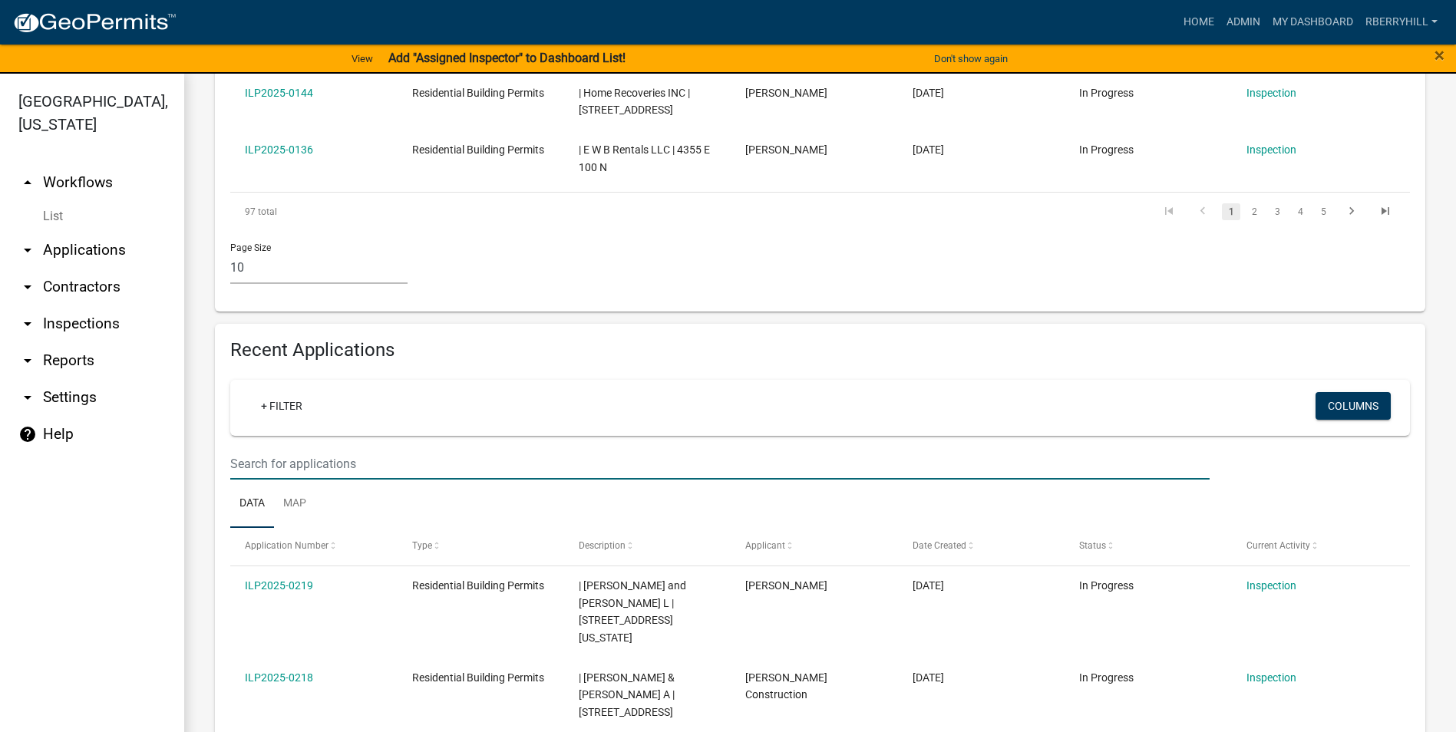
drag, startPoint x: 247, startPoint y: 410, endPoint x: 259, endPoint y: 410, distance: 12.3
click at [247, 448] on input "text" at bounding box center [719, 463] width 979 height 31
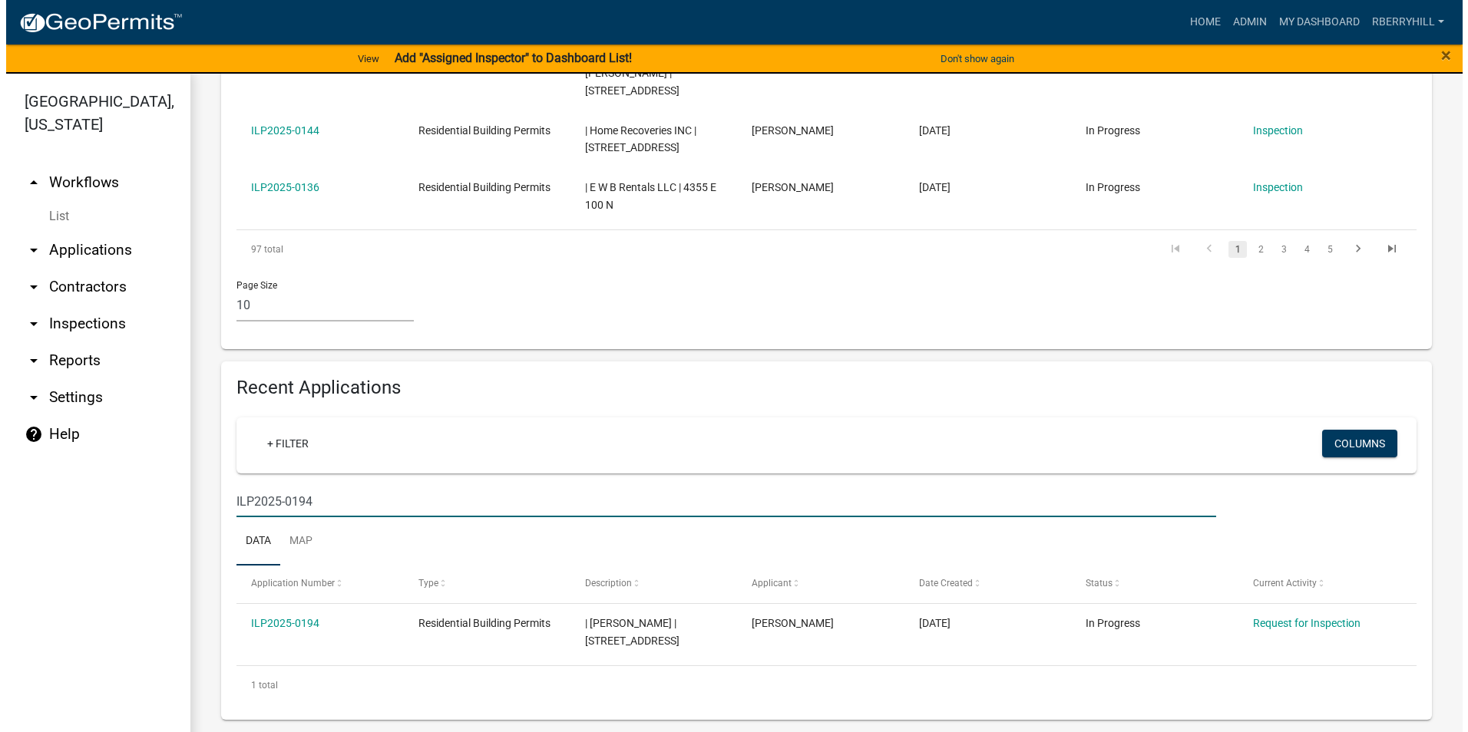
scroll to position [940, 0]
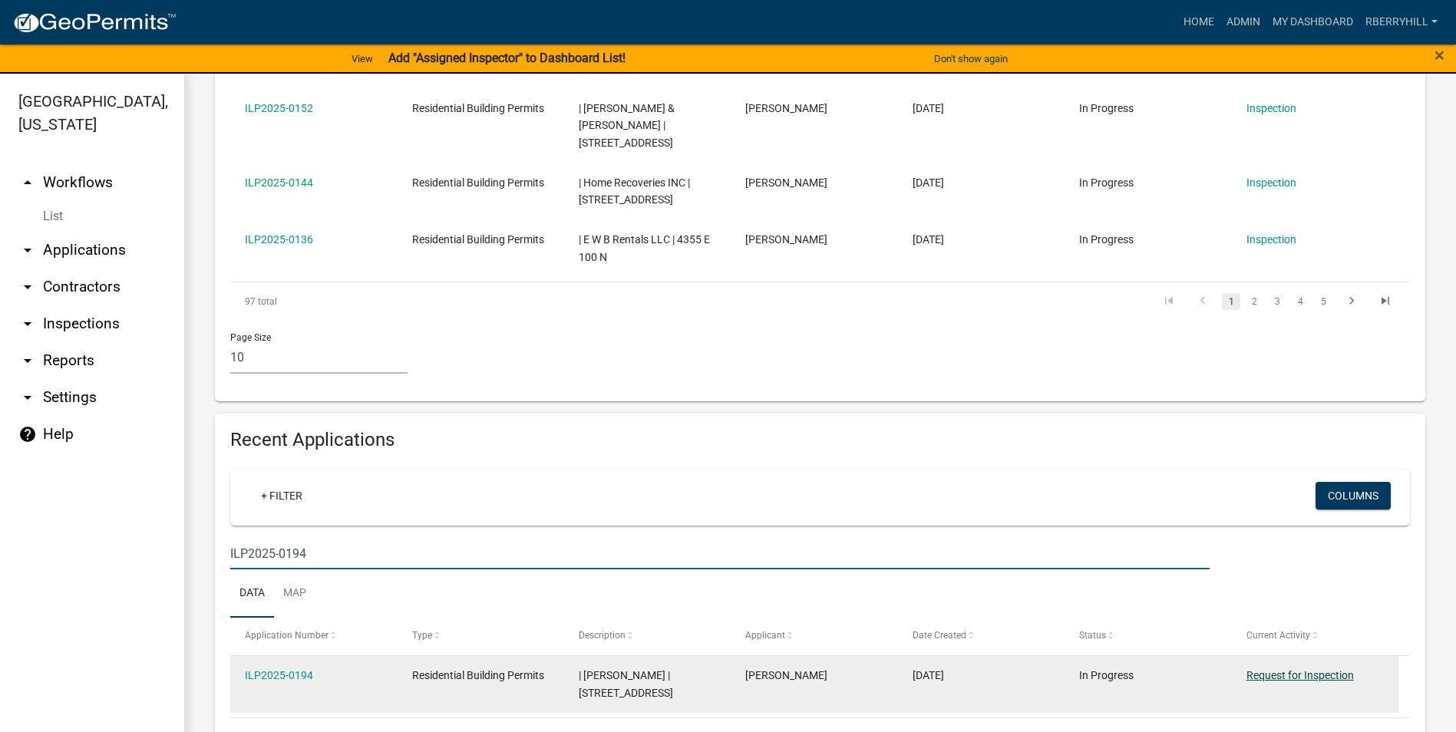
type input "ILP2025-0194"
click at [1310, 669] on link "Request for Inspection" at bounding box center [1300, 675] width 107 height 12
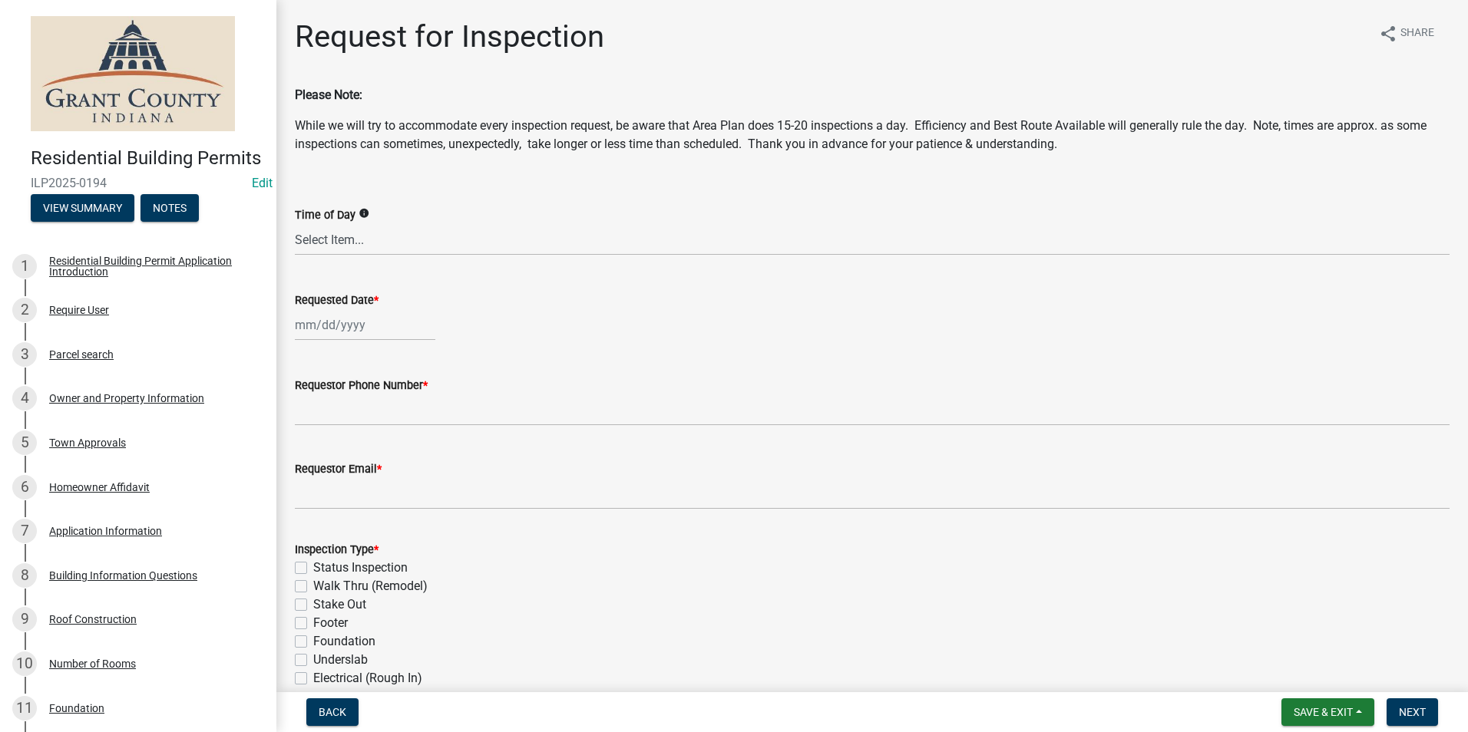
click at [333, 325] on div at bounding box center [365, 324] width 140 height 31
select select "8"
select select "2025"
click at [411, 461] on div "15" at bounding box center [408, 456] width 25 height 25
type input "[DATE]"
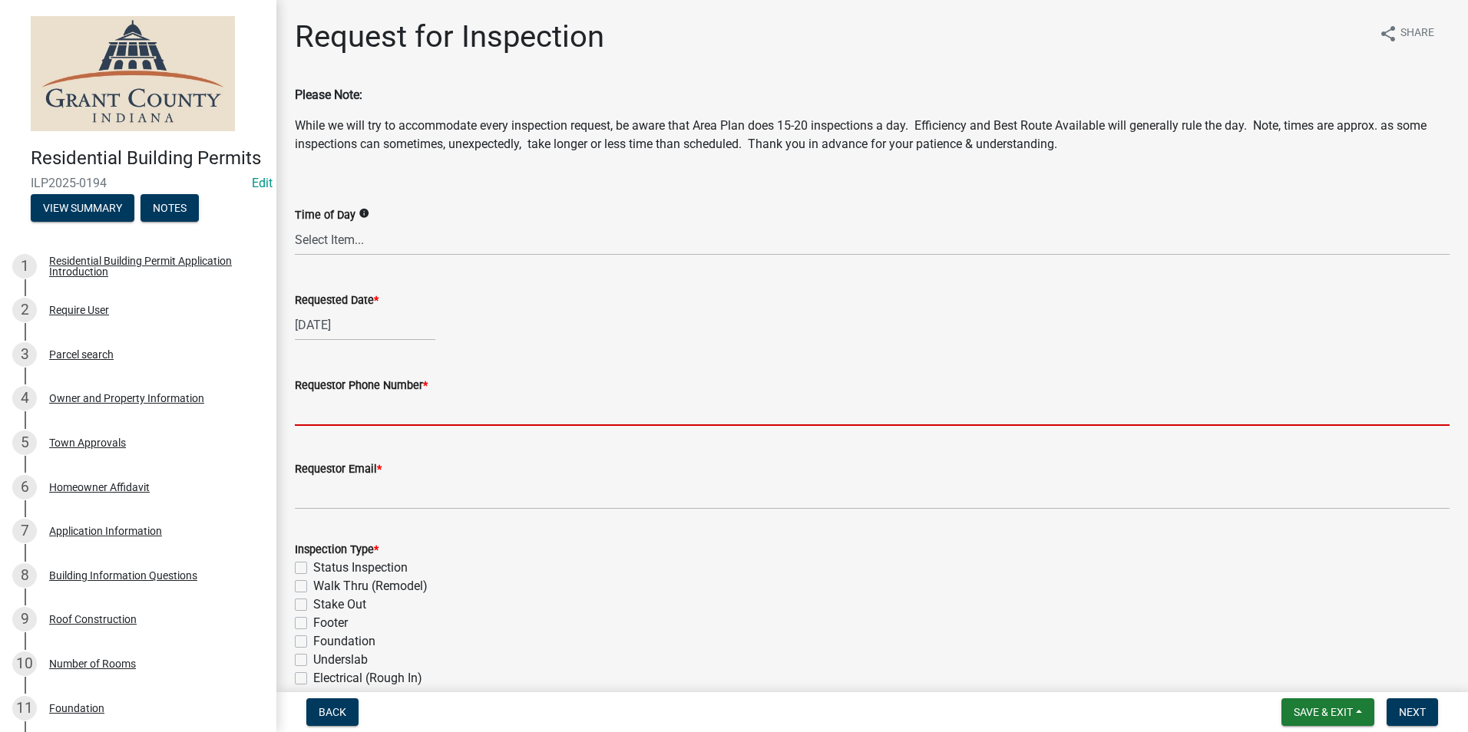
click at [335, 401] on input "Requestor Phone Number *" at bounding box center [872, 410] width 1154 height 31
type input "7656684765"
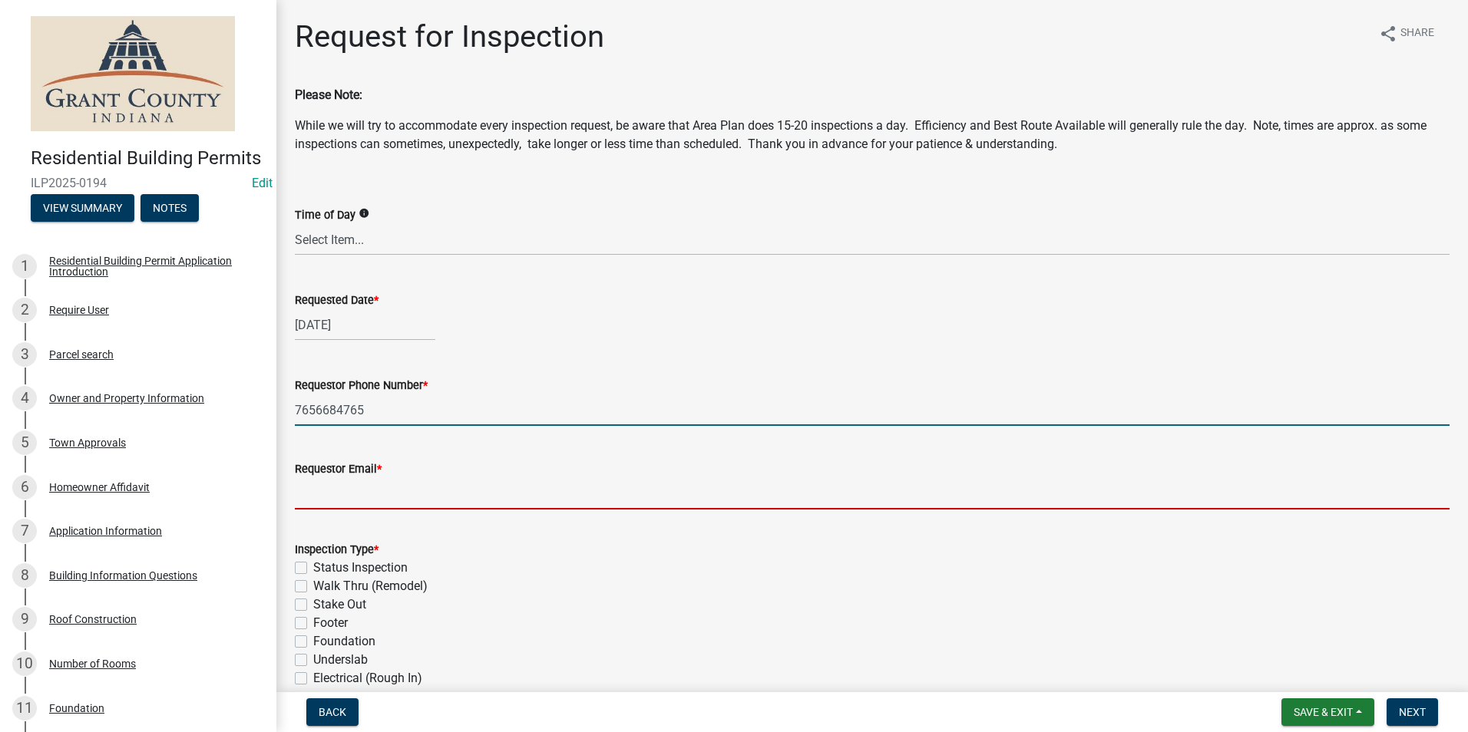
type input "[EMAIL_ADDRESS][DOMAIN_NAME]"
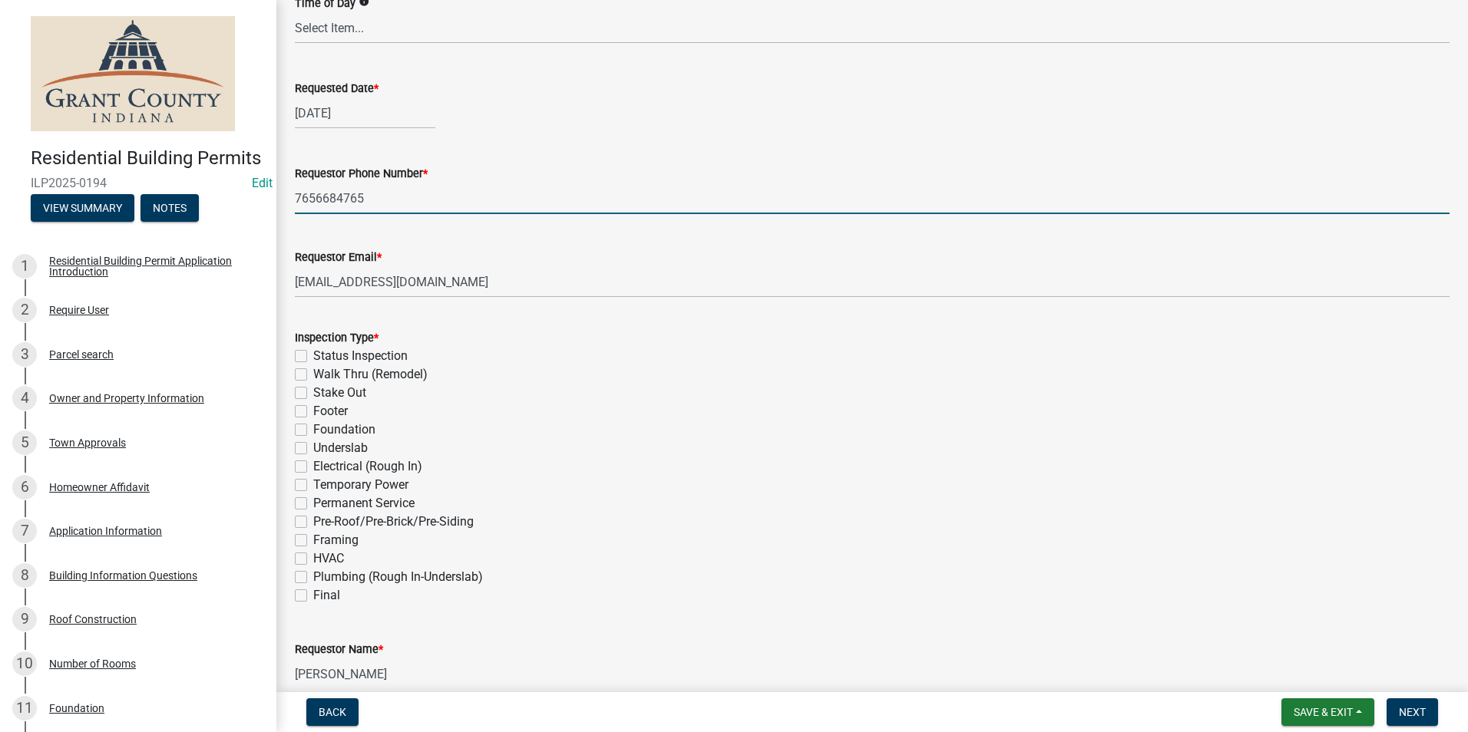
scroll to position [230, 0]
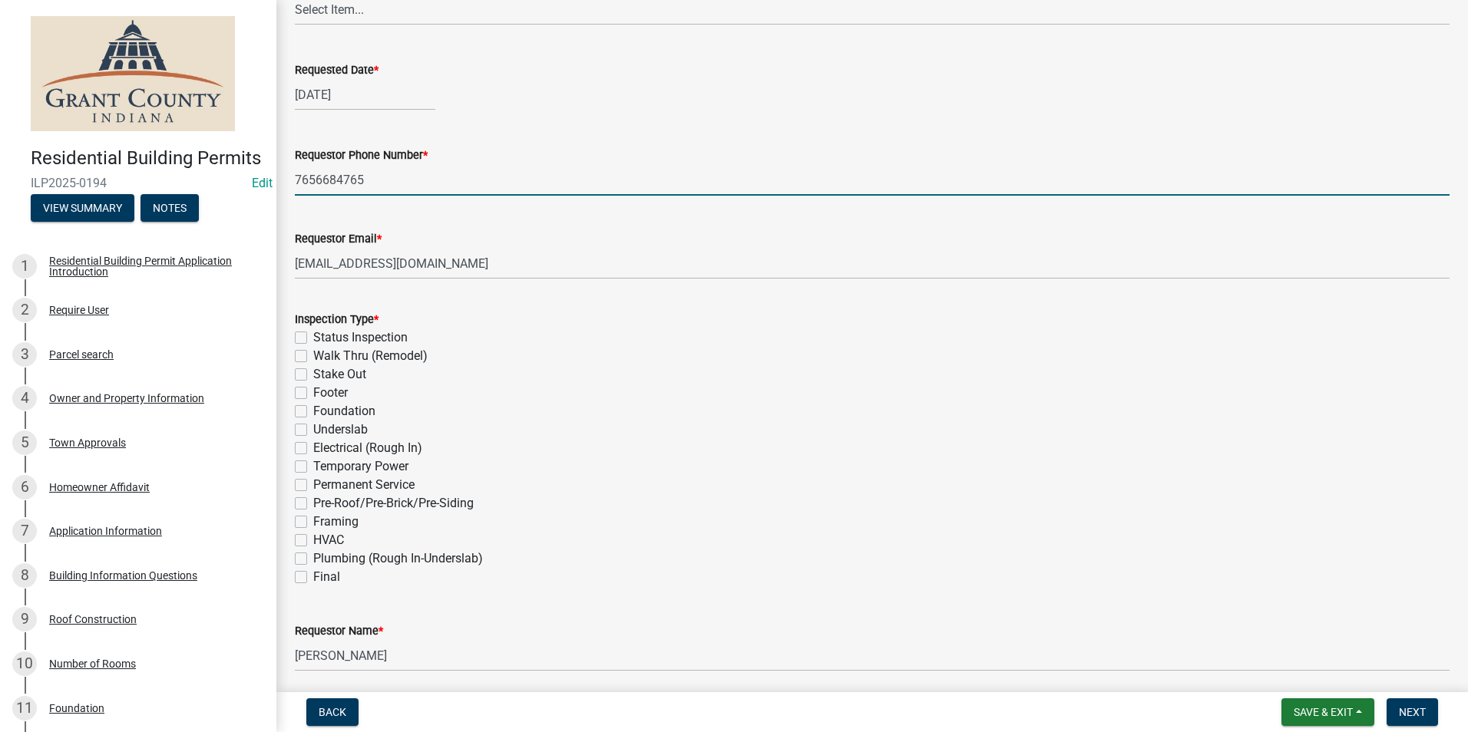
click at [313, 580] on label "Final" at bounding box center [326, 577] width 27 height 18
click at [313, 578] on input "Final" at bounding box center [318, 573] width 10 height 10
checkbox input "true"
checkbox input "false"
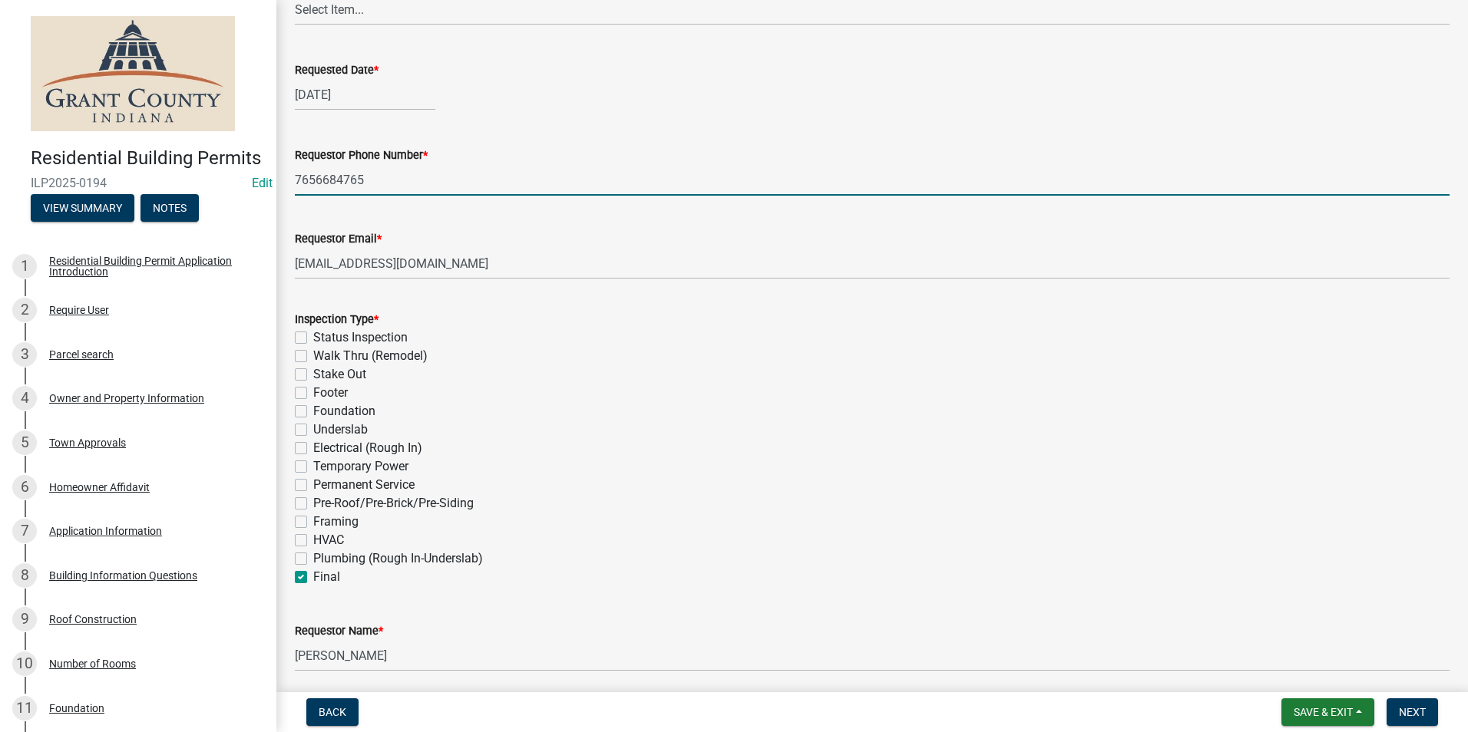
checkbox input "false"
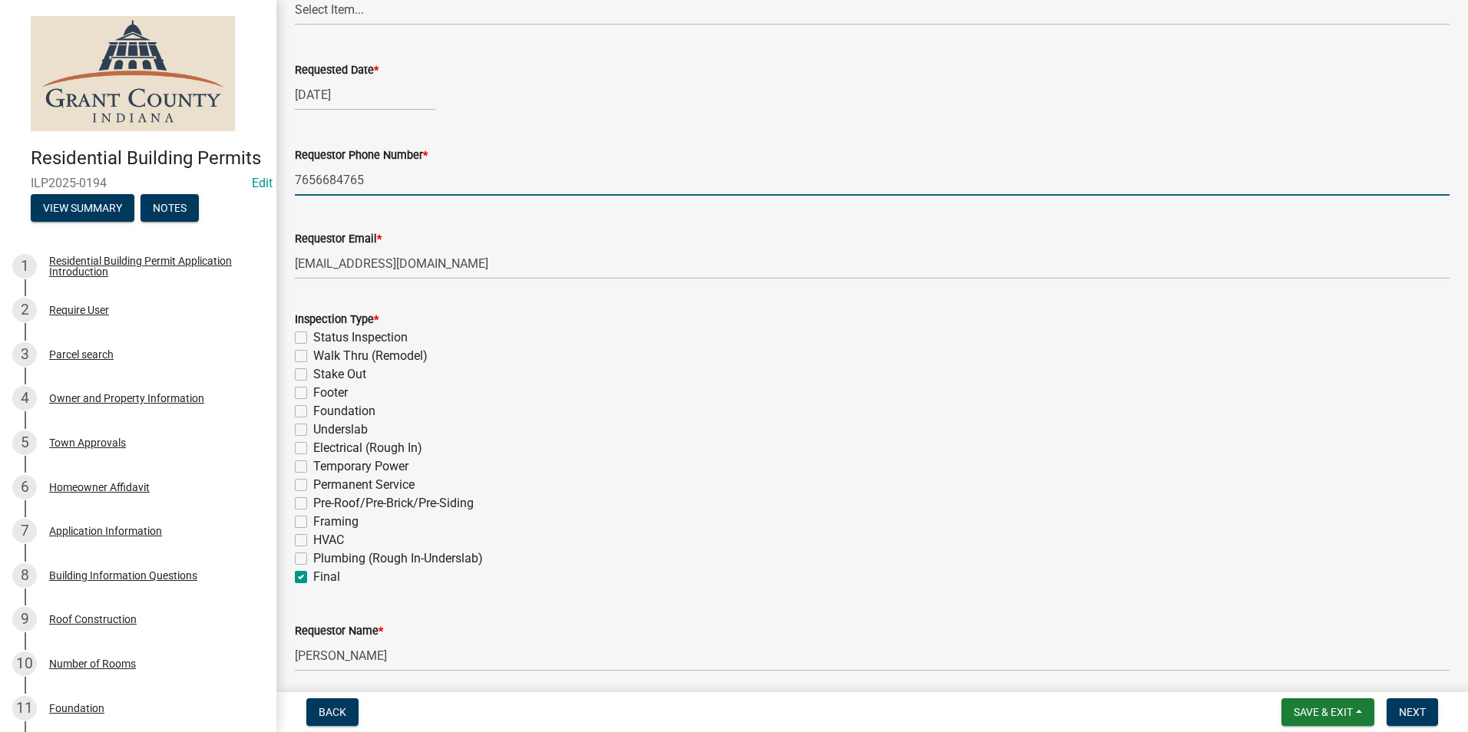
checkbox input "false"
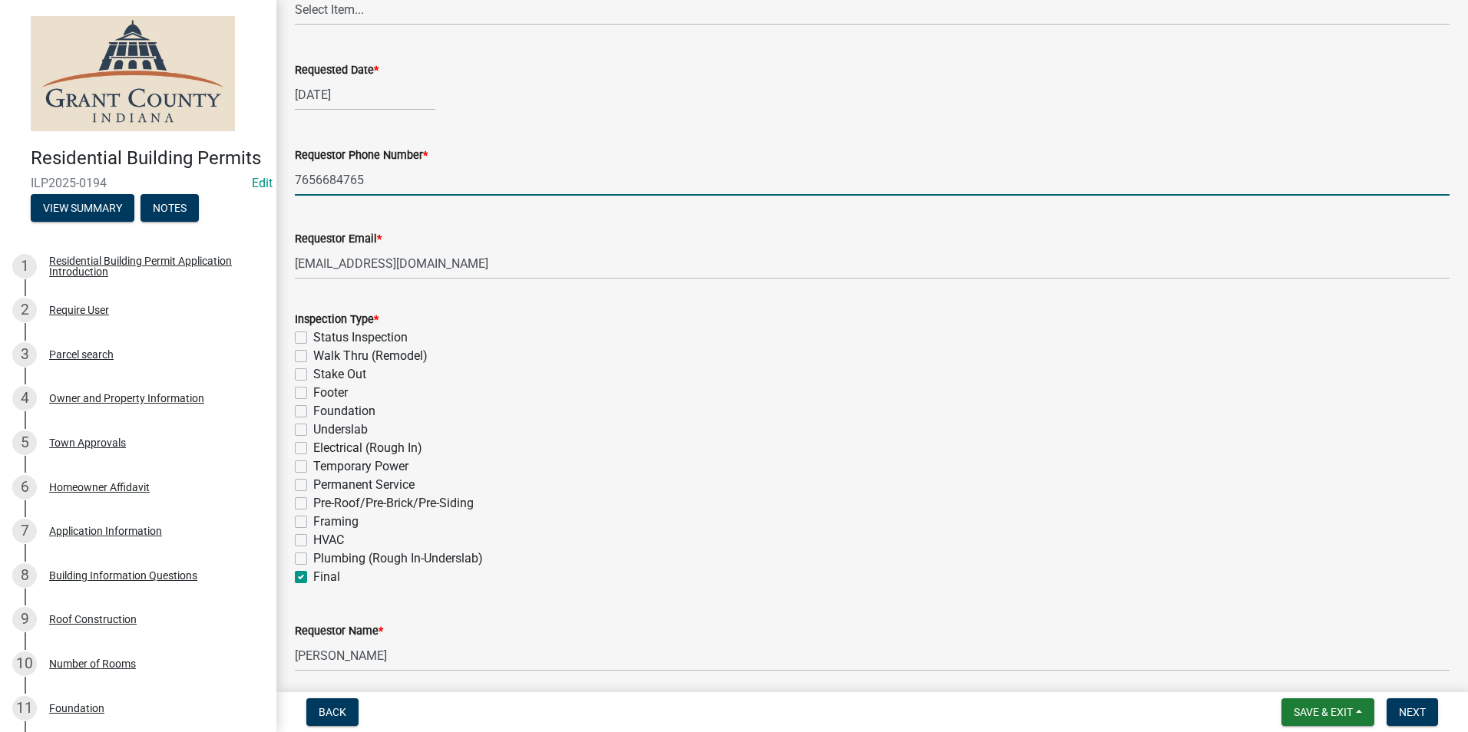
checkbox input "false"
checkbox input "true"
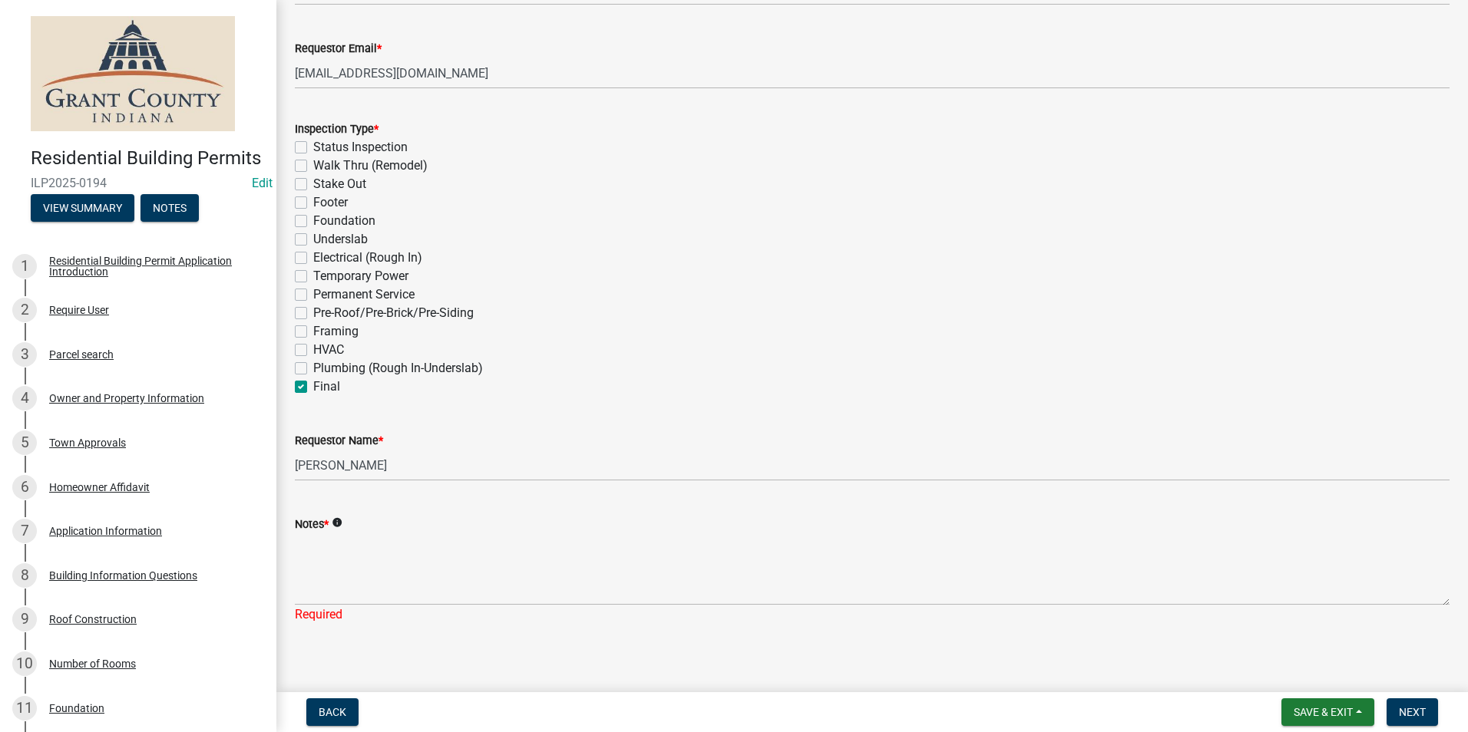
scroll to position [431, 0]
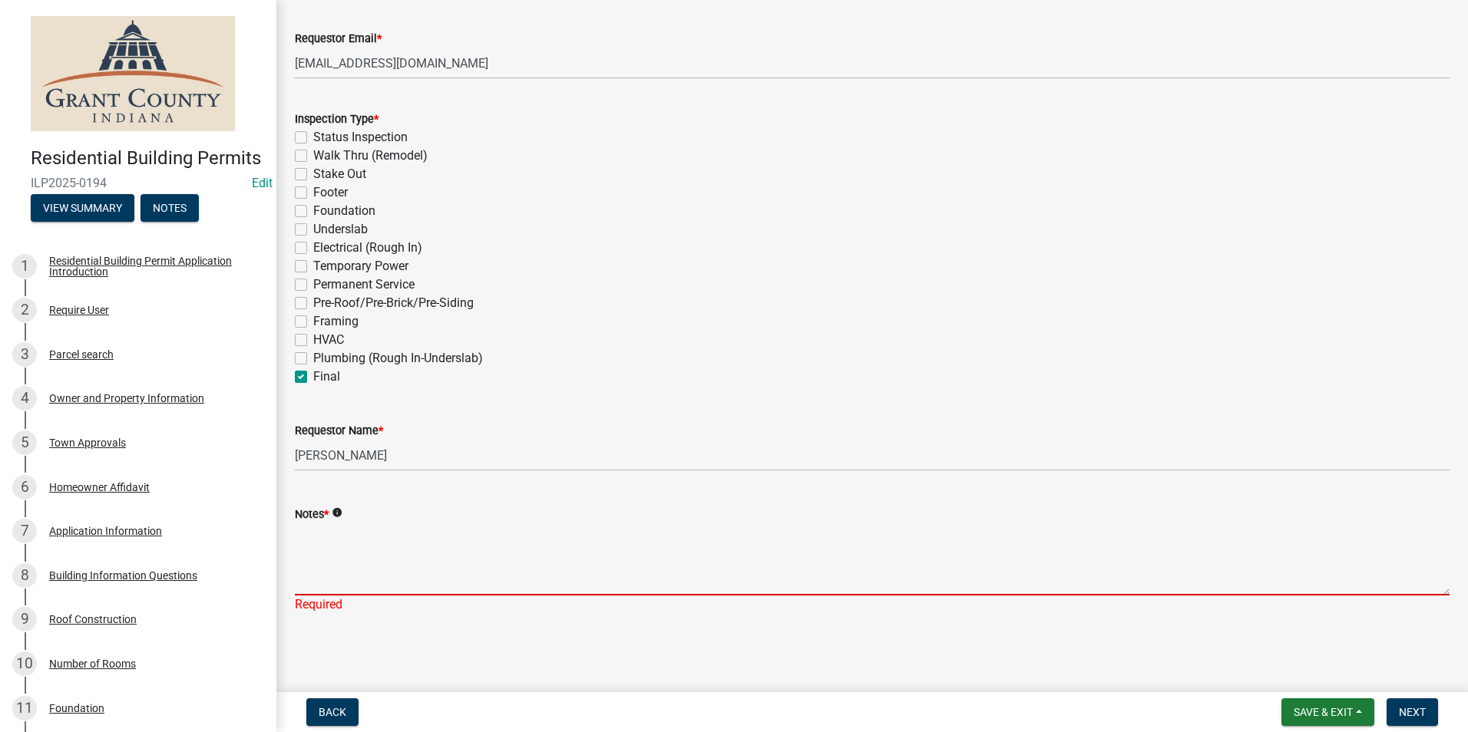
click at [350, 547] on textarea "Notes *" at bounding box center [872, 560] width 1154 height 72
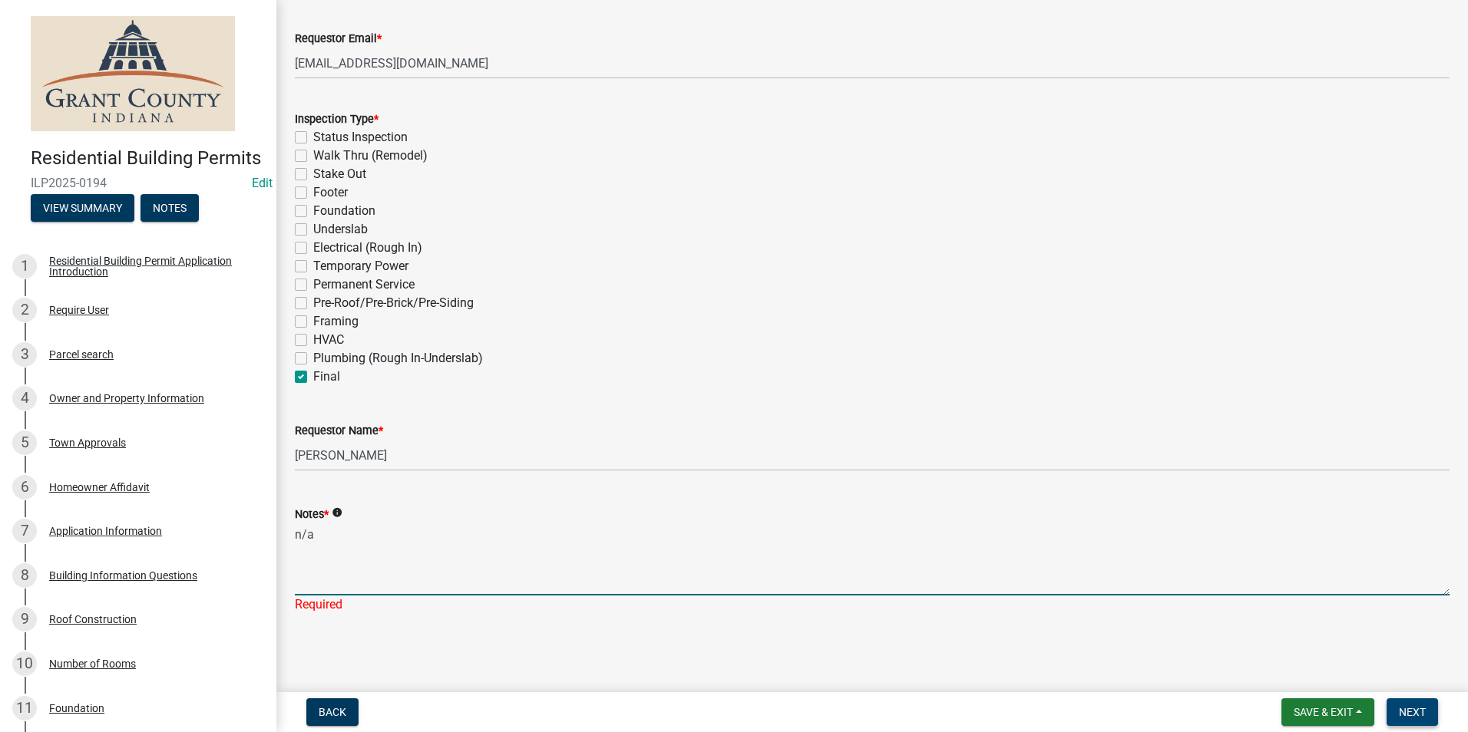
type textarea "n/a"
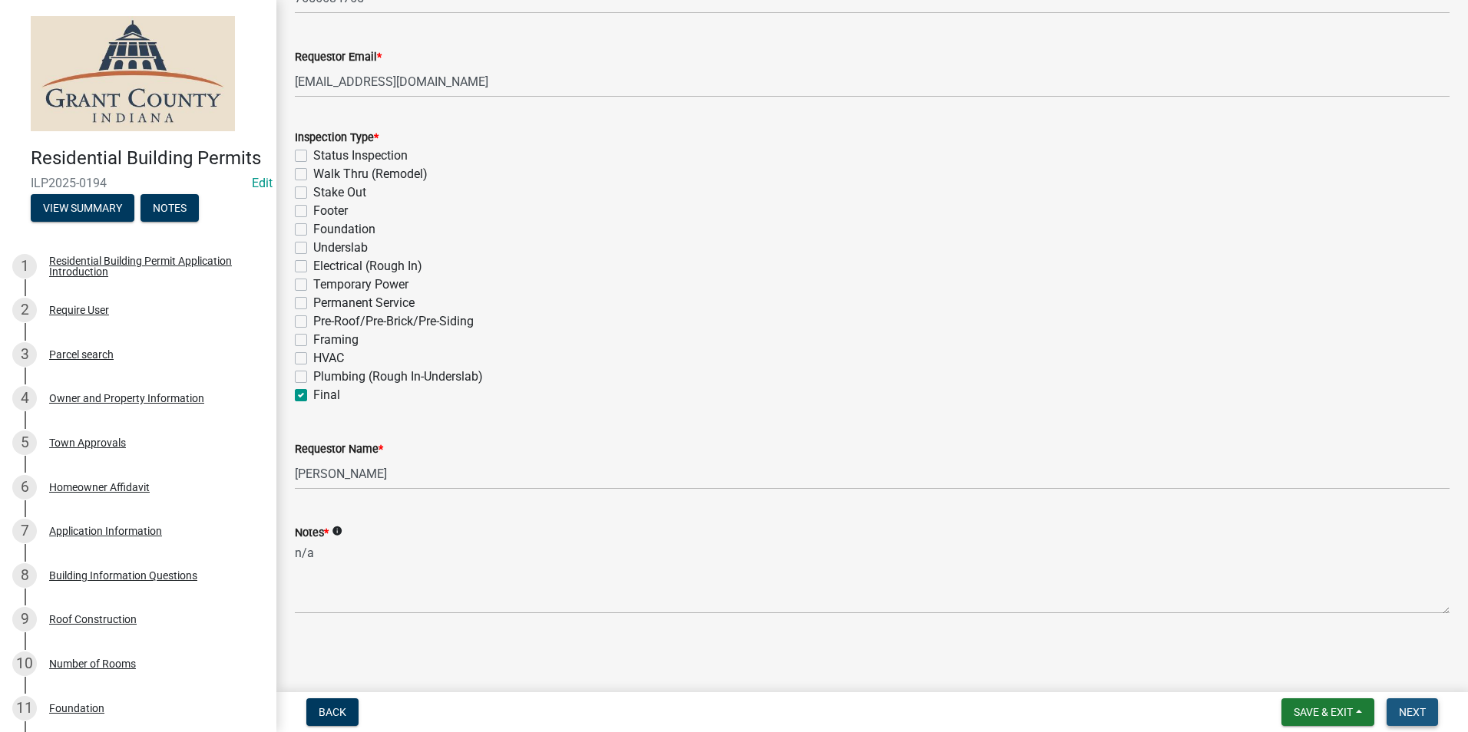
click at [1408, 712] on span "Next" at bounding box center [1412, 712] width 27 height 12
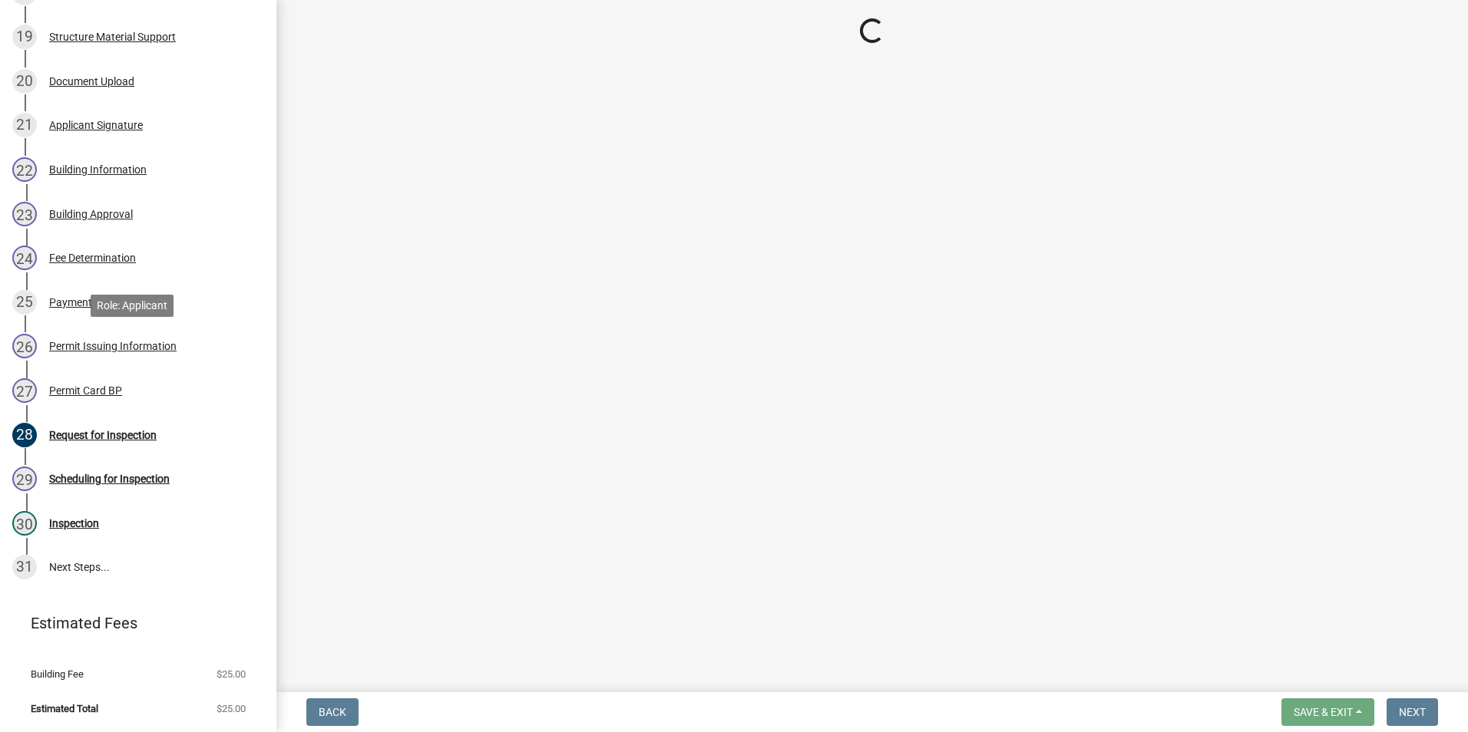
scroll to position [1047, 0]
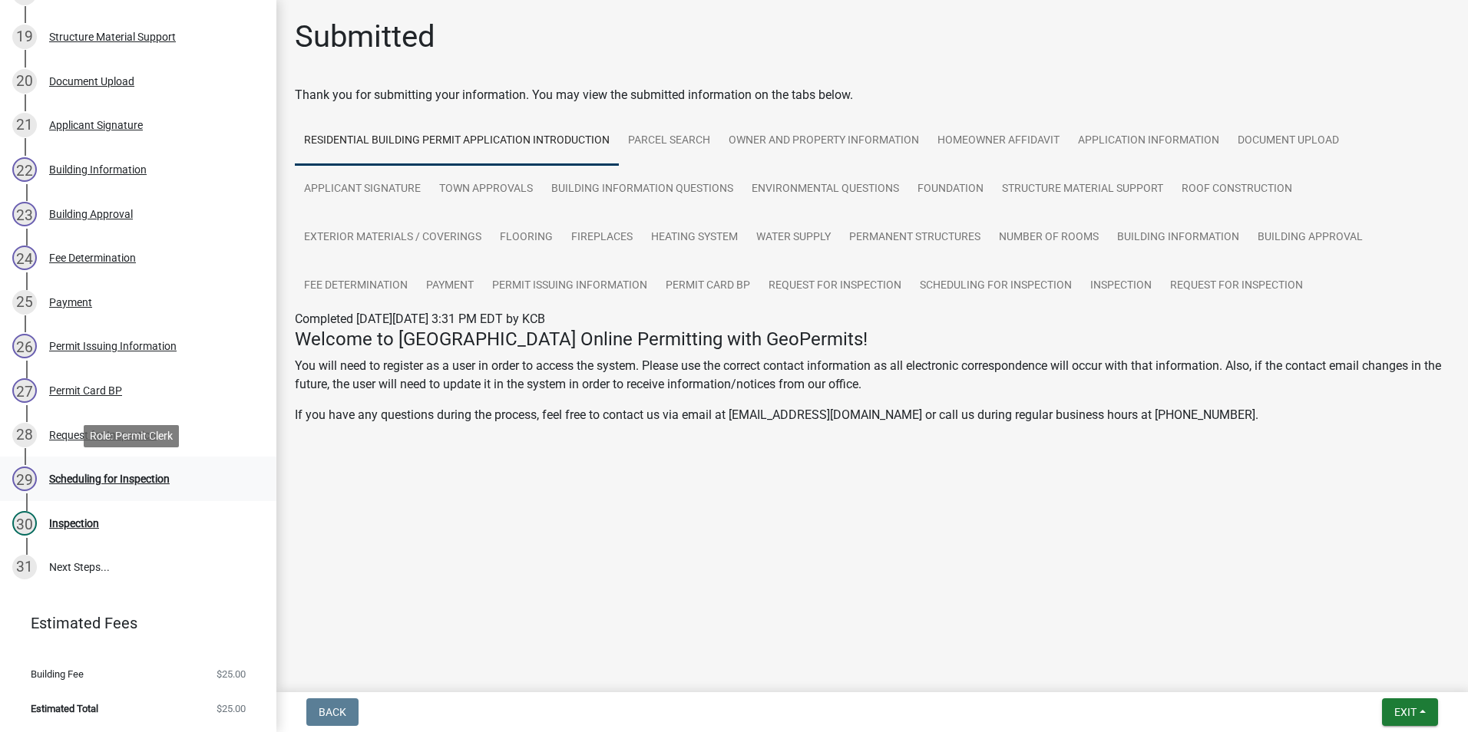
click at [134, 475] on div "Scheduling for Inspection" at bounding box center [109, 479] width 121 height 11
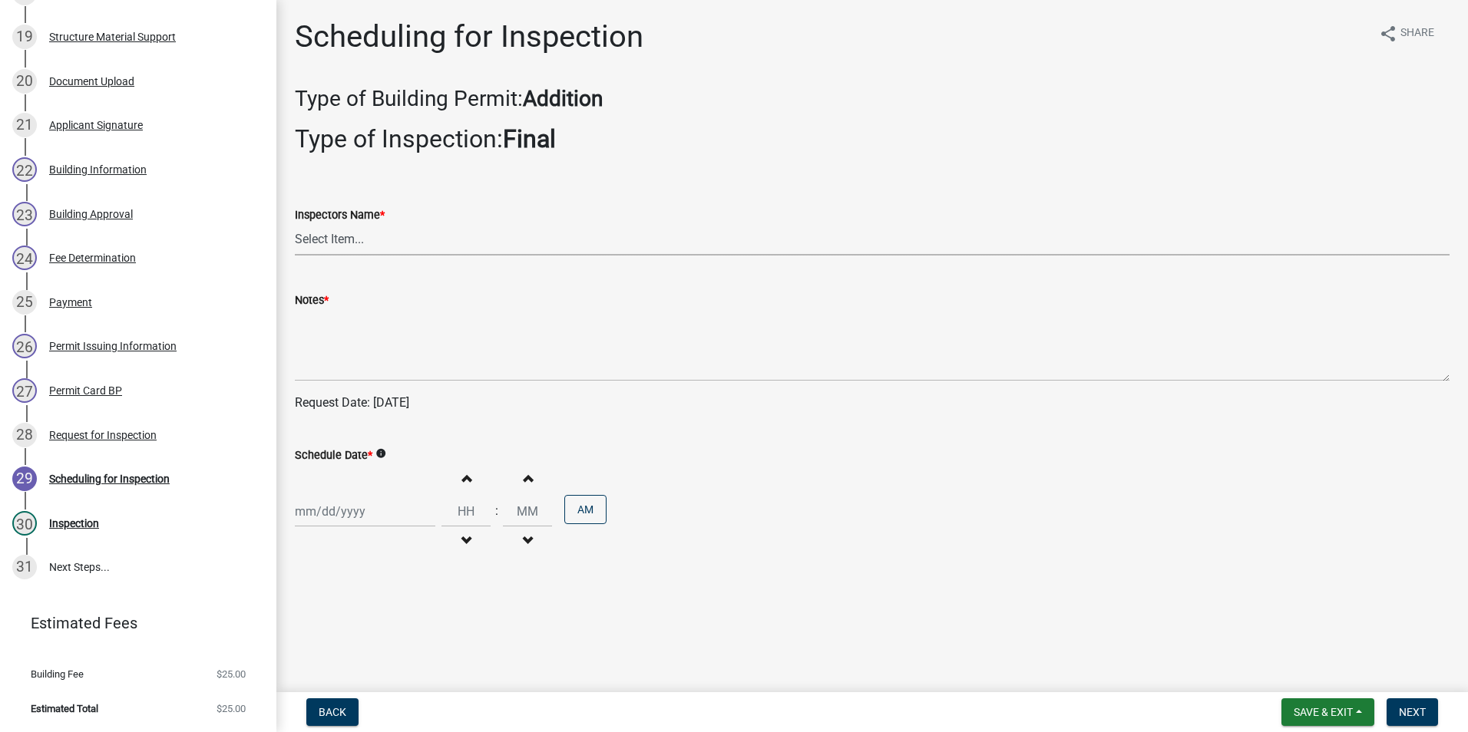
click at [318, 238] on select "Select Item... rberryhill ([PERSON_NAME]) [PERSON_NAME] ([PERSON_NAME]) BBenefi…" at bounding box center [872, 239] width 1154 height 31
select select "d7f9a44a-d2ea-4d3c-83b3-1aa71c950bd5"
click at [295, 224] on select "Select Item... rberryhill ([PERSON_NAME]) [PERSON_NAME] ([PERSON_NAME]) BBenefi…" at bounding box center [872, 239] width 1154 height 31
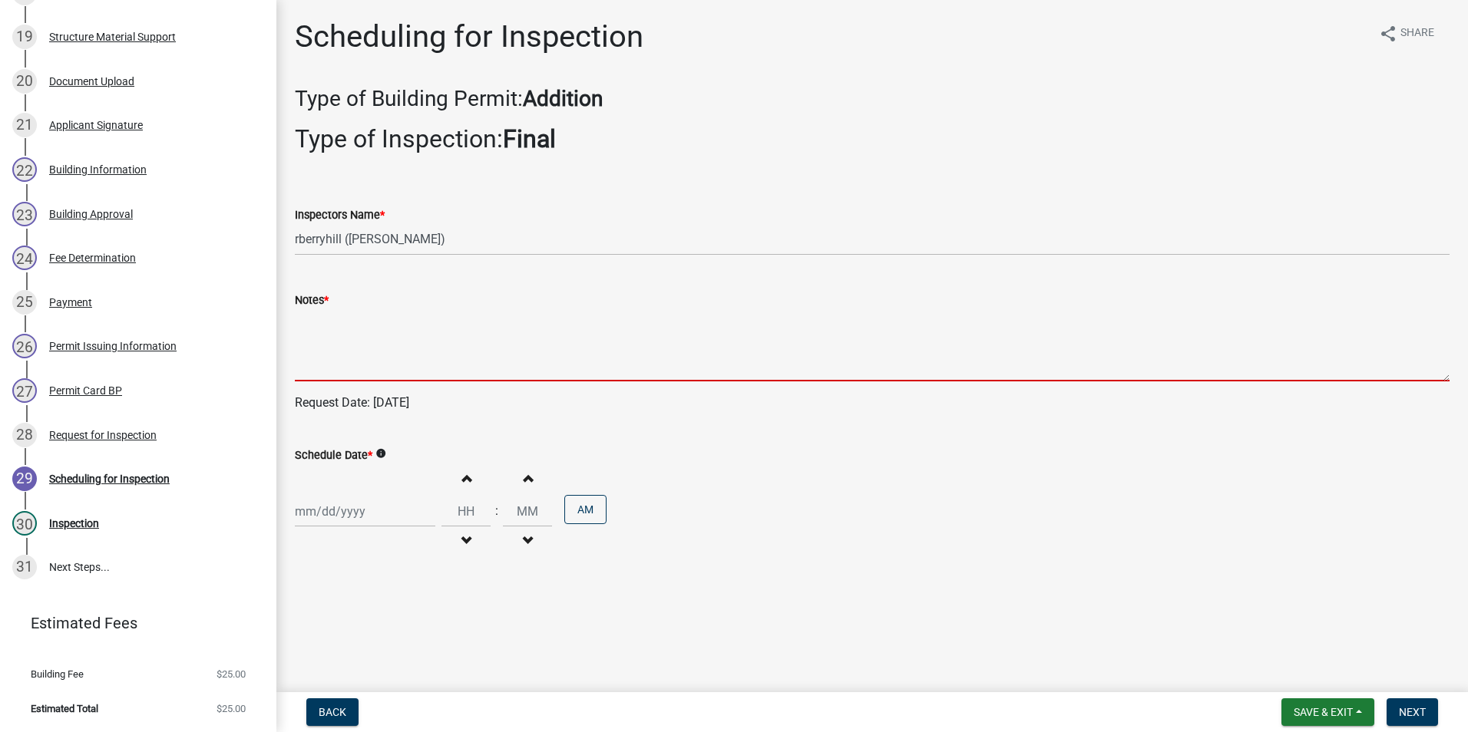
click at [321, 352] on textarea "Notes *" at bounding box center [872, 345] width 1154 height 72
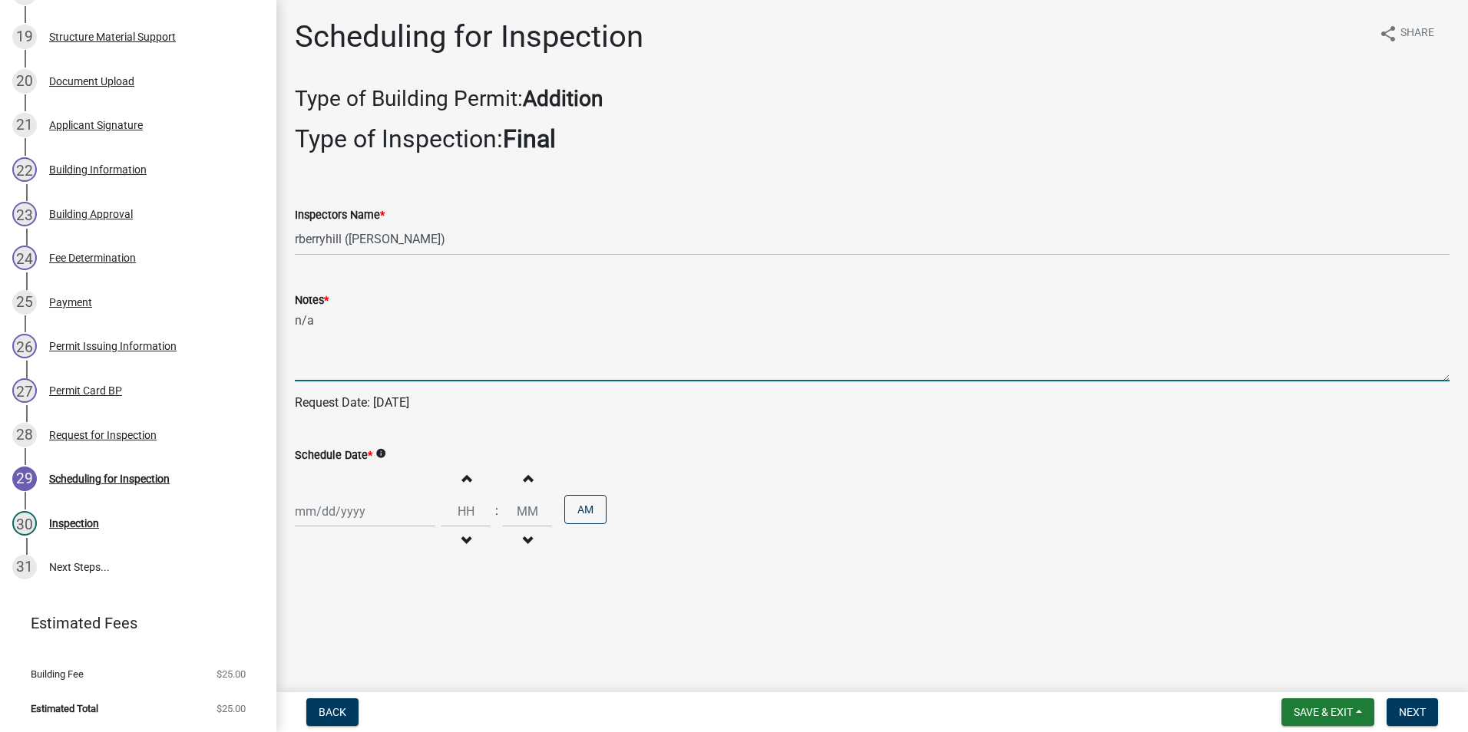
type textarea "n/a"
click at [339, 514] on div at bounding box center [365, 511] width 140 height 31
select select "8"
select select "2025"
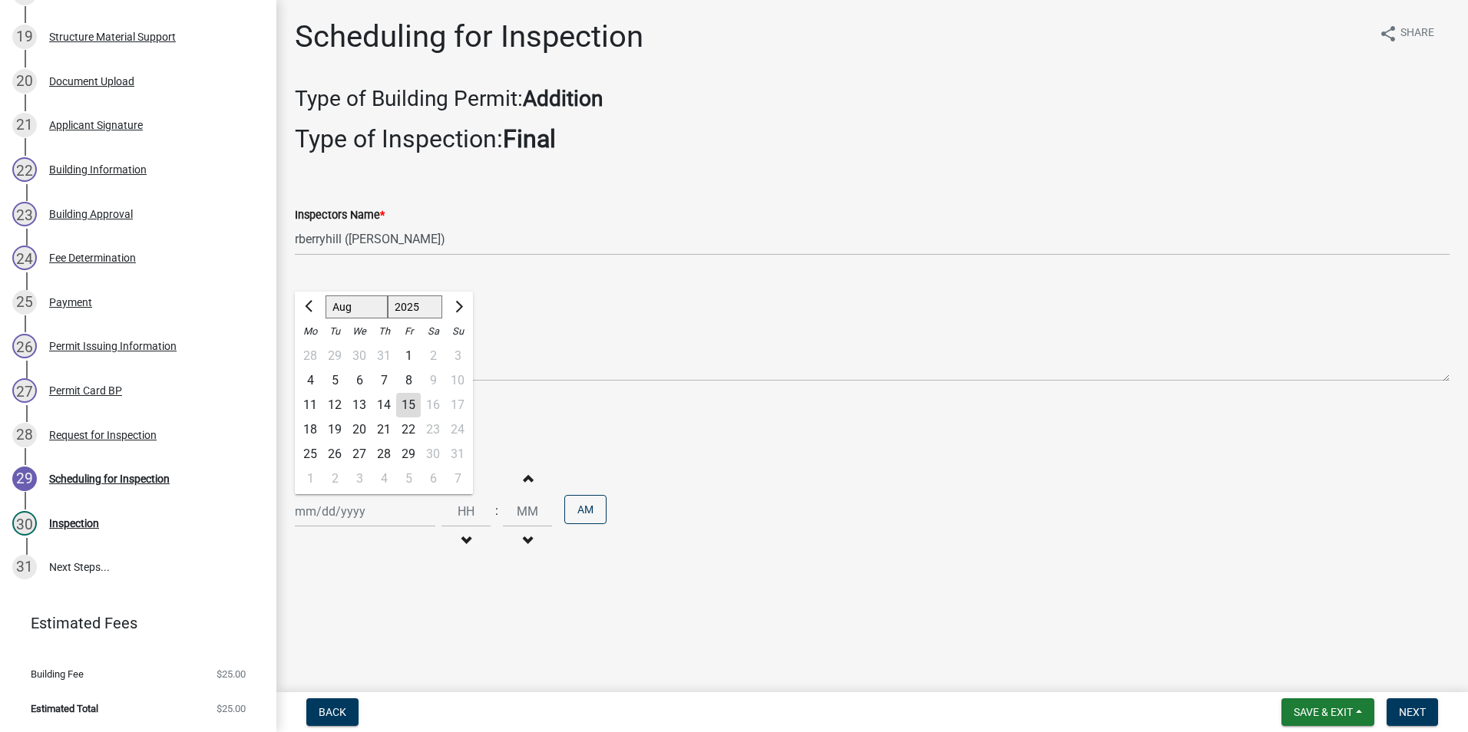
click at [405, 406] on div "15" at bounding box center [408, 405] width 25 height 25
type input "[DATE]"
click at [1410, 709] on span "Next" at bounding box center [1412, 712] width 27 height 12
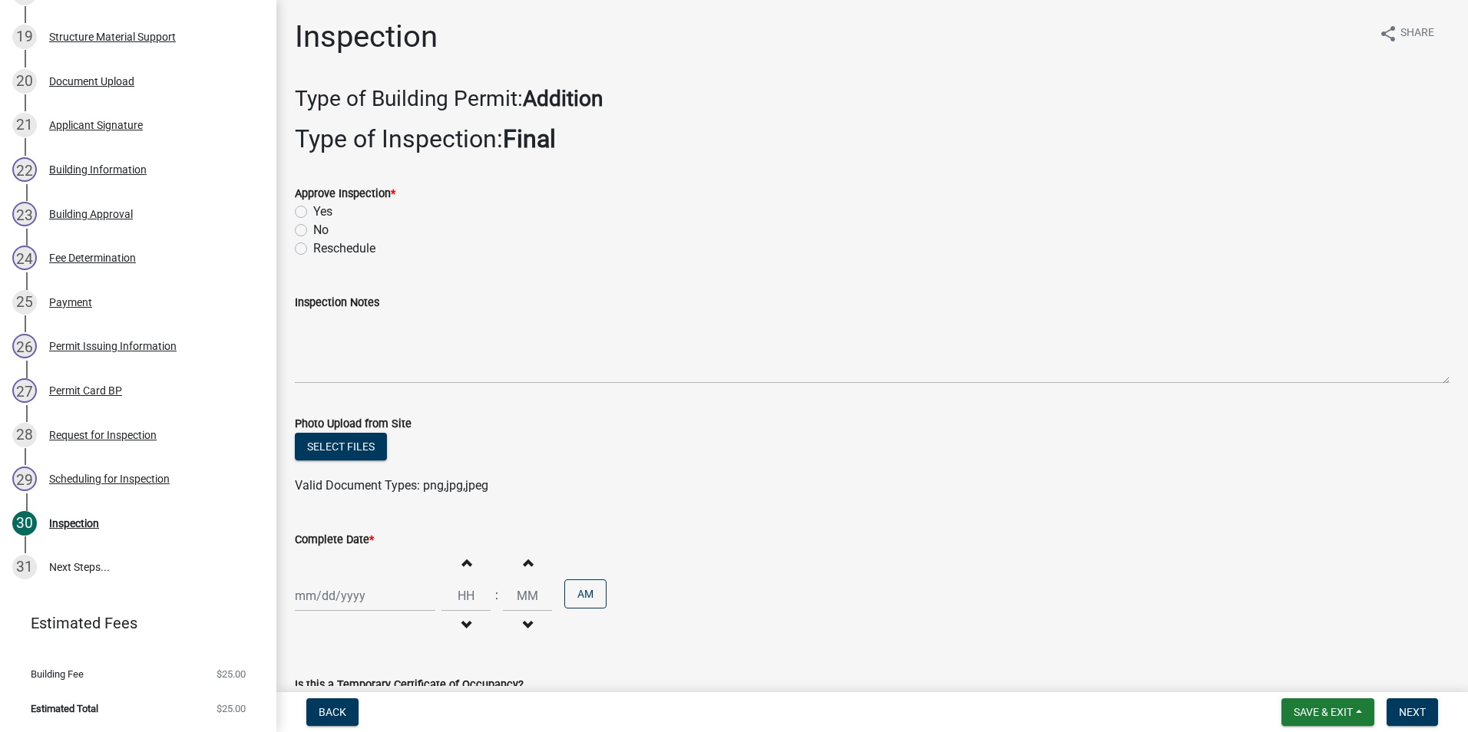
click at [313, 213] on label "Yes" at bounding box center [322, 212] width 19 height 18
click at [313, 213] on input "Yes" at bounding box center [318, 208] width 10 height 10
radio input "true"
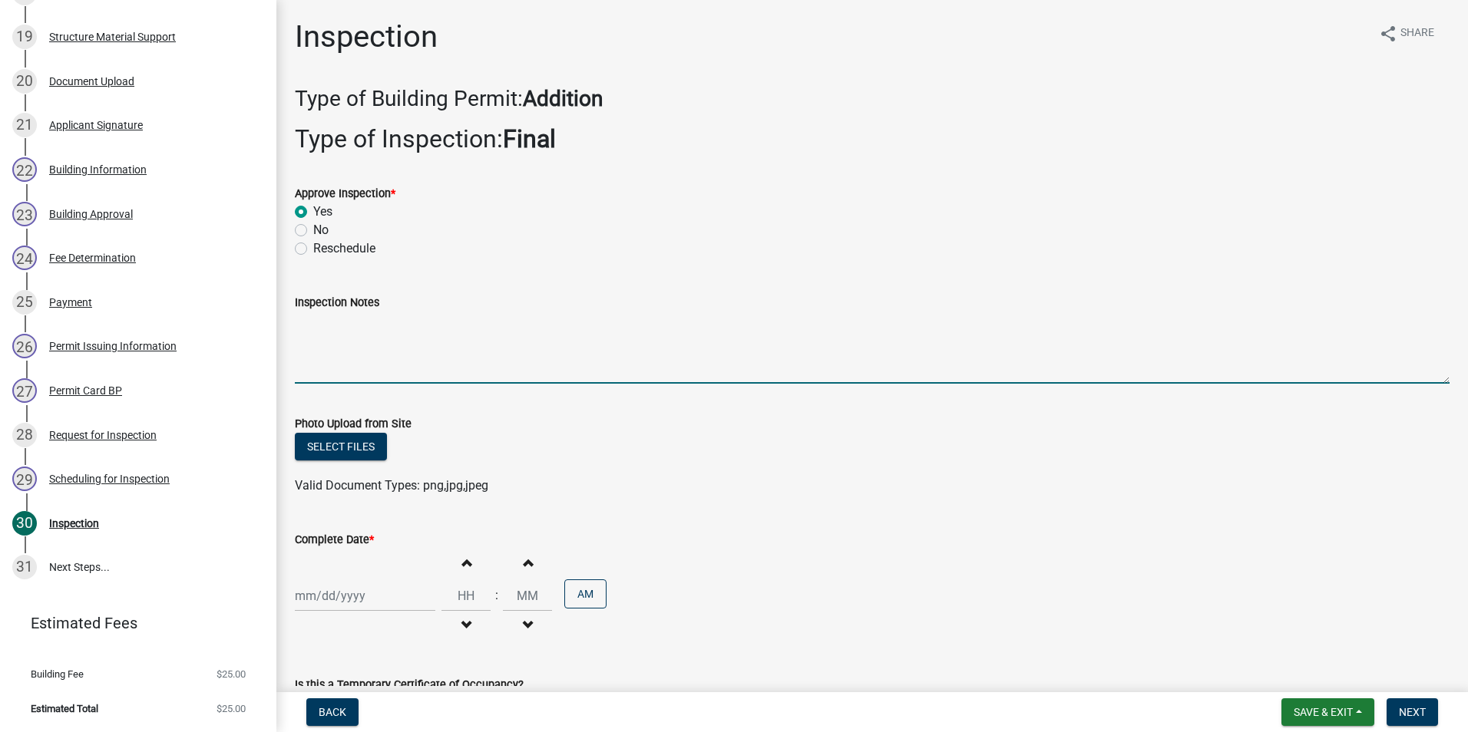
click at [316, 334] on textarea "Inspection Notes" at bounding box center [872, 348] width 1154 height 72
type textarea "Post width and depth meets code requirements. Deck framing mets code requiremen…"
select select "8"
select select "2025"
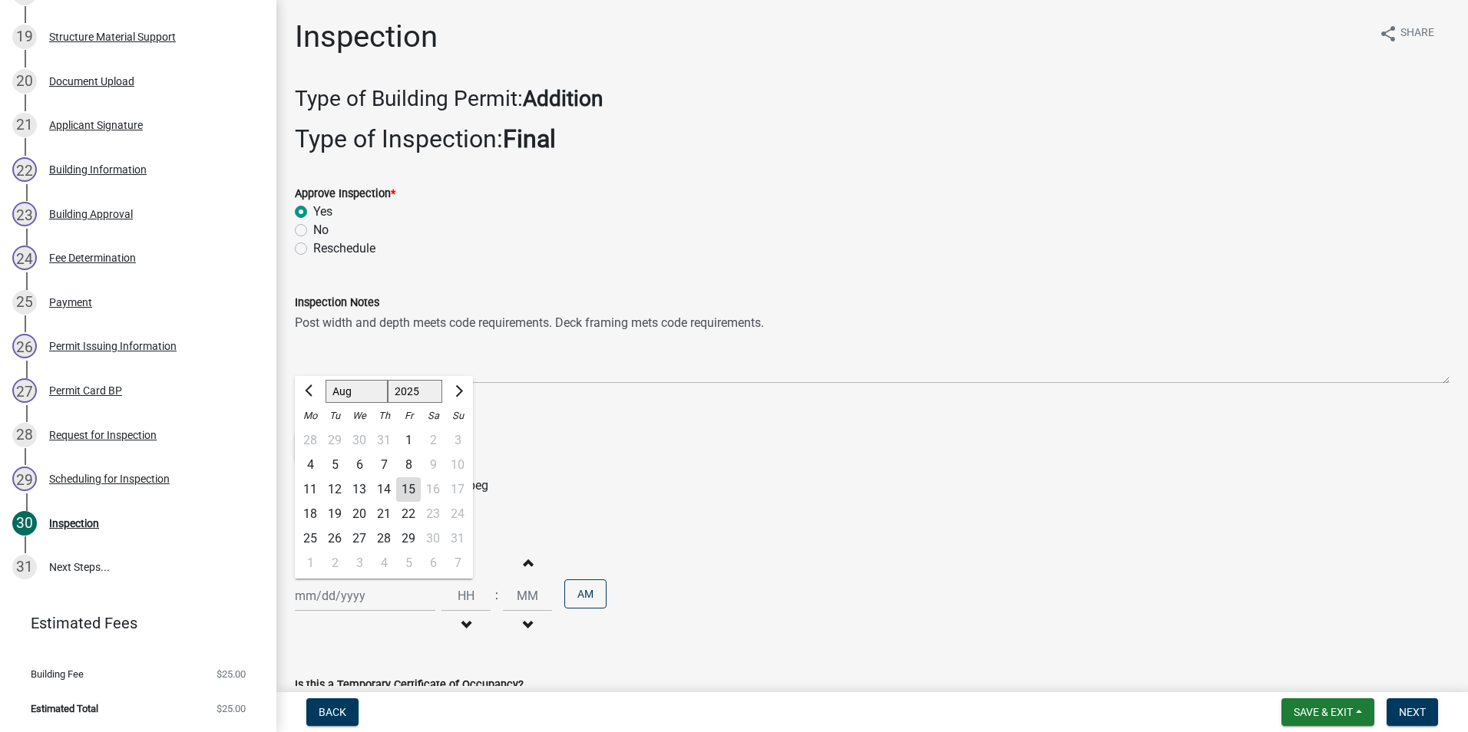
drag, startPoint x: 330, startPoint y: 600, endPoint x: 331, endPoint y: 587, distance: 13.1
click at [330, 600] on div "[PERSON_NAME] Feb Mar Apr [PERSON_NAME][DATE] Oct Nov [DATE] 1526 1527 1528 152…" at bounding box center [365, 595] width 140 height 31
click at [412, 492] on div "15" at bounding box center [408, 489] width 25 height 25
type input "[DATE]"
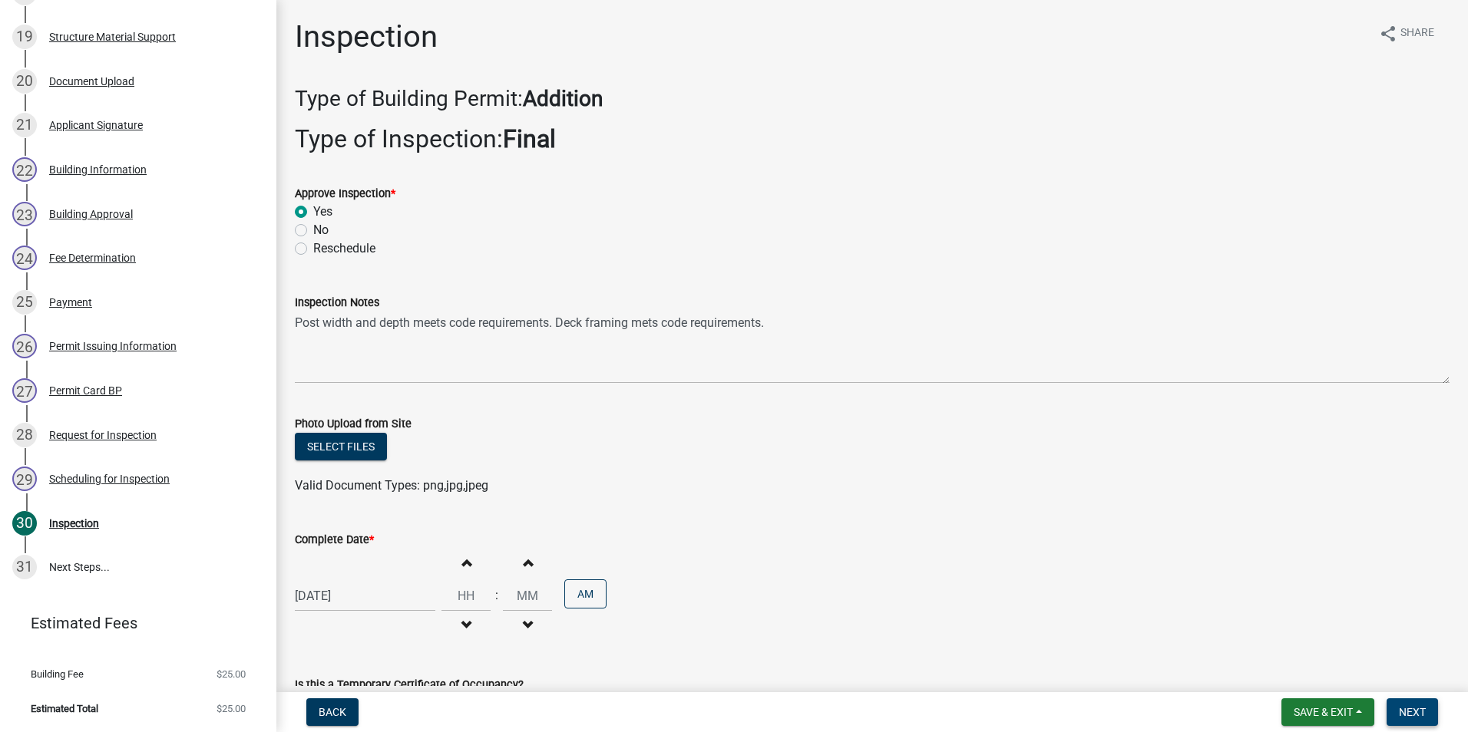
click at [1407, 712] on span "Next" at bounding box center [1412, 712] width 27 height 12
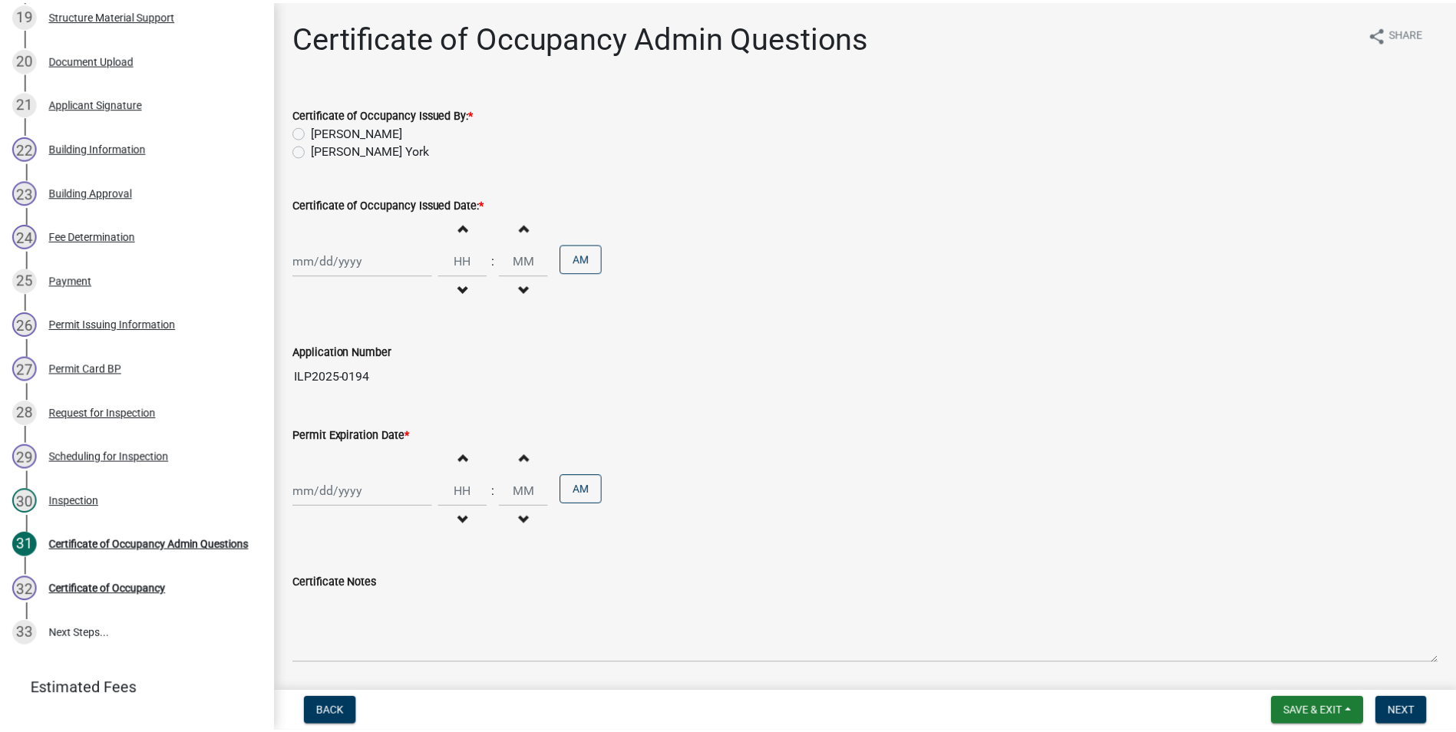
scroll to position [1135, 0]
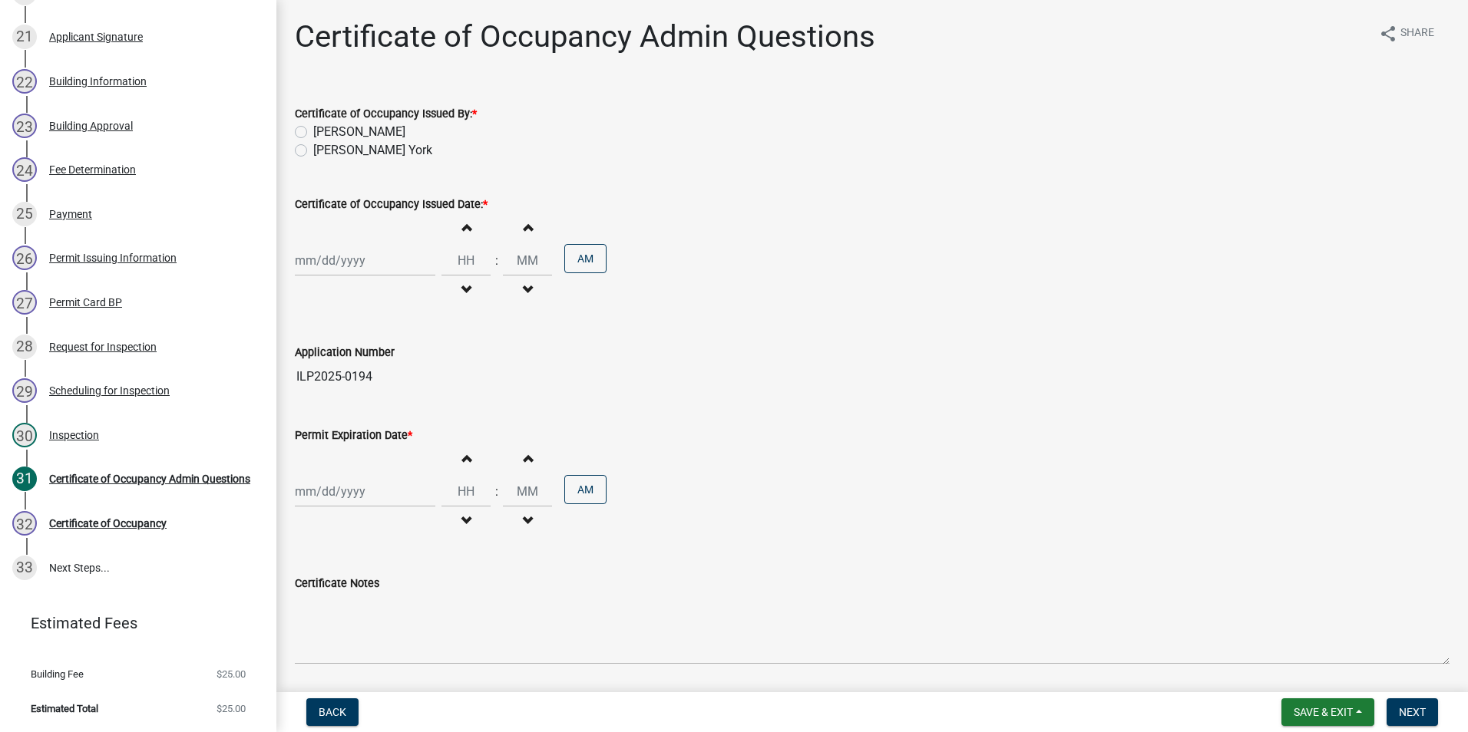
click at [313, 130] on label "[PERSON_NAME]" at bounding box center [359, 132] width 92 height 18
click at [313, 130] on input "[PERSON_NAME]" at bounding box center [318, 128] width 10 height 10
radio input "true"
click at [341, 261] on div at bounding box center [365, 260] width 140 height 31
select select "8"
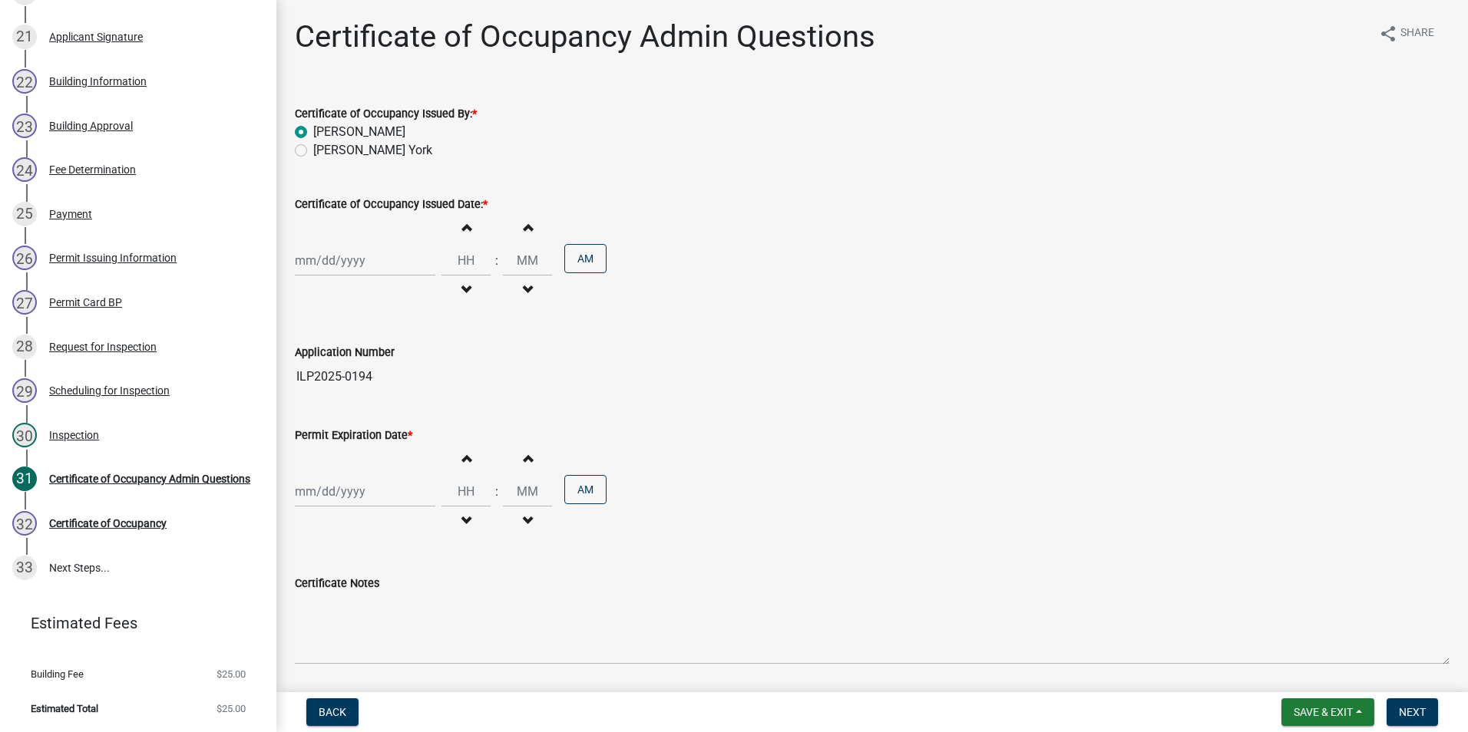
select select "2025"
drag, startPoint x: 405, startPoint y: 387, endPoint x: 408, endPoint y: 415, distance: 28.5
click at [405, 388] on div "15" at bounding box center [408, 391] width 25 height 25
type input "[DATE]"
click at [355, 497] on div at bounding box center [365, 491] width 140 height 31
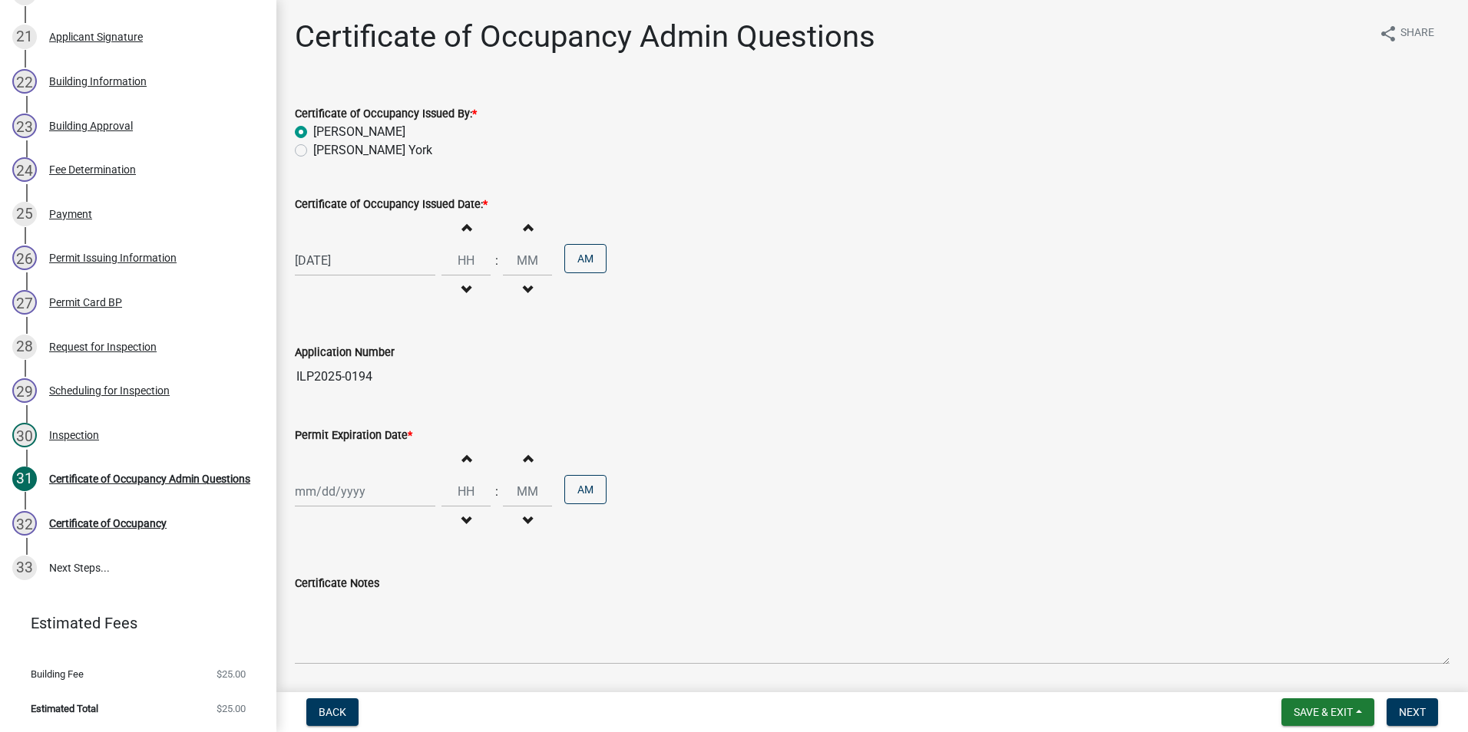
select select "8"
select select "2025"
drag, startPoint x: 408, startPoint y: 385, endPoint x: 526, endPoint y: 430, distance: 126.6
click at [409, 385] on div "15" at bounding box center [408, 385] width 25 height 25
type input "[DATE]"
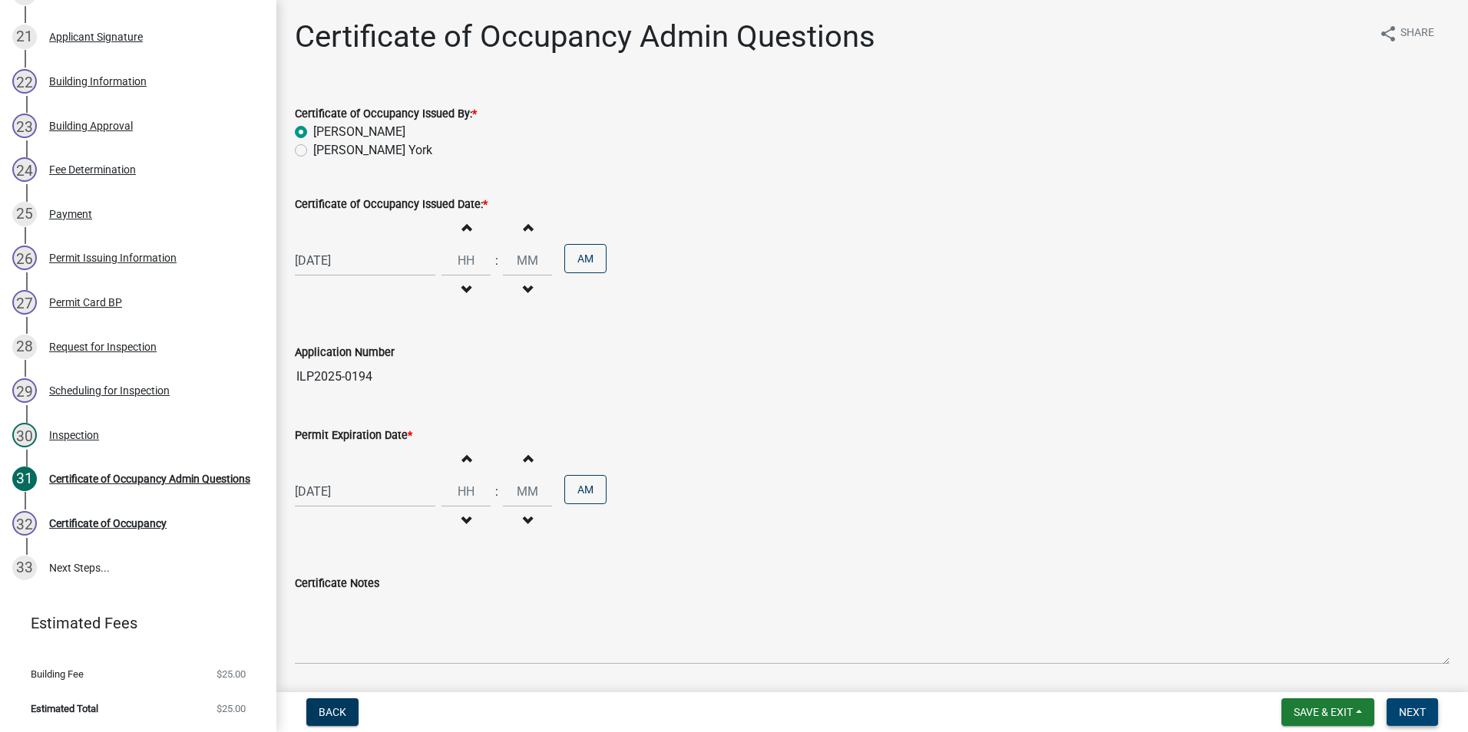
click at [1420, 711] on span "Next" at bounding box center [1412, 712] width 27 height 12
